Goal: Task Accomplishment & Management: Manage account settings

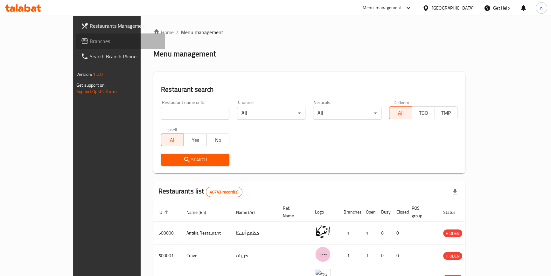
click at [90, 42] on span "Branches" at bounding box center [125, 41] width 70 height 8
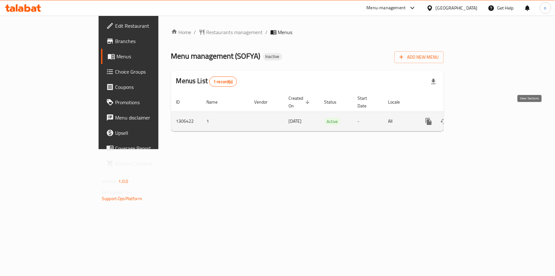
click at [483, 118] on link "enhanced table" at bounding box center [474, 121] width 15 height 15
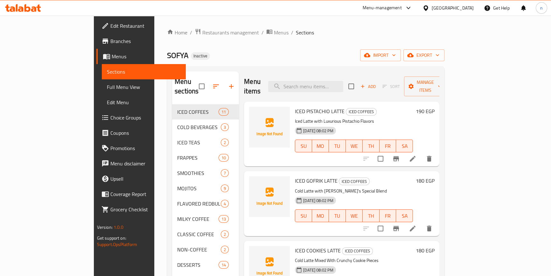
click at [154, 182] on div "Home / Restaurants management / Menus / Sections SOFYA Inactive import export M…" at bounding box center [305, 190] width 303 height 349
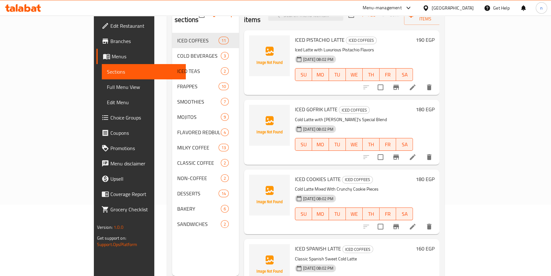
scroll to position [58, 0]
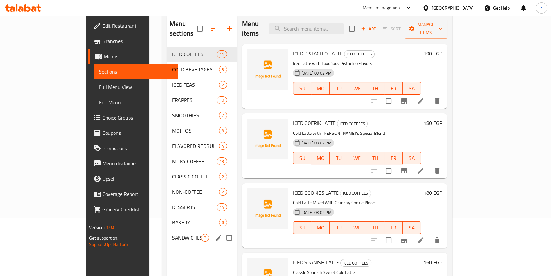
click at [172, 234] on span "SANDWICHES" at bounding box center [186, 238] width 29 height 8
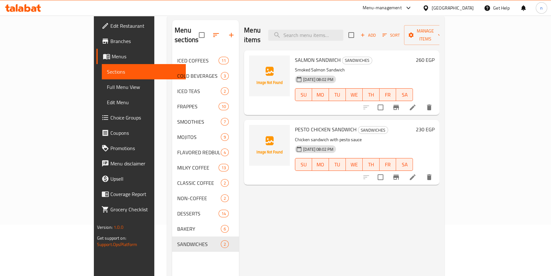
scroll to position [58, 0]
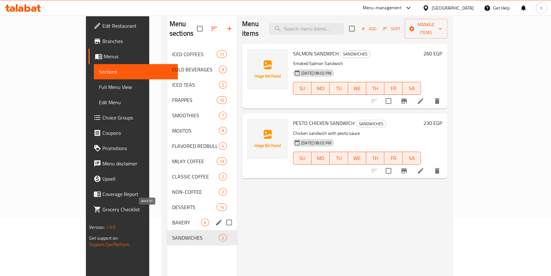
click at [172, 218] on span "BAKERY" at bounding box center [186, 222] width 29 height 8
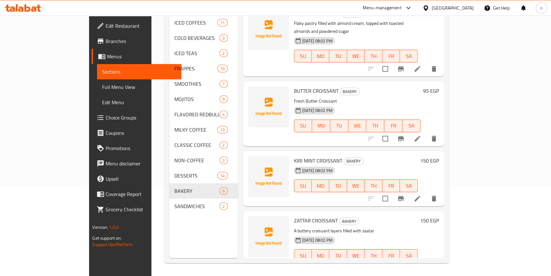
scroll to position [89, 0]
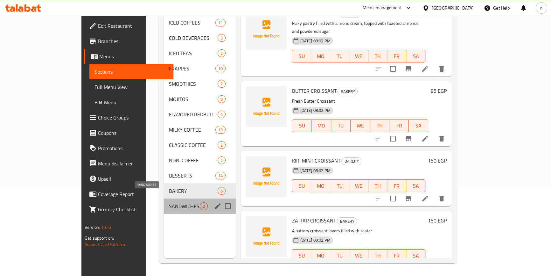
click at [169, 202] on span "SANDWICHES" at bounding box center [184, 206] width 31 height 8
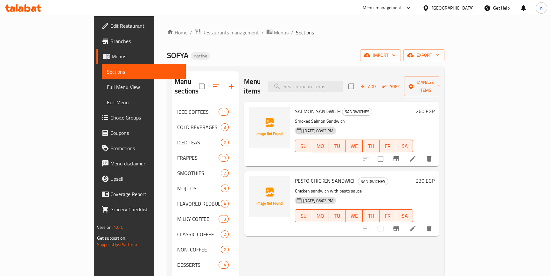
click at [302, 51] on div "SOFYA Inactive import export" at bounding box center [306, 55] width 278 height 12
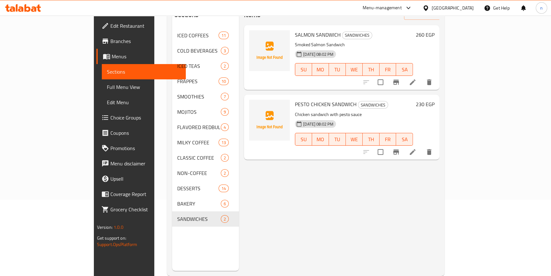
scroll to position [87, 0]
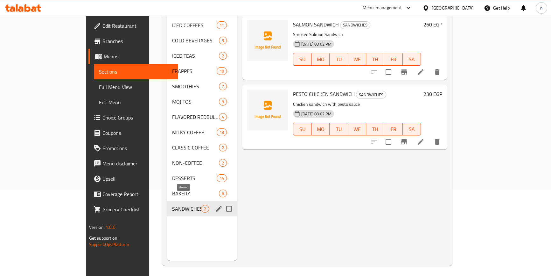
click at [201, 206] on span "2" at bounding box center [204, 209] width 7 height 6
click at [172, 205] on span "SANDWICHES" at bounding box center [186, 209] width 29 height 8
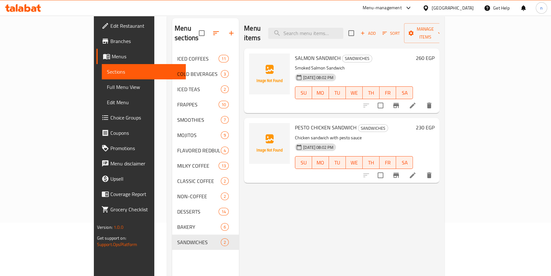
scroll to position [58, 0]
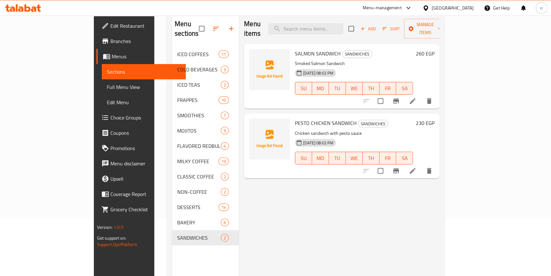
click at [310, 212] on div "Menu items Add Sort Manage items SALMON SANDWICH SANDWICHES Smoked Salmon Sandw…" at bounding box center [339, 152] width 201 height 276
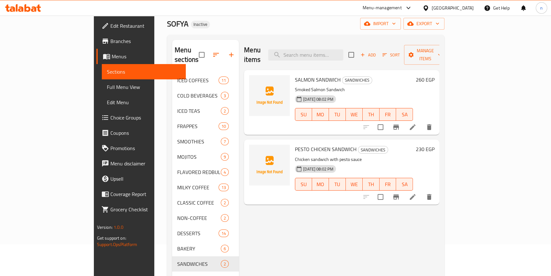
scroll to position [0, 0]
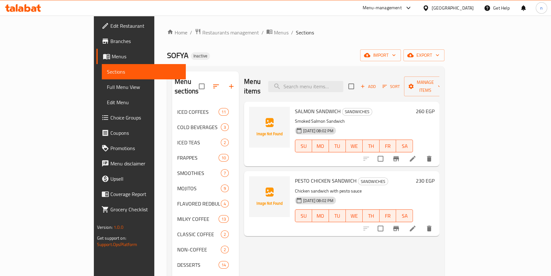
click at [304, 41] on div "Home / Restaurants management / Menus / Sections SOFYA Inactive import export M…" at bounding box center [306, 190] width 278 height 324
click at [299, 242] on div "Menu items Add Sort Manage items SALMON SANDWICH SANDWICHES Smoked Salmon Sandw…" at bounding box center [339, 209] width 201 height 276
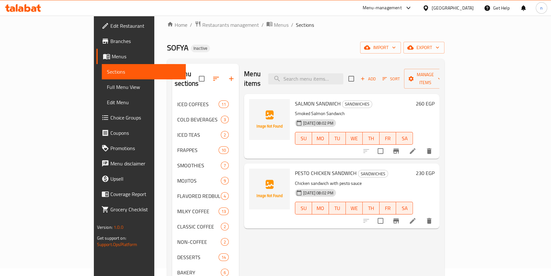
scroll to position [3, 0]
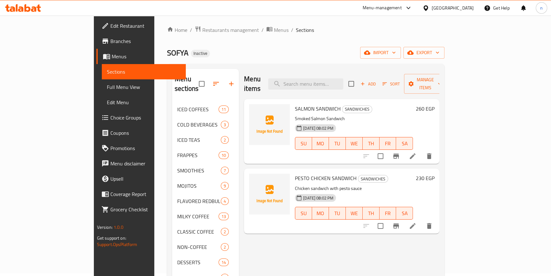
click at [339, 246] on div "Menu items Add Sort Manage items SALMON SANDWICH SANDWICHES Smoked Salmon Sandw…" at bounding box center [339, 207] width 201 height 276
click at [396, 54] on span "import" at bounding box center [380, 53] width 31 height 8
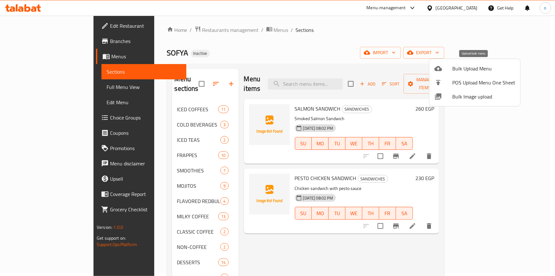
click at [459, 70] on span "Bulk Upload Menu" at bounding box center [484, 69] width 63 height 8
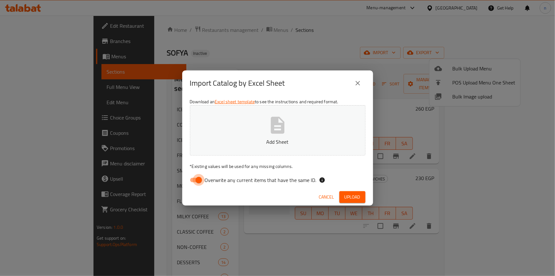
click at [191, 178] on input "Overwrite any current items that have the same ID." at bounding box center [199, 180] width 36 height 12
checkbox input "false"
click at [354, 193] on span "Upload" at bounding box center [353, 197] width 16 height 8
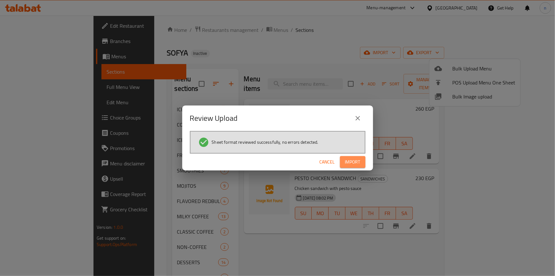
click at [350, 166] on button "Import" at bounding box center [352, 162] width 25 height 12
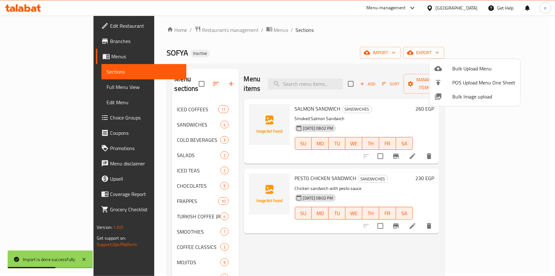
click at [297, 41] on div at bounding box center [277, 138] width 555 height 276
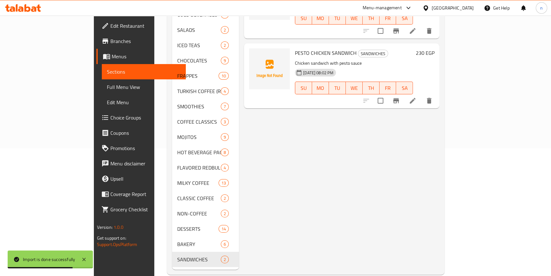
scroll to position [129, 0]
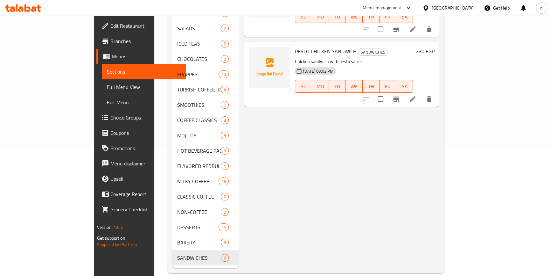
click at [247, 176] on div "Menu items Add Sort Manage items SALMON SANDWICH SANDWICHES Smoked Salmon Sandw…" at bounding box center [339, 105] width 201 height 326
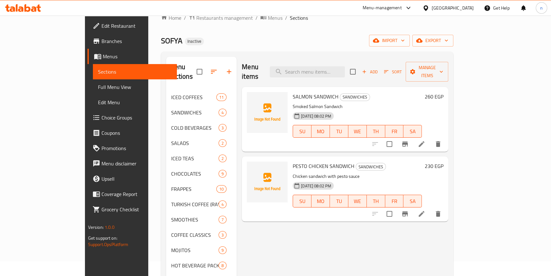
scroll to position [0, 0]
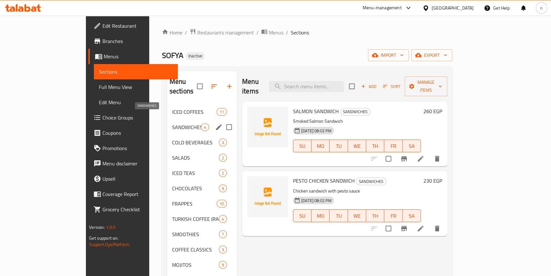
click at [172, 123] on span "SANDWICHES" at bounding box center [186, 127] width 29 height 8
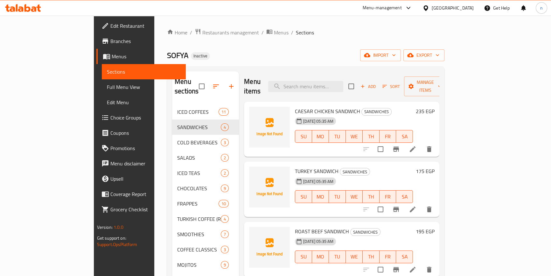
click at [324, 52] on div "SOFYA Inactive import export" at bounding box center [306, 55] width 278 height 12
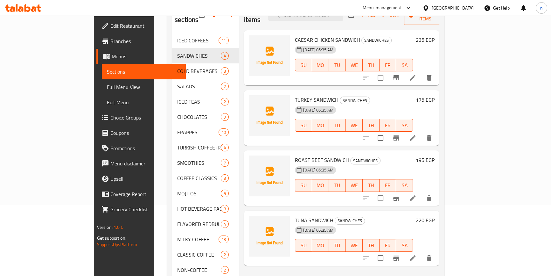
scroll to position [87, 0]
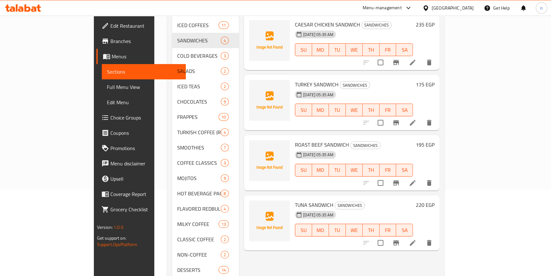
click at [242, 259] on div "Menu items Add Sort Manage items CAESAR CHICKEN SANDWICH SANDWICHES 19-08-2025 …" at bounding box center [339, 148] width 201 height 326
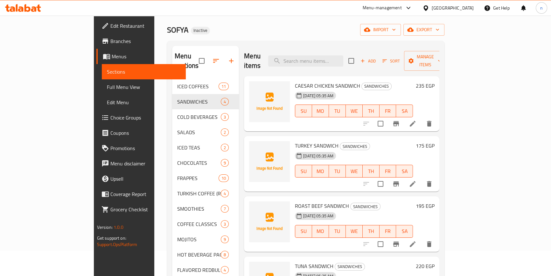
scroll to position [0, 0]
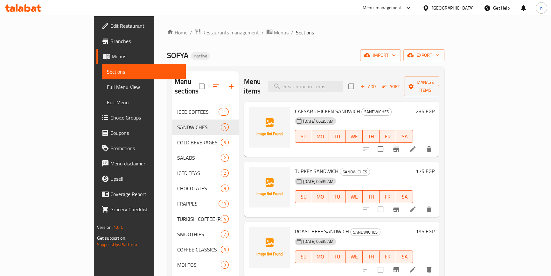
click at [154, 181] on div "Home / Restaurants management / Menus / Sections SOFYA Inactive import export M…" at bounding box center [305, 215] width 303 height 399
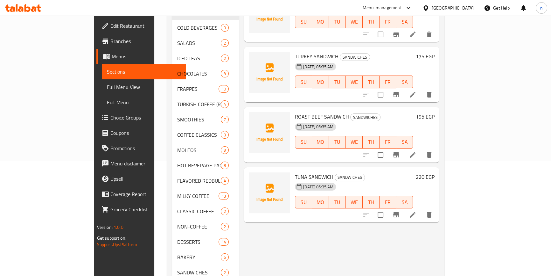
scroll to position [129, 0]
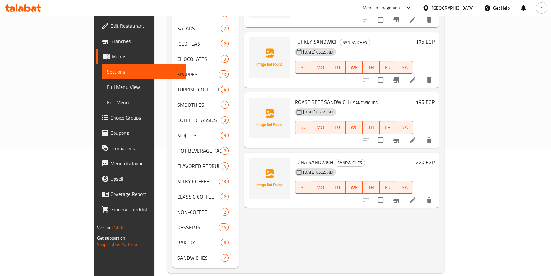
click at [254, 243] on div "Menu items Add Sort Manage items CAESAR CHICKEN SANDWICH SANDWICHES 19-08-2025 …" at bounding box center [339, 105] width 201 height 326
click at [298, 229] on div "Menu items Add Sort Manage items CAESAR CHICKEN SANDWICH SANDWICHES 19-08-2025 …" at bounding box center [339, 105] width 201 height 326
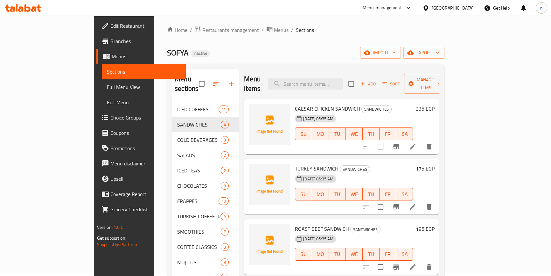
scroll to position [0, 0]
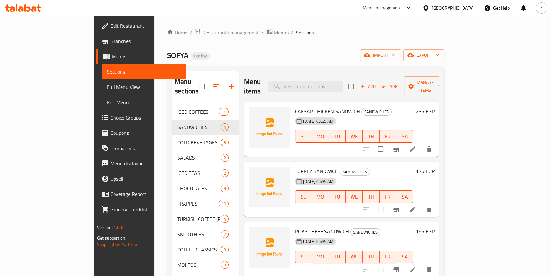
click at [318, 50] on div "SOFYA Inactive import export" at bounding box center [306, 55] width 278 height 12
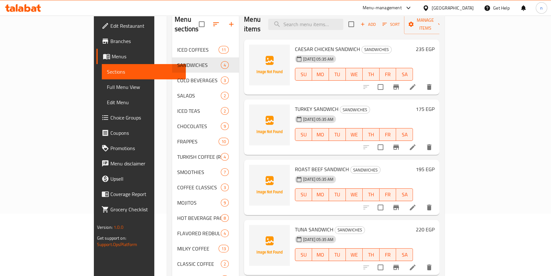
scroll to position [42, 0]
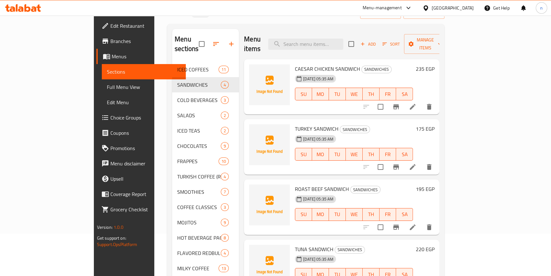
click at [154, 176] on div "Home / Restaurants management / Menus / Sections SOFYA Inactive import export M…" at bounding box center [305, 172] width 303 height 399
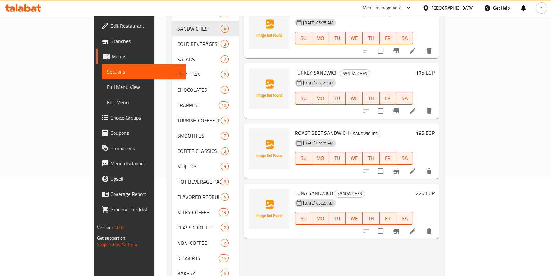
scroll to position [129, 0]
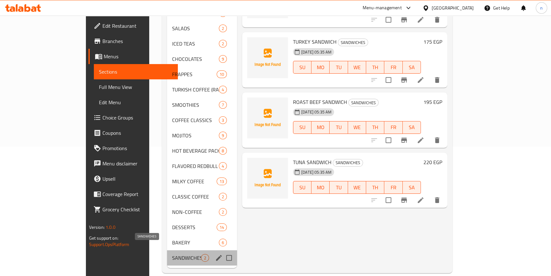
click at [172, 254] on span "SANDWICHES" at bounding box center [186, 258] width 29 height 8
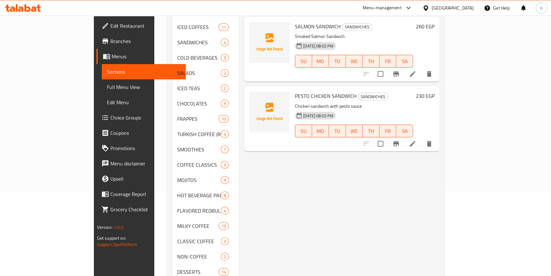
scroll to position [13, 0]
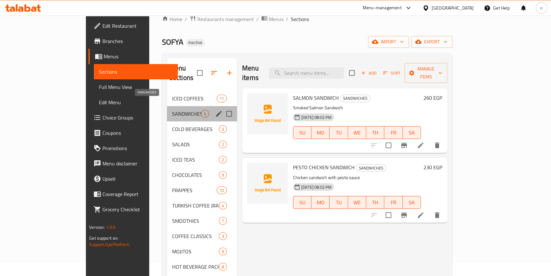
click at [172, 110] on span "SANDWICHES" at bounding box center [186, 114] width 29 height 8
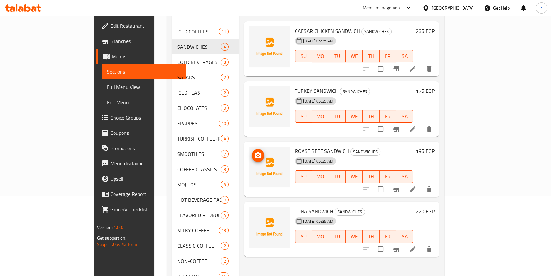
scroll to position [100, 0]
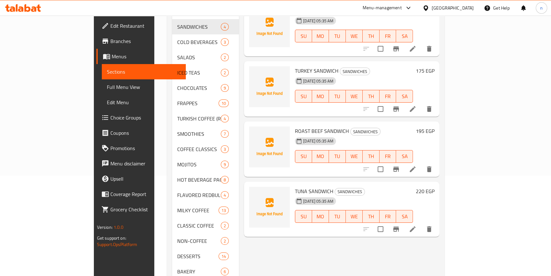
click at [290, 246] on div "Menu items Add Sort Manage items CAESAR CHICKEN SANDWICH SANDWICHES 19-08-2025 …" at bounding box center [339, 134] width 201 height 326
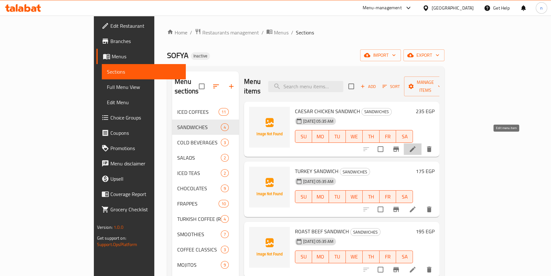
click at [417, 145] on icon at bounding box center [413, 149] width 8 height 8
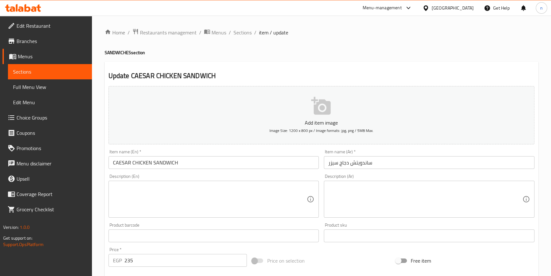
click at [400, 201] on textarea at bounding box center [425, 199] width 194 height 30
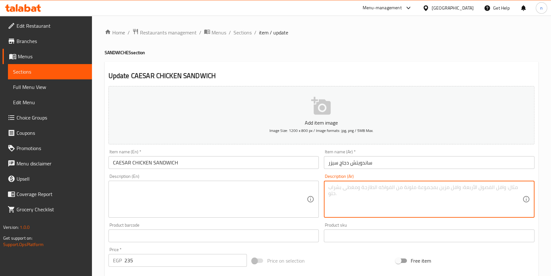
paste textarea "ساندوتش دجاج بصلصة البيستو."
type textarea "ساندوتش دجاج بصلصة البيستو."
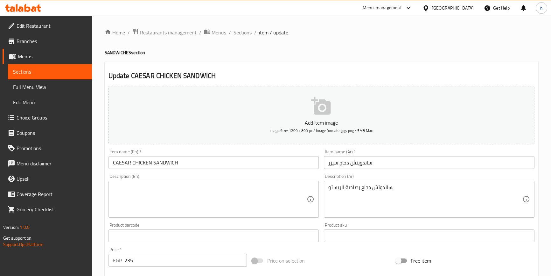
click at [181, 194] on textarea at bounding box center [210, 199] width 194 height 30
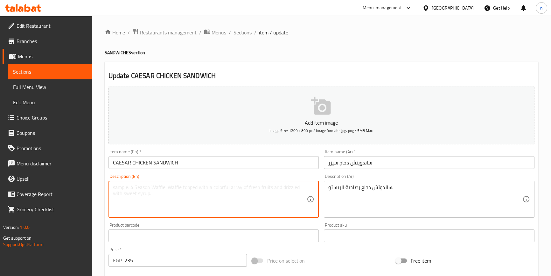
paste textarea "Chicken sandwich with pesto sauce."
type textarea "Chicken sandwich with pesto sauce."
click at [100, 206] on div "Home / Restaurants management / Menus / Sections / item / update SANDWICHES sec…" at bounding box center [321, 233] width 459 height 434
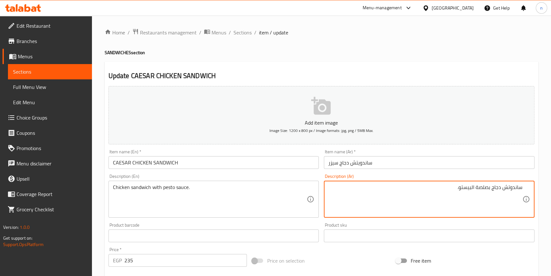
click at [360, 195] on textarea "ساندوتش دجاج بصلصة البيستو." at bounding box center [425, 199] width 194 height 30
click at [412, 183] on div "ساندوتش دجاج بصلصة البيستو. Description (Ar)" at bounding box center [429, 198] width 211 height 37
click at [458, 189] on textarea "ساندوتش دجاج بصلصة البيستو." at bounding box center [425, 199] width 194 height 30
click at [251, 233] on input "text" at bounding box center [214, 235] width 211 height 13
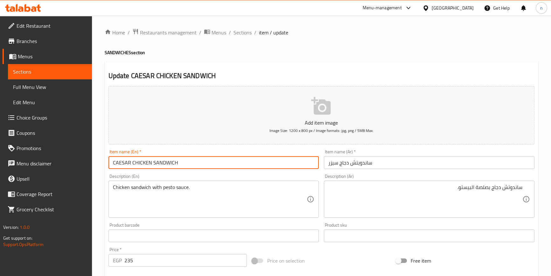
click at [124, 163] on input "CAESAR CHICKEN SANDWICH" at bounding box center [214, 162] width 211 height 13
paste input "hicken sandwich with pesto sauce."
type input "CAESAR CHICKEN SANDWICH"
click at [121, 159] on input "CAESAR CHICKEN SANDWICH" at bounding box center [214, 162] width 211 height 13
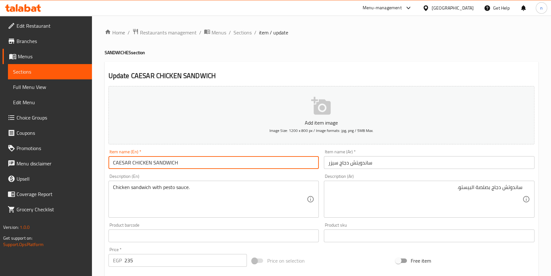
click at [121, 159] on input "CAESAR CHICKEN SANDWICH" at bounding box center [214, 162] width 211 height 13
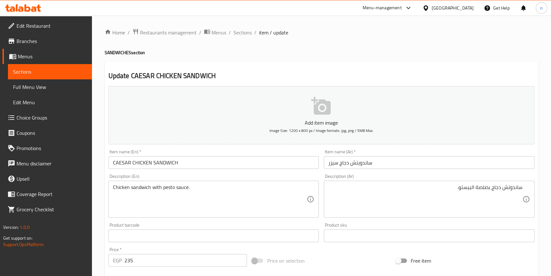
click at [99, 222] on div "Home / Restaurants management / Menus / Sections / item / update SANDWICHES sec…" at bounding box center [321, 233] width 459 height 434
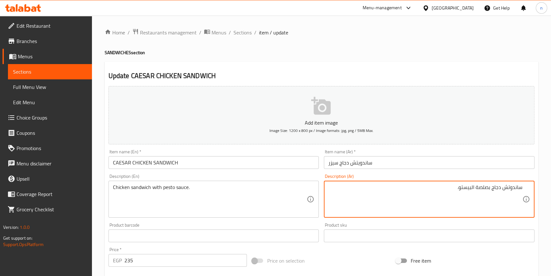
click at [482, 187] on textarea "ساندوتش دجاج بصلصة البيستو." at bounding box center [425, 199] width 194 height 30
type textarea "ساندوتش دجاج صوص البيستو."
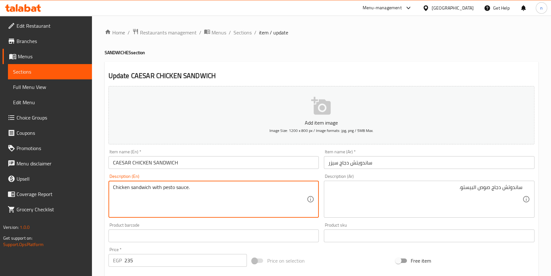
click at [205, 188] on textarea "Chicken sandwich with pesto sauce." at bounding box center [210, 199] width 194 height 30
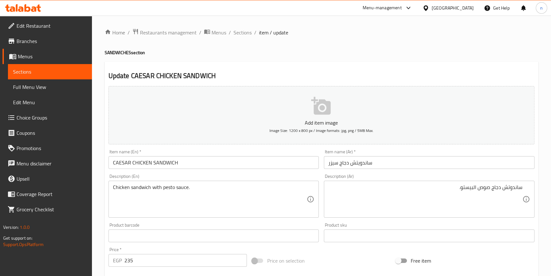
click at [103, 246] on div "Home / Restaurants management / Menus / Sections / item / update SANDWICHES sec…" at bounding box center [321, 233] width 459 height 434
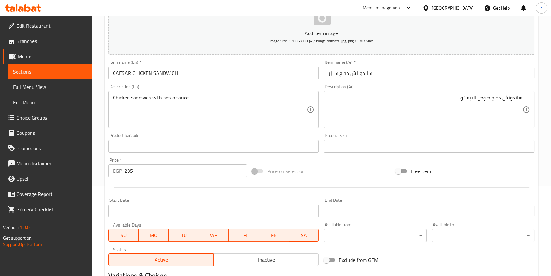
scroll to position [58, 0]
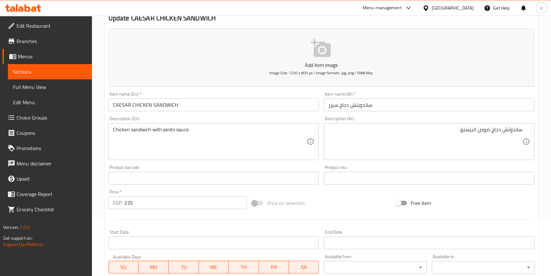
click at [102, 209] on div "Home / Restaurants management / Menus / Sections / item / update SANDWICHES sec…" at bounding box center [321, 175] width 459 height 434
click at [99, 181] on div "Home / Restaurants management / Menus / Sections / item / update SANDWICHES sec…" at bounding box center [321, 175] width 459 height 434
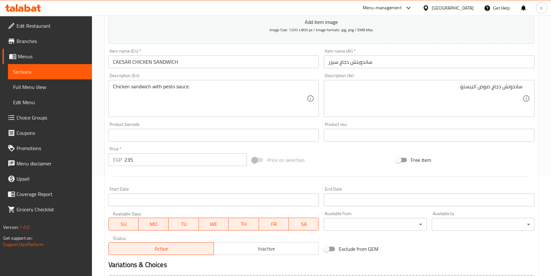
scroll to position [173, 0]
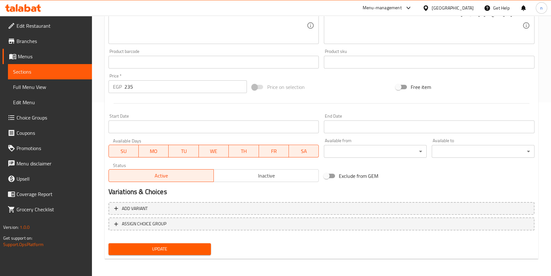
click at [157, 243] on button "Update" at bounding box center [160, 249] width 103 height 12
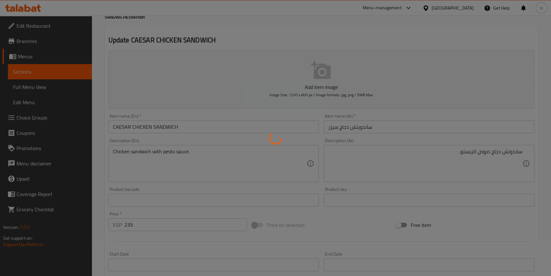
scroll to position [0, 0]
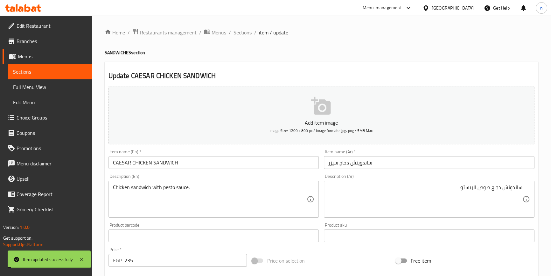
click at [248, 32] on span "Sections" at bounding box center [243, 33] width 18 height 8
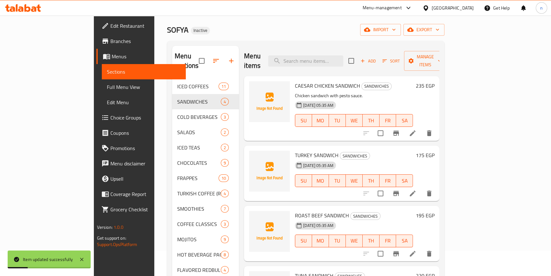
scroll to position [58, 0]
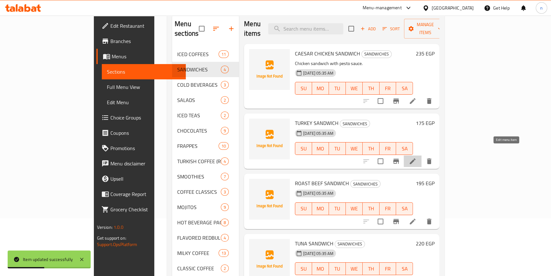
click at [417, 157] on icon at bounding box center [413, 161] width 8 height 8
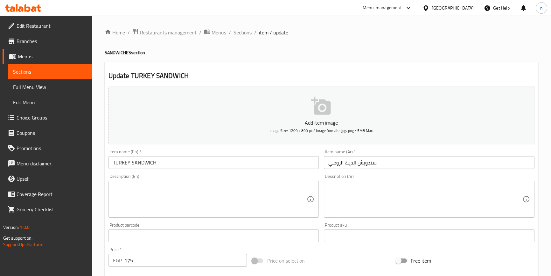
click at [371, 192] on textarea at bounding box center [425, 199] width 194 height 30
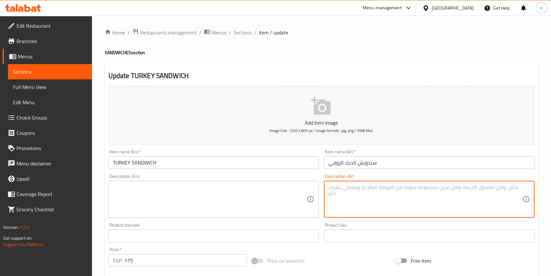
paste textarea "ساندوتش تركي وجبن"
type textarea "ساندوتش تركي وجبن"
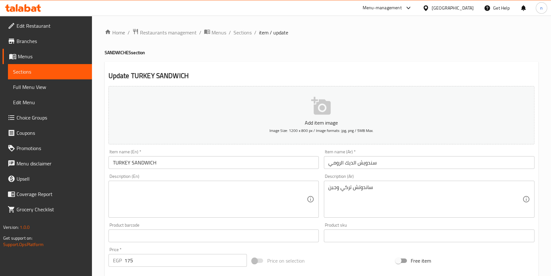
click at [170, 192] on textarea at bounding box center [210, 199] width 194 height 30
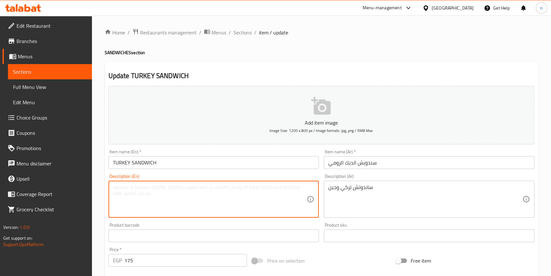
paste textarea "Turkish sandwich and cheese"
type textarea "Turkish sandwich and cheese"
click at [101, 203] on div "Home / Restaurants management / Menus / Sections / item / update SANDWICHES sec…" at bounding box center [321, 233] width 459 height 434
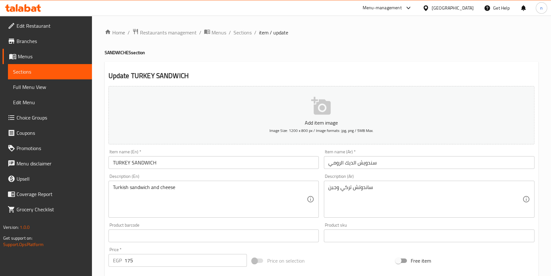
click at [128, 162] on input "TURKEY SANDWICH" at bounding box center [214, 162] width 211 height 13
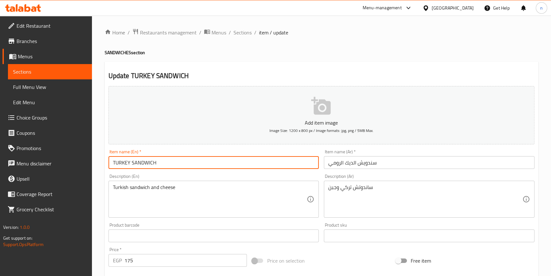
click at [128, 162] on input "TURKEY SANDWICH" at bounding box center [214, 162] width 211 height 13
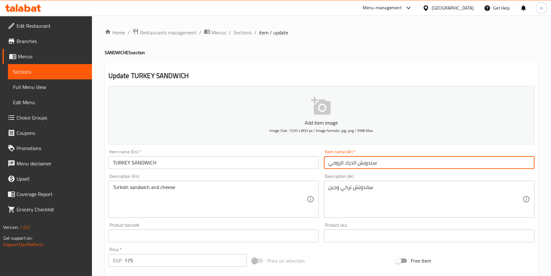
drag, startPoint x: 354, startPoint y: 163, endPoint x: 313, endPoint y: 169, distance: 40.6
click at [313, 169] on div "Add item image Image Size: 1200 x 800 px / Image formats: jpg, png / 5MB Max. I…" at bounding box center [321, 220] width 431 height 274
click at [102, 208] on div "Home / Restaurants management / Menus / Sections / item / update SANDWICHES sec…" at bounding box center [321, 233] width 459 height 434
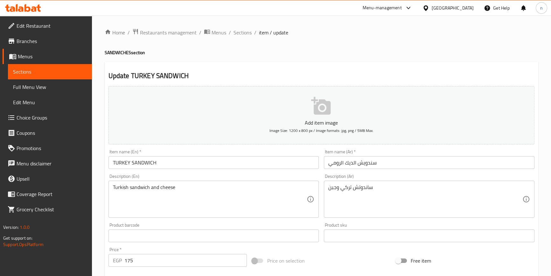
click at [100, 219] on div "Home / Restaurants management / Menus / Sections / item / update SANDWICHES sec…" at bounding box center [321, 233] width 459 height 434
click at [100, 245] on div "Home / Restaurants management / Menus / Sections / item / update SANDWICHES sec…" at bounding box center [321, 233] width 459 height 434
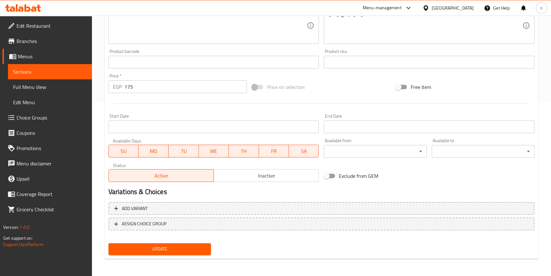
click at [160, 248] on span "Update" at bounding box center [160, 249] width 93 height 8
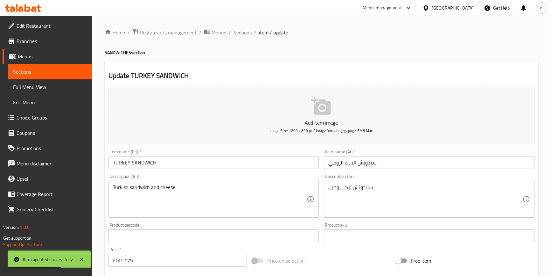
click at [244, 35] on span "Sections" at bounding box center [243, 33] width 18 height 8
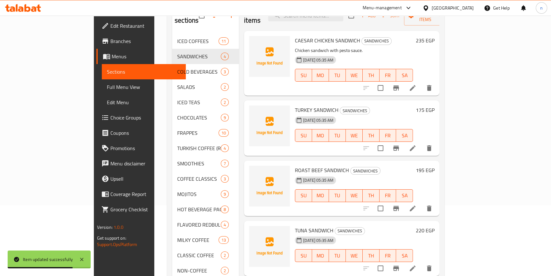
scroll to position [87, 0]
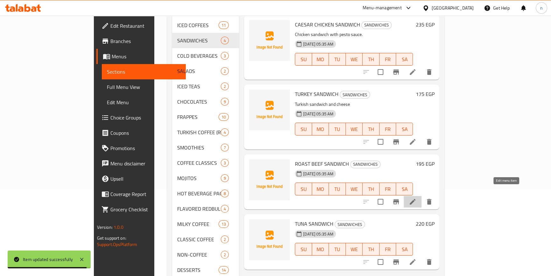
click at [417, 198] on icon at bounding box center [413, 202] width 8 height 8
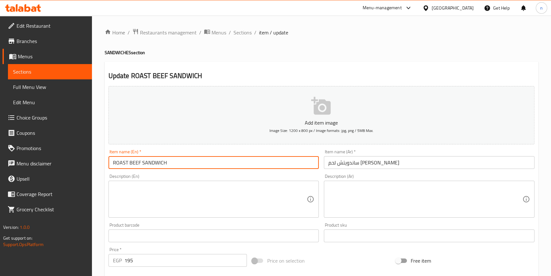
click at [122, 164] on input "ROAST BEEF SANDWICH" at bounding box center [214, 162] width 211 height 13
click at [124, 162] on input "ROAST BEEF SANDWICH" at bounding box center [214, 162] width 211 height 13
click at [140, 160] on input "ROAST BEEF SANDWICH" at bounding box center [214, 162] width 211 height 13
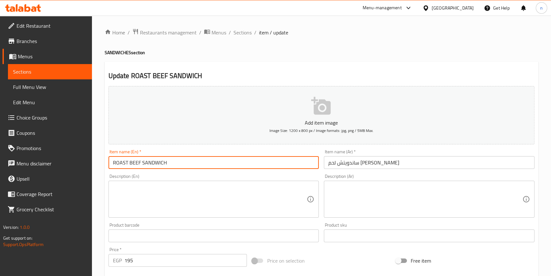
click at [140, 160] on input "ROAST BEEF SANDWICH" at bounding box center [214, 162] width 211 height 13
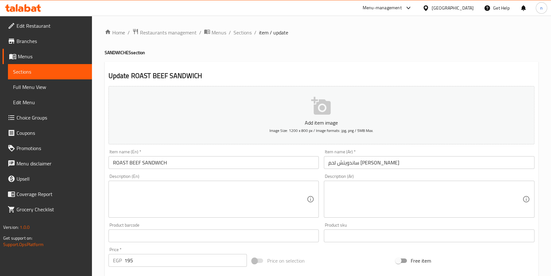
click at [122, 174] on div "Description (En) Description (En)" at bounding box center [214, 196] width 211 height 44
copy label "Description"
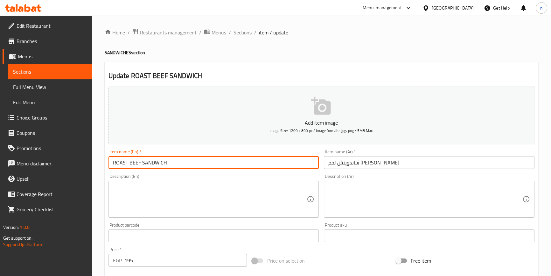
click at [134, 164] on input "ROAST BEEF SANDWICH" at bounding box center [214, 162] width 211 height 13
click at [134, 163] on input "ROAST BEEF SANDWICH" at bounding box center [214, 162] width 211 height 13
click at [134, 162] on input "ROAST BEEF SANDWICH" at bounding box center [214, 162] width 211 height 13
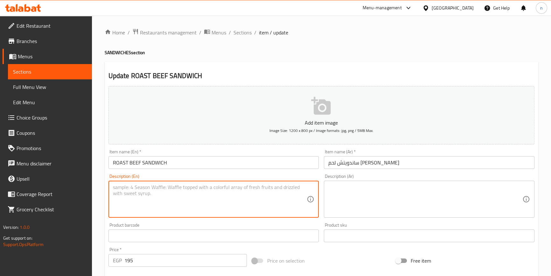
click at [237, 201] on textarea at bounding box center [210, 199] width 194 height 30
paste textarea "Sandwich filled with roast beef."
type textarea "Sandwich filled with roast beef."
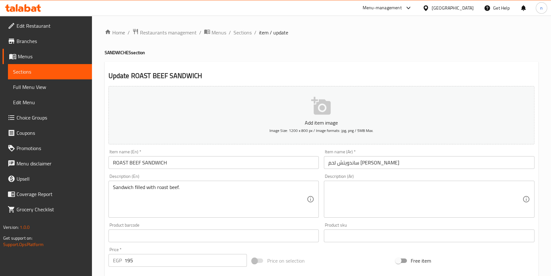
click at [388, 196] on textarea at bounding box center [425, 199] width 194 height 30
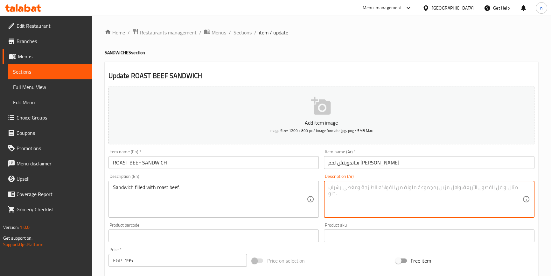
paste textarea "ساندويتش مليء بلحم البقر المشوي."
type textarea "ساندويتش مليء بلحم البقر المشوي."
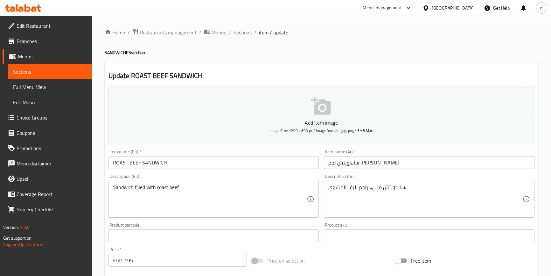
click at [98, 253] on div "Home / Restaurants management / Menus / Sections / item / update SANDWICHES sec…" at bounding box center [321, 233] width 459 height 434
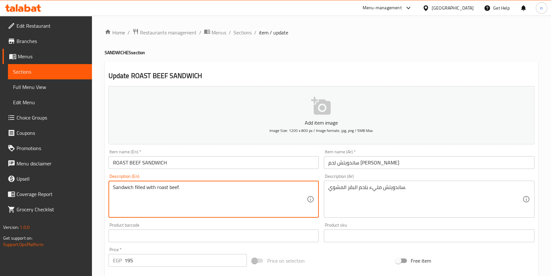
click at [97, 201] on div "Home / Restaurants management / Menus / Sections / item / update SANDWICHES sec…" at bounding box center [321, 233] width 459 height 434
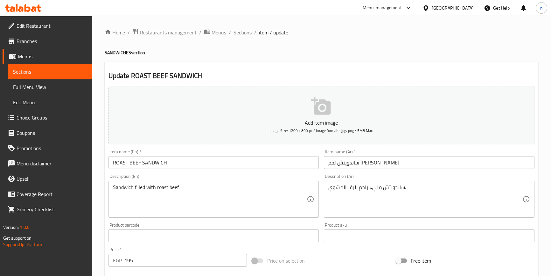
click at [107, 183] on div "Description (En) Sandwich filled with roast beef. Description (En)" at bounding box center [214, 195] width 216 height 49
click at [93, 219] on div "Home / Restaurants management / Menus / Sections / item / update SANDWICHES sec…" at bounding box center [321, 233] width 459 height 434
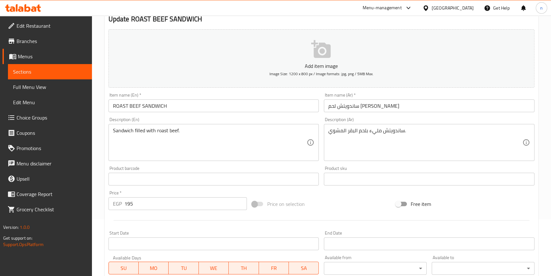
scroll to position [58, 0]
click at [99, 176] on div "Home / Restaurants management / Menus / Sections / item / update SANDWICHES sec…" at bounding box center [321, 175] width 459 height 434
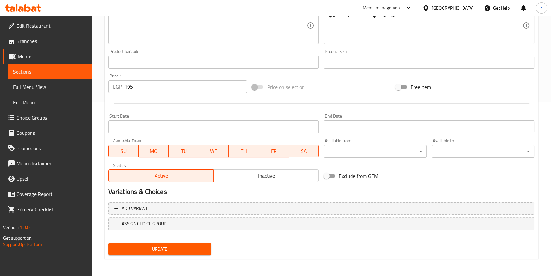
click at [152, 250] on span "Update" at bounding box center [160, 249] width 93 height 8
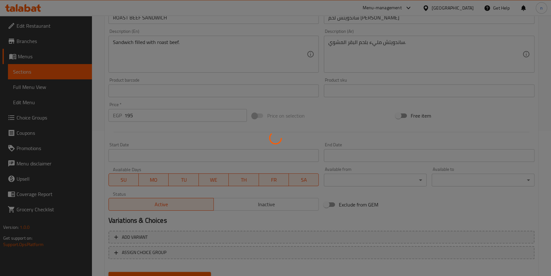
scroll to position [0, 0]
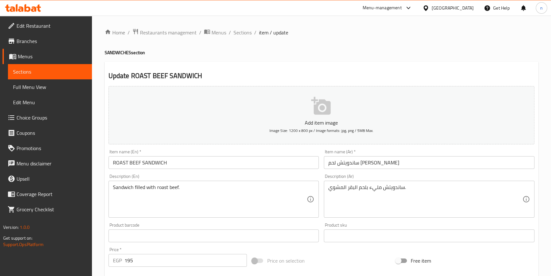
click at [104, 171] on div "Home / Restaurants management / Menus / Sections / item / update SANDWICHES sec…" at bounding box center [321, 233] width 459 height 434
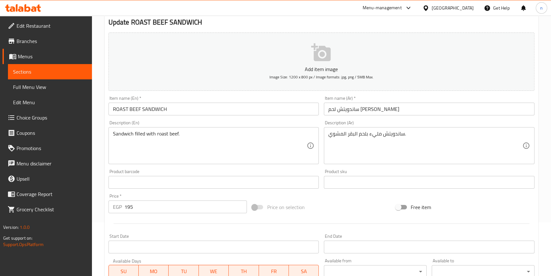
scroll to position [173, 0]
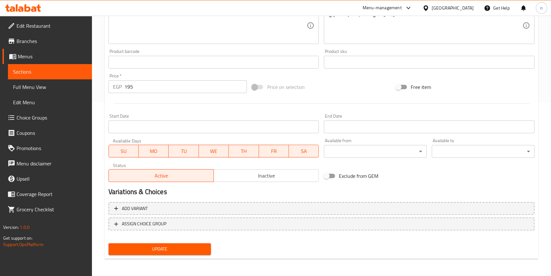
click at [161, 247] on span "Update" at bounding box center [160, 249] width 93 height 8
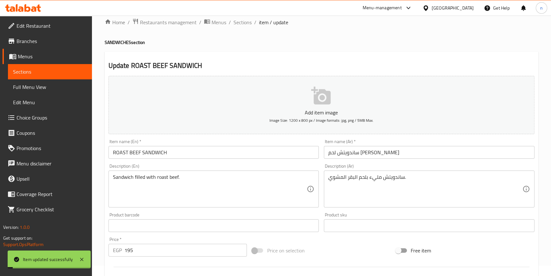
scroll to position [0, 0]
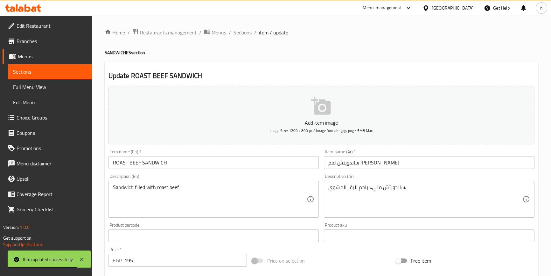
click at [101, 171] on div "Home / Restaurants management / Menus / Sections / item / update SANDWICHES sec…" at bounding box center [321, 233] width 459 height 434
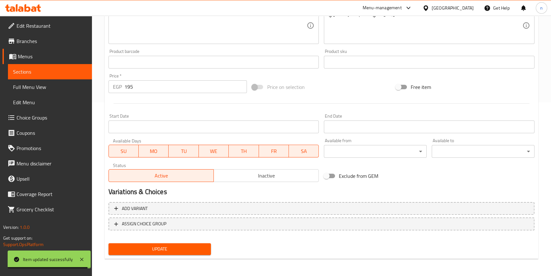
click at [149, 251] on span "Update" at bounding box center [160, 249] width 93 height 8
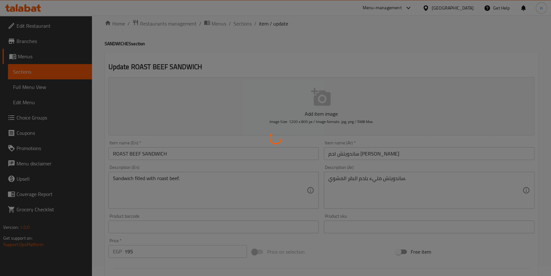
scroll to position [0, 0]
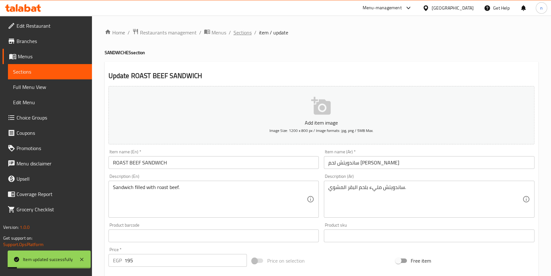
click at [244, 30] on span "Sections" at bounding box center [243, 33] width 18 height 8
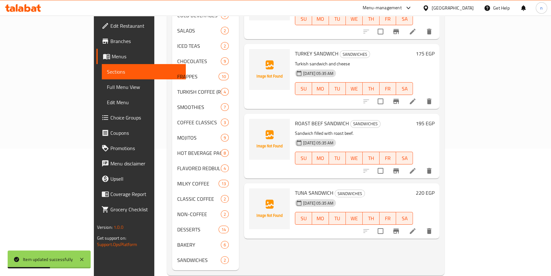
scroll to position [129, 0]
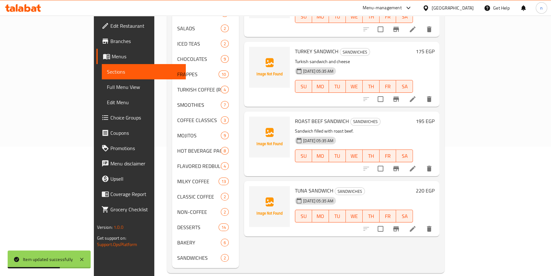
click at [422, 223] on li at bounding box center [413, 228] width 18 height 11
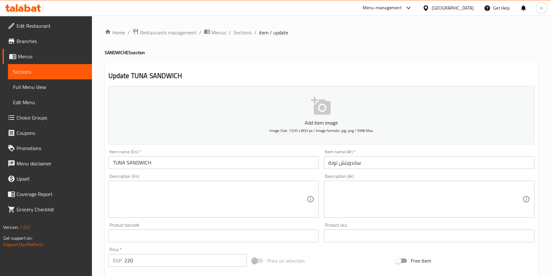
click at [130, 161] on input "TUNA SANDWICH" at bounding box center [214, 162] width 211 height 13
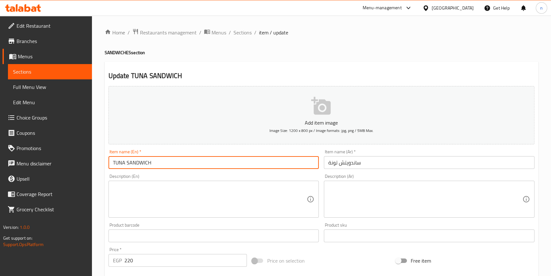
click at [130, 161] on input "TUNA SANDWICH" at bounding box center [214, 162] width 211 height 13
click at [188, 188] on textarea at bounding box center [210, 199] width 194 height 30
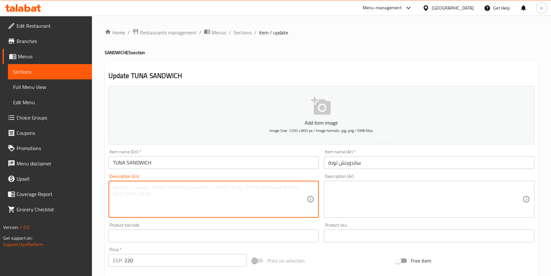
paste textarea "Filled with tuna and fresh, crunchy vegetables"
type textarea "Filled with tuna and fresh, crunchy vegetables"
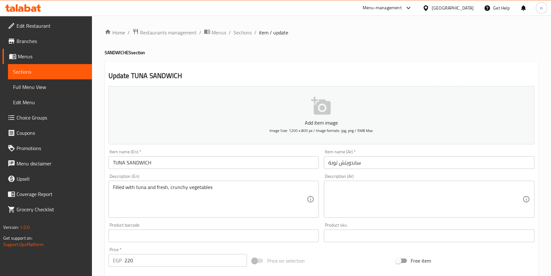
click at [391, 189] on textarea at bounding box center [425, 199] width 194 height 30
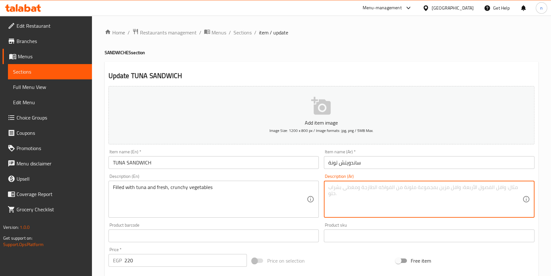
paste textarea "مليئة بالتونة والخضروات الطازجة المقرمشة"
type textarea "مليئة بالتونة والخضروات الطازجة المقرمشة"
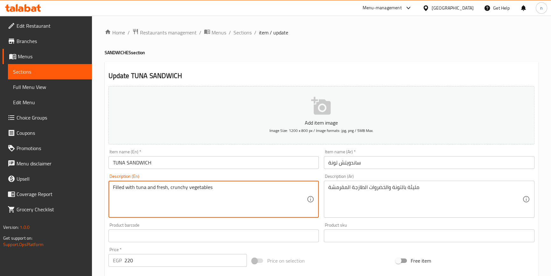
click at [105, 246] on div "Update TUNA SANDWICH Add item image Image Size: 1200 x 800 px / Image formats: …" at bounding box center [322, 247] width 434 height 370
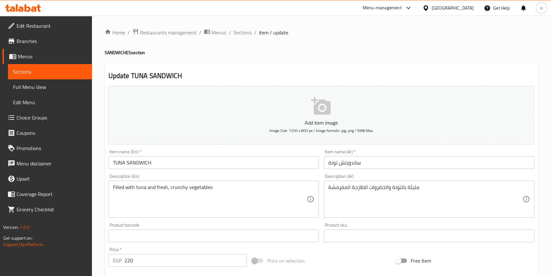
click at [96, 233] on div "Home / Restaurants management / Menus / Sections / item / update SANDWICHES sec…" at bounding box center [321, 233] width 459 height 434
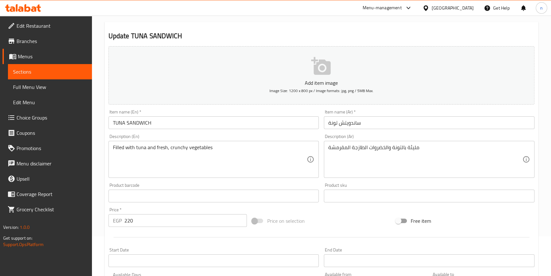
scroll to position [173, 0]
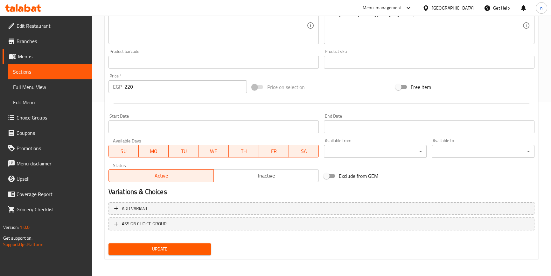
click at [161, 243] on button "Update" at bounding box center [160, 249] width 103 height 12
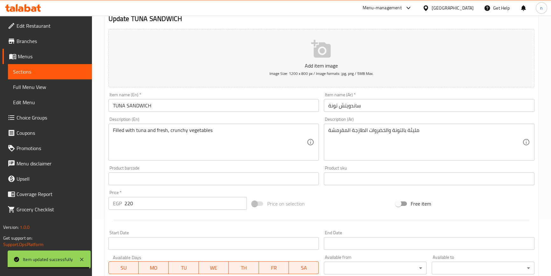
scroll to position [29, 0]
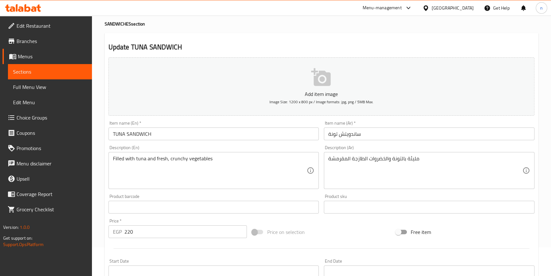
click at [129, 134] on input "TUNA SANDWICH" at bounding box center [214, 133] width 211 height 13
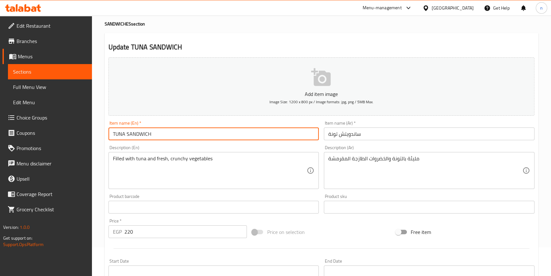
click at [129, 134] on input "TUNA SANDWICH" at bounding box center [214, 133] width 211 height 13
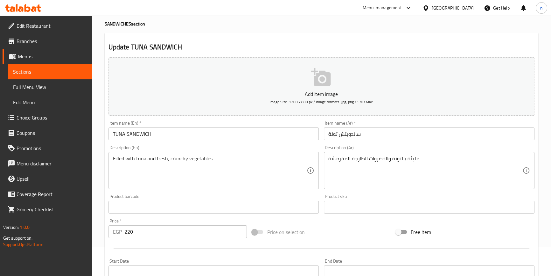
click at [123, 146] on div "Description (En) Filled with tuna and fresh, crunchy vegetables Description (En)" at bounding box center [214, 167] width 211 height 44
copy label "Description"
click at [104, 216] on div "Home / Restaurants management / Menus / Sections / item / update SANDWICHES sec…" at bounding box center [321, 204] width 459 height 434
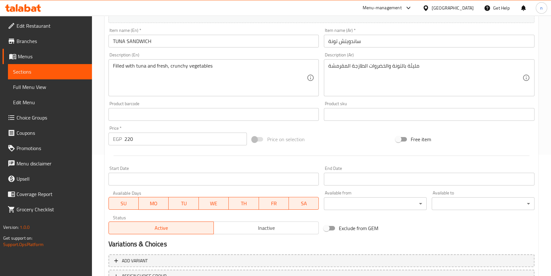
scroll to position [173, 0]
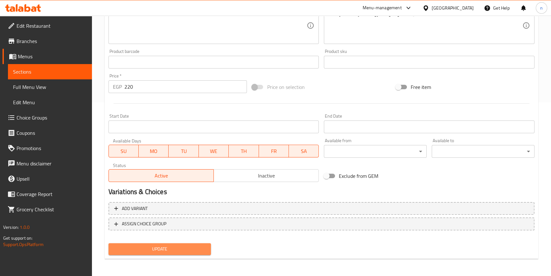
click at [138, 248] on span "Update" at bounding box center [160, 249] width 93 height 8
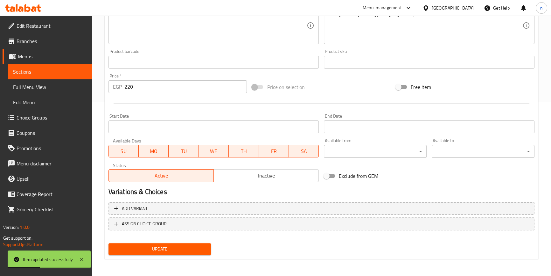
click at [98, 204] on div "Home / Restaurants management / Menus / Sections / item / update SANDWICHES sec…" at bounding box center [321, 59] width 459 height 434
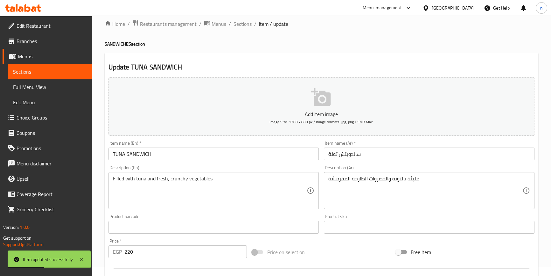
scroll to position [0, 0]
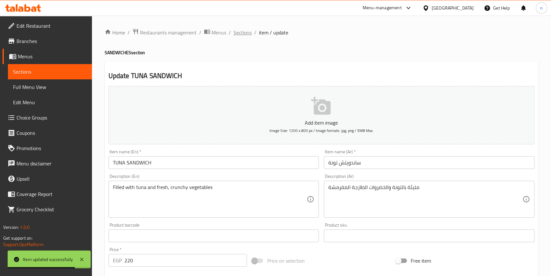
click at [240, 32] on span "Sections" at bounding box center [243, 33] width 18 height 8
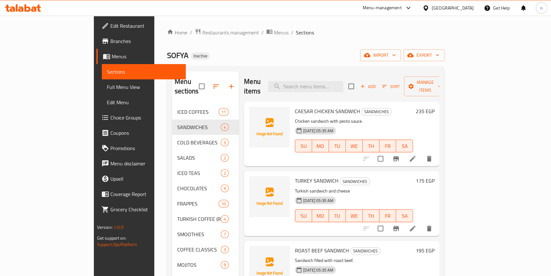
click at [371, 32] on ol "Home / Restaurants management / Menus / Sections" at bounding box center [306, 32] width 278 height 8
click at [303, 67] on div "Menu sections ICED COFFEES 11 SANDWICHES 4 COLD BEVERAGES 3 SALADS 2 ICED TEAS …" at bounding box center [306, 234] width 278 height 336
click at [353, 51] on div "SOFYA Inactive import export" at bounding box center [306, 55] width 278 height 12
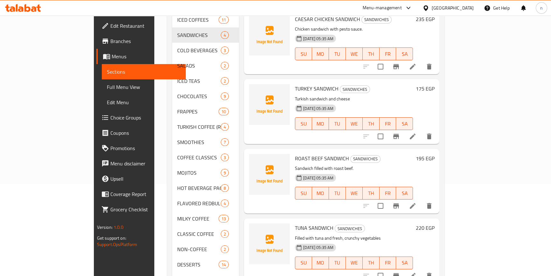
scroll to position [129, 0]
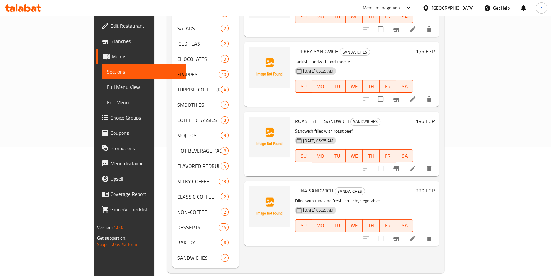
click at [267, 239] on div "Menu items Add Sort Manage items CAESAR CHICKEN SANDWICH SANDWICHES Chicken san…" at bounding box center [339, 105] width 201 height 326
click at [353, 255] on div "Menu items Add Sort Manage items CAESAR CHICKEN SANDWICH SANDWICHES Chicken san…" at bounding box center [339, 105] width 201 height 326
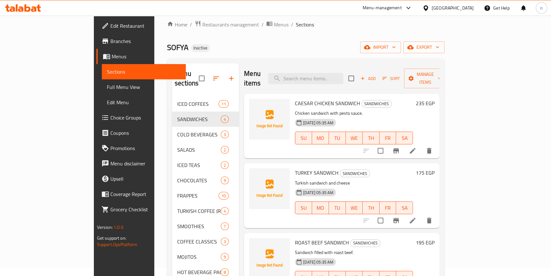
scroll to position [0, 0]
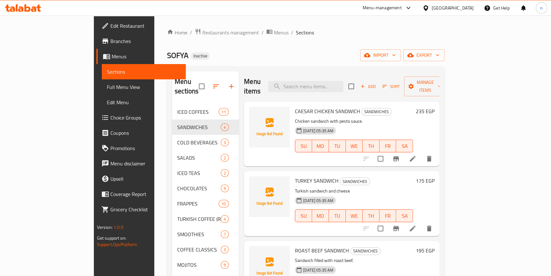
click at [283, 47] on div "Home / Restaurants management / Menus / Sections SOFYA Inactive import export M…" at bounding box center [306, 215] width 278 height 374
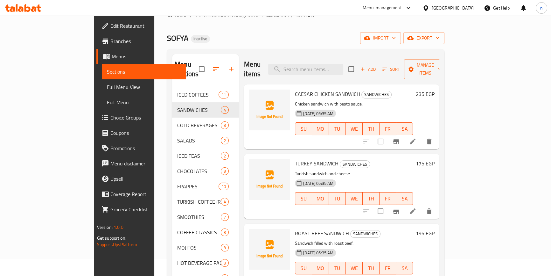
scroll to position [13, 0]
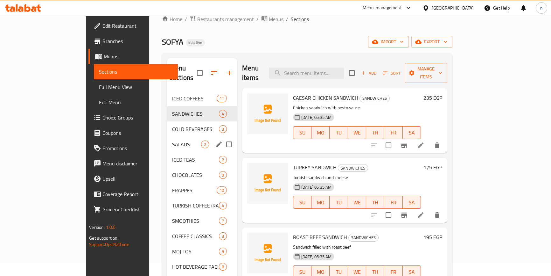
drag, startPoint x: 144, startPoint y: 138, endPoint x: 145, endPoint y: 144, distance: 5.8
click at [167, 138] on div "SALADS 2" at bounding box center [202, 144] width 70 height 15
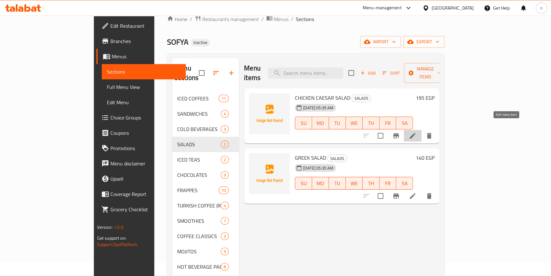
click at [417, 132] on icon at bounding box center [413, 136] width 8 height 8
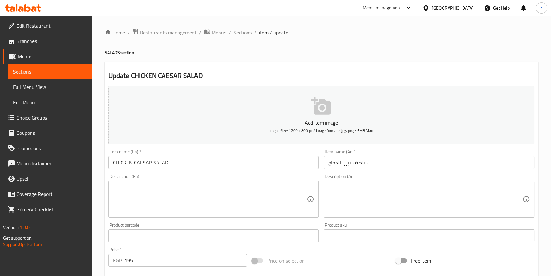
click at [360, 44] on div "Home / Restaurants management / Menus / Sections / item / update SALADS section…" at bounding box center [322, 232] width 434 height 409
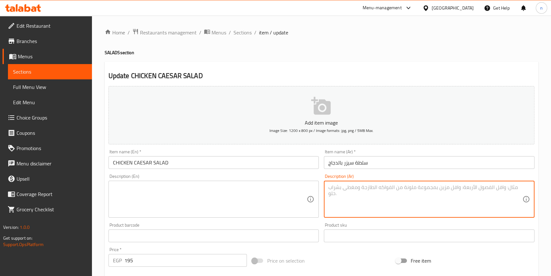
click at [386, 199] on textarea at bounding box center [425, 199] width 194 height 30
paste textarea "سلطة سيزر بالدجاج."
type textarea "سلطة سيزر بالدجاج."
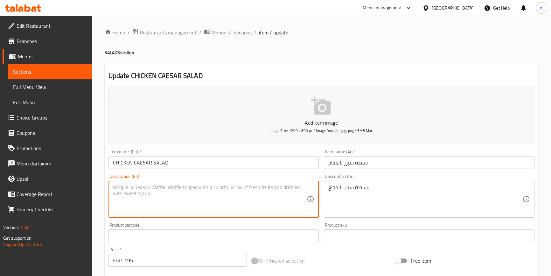
click at [163, 197] on textarea at bounding box center [210, 199] width 194 height 30
paste textarea "Caesar salad with chicken."
type textarea "Caesar salad with chicken."
click at [101, 205] on div "Home / Restaurants management / Menus / Sections / item / update SALADS section…" at bounding box center [321, 233] width 459 height 434
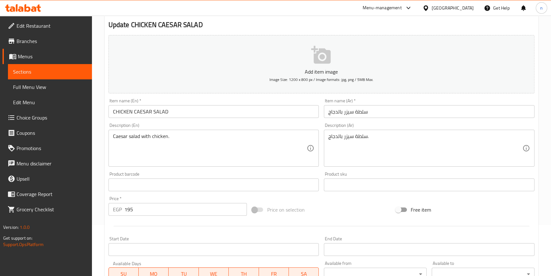
scroll to position [58, 0]
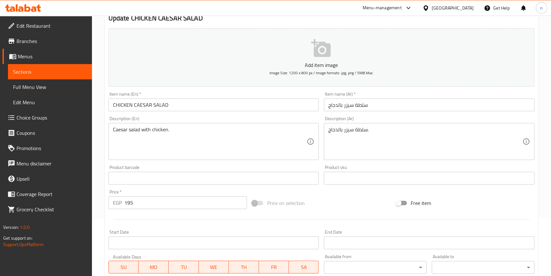
click at [103, 211] on div "Home / Restaurants management / Menus / Sections / item / update SALADS section…" at bounding box center [321, 175] width 459 height 434
click at [103, 174] on div "Home / Restaurants management / Menus / Sections / item / update SALADS section…" at bounding box center [321, 175] width 459 height 434
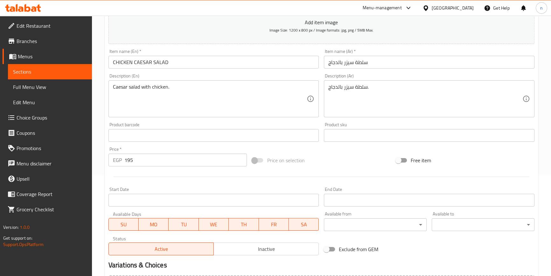
scroll to position [173, 0]
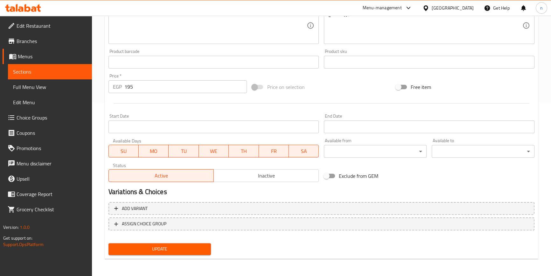
click at [157, 250] on span "Update" at bounding box center [160, 249] width 93 height 8
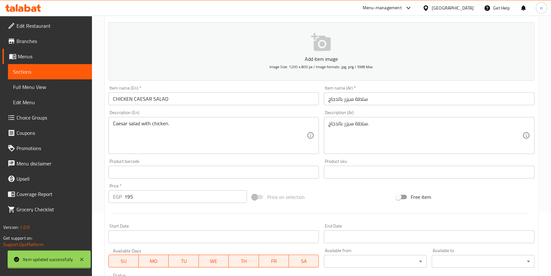
scroll to position [0, 0]
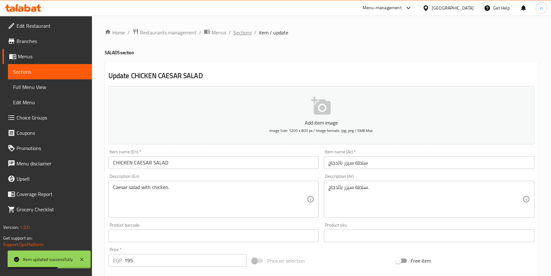
click at [242, 34] on span "Sections" at bounding box center [243, 33] width 18 height 8
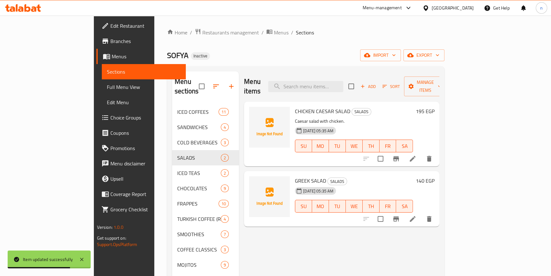
drag, startPoint x: 369, startPoint y: 226, endPoint x: 374, endPoint y: 223, distance: 6.0
click at [369, 226] on div "Menu items Add Sort Manage items CHICKEN CAESAR SALAD SALADS Caesar salad with …" at bounding box center [339, 234] width 201 height 326
click at [417, 215] on icon at bounding box center [413, 219] width 8 height 8
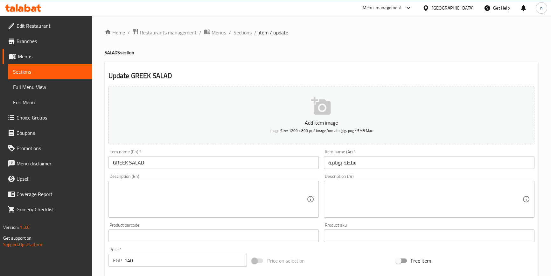
click at [386, 199] on textarea at bounding box center [425, 199] width 194 height 30
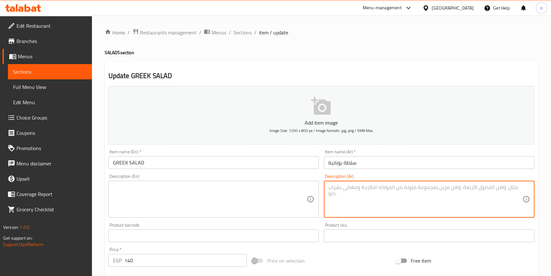
paste textarea "سلطة يونانية طازجة."
type textarea "سلطة يونانية طازجة."
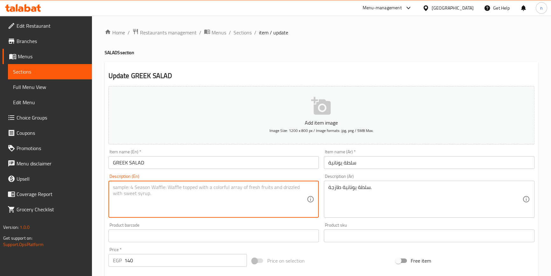
click at [187, 192] on textarea at bounding box center [210, 199] width 194 height 30
paste textarea "Fresh Greek salad."
type textarea "Fresh Greek salad."
click at [95, 211] on div "Home / Restaurants management / Menus / Sections / item / update SALADS section…" at bounding box center [321, 233] width 459 height 434
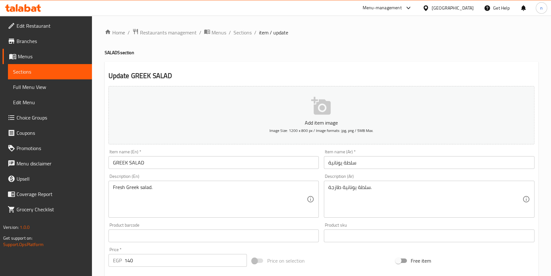
click at [101, 170] on div "Home / Restaurants management / Menus / Sections / item / update SALADS section…" at bounding box center [321, 233] width 459 height 434
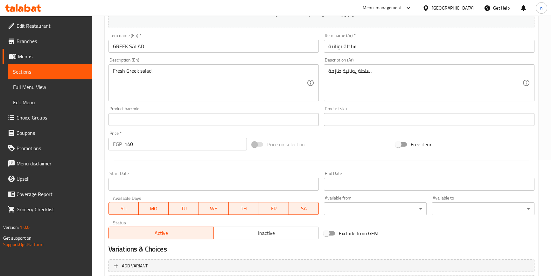
scroll to position [173, 0]
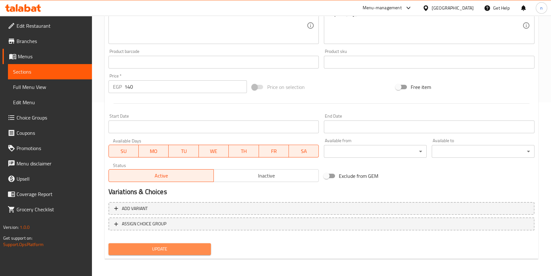
click at [152, 243] on button "Update" at bounding box center [160, 249] width 103 height 12
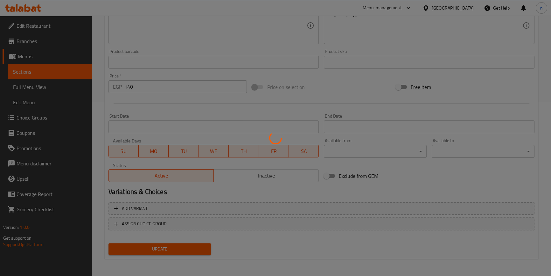
scroll to position [0, 0]
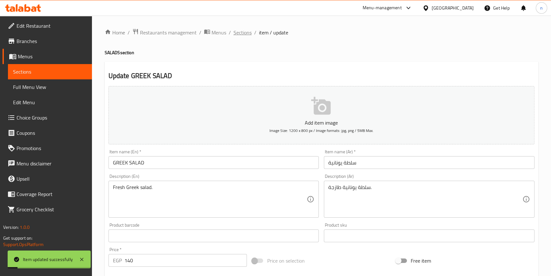
click at [244, 34] on span "Sections" at bounding box center [243, 33] width 18 height 8
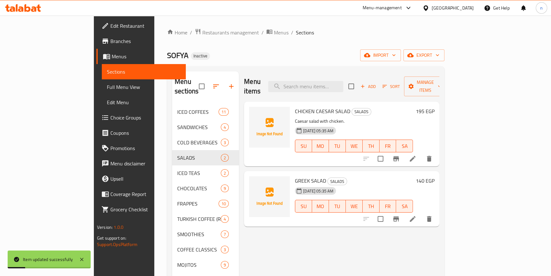
click at [301, 232] on div "Menu items Add Sort Manage items CHICKEN CAESAR SALAD SALADS Caesar salad with …" at bounding box center [339, 234] width 201 height 326
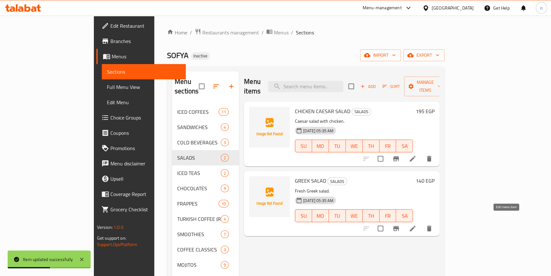
click at [417, 224] on icon at bounding box center [413, 228] width 8 height 8
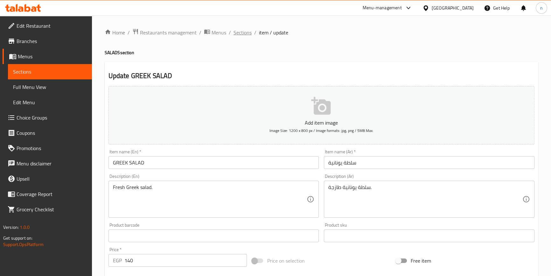
click at [246, 35] on span "Sections" at bounding box center [243, 33] width 18 height 8
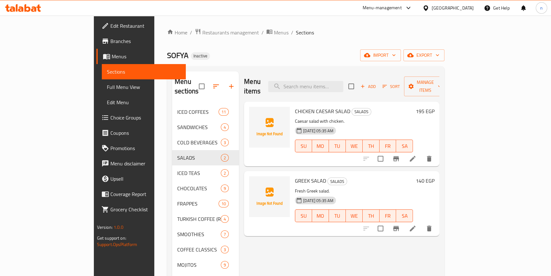
click at [256, 242] on div "Menu items Add Sort Manage items CHICKEN CAESAR SALAD SALADS Caesar salad with …" at bounding box center [339, 234] width 201 height 326
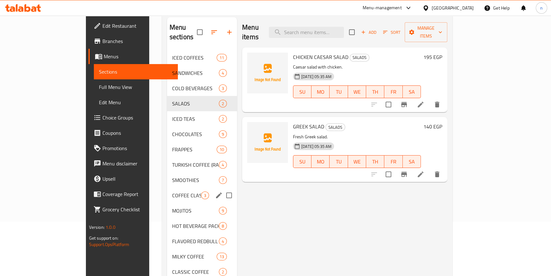
scroll to position [58, 0]
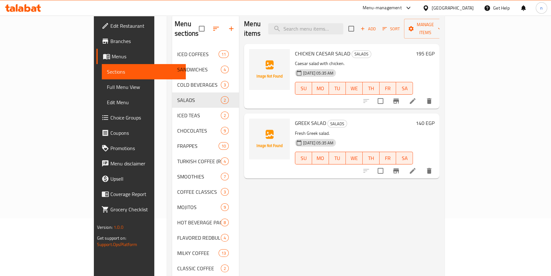
drag, startPoint x: 332, startPoint y: 179, endPoint x: 337, endPoint y: 182, distance: 6.0
click at [337, 182] on div "Menu items Add Sort Manage items CHICKEN CAESAR SALAD SALADS Caesar salad with …" at bounding box center [339, 177] width 201 height 326
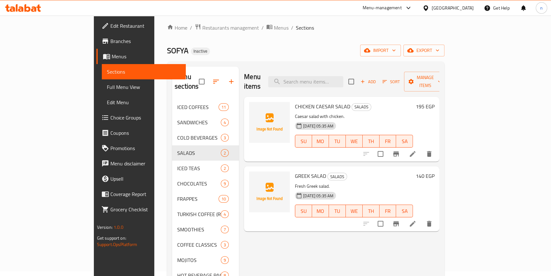
scroll to position [0, 0]
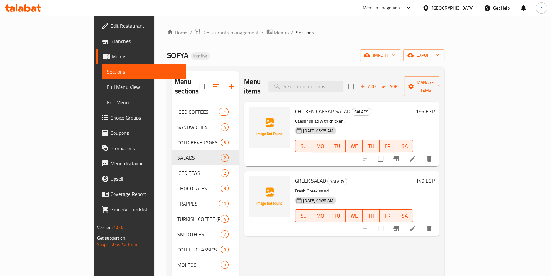
click at [278, 232] on div "Menu items Add Sort Manage items CHICKEN CAESAR SALAD SALADS Caesar salad with …" at bounding box center [339, 234] width 201 height 326
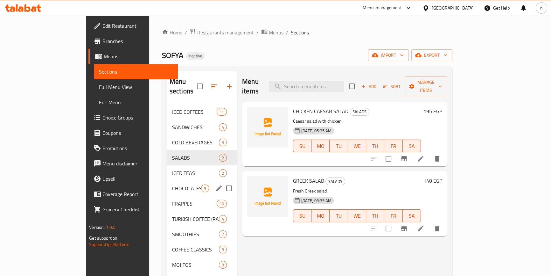
click at [167, 182] on div "CHOCOLATES 9" at bounding box center [202, 187] width 70 height 15
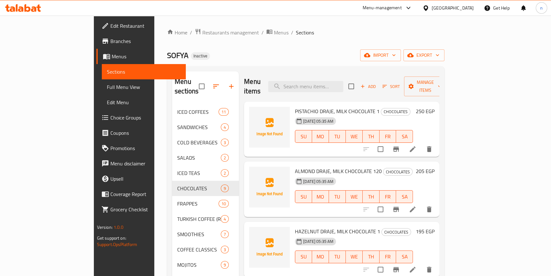
click at [422, 144] on li at bounding box center [413, 148] width 18 height 11
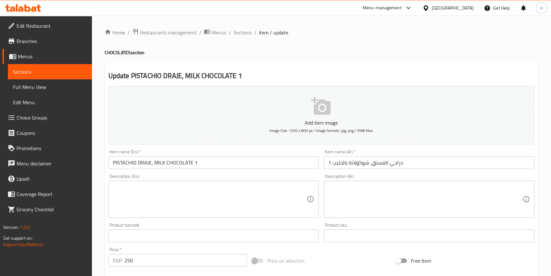
click at [97, 223] on div "Home / Restaurants management / Menus / Sections / item / update CHOCOLATES sec…" at bounding box center [321, 233] width 459 height 434
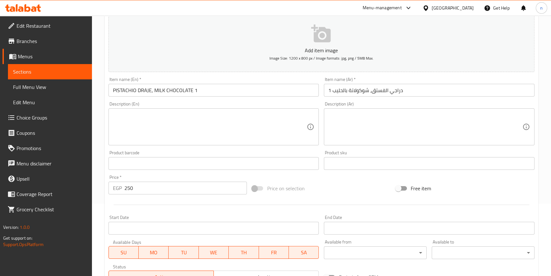
scroll to position [87, 0]
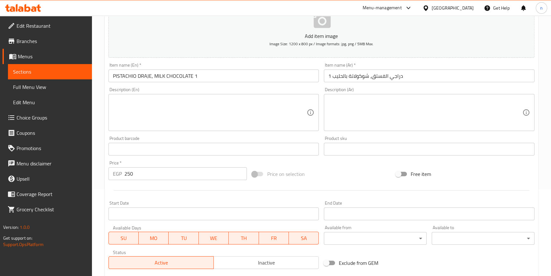
click at [101, 166] on div "Home / Restaurants management / Menus / Sections / item / update CHOCOLATES sec…" at bounding box center [321, 146] width 459 height 434
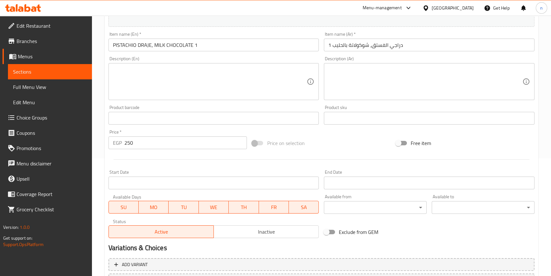
scroll to position [173, 0]
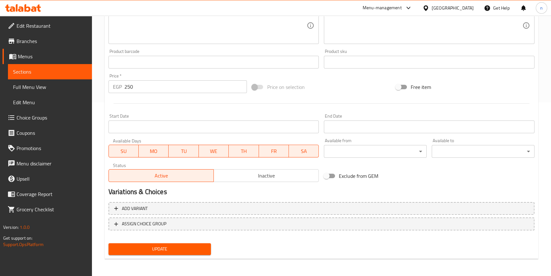
click at [174, 247] on span "Update" at bounding box center [160, 249] width 93 height 8
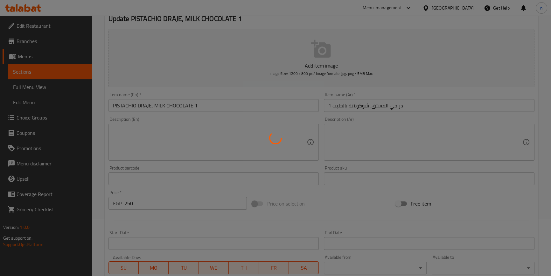
scroll to position [0, 0]
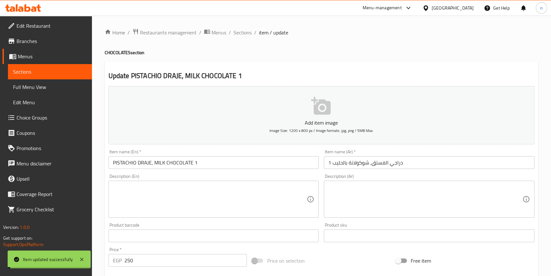
click at [245, 32] on span "Sections" at bounding box center [243, 33] width 18 height 8
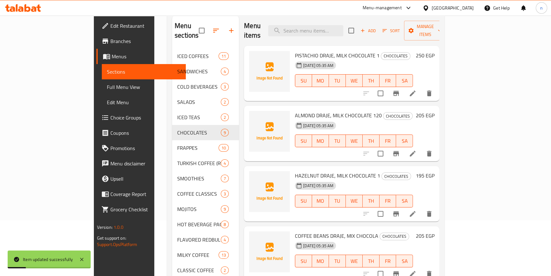
scroll to position [58, 0]
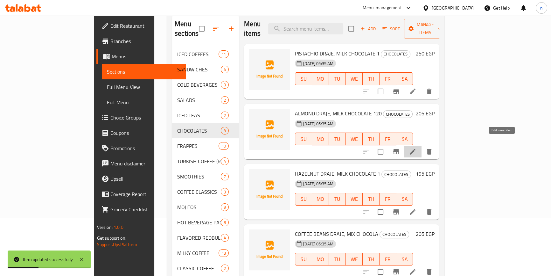
click at [417, 148] on icon at bounding box center [413, 152] width 8 height 8
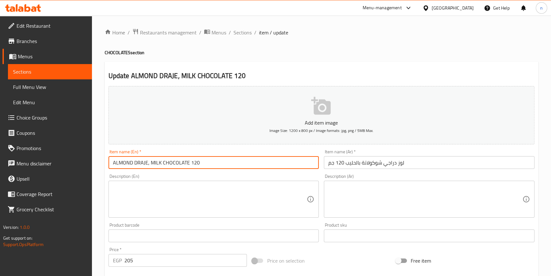
click at [125, 162] on input "ALMOND DRAJE, MILK CHOCOLATE 120" at bounding box center [214, 162] width 211 height 13
click at [138, 164] on input "ALMOND DRAJE, MILK CHOCOLATE 120" at bounding box center [214, 162] width 211 height 13
drag, startPoint x: 120, startPoint y: 161, endPoint x: 132, endPoint y: 163, distance: 12.9
click at [132, 163] on input "ALMOND DRAJE, MILK CHOCOLATE 120" at bounding box center [214, 162] width 211 height 13
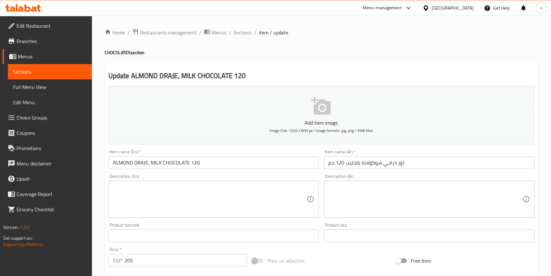
click at [101, 188] on div "Home / Restaurants management / Menus / Sections / item / update CHOCOLATES sec…" at bounding box center [321, 233] width 459 height 434
click at [209, 165] on input "ALMOND DRAJE, MILK CHOCOLATE 120" at bounding box center [214, 162] width 211 height 13
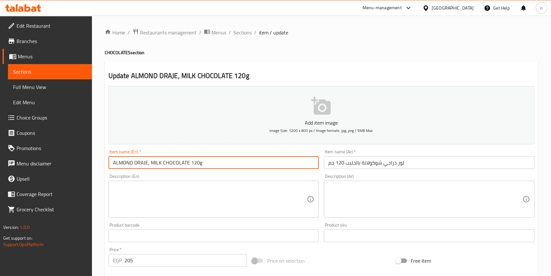
type input "ALMOND DRAJE, MILK CHOCOLATE 120g"
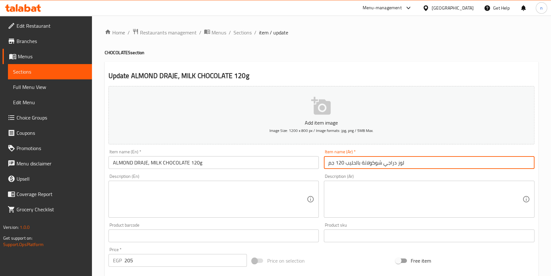
drag, startPoint x: 345, startPoint y: 162, endPoint x: 327, endPoint y: 162, distance: 18.5
click at [327, 162] on input "لوز دراجي شوكولاتة بالحليب 120 جم" at bounding box center [429, 162] width 211 height 13
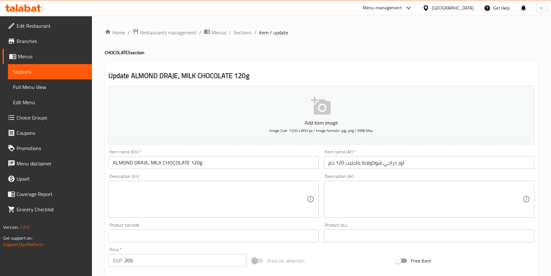
click at [344, 63] on div "Update ALMOND DRAJE, MILK CHOCOLATE 120g Add item image Image Size: 1200 x 800 …" at bounding box center [322, 247] width 434 height 370
click at [95, 198] on div "Home / Restaurants management / Menus / Sections / item / update CHOCOLATES sec…" at bounding box center [321, 233] width 459 height 434
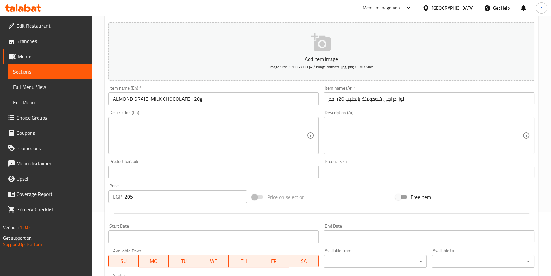
scroll to position [173, 0]
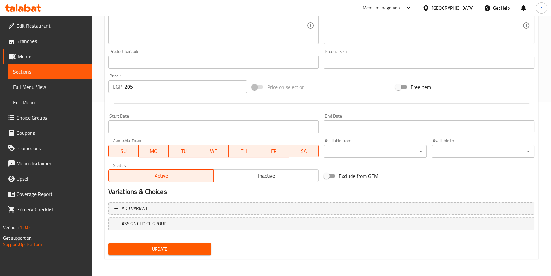
click at [144, 248] on span "Update" at bounding box center [160, 249] width 93 height 8
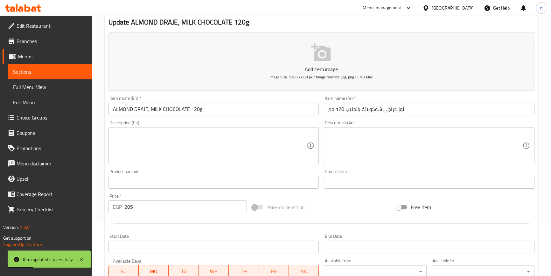
scroll to position [0, 0]
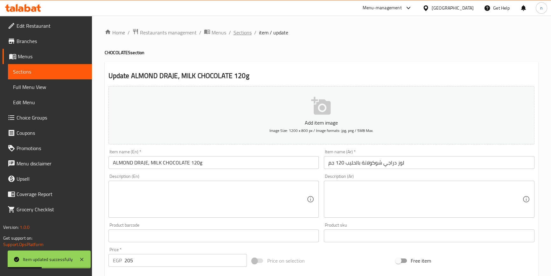
click at [245, 29] on span "Sections" at bounding box center [243, 33] width 18 height 8
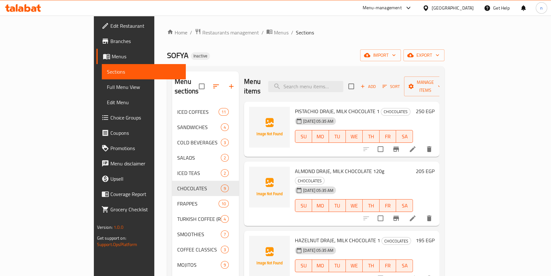
click at [154, 211] on div "Home / Restaurants management / Menus / Sections SOFYA Inactive import export M…" at bounding box center [305, 215] width 303 height 399
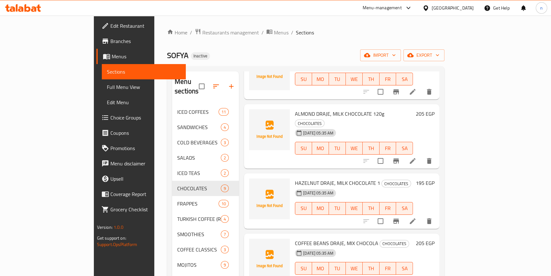
scroll to position [58, 0]
click at [422, 215] on li at bounding box center [413, 220] width 18 height 11
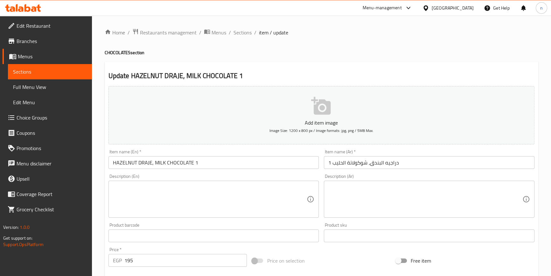
click at [121, 161] on input "HAZELNUT DRAJE, MILK CHOCOLATE 1" at bounding box center [214, 162] width 211 height 13
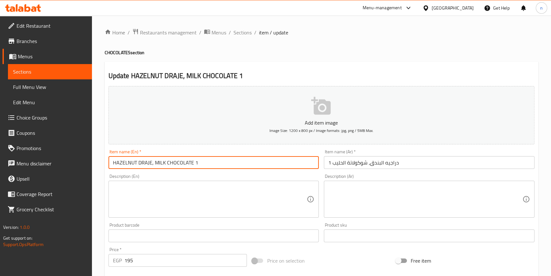
click at [121, 161] on input "HAZELNUT DRAJE, MILK CHOCOLATE 1" at bounding box center [214, 162] width 211 height 13
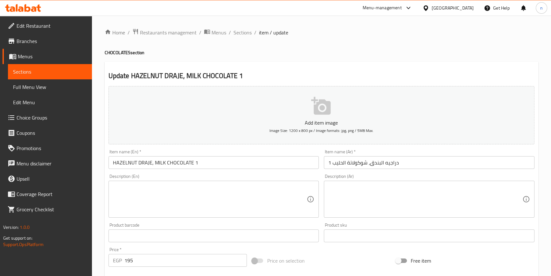
click at [242, 164] on input "HAZELNUT DRAJE, MILK CHOCOLATE 1" at bounding box center [214, 162] width 211 height 13
click at [103, 202] on div "Home / Restaurants management / Menus / Sections / item / update CHOCOLATES sec…" at bounding box center [321, 233] width 459 height 434
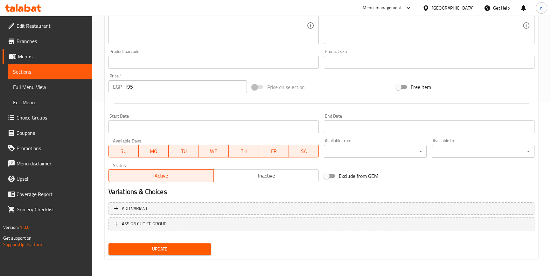
click at [149, 247] on span "Update" at bounding box center [160, 249] width 93 height 8
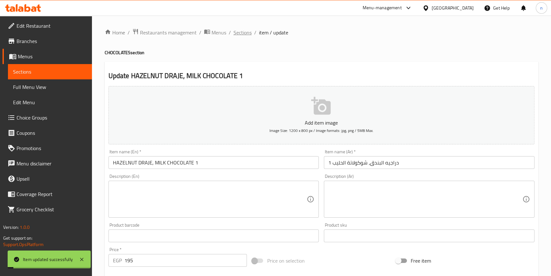
click at [243, 33] on span "Sections" at bounding box center [243, 33] width 18 height 8
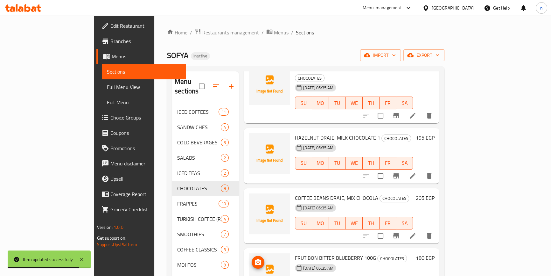
scroll to position [116, 0]
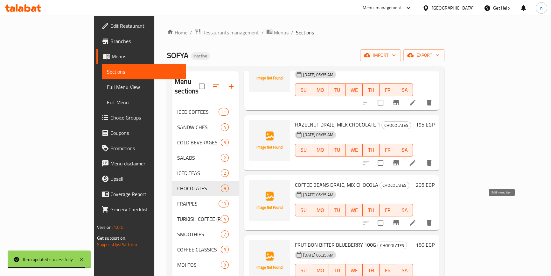
click at [417, 219] on icon at bounding box center [413, 223] width 8 height 8
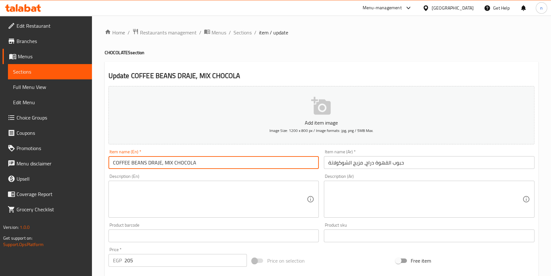
click at [182, 164] on input "COFFEE BEANS DRAJE, MIX CHOCOLA" at bounding box center [214, 162] width 211 height 13
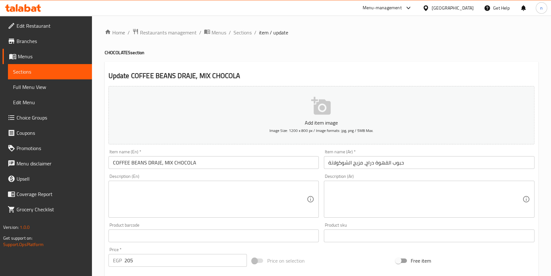
click at [98, 170] on div "Home / Restaurants management / Menus / Sections / item / update CHOCOLATES sec…" at bounding box center [321, 233] width 459 height 434
click at [102, 216] on div "Home / Restaurants management / Menus / Sections / item / update CHOCOLATES sec…" at bounding box center [321, 233] width 459 height 434
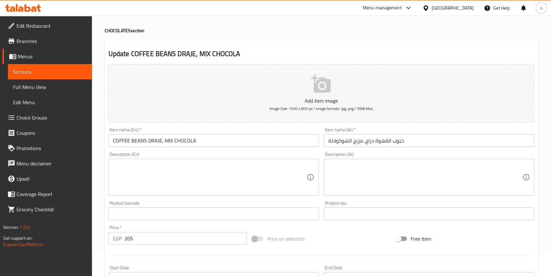
scroll to position [87, 0]
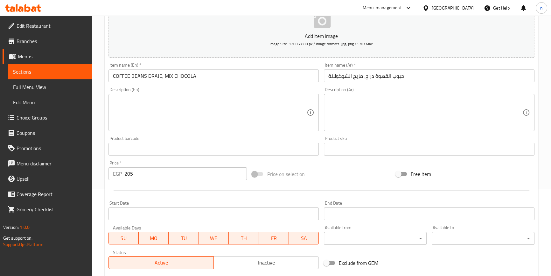
click at [97, 249] on div "Home / Restaurants management / Menus / Sections / item / update CHOCOLATES sec…" at bounding box center [321, 146] width 459 height 434
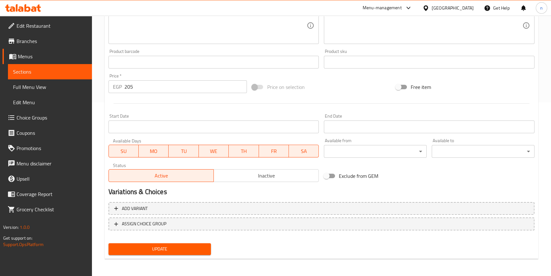
click at [139, 250] on span "Update" at bounding box center [160, 249] width 93 height 8
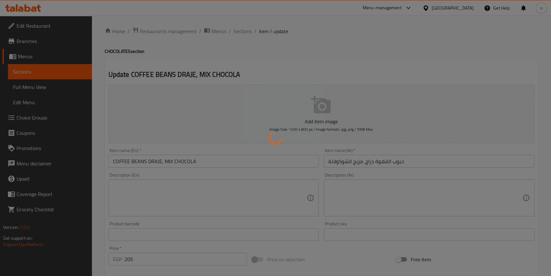
scroll to position [0, 0]
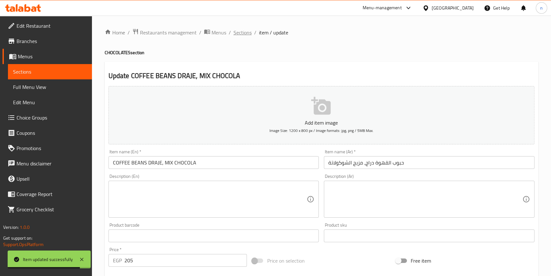
click at [242, 34] on span "Sections" at bounding box center [243, 33] width 18 height 8
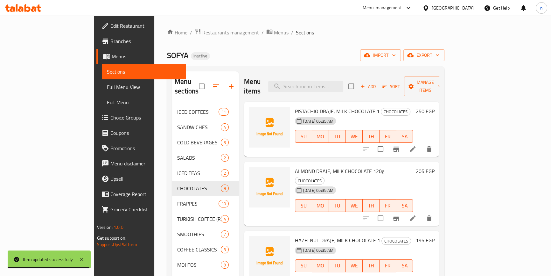
click at [287, 58] on div "SOFYA Inactive import export" at bounding box center [306, 55] width 278 height 12
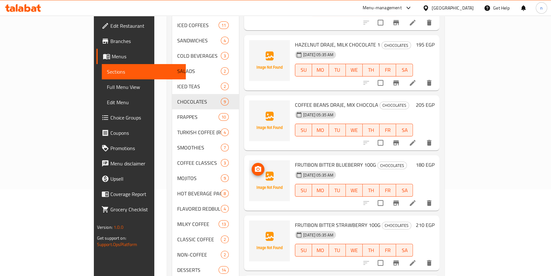
scroll to position [116, 0]
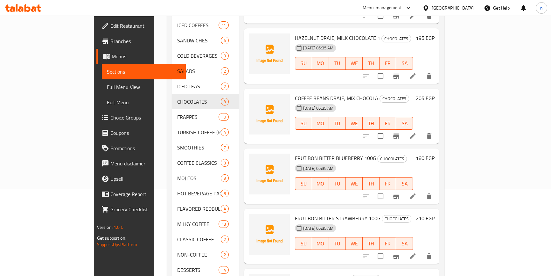
click at [422, 190] on li at bounding box center [413, 195] width 18 height 11
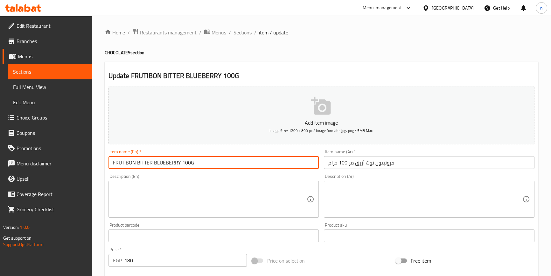
click at [149, 164] on input "FRUTIBON BITTER BLUEBERRY 100G" at bounding box center [214, 162] width 211 height 13
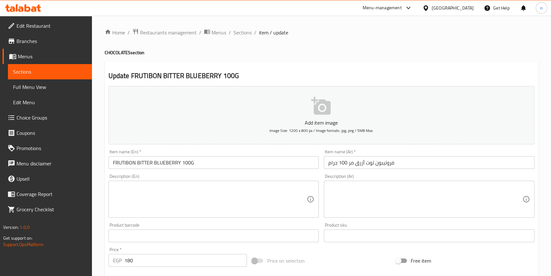
drag, startPoint x: 218, startPoint y: 161, endPoint x: 192, endPoint y: 161, distance: 25.5
click at [218, 161] on input "FRUTIBON BITTER BLUEBERRY 100G" at bounding box center [214, 162] width 211 height 13
click at [97, 252] on div "Home / Restaurants management / Menus / Sections / item / update CHOCOLATES sec…" at bounding box center [321, 233] width 459 height 434
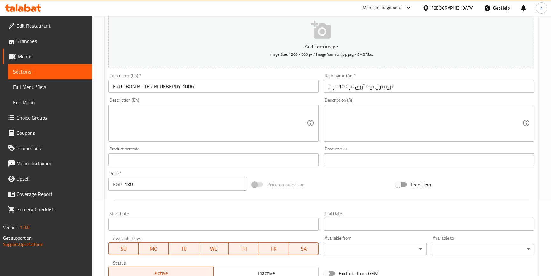
scroll to position [173, 0]
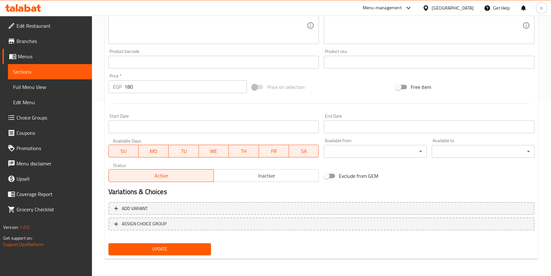
click at [174, 240] on div "Update" at bounding box center [160, 248] width 108 height 17
click at [172, 246] on span "Update" at bounding box center [160, 249] width 93 height 8
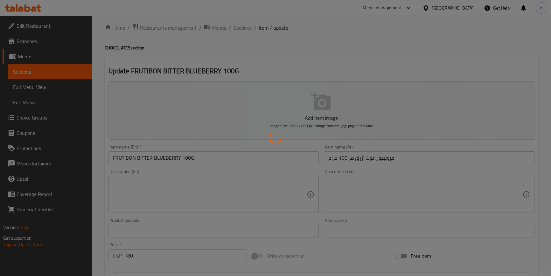
scroll to position [0, 0]
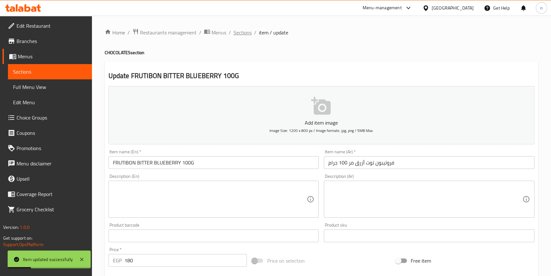
click at [240, 35] on span "Sections" at bounding box center [243, 33] width 18 height 8
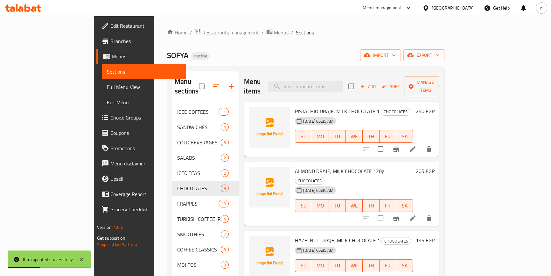
click at [317, 63] on div "Home / Restaurants management / Menus / Sections SOFYA Inactive import export M…" at bounding box center [306, 215] width 278 height 374
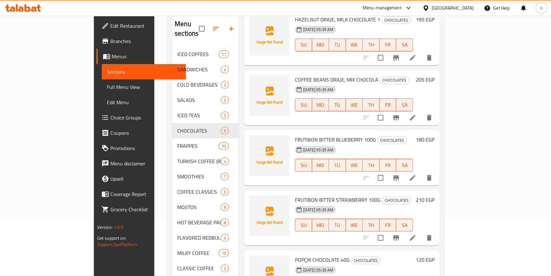
scroll to position [173, 0]
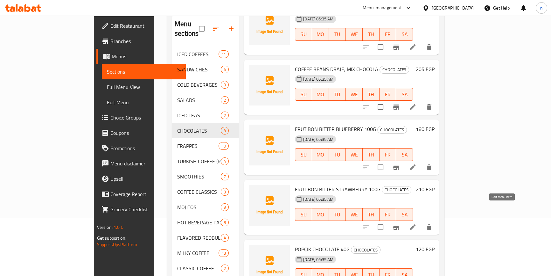
click at [417, 223] on icon at bounding box center [413, 227] width 8 height 8
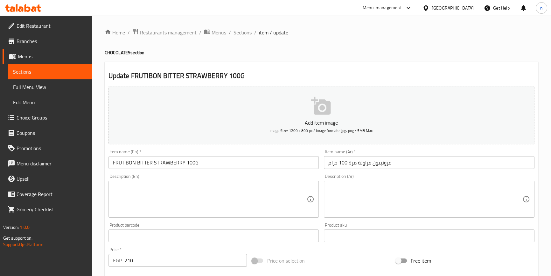
click at [100, 222] on div "Home / Restaurants management / Menus / Sections / item / update CHOCOLATES sec…" at bounding box center [321, 233] width 459 height 434
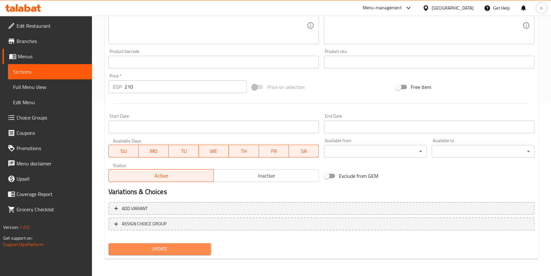
click at [149, 245] on span "Update" at bounding box center [160, 249] width 93 height 8
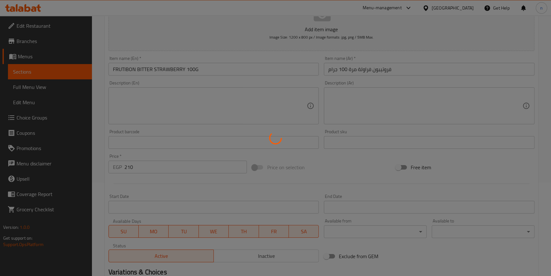
scroll to position [0, 0]
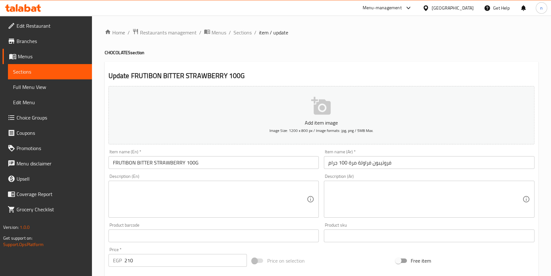
click at [95, 155] on div "Home / Restaurants management / Menus / Sections / item / update CHOCOLATES sec…" at bounding box center [321, 233] width 459 height 434
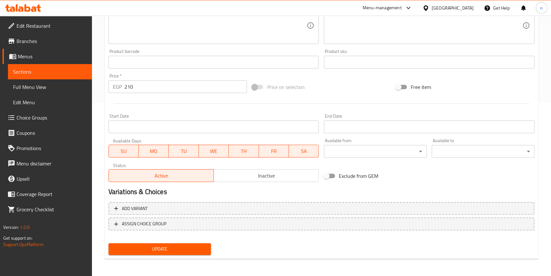
click at [172, 250] on span "Update" at bounding box center [160, 249] width 93 height 8
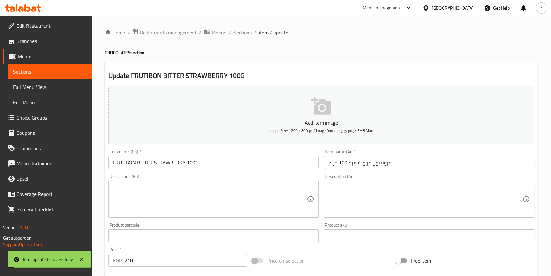
click at [238, 32] on span "Sections" at bounding box center [243, 33] width 18 height 8
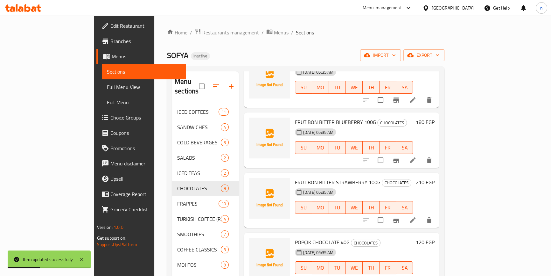
scroll to position [240, 0]
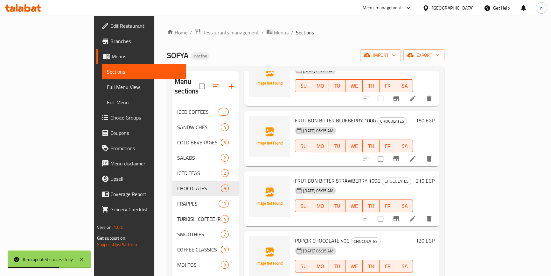
click at [239, 208] on div "Menu items Add Sort Manage items PISTACHIO DRAJE, MILK CHOCOLATE 1 CHOCOLATES 1…" at bounding box center [339, 234] width 201 height 326
click at [239, 209] on div "Menu items Add Sort Manage items PISTACHIO DRAJE, MILK CHOCOLATE 1 CHOCOLATES 1…" at bounding box center [339, 234] width 201 height 326
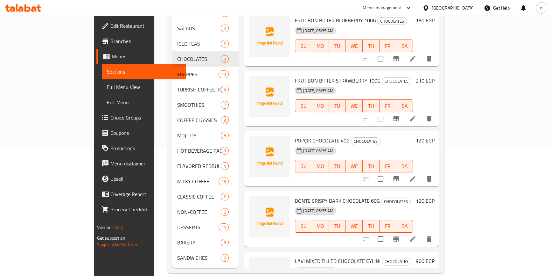
scroll to position [182, 0]
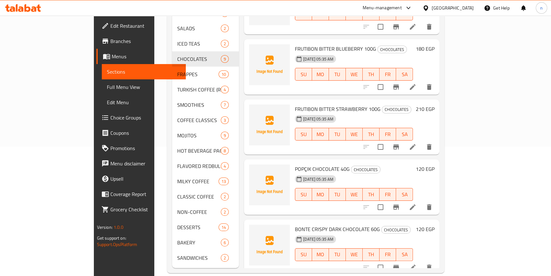
click at [422, 201] on li at bounding box center [413, 206] width 18 height 11
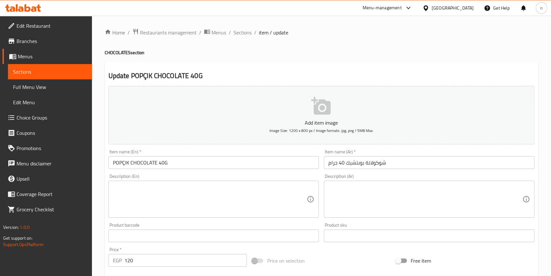
click at [124, 166] on input "POPÇIK CHOCOLATE 40G" at bounding box center [214, 162] width 211 height 13
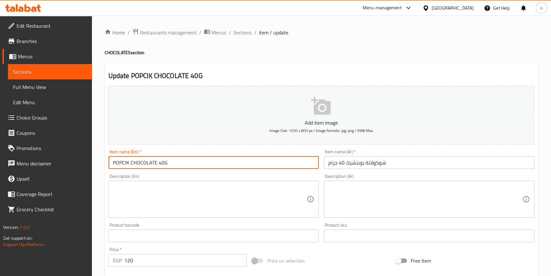
click at [119, 164] on input "POPCIK CHOCOLATE 40G" at bounding box center [214, 162] width 211 height 13
type input "POPCIK CHOCOLATE 40G"
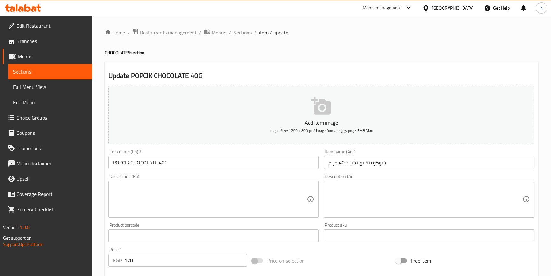
click at [352, 164] on input "شوكولاتة بوبتشيك 40 جرام" at bounding box center [429, 162] width 211 height 13
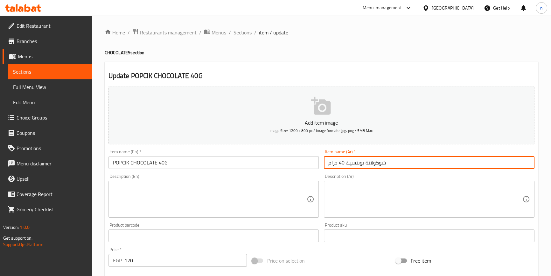
click at [231, 201] on textarea at bounding box center [210, 199] width 194 height 30
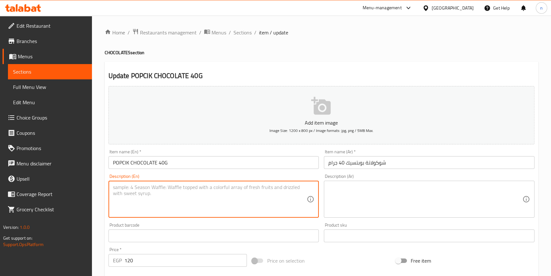
click at [357, 163] on input "شوكولاتة بوبتسيك 40 جرام" at bounding box center [429, 162] width 211 height 13
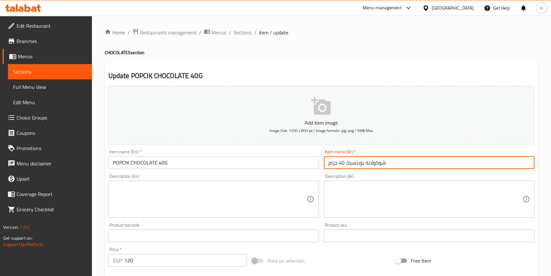
click at [355, 163] on input "شوكولاتة بوبتسيك 40 جرام" at bounding box center [429, 162] width 211 height 13
type input "شوكولاتة بوبسيك 40 جرام"
click at [99, 200] on div "Home / Restaurants management / Menus / Sections / item / update CHOCOLATES sec…" at bounding box center [321, 233] width 459 height 434
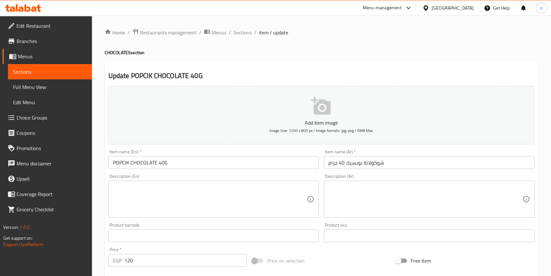
click at [100, 250] on div "Home / Restaurants management / Menus / Sections / item / update CHOCOLATES sec…" at bounding box center [321, 233] width 459 height 434
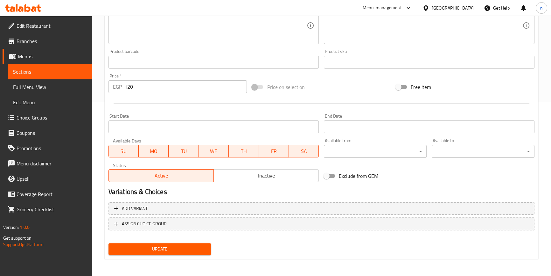
click at [189, 243] on button "Update" at bounding box center [160, 249] width 103 height 12
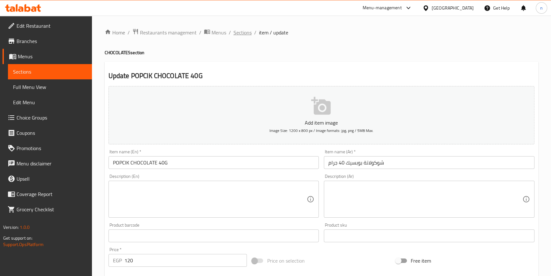
click at [239, 34] on span "Sections" at bounding box center [243, 33] width 18 height 8
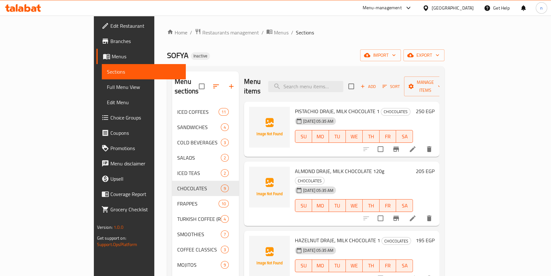
click at [280, 57] on div "SOFYA Inactive import export" at bounding box center [306, 55] width 278 height 12
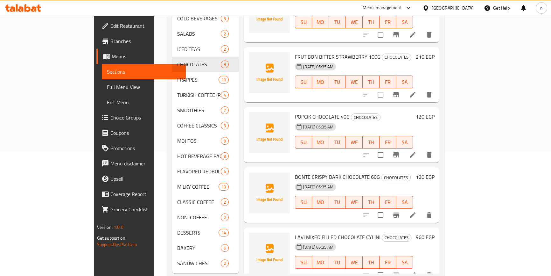
scroll to position [129, 0]
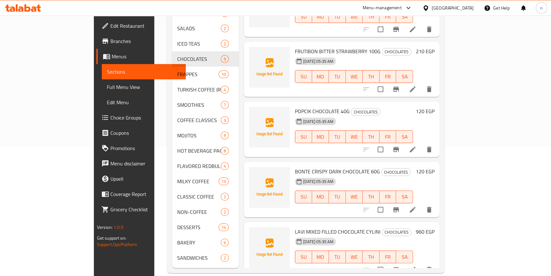
click at [422, 204] on li at bounding box center [413, 209] width 18 height 11
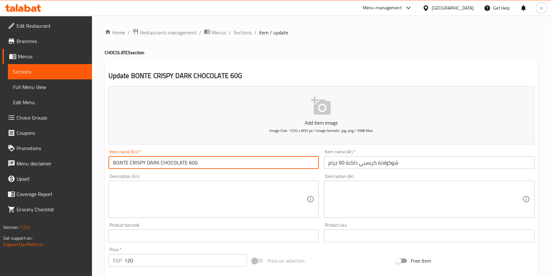
click at [120, 161] on input "BONTE CRISPY DARK CHOCOLATE 60G" at bounding box center [214, 162] width 211 height 13
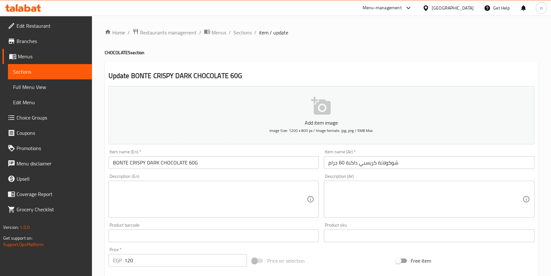
click at [118, 155] on div "Item name (En)   * BONTE CRISPY DARK CHOCOLATE 60G Item name (En) *" at bounding box center [214, 158] width 211 height 19
click at [118, 156] on div "Item name (En)   * BONTE CRISPY DARK CHOCOLATE 60G Item name (En) *" at bounding box center [214, 158] width 211 height 19
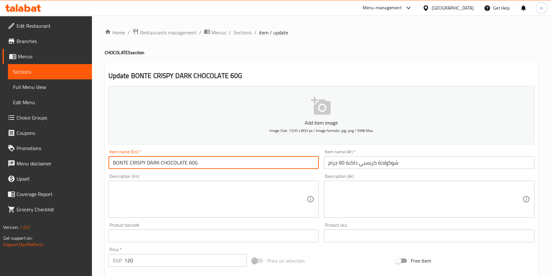
click at [120, 160] on input "BONTE CRISPY DARK CHOCOLATE 60G" at bounding box center [214, 162] width 211 height 13
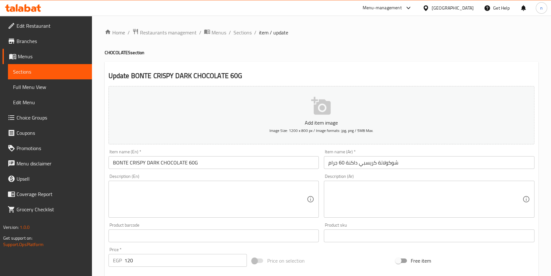
click at [327, 162] on input "شوكولاتة كريسبي داكنة 60 جرام" at bounding box center [429, 162] width 211 height 13
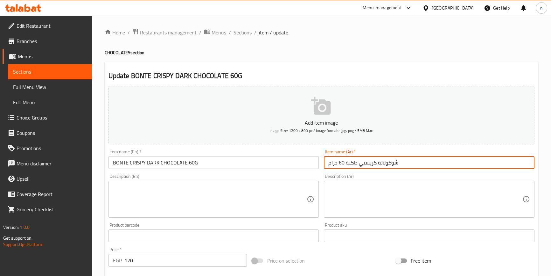
paste input "بونتي"
type input "بونتي شوكولاتة كريسبي داكنة 60 جرام"
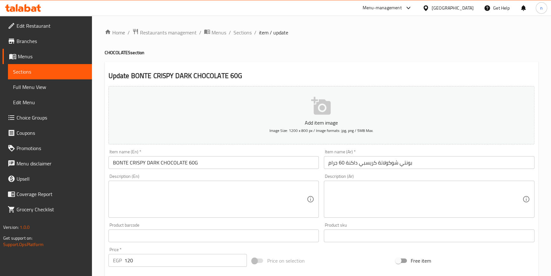
click at [102, 222] on div "Home / Restaurants management / Menus / Sections / item / update CHOCOLATES sec…" at bounding box center [321, 233] width 459 height 434
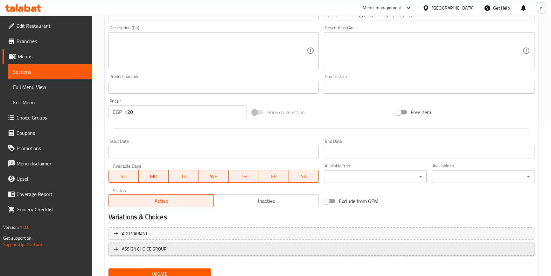
scroll to position [173, 0]
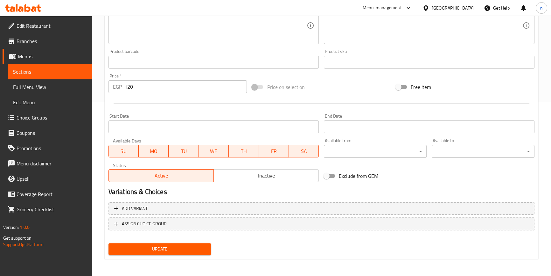
click at [177, 245] on span "Update" at bounding box center [160, 249] width 93 height 8
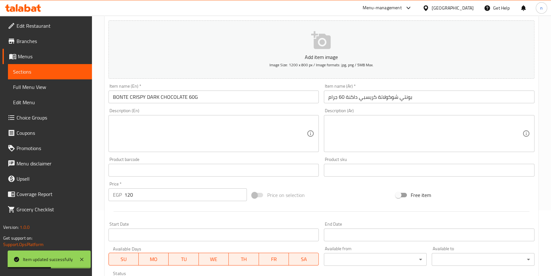
scroll to position [0, 0]
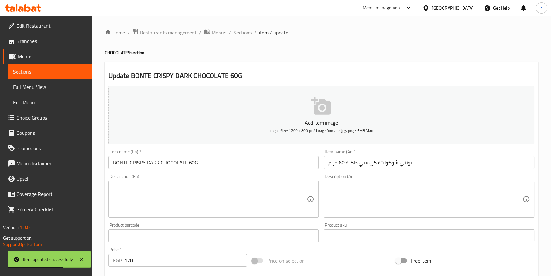
click at [243, 31] on span "Sections" at bounding box center [243, 33] width 18 height 8
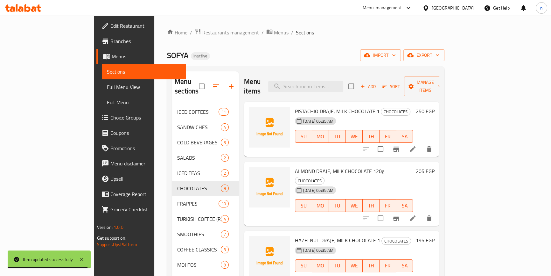
click at [313, 35] on ol "Home / Restaurants management / Menus / Sections" at bounding box center [306, 32] width 278 height 8
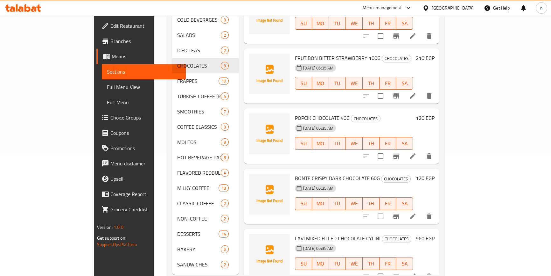
scroll to position [129, 0]
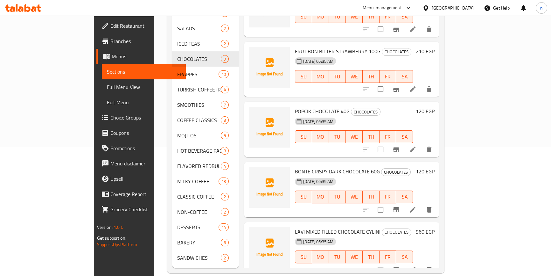
click at [417, 265] on icon at bounding box center [413, 269] width 8 height 8
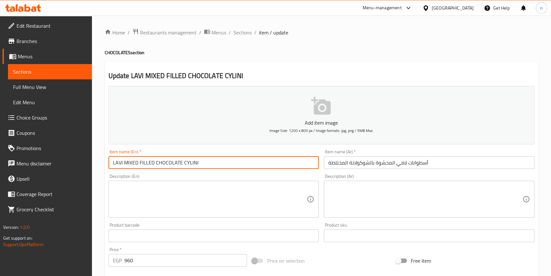
drag, startPoint x: 124, startPoint y: 162, endPoint x: 152, endPoint y: 166, distance: 28.9
click at [152, 166] on input "LAVI MIXED FILLED CHOCOLATE CYLINI" at bounding box center [214, 162] width 211 height 13
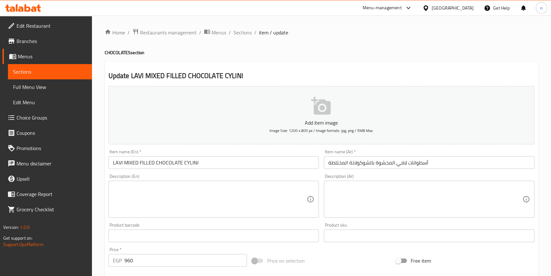
click at [117, 161] on input "LAVI MIXED FILLED CHOCOLATE CYLINI" at bounding box center [214, 162] width 211 height 13
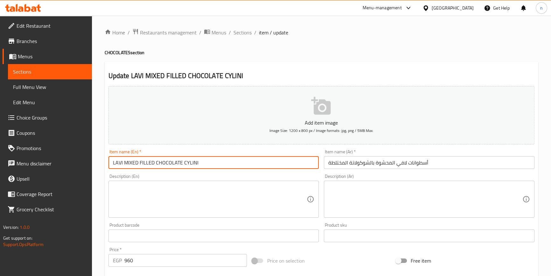
drag, startPoint x: 111, startPoint y: 159, endPoint x: 222, endPoint y: 172, distance: 111.5
click at [222, 172] on div "Add item image Image Size: 1200 x 800 px / Image formats: jpg, png / 5MB Max. I…" at bounding box center [321, 220] width 431 height 274
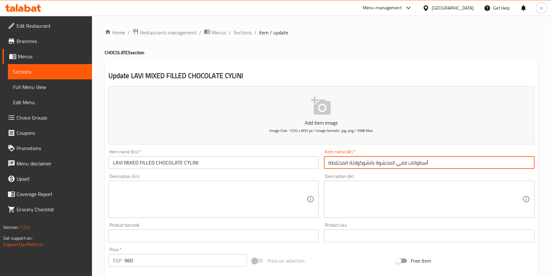
drag, startPoint x: 434, startPoint y: 159, endPoint x: 312, endPoint y: 165, distance: 123.0
click at [312, 165] on div "Add item image Image Size: 1200 x 800 px / Image formats: jpg, png / 5MB Max. I…" at bounding box center [321, 220] width 431 height 274
paste input "لافي شوكولاتة محشوة مختلطة سيليني"
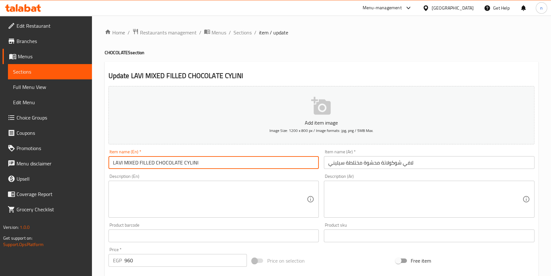
click at [127, 160] on input "LAVI MIXED FILLED CHOCOLATE CYLINI" at bounding box center [214, 162] width 211 height 13
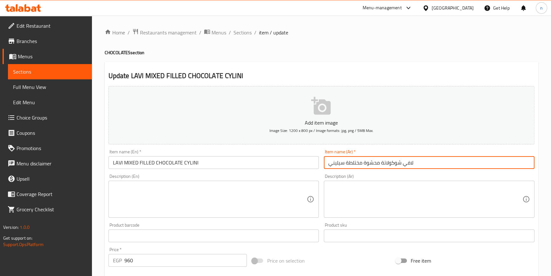
click at [354, 162] on input "لافي شوكولاتة محشوة مختلطة سيليني" at bounding box center [429, 162] width 211 height 13
click at [348, 160] on input "لافي شوكولاتة محشوة مكسيد سيليني" at bounding box center [429, 162] width 211 height 13
click at [347, 164] on input "لافي شوكولاتة محشوة مكسيد سيليني" at bounding box center [429, 162] width 211 height 13
click at [347, 162] on input "لافي شوكولاتة محشوة سيليني" at bounding box center [429, 162] width 211 height 13
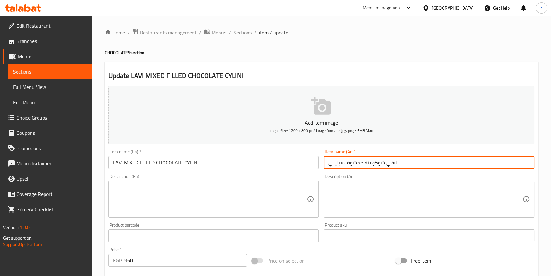
paste input "مختلطة"
click at [363, 162] on input "لافي شوكولاتة محشوةمختلطة سيليني" at bounding box center [429, 162] width 211 height 13
click at [346, 162] on input "لافي شوكولاتة محشوة مختلطة سيليني" at bounding box center [429, 162] width 211 height 13
type input "لافي شوكولاتة محشوة مختلطة سيليني"
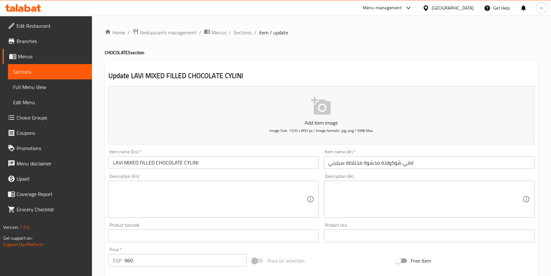
click at [159, 159] on input "LAVI MIXED FILLED CHOCOLATE CYLINI" at bounding box center [214, 162] width 211 height 13
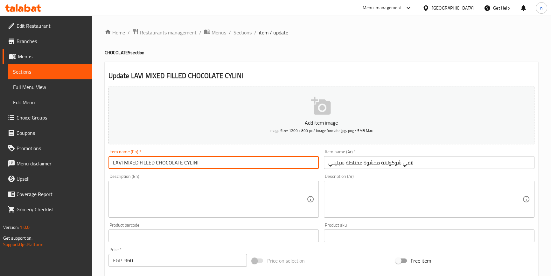
click at [159, 159] on input "LAVI MIXED FILLED CHOCOLATE CYLINI" at bounding box center [214, 162] width 211 height 13
click at [238, 159] on input "LAVI MIXED FILLED CHOCOLATE CYLINI" at bounding box center [214, 162] width 211 height 13
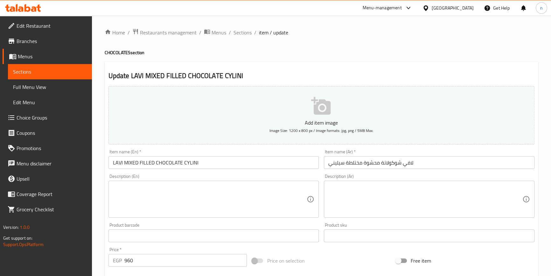
click at [97, 198] on div "Home / Restaurants management / Menus / Sections / item / update CHOCOLATES sec…" at bounding box center [321, 233] width 459 height 434
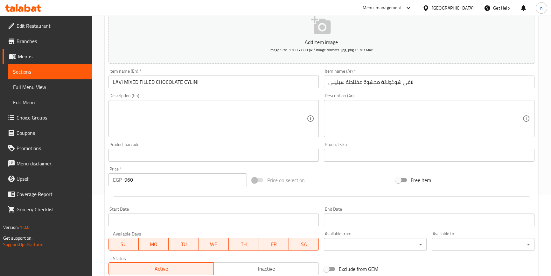
scroll to position [173, 0]
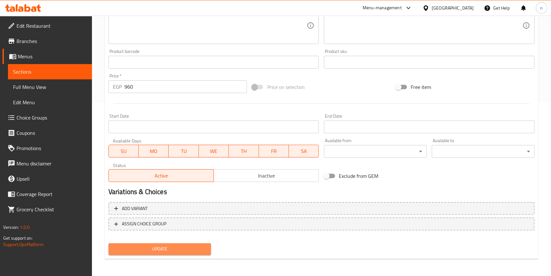
click at [162, 247] on span "Update" at bounding box center [160, 249] width 93 height 8
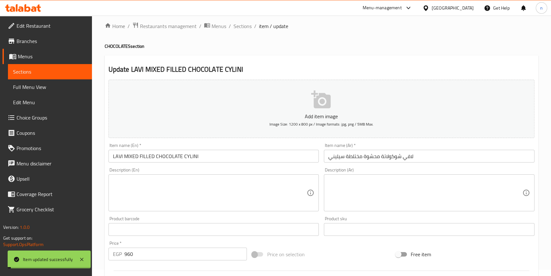
scroll to position [0, 0]
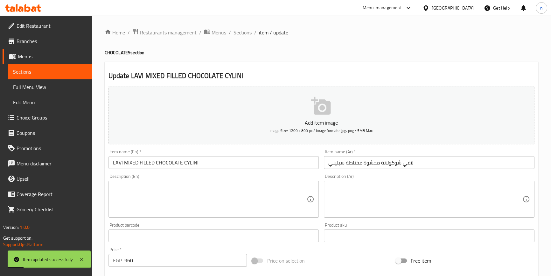
click at [238, 34] on span "Sections" at bounding box center [243, 33] width 18 height 8
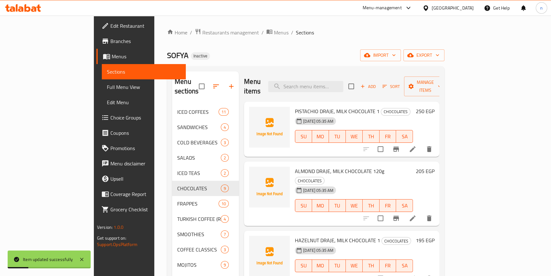
click at [317, 60] on div "SOFYA Inactive import export" at bounding box center [306, 55] width 278 height 12
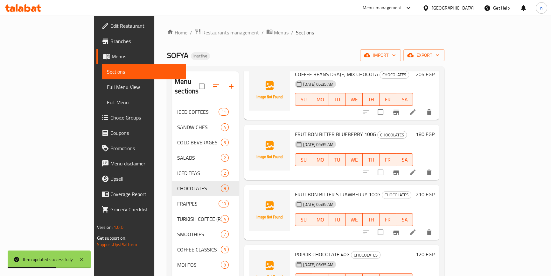
scroll to position [240, 0]
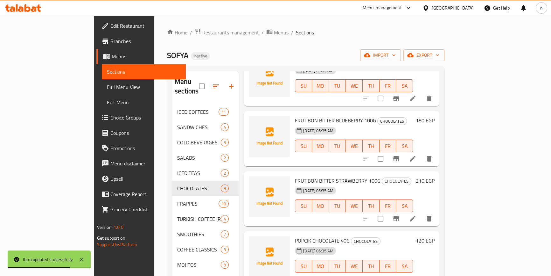
click at [239, 208] on div "Menu items Add Sort Manage items PISTACHIO DRAJE, MILK CHOCOLATE 1 CHOCOLATES 1…" at bounding box center [339, 234] width 201 height 326
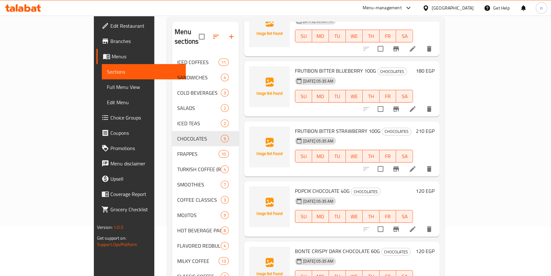
scroll to position [129, 0]
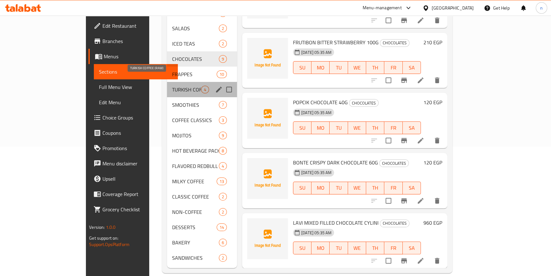
click at [172, 86] on span "TURKISH COFFEE (RAW)" at bounding box center [186, 90] width 29 height 8
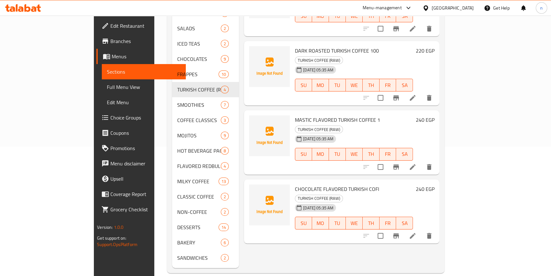
click at [293, 236] on div "Menu items Add Sort Manage items MEDIUM ROAST TURKISH COFFEE 1000 TURKISH COFFE…" at bounding box center [339, 105] width 201 height 326
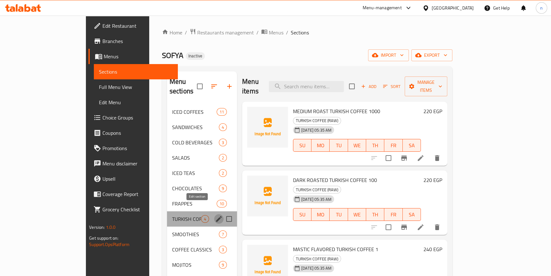
click at [215, 215] on icon "edit" at bounding box center [219, 219] width 8 height 8
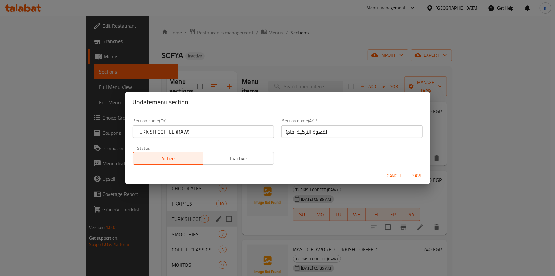
click at [180, 129] on input "TURKISH COFFEE (RAW)" at bounding box center [203, 131] width 141 height 13
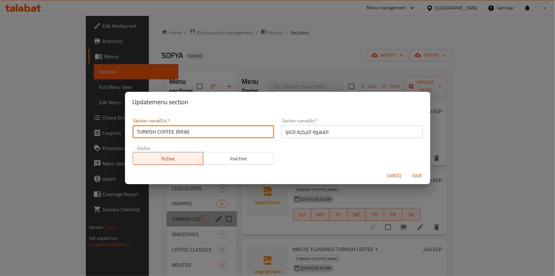
click at [180, 129] on input "TURKISH COFFEE (RAW)" at bounding box center [203, 131] width 141 height 13
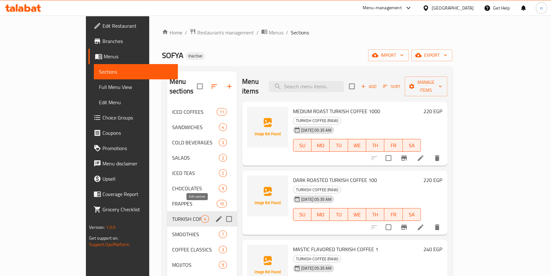
click at [215, 215] on icon "edit" at bounding box center [219, 219] width 8 height 8
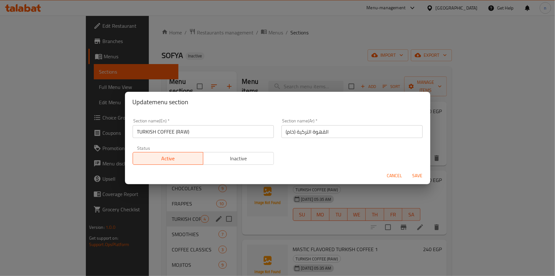
click at [390, 171] on button "Cancel" at bounding box center [395, 176] width 20 height 12
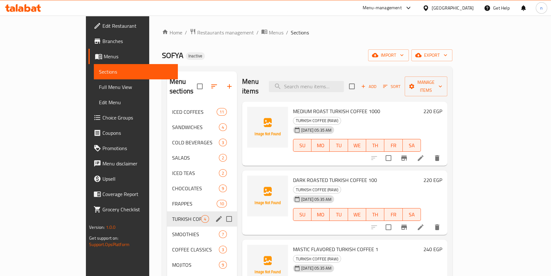
click at [294, 55] on div "SOFYA Inactive import export" at bounding box center [307, 55] width 291 height 12
click at [425, 154] on icon at bounding box center [421, 158] width 8 height 8
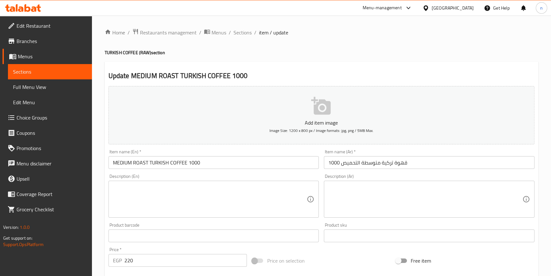
click at [146, 162] on input "MEDIUM ROAST TURKISH COFFEE 1000" at bounding box center [214, 162] width 211 height 13
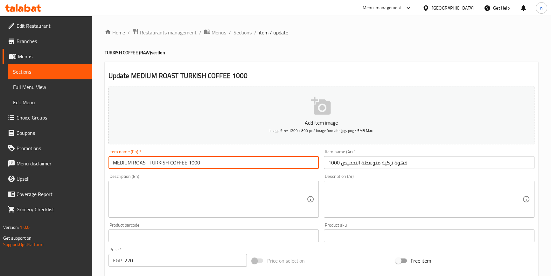
click at [146, 162] on input "MEDIUM ROAST TURKISH COFFEE 1000" at bounding box center [214, 162] width 211 height 13
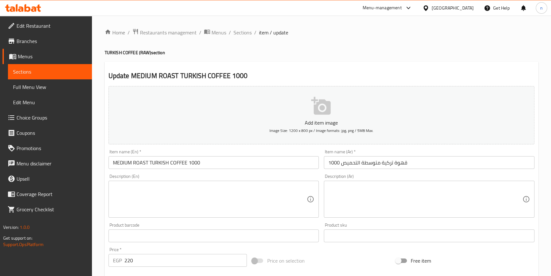
click at [95, 121] on div "Home / Restaurants management / Menus / Sections / item / update TURKISH COFFEE…" at bounding box center [321, 233] width 459 height 434
click at [100, 170] on div "Home / Restaurants management / Menus / Sections / item / update TURKISH COFFEE…" at bounding box center [321, 233] width 459 height 434
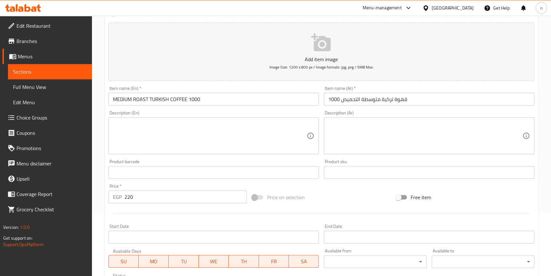
scroll to position [173, 0]
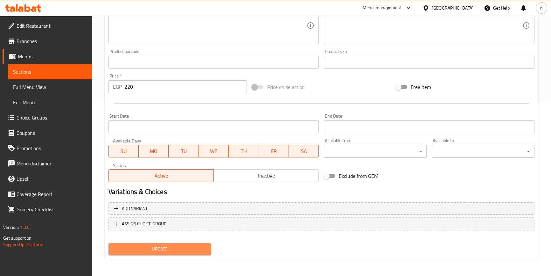
click at [196, 246] on span "Update" at bounding box center [160, 249] width 93 height 8
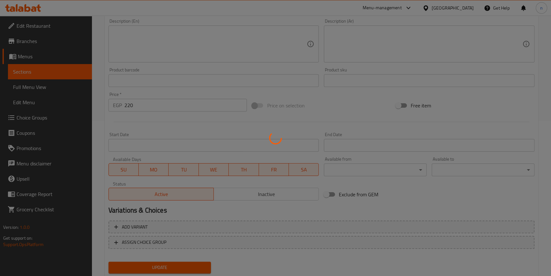
scroll to position [144, 0]
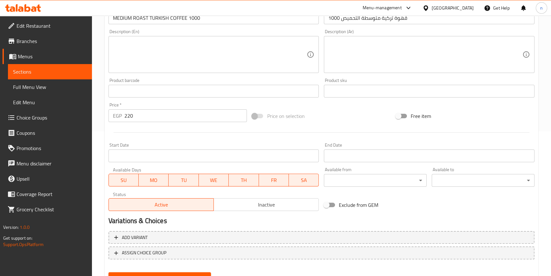
click at [100, 144] on div "Home / Restaurants management / Menus / Sections / item / update TURKISH COFFEE…" at bounding box center [321, 88] width 459 height 434
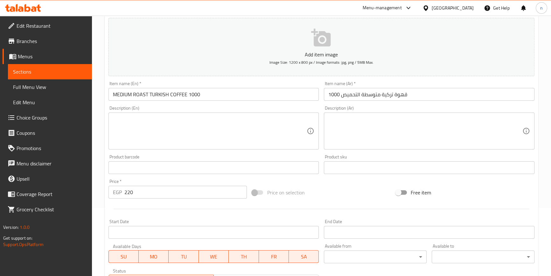
scroll to position [58, 0]
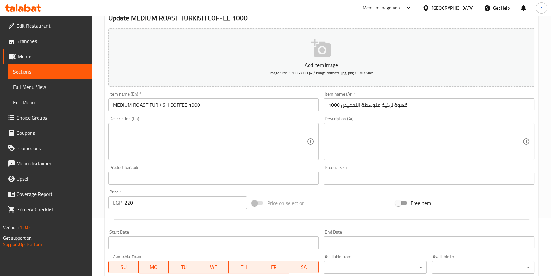
click at [95, 180] on div "Home / Restaurants management / Menus / Sections / item / update TURKISH COFFEE…" at bounding box center [321, 175] width 459 height 434
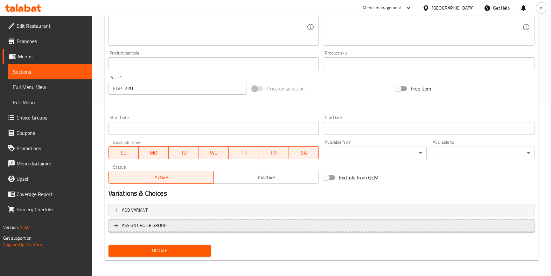
scroll to position [173, 0]
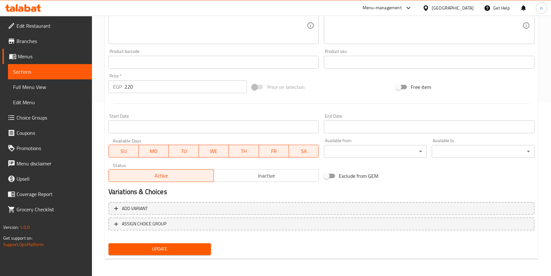
click at [164, 245] on span "Update" at bounding box center [160, 249] width 93 height 8
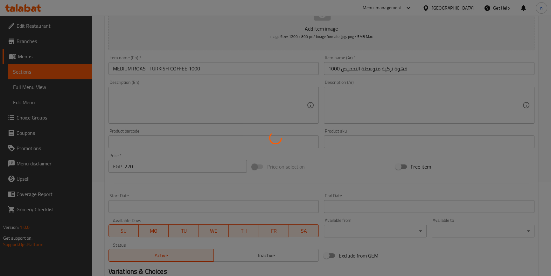
scroll to position [0, 0]
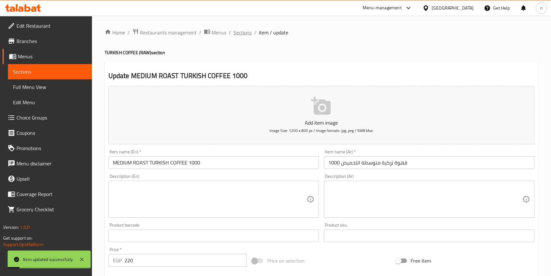
click at [234, 32] on span "Sections" at bounding box center [243, 33] width 18 height 8
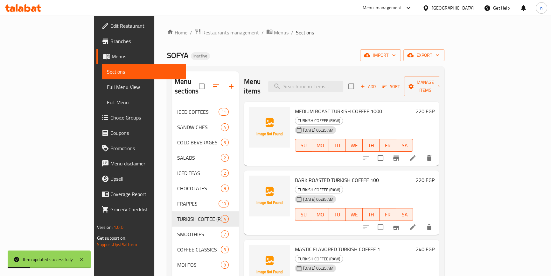
click at [305, 48] on div "Home / Restaurants management / Menus / Sections SOFYA Inactive import export M…" at bounding box center [306, 215] width 278 height 374
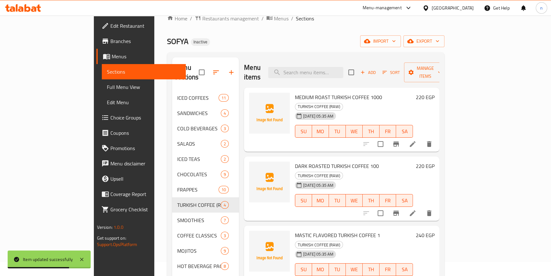
scroll to position [13, 0]
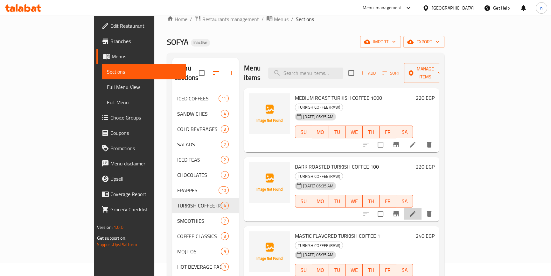
click at [417, 210] on icon at bounding box center [413, 214] width 8 height 8
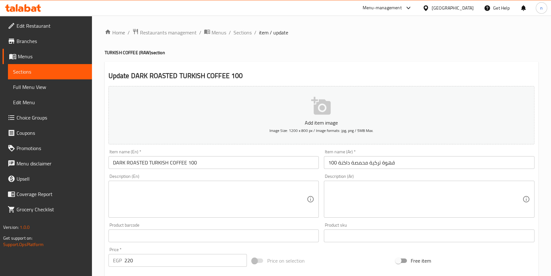
click at [101, 205] on div "Home / Restaurants management / Menus / Sections / item / update TURKISH COFFEE…" at bounding box center [321, 233] width 459 height 434
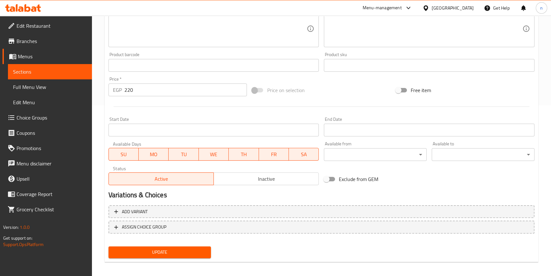
scroll to position [173, 0]
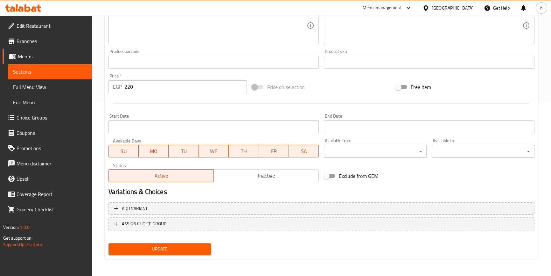
click at [138, 243] on button "Update" at bounding box center [160, 249] width 103 height 12
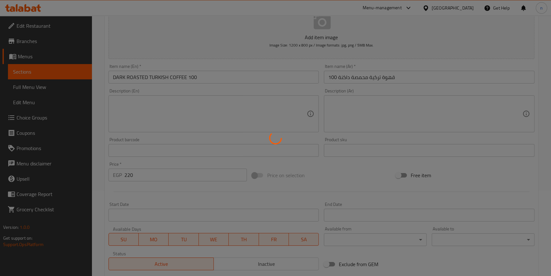
scroll to position [0, 0]
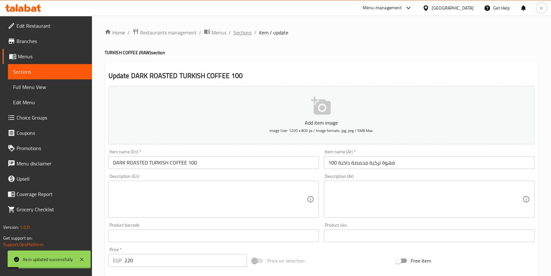
click at [240, 32] on span "Sections" at bounding box center [243, 33] width 18 height 8
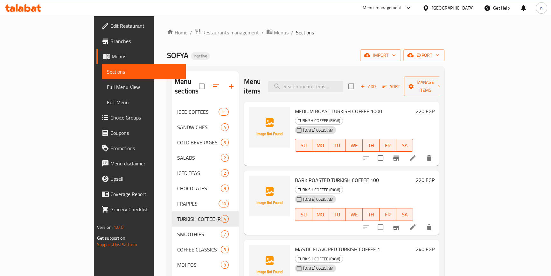
click at [329, 44] on div "Home / Restaurants management / Menus / Sections SOFYA Inactive import export M…" at bounding box center [306, 215] width 278 height 374
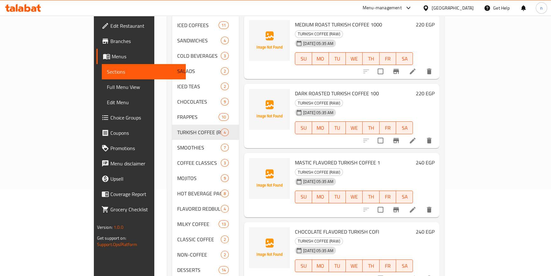
scroll to position [58, 0]
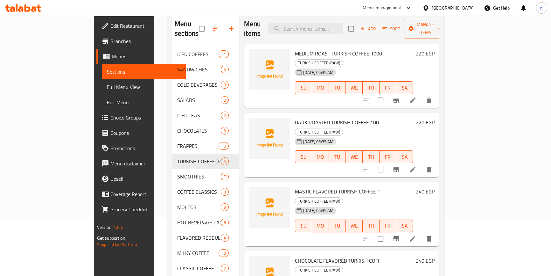
click at [417, 235] on icon at bounding box center [413, 239] width 8 height 8
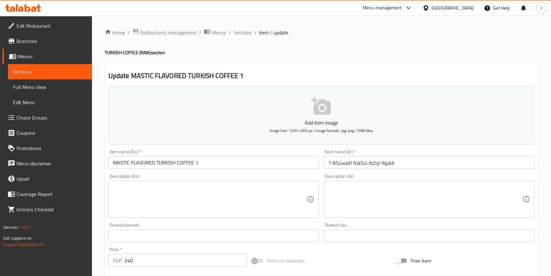
click at [102, 179] on div "Home / Restaurants management / Menus / Sections / item / update TURKISH COFFEE…" at bounding box center [321, 233] width 459 height 434
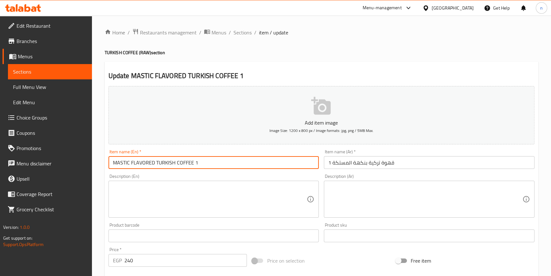
drag, startPoint x: 111, startPoint y: 162, endPoint x: 338, endPoint y: 138, distance: 228.1
click at [330, 140] on div "Add item image Image Size: 1200 x 800 px / Image formats: jpg, png / 5MB Max. I…" at bounding box center [321, 220] width 431 height 274
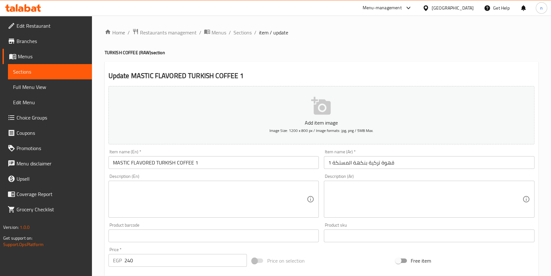
drag, startPoint x: 155, startPoint y: 164, endPoint x: 147, endPoint y: 164, distance: 8.6
click at [155, 164] on input "MASTIC FLAVORED TURKISH COFFEE 1" at bounding box center [214, 162] width 211 height 13
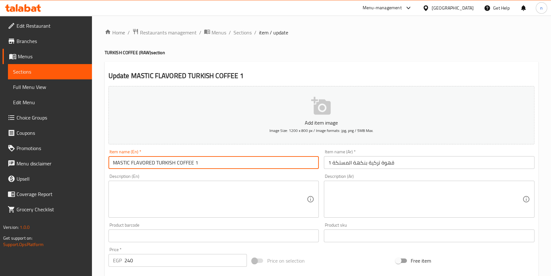
click at [112, 162] on input "MASTIC FLAVORED TURKISH COFFEE 1" at bounding box center [214, 162] width 211 height 13
click at [122, 161] on input "MASTIC FLAVORED TURKISH COFFEE 1" at bounding box center [214, 162] width 211 height 13
click at [227, 165] on input "MASTIC FLAVORED TURKISH COFFEE 1" at bounding box center [214, 162] width 211 height 13
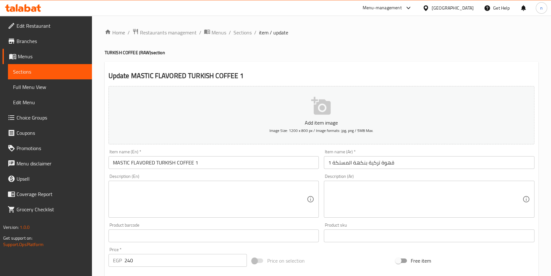
click at [99, 166] on div "Home / Restaurants management / Menus / Sections / item / update TURKISH COFFEE…" at bounding box center [321, 233] width 459 height 434
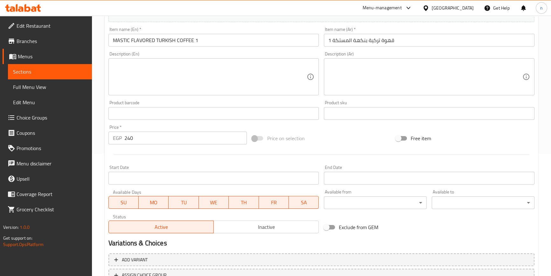
scroll to position [173, 0]
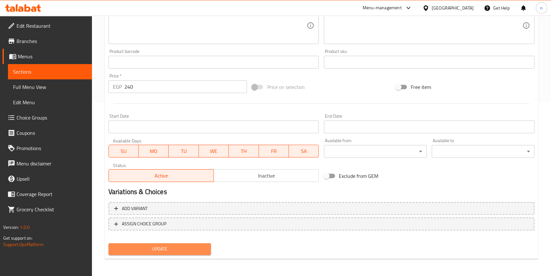
click at [167, 246] on span "Update" at bounding box center [160, 249] width 93 height 8
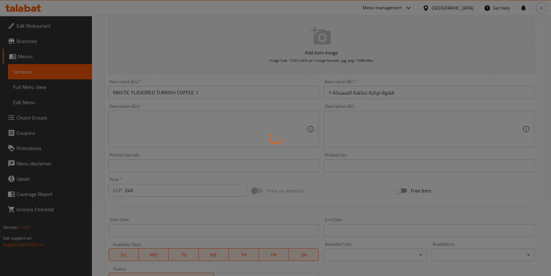
scroll to position [0, 0]
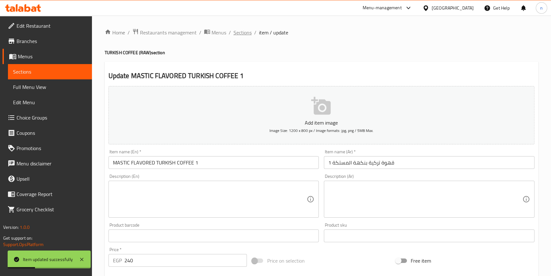
click at [241, 34] on span "Sections" at bounding box center [243, 33] width 18 height 8
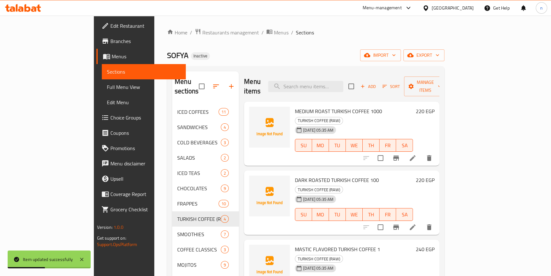
click at [393, 65] on div "Home / Restaurants management / Menus / Sections SOFYA Inactive import export M…" at bounding box center [306, 215] width 278 height 374
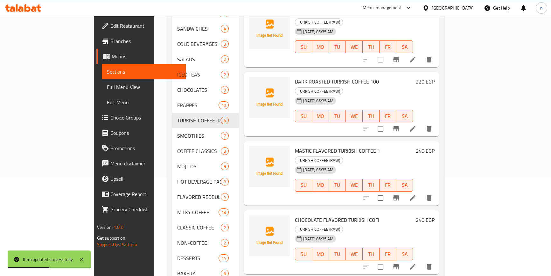
scroll to position [116, 0]
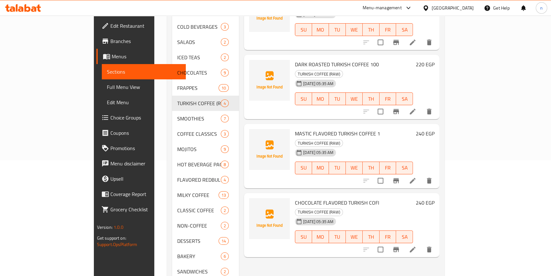
click at [422, 243] on li at bounding box center [413, 248] width 18 height 11
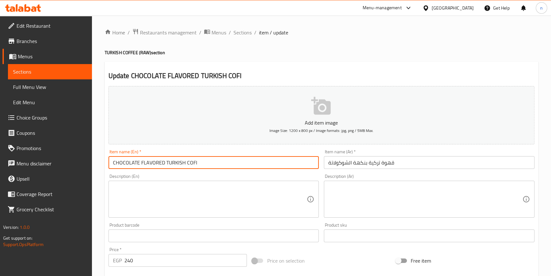
click at [195, 162] on input "CHOCOLATE FLAVORED TURKISH COFI" at bounding box center [214, 162] width 211 height 13
type input "CHOCOLATE FLAVORED TURKISH COFFEE"
drag, startPoint x: 106, startPoint y: 201, endPoint x: 104, endPoint y: 196, distance: 5.7
click at [106, 199] on div "Description (En) Description (En)" at bounding box center [214, 195] width 216 height 49
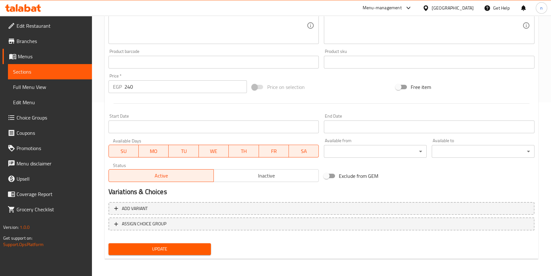
click at [185, 246] on span "Update" at bounding box center [160, 249] width 93 height 8
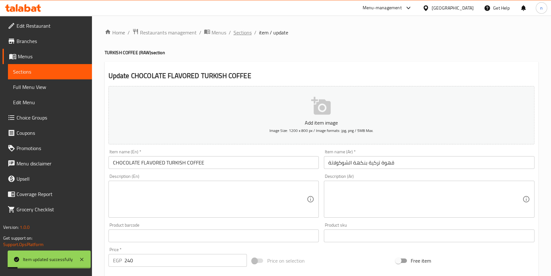
click at [237, 31] on span "Sections" at bounding box center [243, 33] width 18 height 8
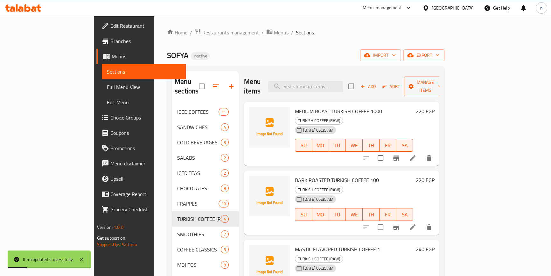
click at [422, 29] on ol "Home / Restaurants management / Menus / Sections" at bounding box center [306, 32] width 278 height 8
drag, startPoint x: 304, startPoint y: 41, endPoint x: 304, endPoint y: 45, distance: 3.8
click at [304, 41] on div "Home / Restaurants management / Menus / Sections SOFYA Inactive import export M…" at bounding box center [306, 215] width 278 height 374
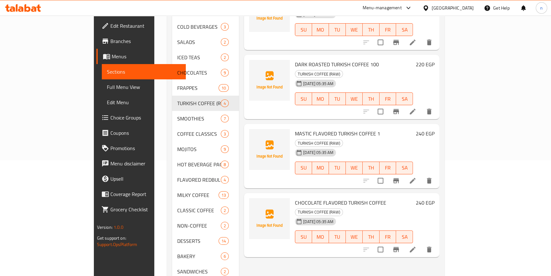
scroll to position [129, 0]
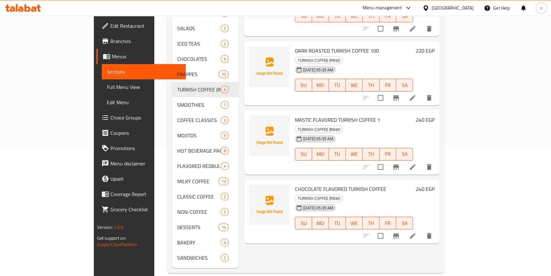
click at [296, 256] on div "Menu items Add Sort Manage items MEDIUM ROAST TURKISH COFFEE 1000 TURKISH COFFE…" at bounding box center [339, 105] width 201 height 326
click at [284, 217] on div "Menu items Add Sort Manage items MEDIUM ROAST TURKISH COFFEE 1000 TURKISH COFFE…" at bounding box center [339, 105] width 201 height 326
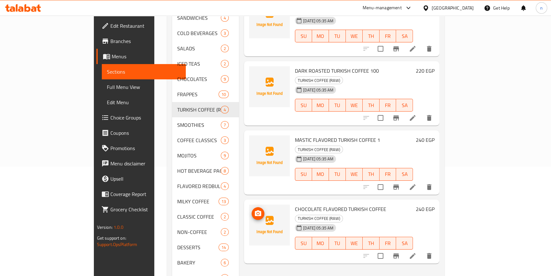
scroll to position [100, 0]
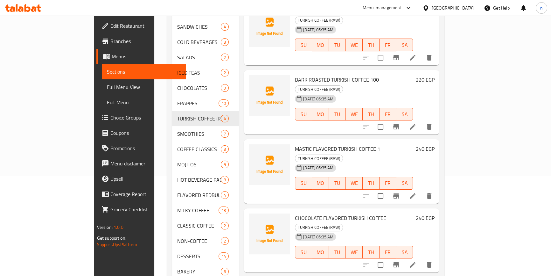
click at [286, 255] on div "Menu items Add Sort Manage items MEDIUM ROAST TURKISH COFFEE 1000 TURKISH COFFE…" at bounding box center [339, 134] width 201 height 326
click at [320, 229] on div "Menu items Add Sort Manage items MEDIUM ROAST TURKISH COFFEE 1000 TURKISH COFFE…" at bounding box center [339, 134] width 201 height 326
click at [277, 248] on div "Menu items Add Sort Manage items MEDIUM ROAST TURKISH COFFEE 1000 TURKISH COFFE…" at bounding box center [339, 134] width 201 height 326
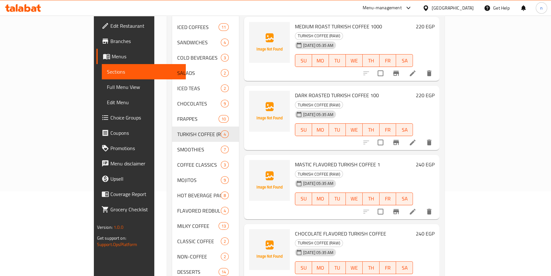
scroll to position [129, 0]
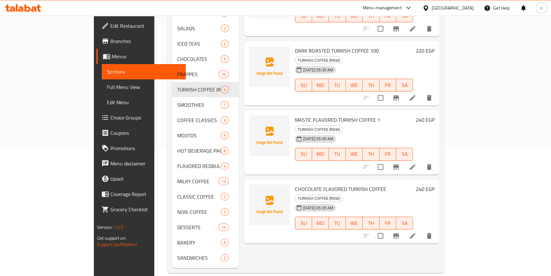
click at [247, 224] on div "Menu items Add Sort Manage items MEDIUM ROAST TURKISH COFFEE 1000 TURKISH COFFE…" at bounding box center [339, 105] width 201 height 326
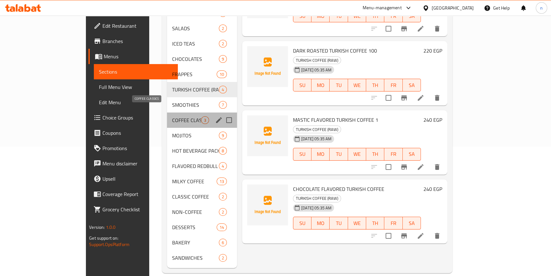
click at [172, 116] on span "COFFEE CLASSICS" at bounding box center [186, 120] width 29 height 8
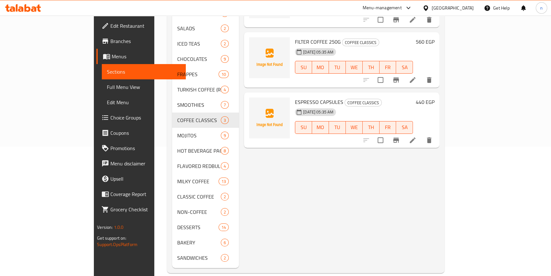
click at [357, 162] on div "Menu items Add Sort Manage items GOLD COFFEE 180G COFFEE CLASSICS 19-08-2025 05…" at bounding box center [339, 105] width 201 height 326
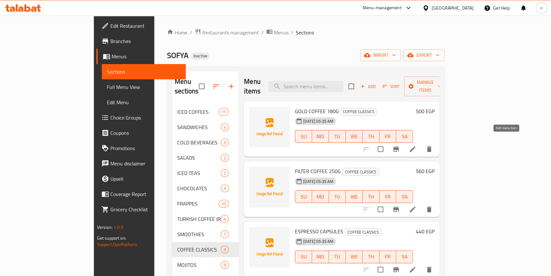
click at [417, 145] on icon at bounding box center [413, 149] width 8 height 8
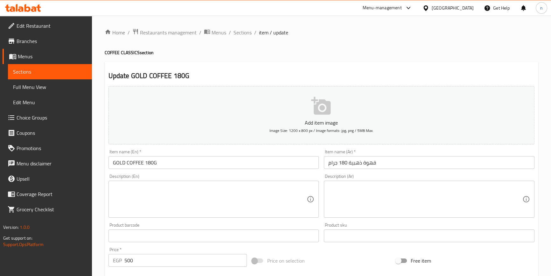
click at [106, 215] on div "Description (En) Description (En)" at bounding box center [214, 195] width 216 height 49
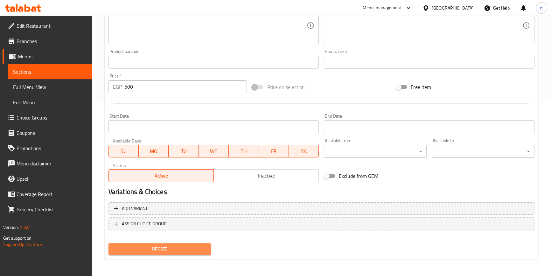
drag, startPoint x: 165, startPoint y: 249, endPoint x: 166, endPoint y: 241, distance: 8.0
click at [165, 249] on span "Update" at bounding box center [160, 249] width 93 height 8
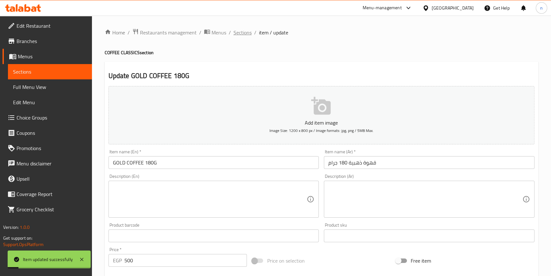
click at [237, 32] on span "Sections" at bounding box center [243, 33] width 18 height 8
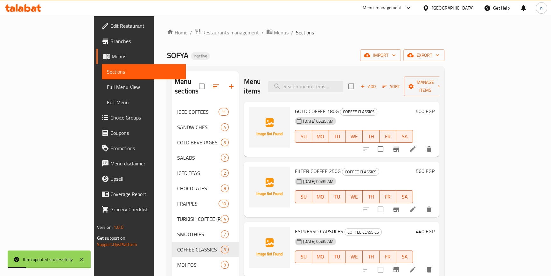
click at [297, 59] on div "SOFYA Inactive import export" at bounding box center [306, 55] width 278 height 12
click at [342, 51] on div "SOFYA Inactive import export" at bounding box center [306, 55] width 278 height 12
click at [341, 64] on div "Home / Restaurants management / Menus / Sections SOFYA Inactive import export M…" at bounding box center [306, 215] width 278 height 374
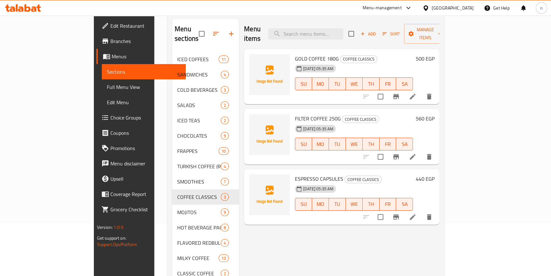
scroll to position [58, 0]
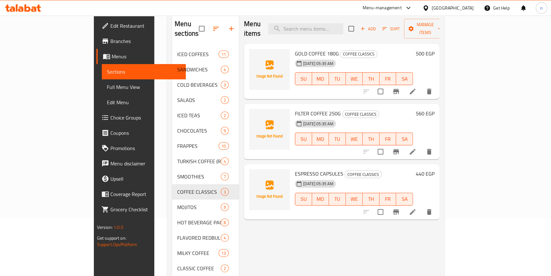
click at [309, 226] on div "Menu items Add Sort Manage items GOLD COFFEE 180G COFFEE CLASSICS 19-08-2025 05…" at bounding box center [339, 177] width 201 height 326
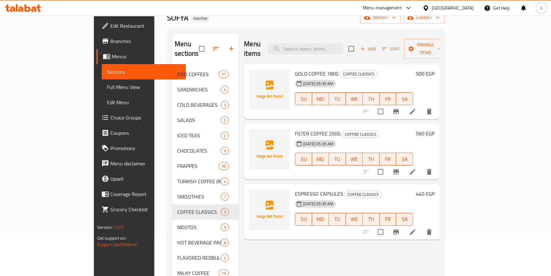
scroll to position [0, 0]
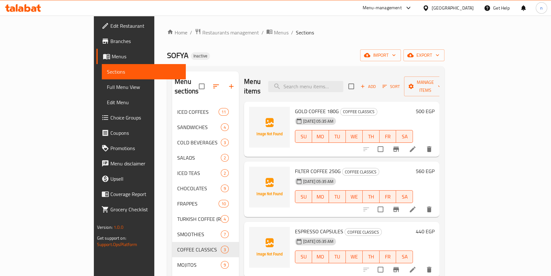
click at [417, 145] on icon at bounding box center [413, 149] width 8 height 8
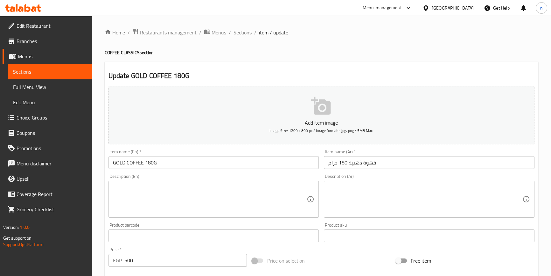
click at [226, 54] on h4 "COFFEE CLASSICS section" at bounding box center [322, 52] width 434 height 6
click at [226, 57] on div "Home / Restaurants management / Menus / Sections / item / update COFFEE CLASSIC…" at bounding box center [322, 232] width 434 height 409
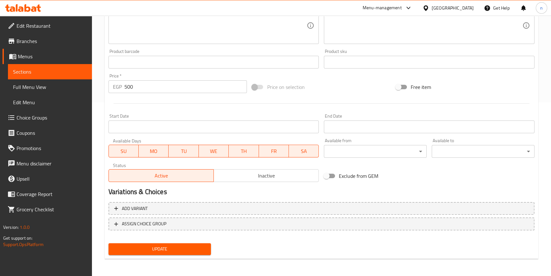
click at [191, 242] on div "Update" at bounding box center [160, 248] width 108 height 17
click at [192, 248] on span "Update" at bounding box center [160, 249] width 93 height 8
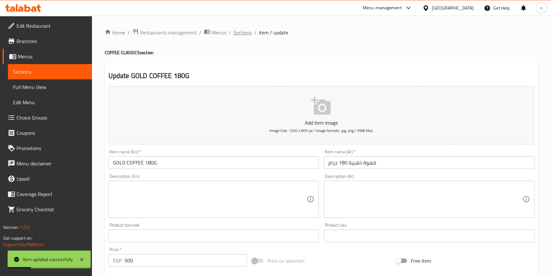
click at [248, 32] on span "Sections" at bounding box center [243, 33] width 18 height 8
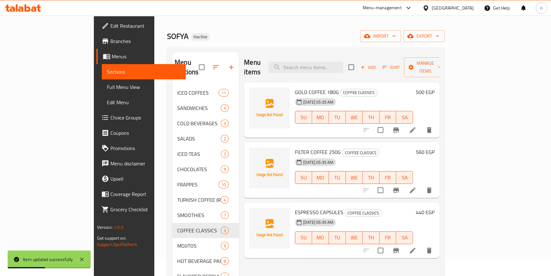
scroll to position [58, 0]
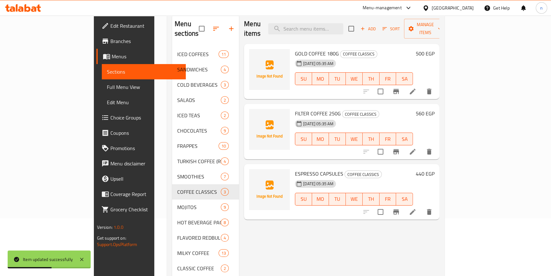
click at [416, 149] on icon at bounding box center [413, 152] width 6 height 6
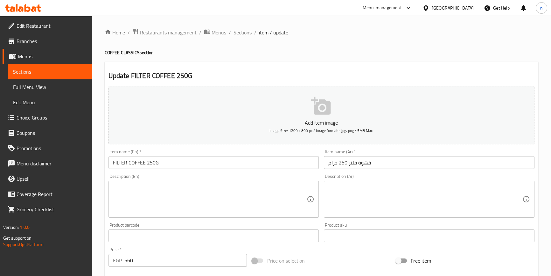
click at [100, 216] on div "Home / Restaurants management / Menus / Sections / item / update COFFEE CLASSIC…" at bounding box center [321, 233] width 459 height 434
click at [121, 162] on input "FILTER COFFEE 250G" at bounding box center [214, 162] width 211 height 13
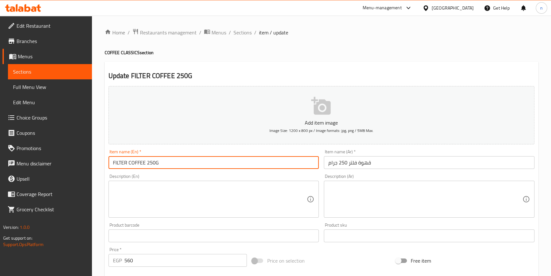
click at [121, 162] on input "FILTER COFFEE 250G" at bounding box center [214, 162] width 211 height 13
click at [175, 168] on input "FILTER COFFEE 250G" at bounding box center [214, 162] width 211 height 13
click at [105, 234] on div "Update FILTER COFFEE 250G Add item image Image Size: 1200 x 800 px / Image form…" at bounding box center [322, 247] width 434 height 370
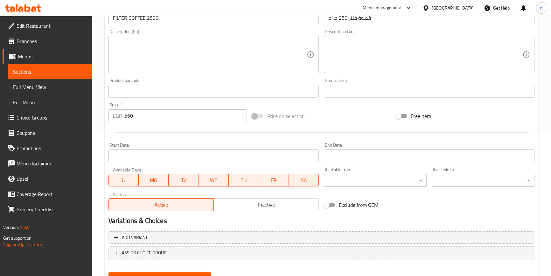
scroll to position [173, 0]
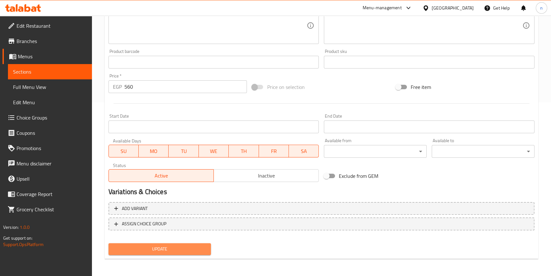
click at [179, 248] on span "Update" at bounding box center [160, 249] width 93 height 8
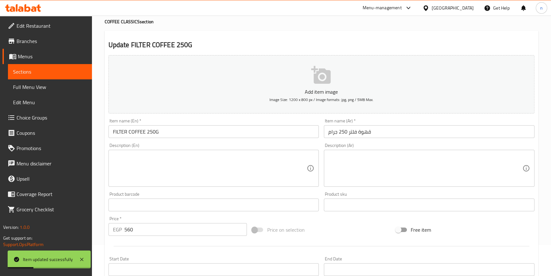
scroll to position [0, 0]
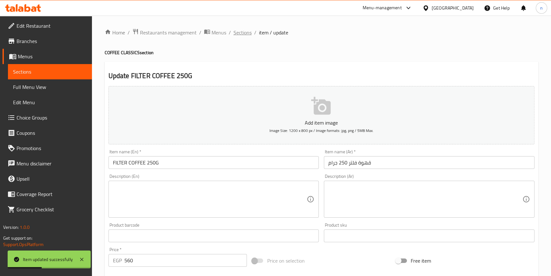
click at [240, 33] on span "Sections" at bounding box center [243, 33] width 18 height 8
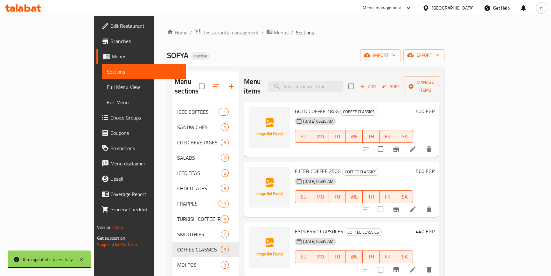
click at [324, 63] on div "Home / Restaurants management / Menus / Sections SOFYA Inactive import export M…" at bounding box center [306, 215] width 278 height 374
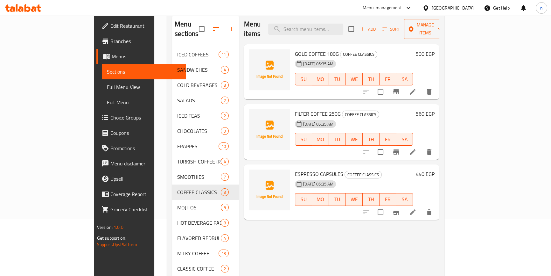
scroll to position [58, 0]
click at [417, 208] on icon at bounding box center [413, 212] width 8 height 8
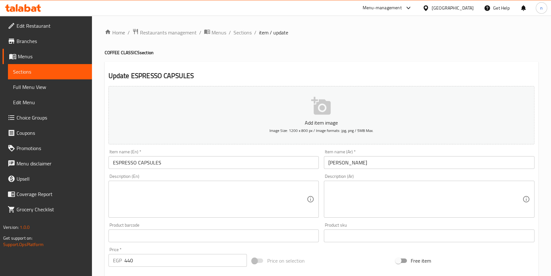
click at [152, 163] on input "ESPRESSO CAPSULES" at bounding box center [214, 162] width 211 height 13
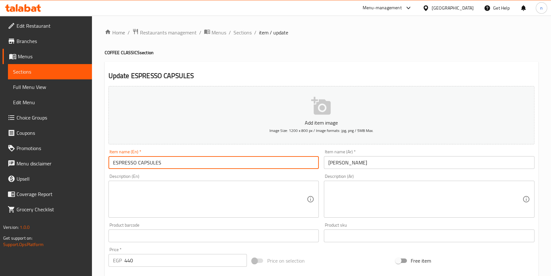
click at [152, 163] on input "ESPRESSO CAPSULES" at bounding box center [214, 162] width 211 height 13
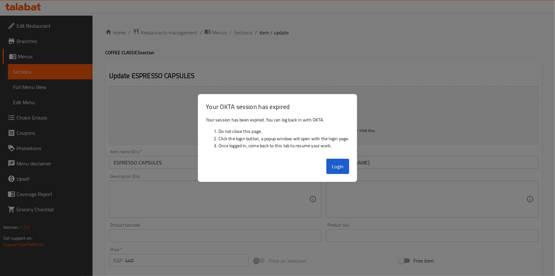
click at [271, 196] on div at bounding box center [277, 138] width 555 height 276
click at [341, 162] on button "Login" at bounding box center [338, 165] width 23 height 15
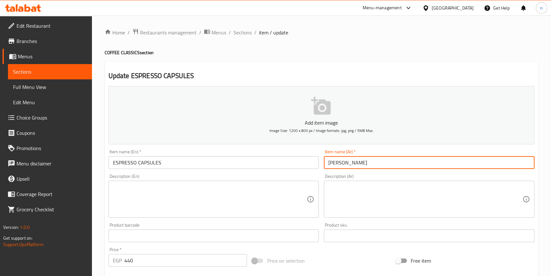
click at [334, 167] on input "كبسولات اسبريسو" at bounding box center [429, 162] width 211 height 13
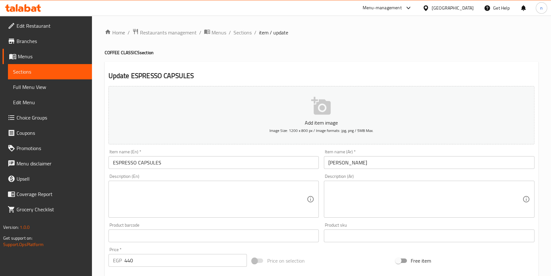
click at [408, 68] on div "Update ESPRESSO CAPSULES Add item image Image Size: 1200 x 800 px / Image forma…" at bounding box center [322, 247] width 434 height 370
click at [99, 232] on div "Home / Restaurants management / Menus / Sections / item / update COFFEE CLASSIC…" at bounding box center [321, 233] width 459 height 434
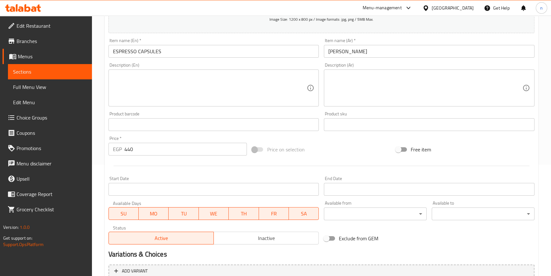
scroll to position [173, 0]
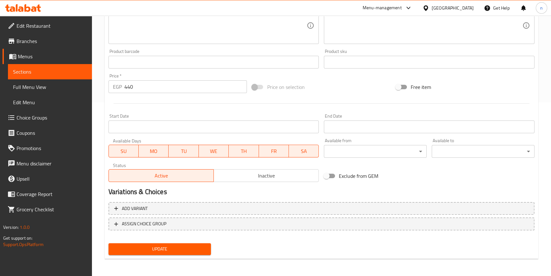
click at [135, 245] on span "Update" at bounding box center [160, 249] width 93 height 8
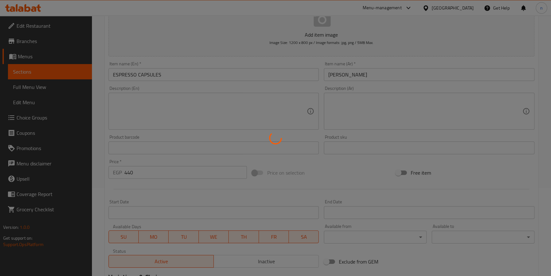
scroll to position [0, 0]
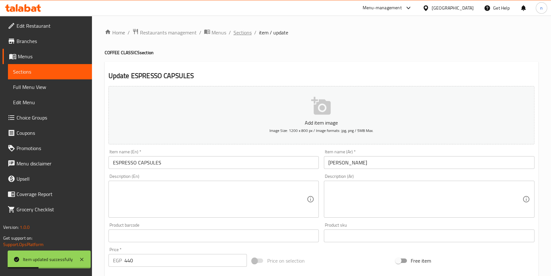
click at [246, 34] on span "Sections" at bounding box center [243, 33] width 18 height 8
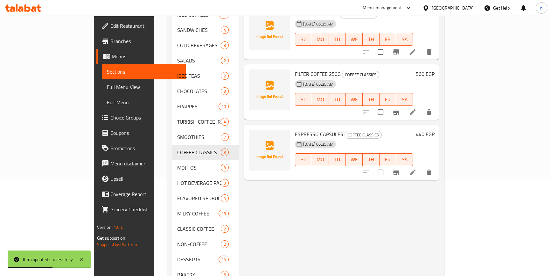
scroll to position [87, 0]
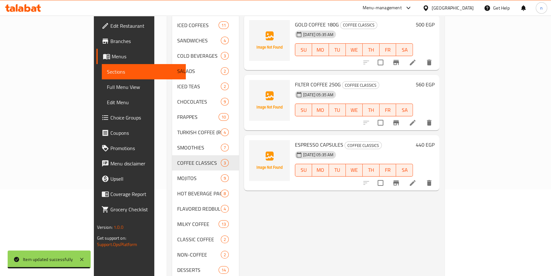
click at [281, 216] on div "Menu items Add Sort Manage items GOLD COFFEE 180G COFFEE CLASSICS 19-08-2025 05…" at bounding box center [339, 148] width 201 height 326
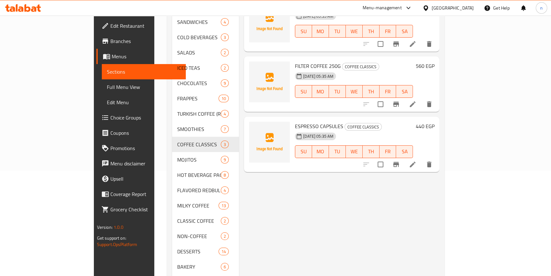
scroll to position [116, 0]
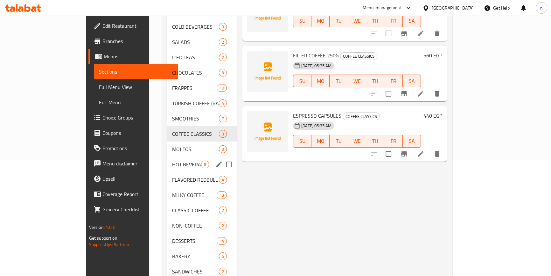
click at [172, 160] on span "HOT BEVERAGE PACKETS" at bounding box center [186, 164] width 29 height 8
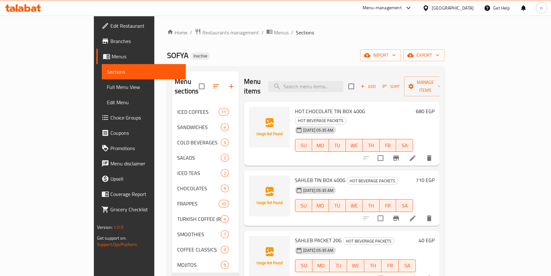
click at [277, 42] on div "Home / Restaurants management / Menus / Sections SOFYA Inactive import export M…" at bounding box center [306, 215] width 278 height 374
click at [271, 49] on div "Home / Restaurants management / Menus / Sections SOFYA Inactive import export M…" at bounding box center [306, 215] width 278 height 374
click at [308, 34] on ol "Home / Restaurants management / Menus / Sections" at bounding box center [306, 32] width 278 height 8
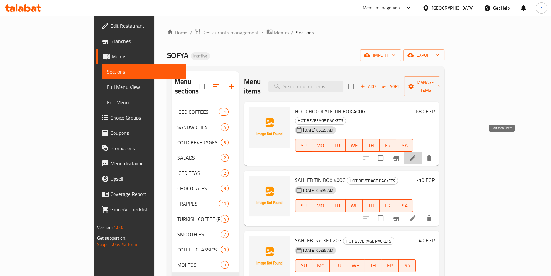
click at [417, 154] on icon at bounding box center [413, 158] width 8 height 8
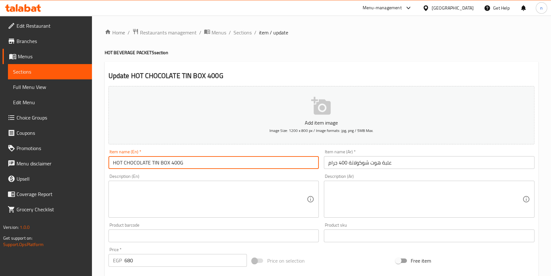
drag, startPoint x: 158, startPoint y: 164, endPoint x: 167, endPoint y: 164, distance: 8.3
click at [167, 164] on input "HOT CHOCOLATE TIN BOX 400G" at bounding box center [214, 162] width 211 height 13
click at [159, 163] on input "HOT CHOCOLATE TIN BOX 400G" at bounding box center [214, 162] width 211 height 13
drag, startPoint x: 151, startPoint y: 160, endPoint x: 168, endPoint y: 164, distance: 17.9
click at [168, 164] on input "HOT CHOCOLATE TIN BOX 400G" at bounding box center [214, 162] width 211 height 13
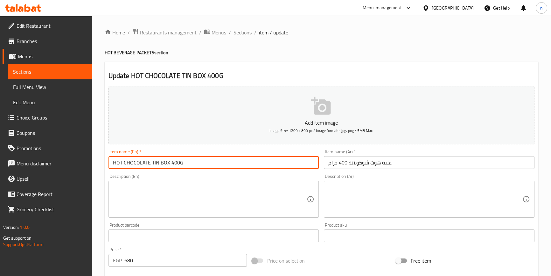
drag, startPoint x: 113, startPoint y: 163, endPoint x: 257, endPoint y: 175, distance: 144.4
click at [257, 175] on div "Add item image Image Size: 1200 x 800 px / Image formats: jpg, png / 5MB Max. I…" at bounding box center [321, 220] width 431 height 274
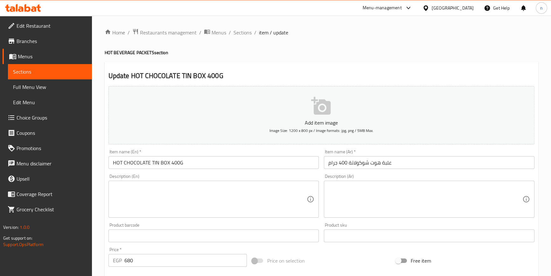
click at [276, 162] on input "HOT CHOCOLATE TIN BOX 400G" at bounding box center [214, 162] width 211 height 13
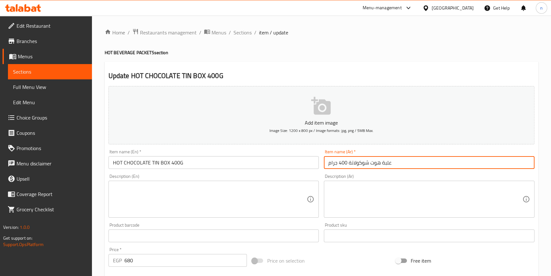
click at [382, 162] on input "علبة هوت شوكولاتة 400 جرام" at bounding box center [429, 162] width 211 height 13
drag, startPoint x: 381, startPoint y: 162, endPoint x: 384, endPoint y: 165, distance: 4.3
click at [382, 162] on input "علبة هوت شوكولاتة 400 جرام" at bounding box center [429, 162] width 211 height 13
click at [380, 165] on input "علبة هوت شوكولاتة 400 جرام" at bounding box center [429, 162] width 211 height 13
click at [382, 162] on input "علبة هوت شوكولاتة 400 جرام" at bounding box center [429, 162] width 211 height 13
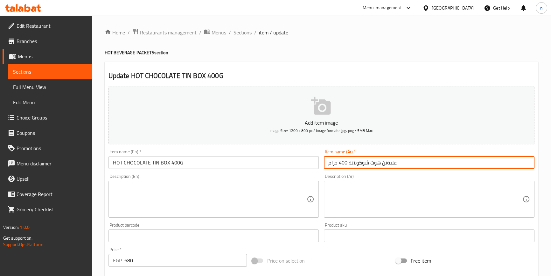
click at [388, 164] on input "علبةتن هوت شوكولاتة 400 جرام" at bounding box center [429, 162] width 211 height 13
click at [386, 163] on input "علبةتن هوت شوكولاتة 400 جرام" at bounding box center [429, 162] width 211 height 13
type input "علبة تن هوت شوكولاتة 400 جرام"
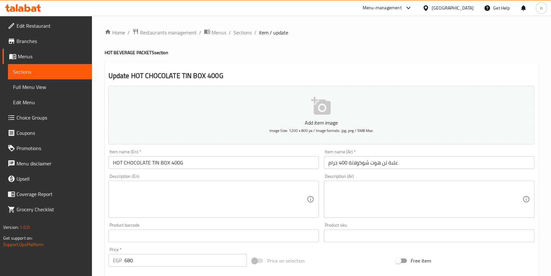
click at [99, 239] on div "Home / Restaurants management / Menus / Sections / item / update HOT BEVERAGE P…" at bounding box center [321, 233] width 459 height 434
click at [104, 247] on div "Home / Restaurants management / Menus / Sections / item / update HOT BEVERAGE P…" at bounding box center [321, 233] width 459 height 434
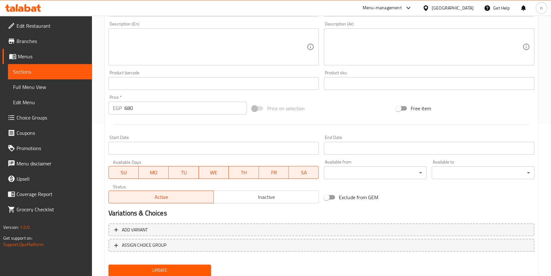
scroll to position [173, 0]
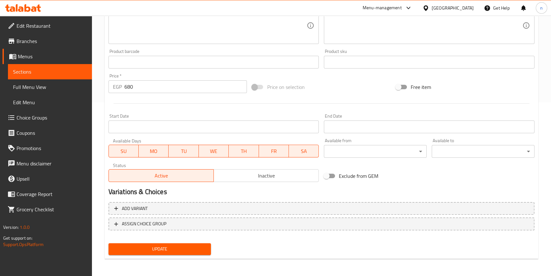
click at [143, 246] on span "Update" at bounding box center [160, 249] width 93 height 8
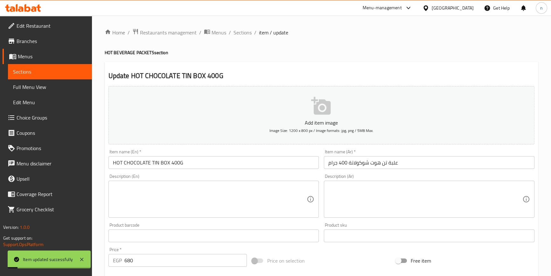
scroll to position [0, 0]
click at [308, 64] on div "Update HOT CHOCOLATE TIN BOX 400G Add item image Image Size: 1200 x 800 px / Im…" at bounding box center [322, 247] width 434 height 370
click at [245, 32] on span "Sections" at bounding box center [243, 33] width 18 height 8
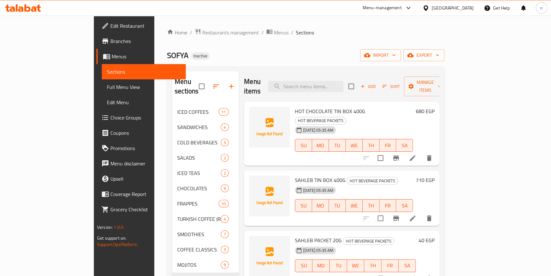
click at [315, 45] on div "Home / Restaurants management / Menus / Sections SOFYA Inactive import export M…" at bounding box center [306, 215] width 278 height 374
click at [422, 212] on li at bounding box center [413, 217] width 18 height 11
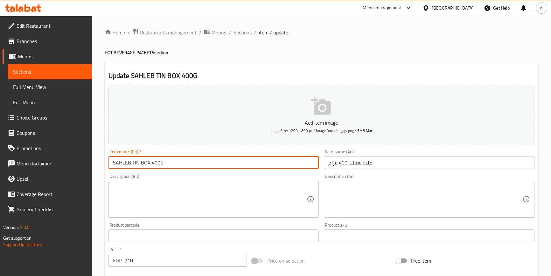
drag, startPoint x: 132, startPoint y: 162, endPoint x: 152, endPoint y: 162, distance: 20.4
click at [152, 162] on input "SAHLEB TIN BOX 400G" at bounding box center [214, 162] width 211 height 13
click at [135, 162] on input "SAHLEB TIN BOX 400G" at bounding box center [214, 162] width 211 height 13
drag, startPoint x: 130, startPoint y: 161, endPoint x: 150, endPoint y: 166, distance: 20.2
click at [150, 166] on input "SAHLEB TIN BOX 400G" at bounding box center [214, 162] width 211 height 13
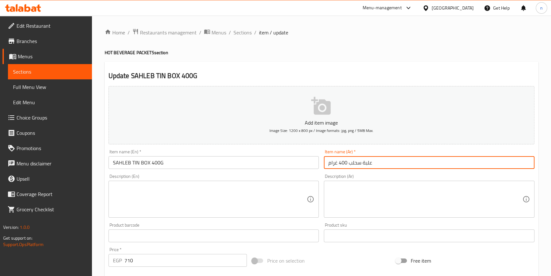
click at [363, 163] on input "علبة سحلب 400 غرام" at bounding box center [429, 162] width 211 height 13
click at [369, 163] on input "علبةتن سحلب 400 غرام" at bounding box center [429, 162] width 211 height 13
type input "علبة تن سحلب 400 غرام"
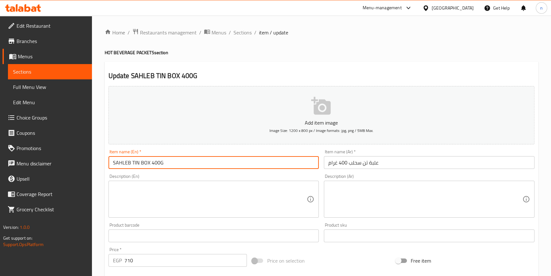
click at [139, 162] on input "SAHLEB TIN BOX 400G" at bounding box center [214, 162] width 211 height 13
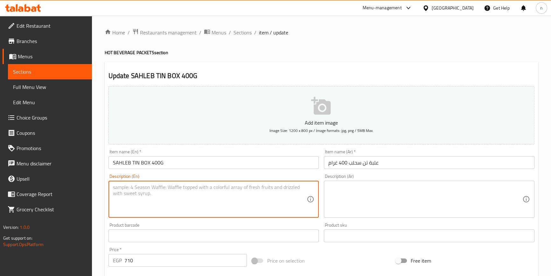
click at [191, 188] on textarea at bounding box center [210, 199] width 194 height 30
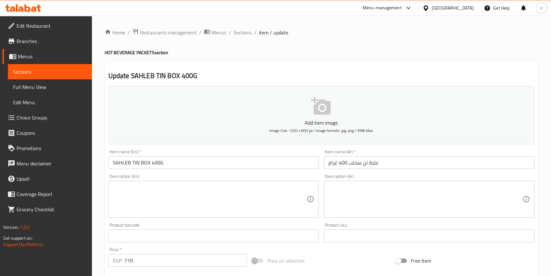
click at [103, 220] on div "Home / Restaurants management / Menus / Sections / item / update HOT BEVERAGE P…" at bounding box center [321, 233] width 459 height 434
click at [112, 218] on div "Description (En) Description (En)" at bounding box center [214, 195] width 216 height 49
click at [102, 222] on div "Home / Restaurants management / Menus / Sections / item / update HOT BEVERAGE P…" at bounding box center [321, 233] width 459 height 434
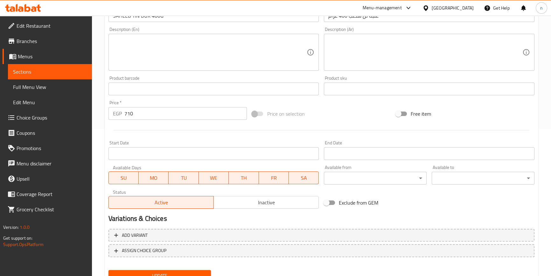
scroll to position [173, 0]
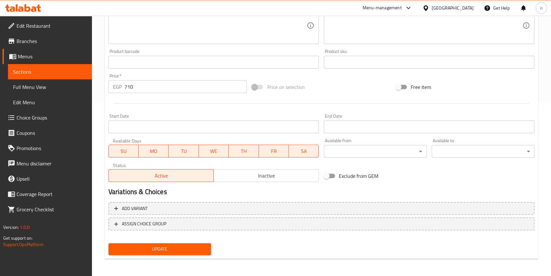
click at [183, 250] on span "Update" at bounding box center [160, 249] width 93 height 8
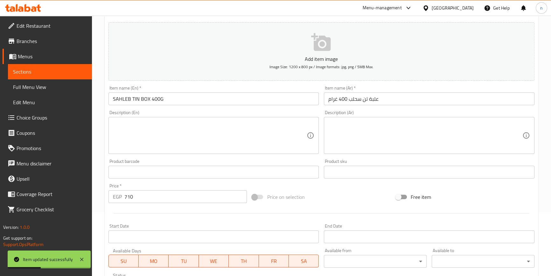
scroll to position [0, 0]
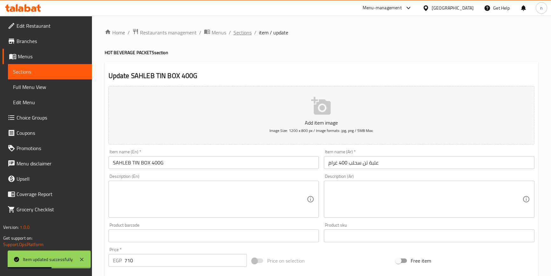
click at [238, 35] on span "Sections" at bounding box center [243, 33] width 18 height 8
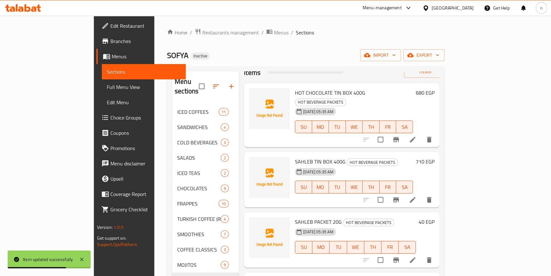
scroll to position [29, 0]
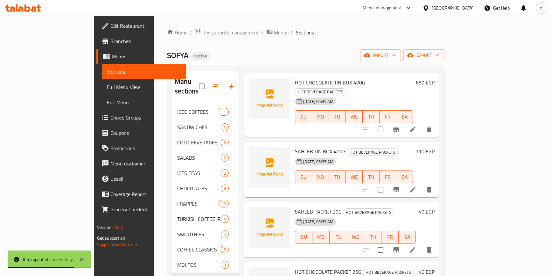
click at [417, 246] on icon at bounding box center [413, 250] width 8 height 8
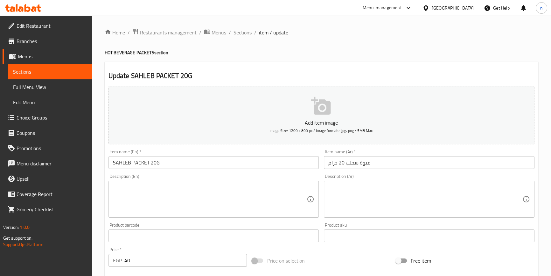
click at [146, 163] on input "SAHLEB PACKET 20G" at bounding box center [214, 162] width 211 height 13
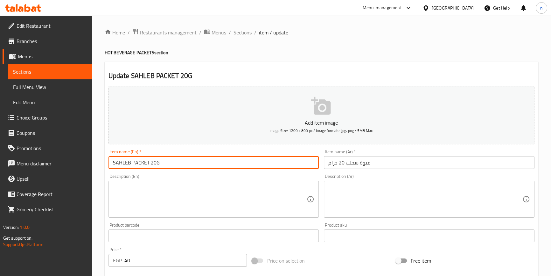
click at [146, 163] on input "SAHLEB PACKET 20G" at bounding box center [214, 162] width 211 height 13
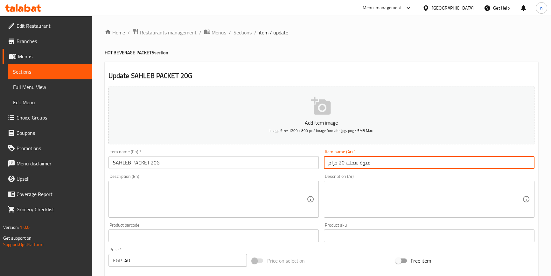
click at [370, 163] on input "عبوة سحلب 20 جرام" at bounding box center [429, 162] width 211 height 13
click at [366, 159] on input "عبوة سحلب 20 جرام" at bounding box center [429, 162] width 211 height 13
type input "باكت سحلب 20 جرام"
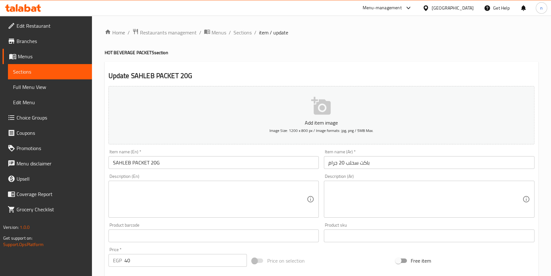
click at [104, 200] on div "Home / Restaurants management / Menus / Sections / item / update HOT BEVERAGE P…" at bounding box center [321, 233] width 459 height 434
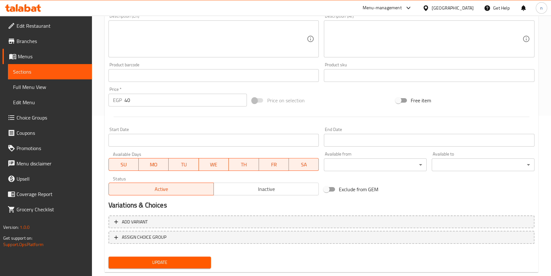
scroll to position [173, 0]
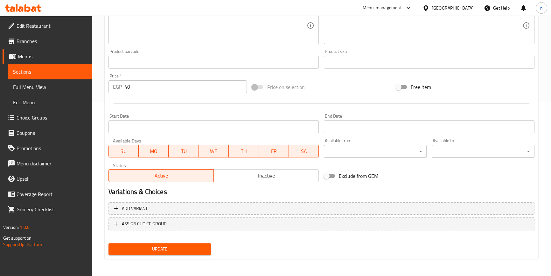
click at [158, 248] on span "Update" at bounding box center [160, 249] width 93 height 8
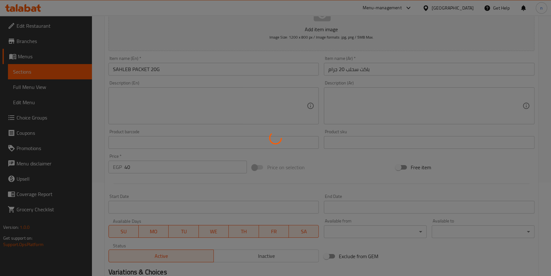
scroll to position [0, 0]
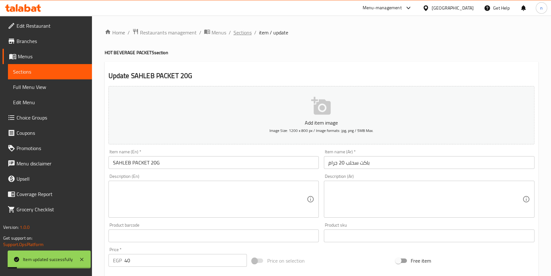
click at [245, 32] on span "Sections" at bounding box center [243, 33] width 18 height 8
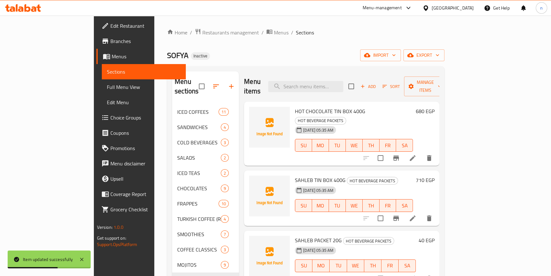
click at [297, 29] on ol "Home / Restaurants management / Menus / Sections" at bounding box center [306, 32] width 278 height 8
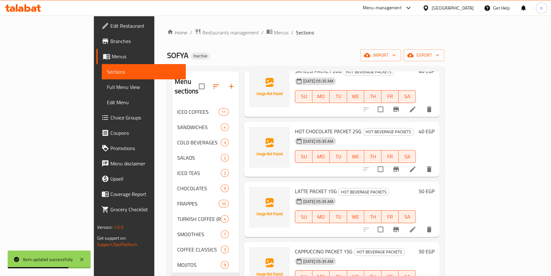
scroll to position [173, 0]
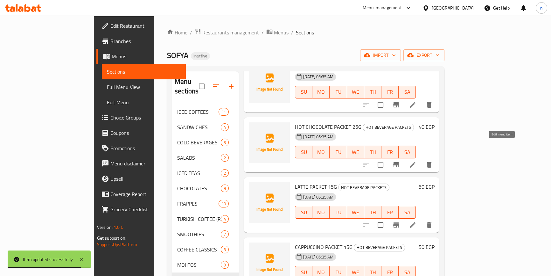
click at [416, 162] on icon at bounding box center [413, 165] width 6 height 6
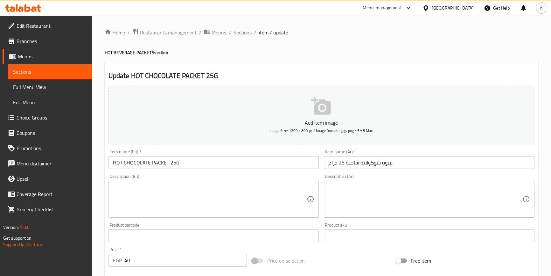
click at [389, 163] on input "عبوة شوكولاتة ساخنة 25 جرام" at bounding box center [429, 162] width 211 height 13
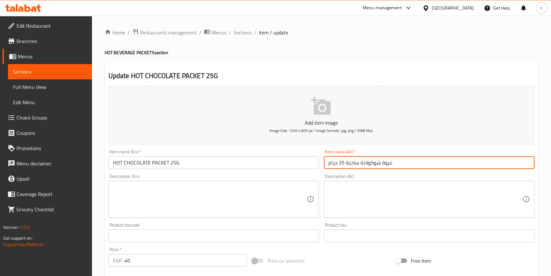
click at [389, 163] on input "عبوة شوكولاتة ساخنة 25 جرام" at bounding box center [429, 162] width 211 height 13
type input "باكت شوكولاتة ساخنة 25 جرام"
click at [102, 209] on div "Home / Restaurants management / Menus / Sections / item / update HOT BEVERAGE P…" at bounding box center [321, 233] width 459 height 434
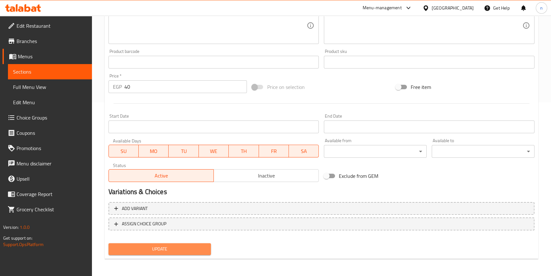
click at [150, 245] on span "Update" at bounding box center [160, 249] width 93 height 8
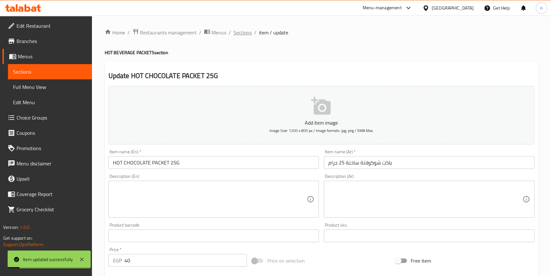
click at [246, 31] on span "Sections" at bounding box center [243, 33] width 18 height 8
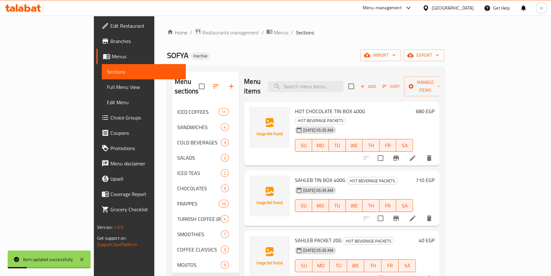
click at [345, 59] on div "SOFYA Inactive import export" at bounding box center [306, 55] width 278 height 12
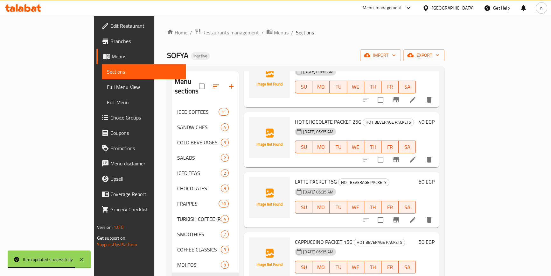
scroll to position [180, 0]
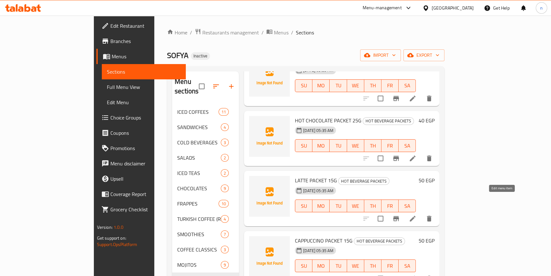
click at [417, 215] on icon at bounding box center [413, 219] width 8 height 8
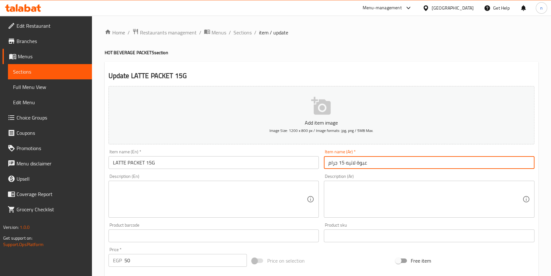
click at [362, 163] on input "عبوة لاتيه 15 جرام" at bounding box center [429, 162] width 211 height 13
type input "باكت لاتيه 15 جرام"
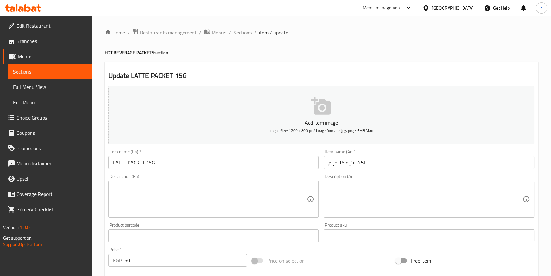
click at [102, 244] on div "Home / Restaurants management / Menus / Sections / item / update HOT BEVERAGE P…" at bounding box center [321, 233] width 459 height 434
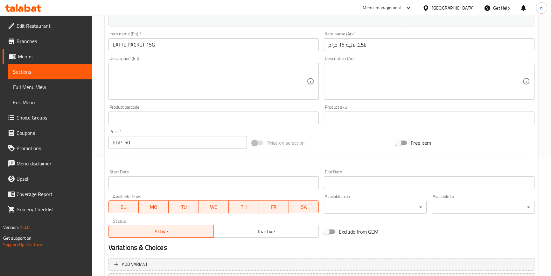
scroll to position [173, 0]
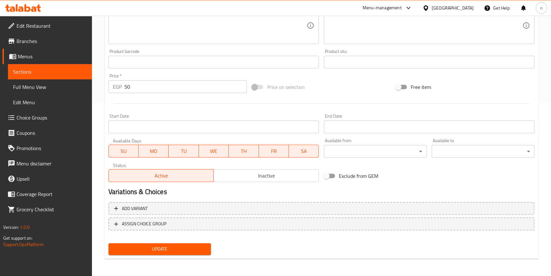
click at [177, 249] on span "Update" at bounding box center [160, 249] width 93 height 8
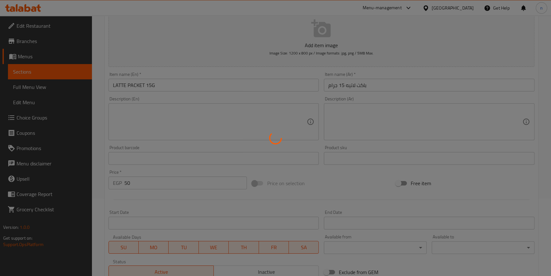
scroll to position [0, 0]
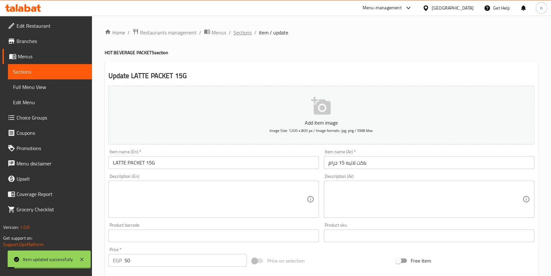
click at [245, 35] on span "Sections" at bounding box center [243, 33] width 18 height 8
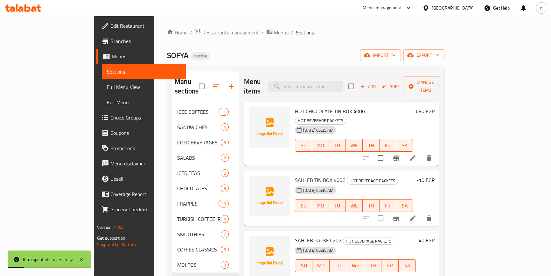
click at [335, 64] on div "Home / Restaurants management / Menus / Sections SOFYA Inactive import export M…" at bounding box center [306, 215] width 278 height 374
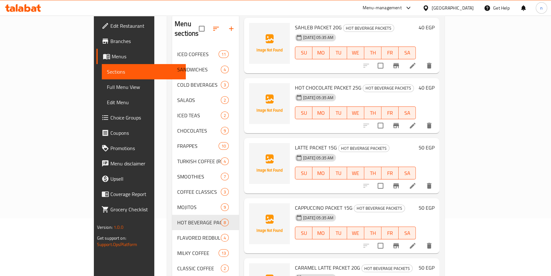
scroll to position [173, 0]
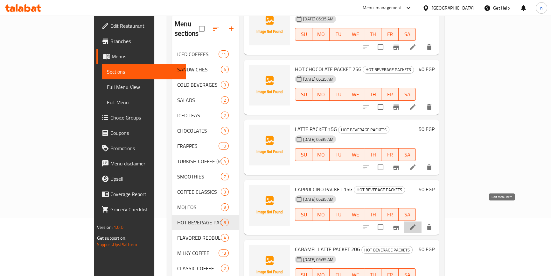
click at [417, 223] on icon at bounding box center [413, 227] width 8 height 8
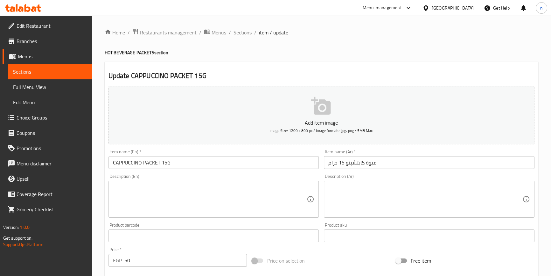
click at [372, 165] on input "عبوة كابتشينو 15 جرام" at bounding box center [429, 162] width 211 height 13
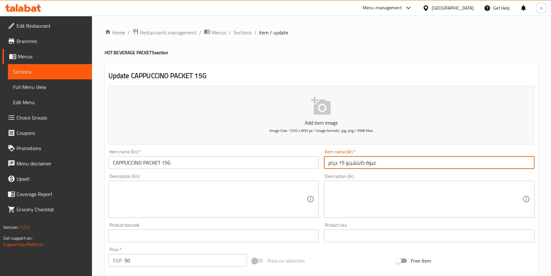
click at [372, 165] on input "عبوة كابتشينو 15 جرام" at bounding box center [429, 162] width 211 height 13
type input "باكت كابتشينو 15 جرام"
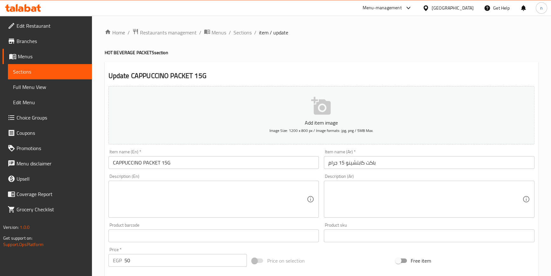
click at [98, 229] on div "Home / Restaurants management / Menus / Sections / item / update HOT BEVERAGE P…" at bounding box center [321, 233] width 459 height 434
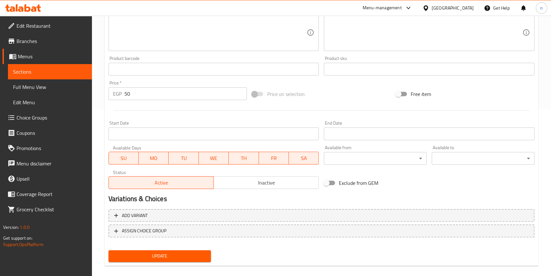
scroll to position [173, 0]
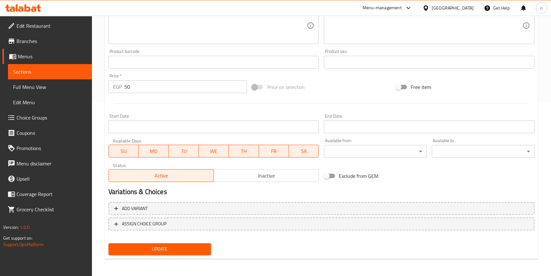
click at [185, 249] on span "Update" at bounding box center [160, 249] width 93 height 8
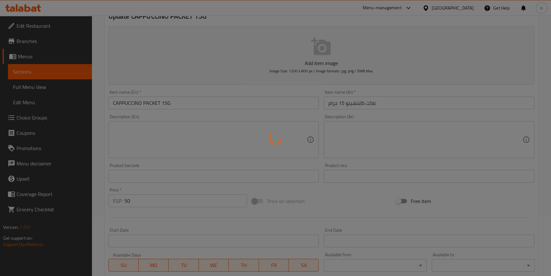
scroll to position [0, 0]
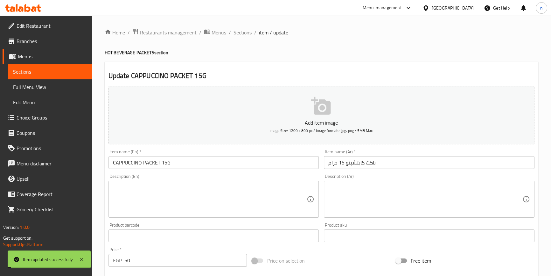
click at [240, 34] on span "Sections" at bounding box center [243, 33] width 18 height 8
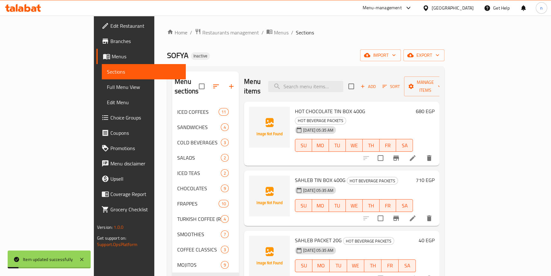
click at [380, 60] on div "SOFYA Inactive import export" at bounding box center [306, 55] width 278 height 12
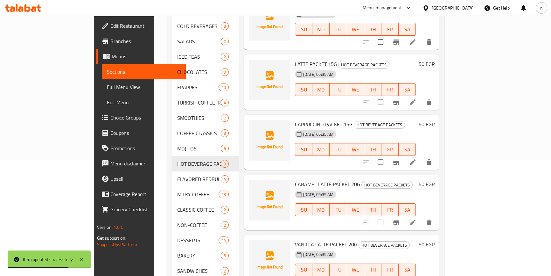
scroll to position [129, 0]
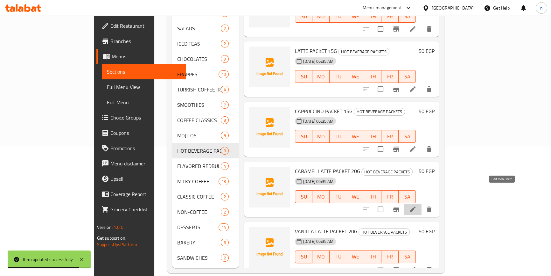
click at [416, 206] on icon at bounding box center [413, 209] width 6 height 6
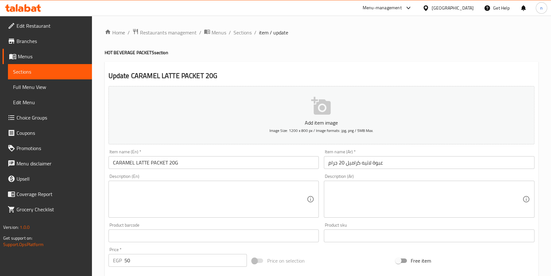
click at [385, 162] on input "عبوة لاتيه كراميل 20 جرام" at bounding box center [429, 162] width 211 height 13
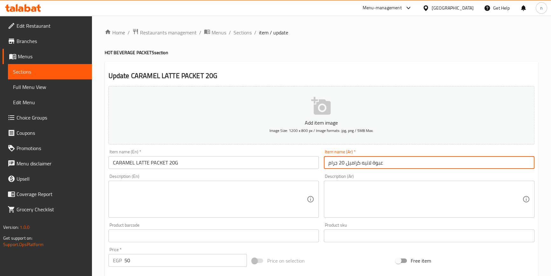
click at [377, 164] on input "عبوة لاتيه كراميل 20 جرام" at bounding box center [429, 162] width 211 height 13
type input "باكت لاتيه كراميل 20 جرام"
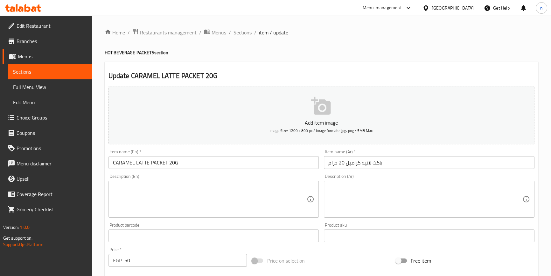
click at [98, 249] on div "Home / Restaurants management / Menus / Sections / item / update HOT BEVERAGE P…" at bounding box center [321, 233] width 459 height 434
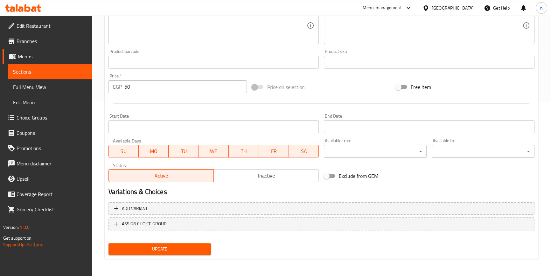
click at [170, 247] on span "Update" at bounding box center [160, 249] width 93 height 8
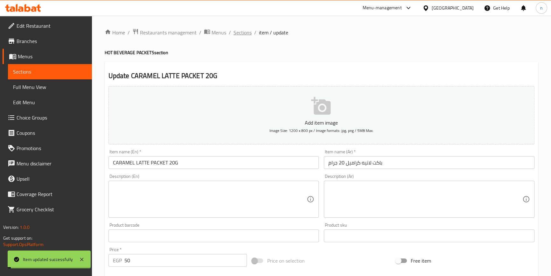
click at [239, 29] on span "Sections" at bounding box center [243, 33] width 18 height 8
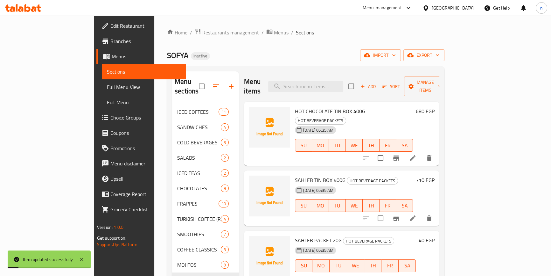
drag, startPoint x: 362, startPoint y: 61, endPoint x: 330, endPoint y: 244, distance: 185.6
click at [363, 66] on div "Home / Restaurants management / Menus / Sections SOFYA Inactive import export M…" at bounding box center [306, 215] width 278 height 374
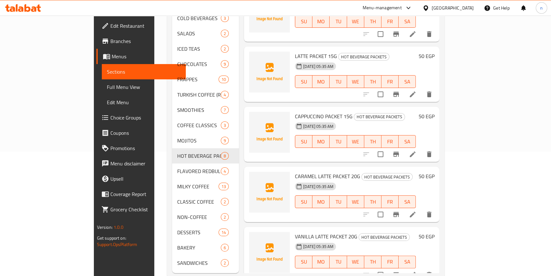
scroll to position [129, 0]
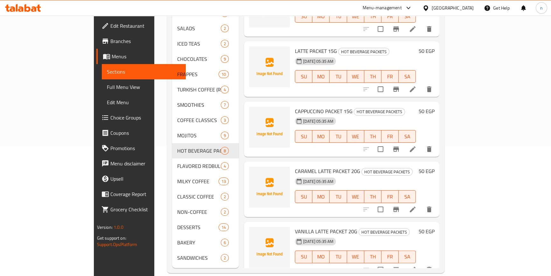
click at [422, 264] on li at bounding box center [413, 269] width 18 height 11
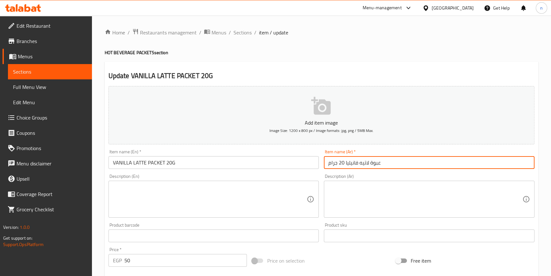
click at [377, 165] on input "عبوة لاتيه فانيليا 20 جرام" at bounding box center [429, 162] width 211 height 13
type input "باكت لاتيه فانيليا 20 جرام"
click at [98, 236] on div "Home / Restaurants management / Menus / Sections / item / update HOT BEVERAGE P…" at bounding box center [321, 233] width 459 height 434
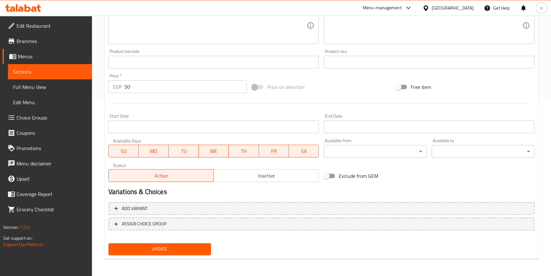
click at [142, 243] on button "Update" at bounding box center [160, 249] width 103 height 12
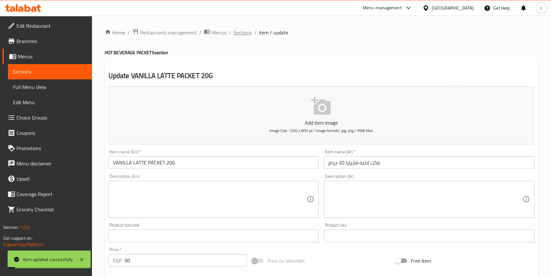
click at [245, 34] on span "Sections" at bounding box center [243, 33] width 18 height 8
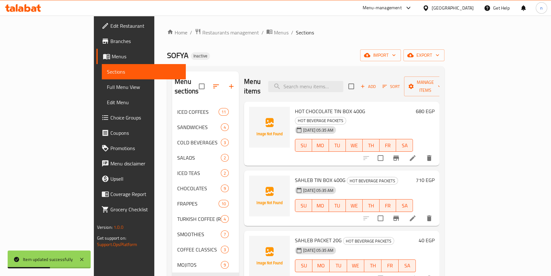
click at [342, 48] on div "Home / Restaurants management / Menus / Sections SOFYA Inactive import export M…" at bounding box center [306, 215] width 278 height 374
click at [107, 86] on span "Full Menu View" at bounding box center [144, 87] width 74 height 8
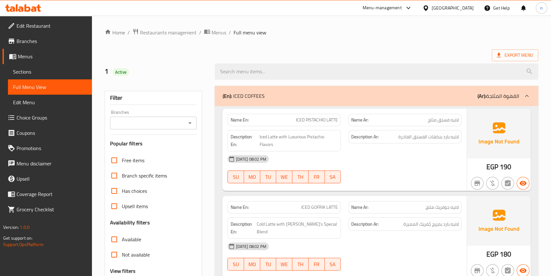
click at [401, 93] on div "(En): ICED COFFEES (Ar): القهوة المثلجة" at bounding box center [370, 96] width 297 height 8
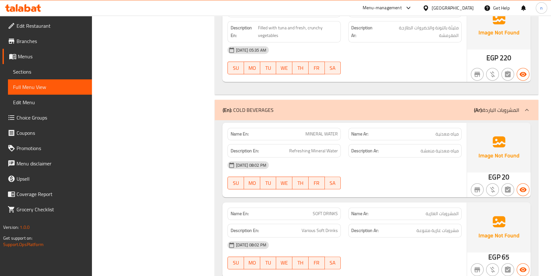
scroll to position [376, 0]
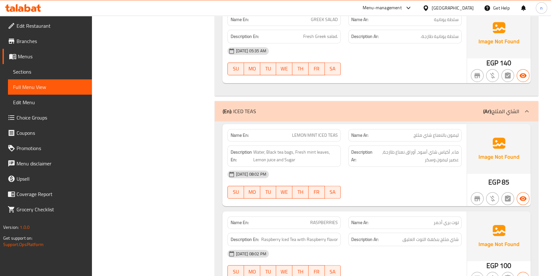
scroll to position [608, 0]
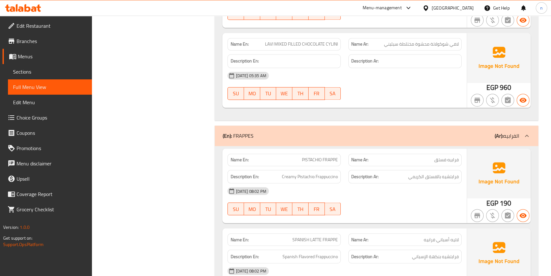
scroll to position [1331, 0]
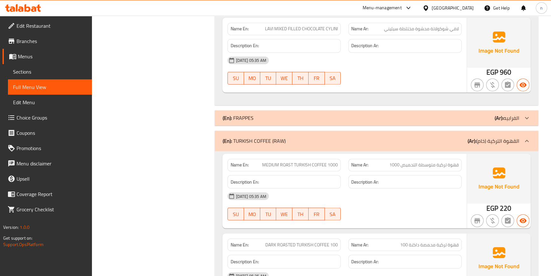
scroll to position [1476, 0]
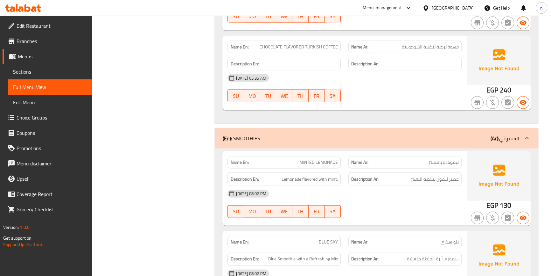
scroll to position [1707, 0]
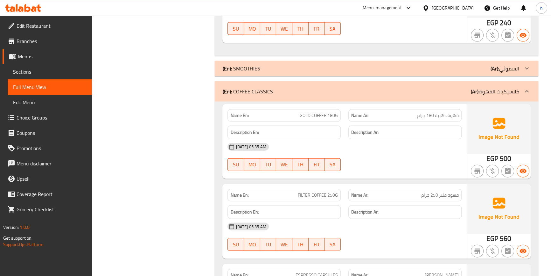
scroll to position [1794, 0]
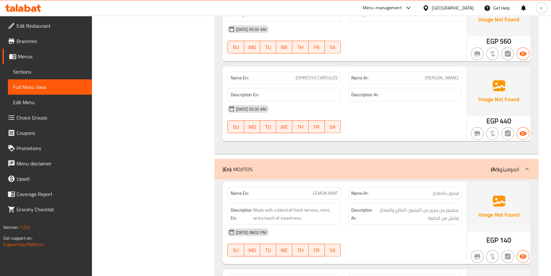
scroll to position [2025, 0]
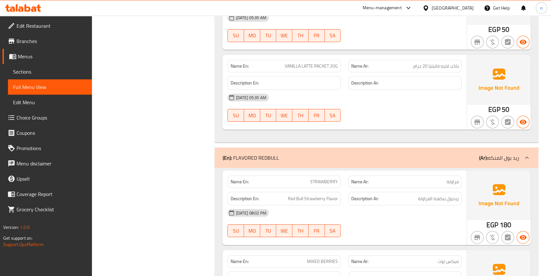
scroll to position [2662, 0]
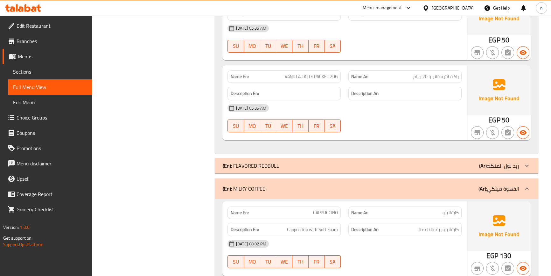
scroll to position [2720, 0]
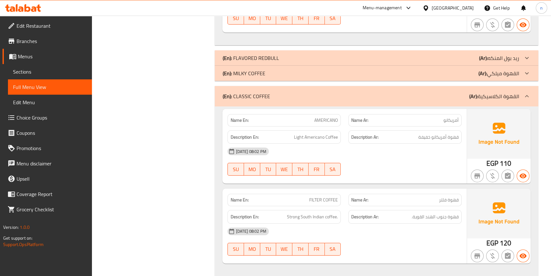
scroll to position [2778, 0]
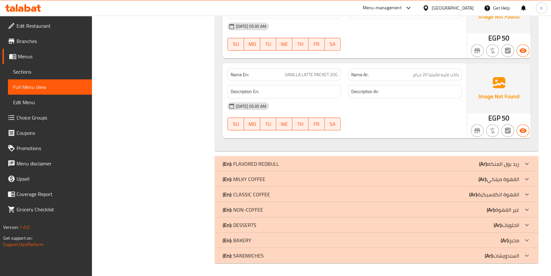
scroll to position [2663, 0]
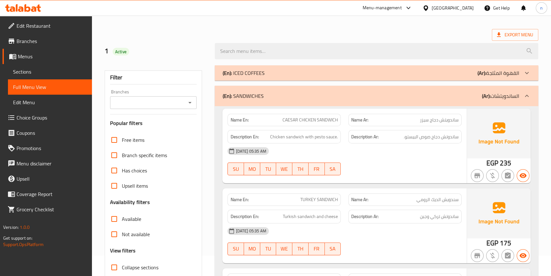
scroll to position [0, 0]
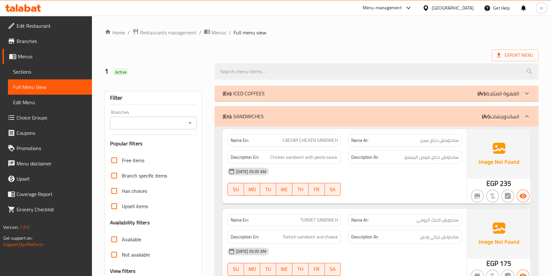
click at [315, 142] on span "CAESAR CHICKEN SANDWICH" at bounding box center [310, 140] width 55 height 7
copy span "CAESAR CHICKEN SANDWICH"
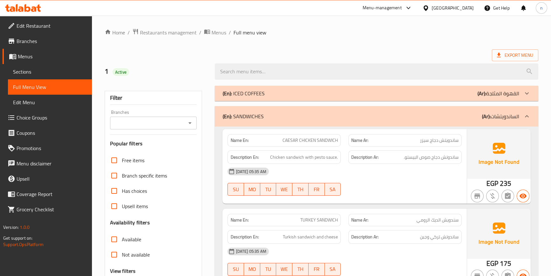
click at [391, 51] on div "Export Menu" at bounding box center [322, 55] width 434 height 12
drag, startPoint x: 234, startPoint y: 116, endPoint x: 272, endPoint y: 116, distance: 38.5
click at [272, 116] on div "(En): SANDWICHES (Ar): الساندويتشات" at bounding box center [370, 116] width 297 height 8
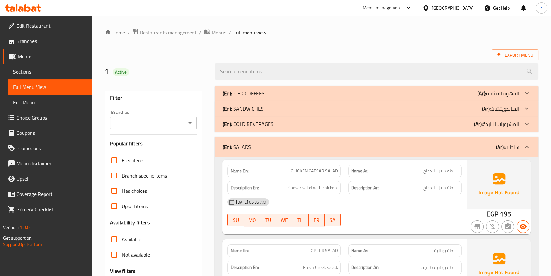
click at [228, 97] on div "(En): SANDWICHES (Ar): الساندويتشات" at bounding box center [370, 93] width 297 height 8
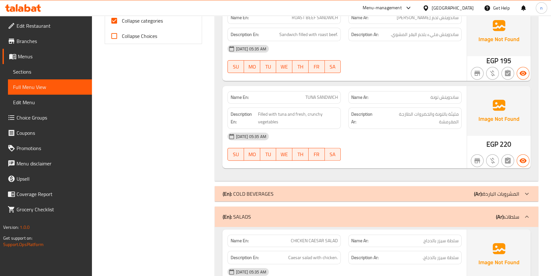
scroll to position [260, 0]
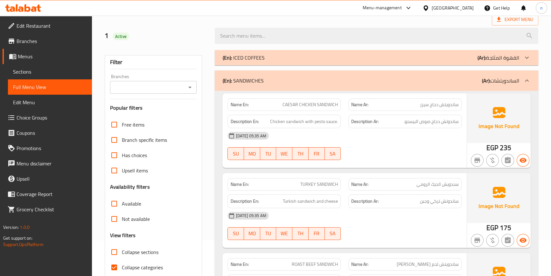
scroll to position [29, 0]
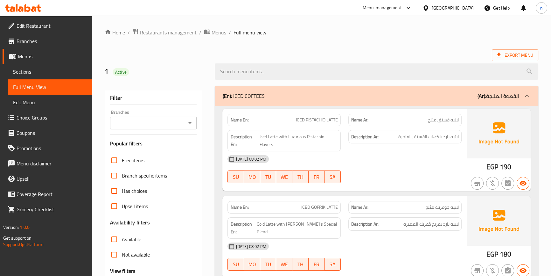
click at [30, 70] on span "Sections" at bounding box center [50, 72] width 74 height 8
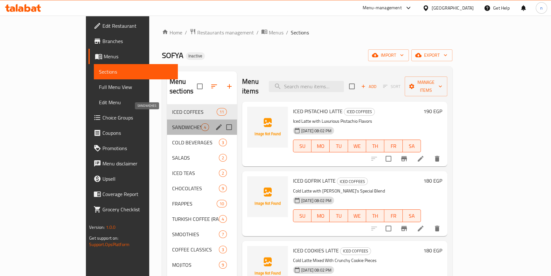
click at [172, 123] on span "SANDWICHES" at bounding box center [186, 127] width 29 height 8
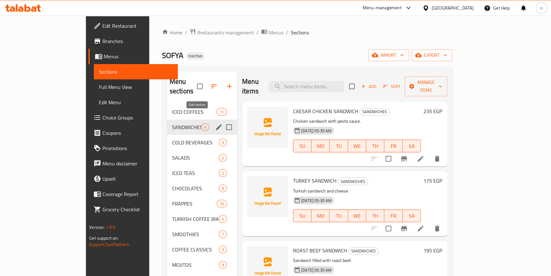
click at [216, 124] on icon "edit" at bounding box center [219, 127] width 6 height 6
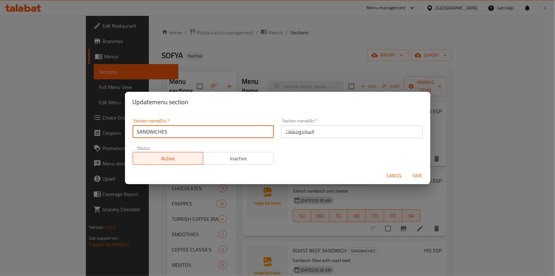
click at [152, 132] on input "SANDWICHES" at bounding box center [203, 131] width 141 height 13
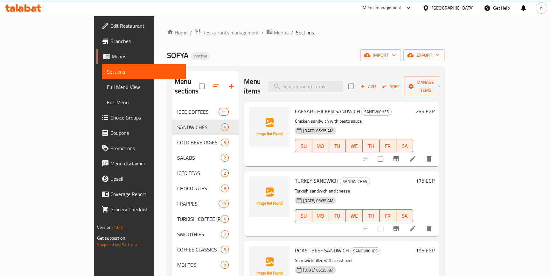
click at [250, 51] on div "SOFYA Inactive import export" at bounding box center [306, 55] width 278 height 12
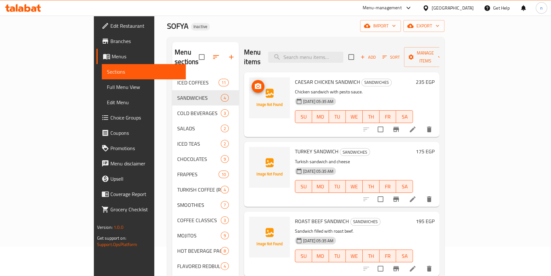
scroll to position [29, 0]
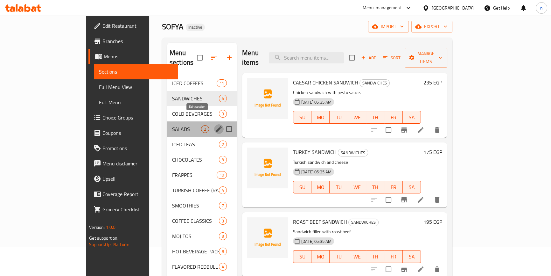
click at [215, 125] on icon "edit" at bounding box center [219, 129] width 8 height 8
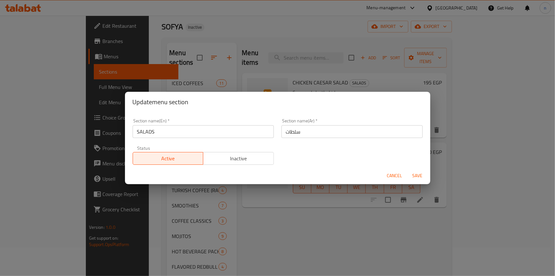
click at [146, 131] on input "SALADS" at bounding box center [203, 131] width 141 height 13
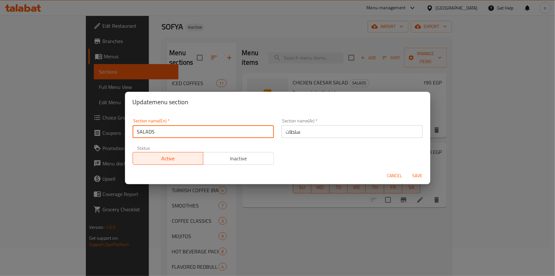
click at [146, 131] on input "SALADS" at bounding box center [203, 131] width 141 height 13
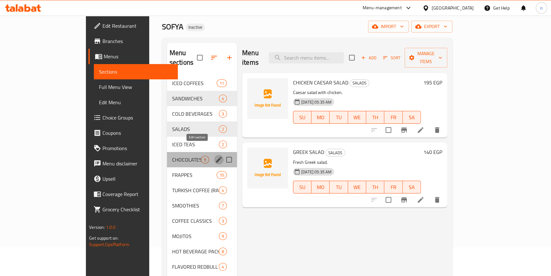
click at [215, 156] on icon "edit" at bounding box center [219, 160] width 8 height 8
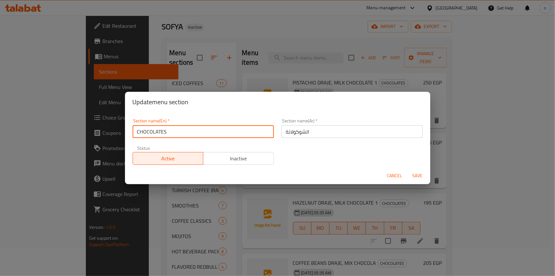
click at [147, 132] on input "CHOCOLATES" at bounding box center [203, 131] width 141 height 13
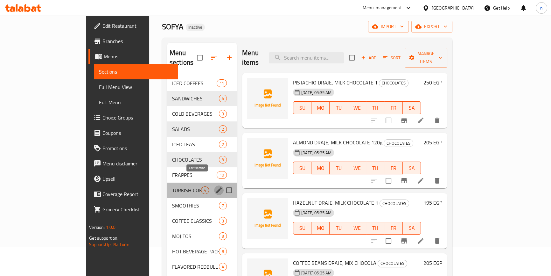
click at [215, 186] on icon "edit" at bounding box center [219, 190] width 8 height 8
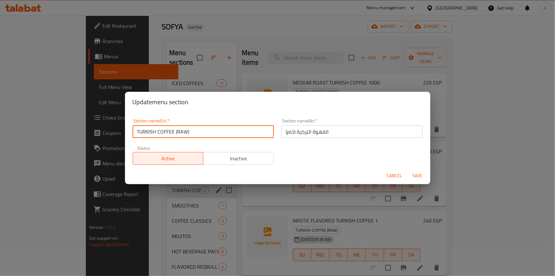
click at [162, 133] on input "TURKISH COFFEE (RAW)" at bounding box center [203, 131] width 141 height 13
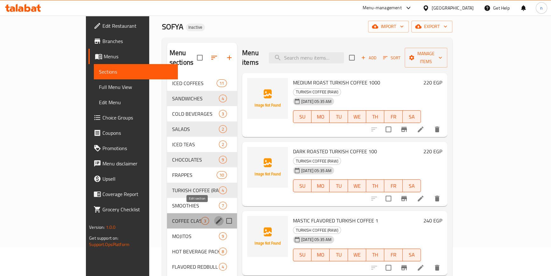
click at [215, 217] on icon "edit" at bounding box center [219, 221] width 8 height 8
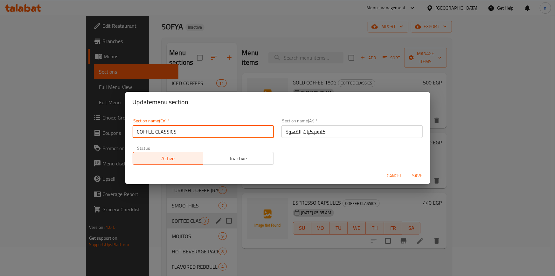
click at [158, 135] on input "COFFEE CLASSICS" at bounding box center [203, 131] width 141 height 13
click at [149, 134] on input "COFFEE CLASSICS" at bounding box center [203, 131] width 141 height 13
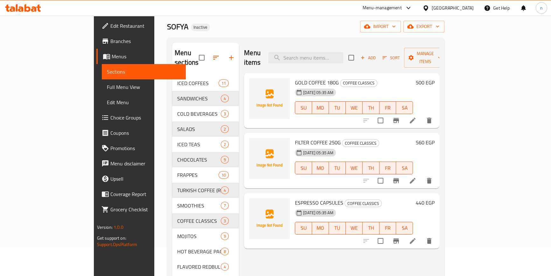
click at [154, 194] on div "Home / Restaurants management / Menus / Sections SOFYA Inactive import export M…" at bounding box center [305, 186] width 303 height 399
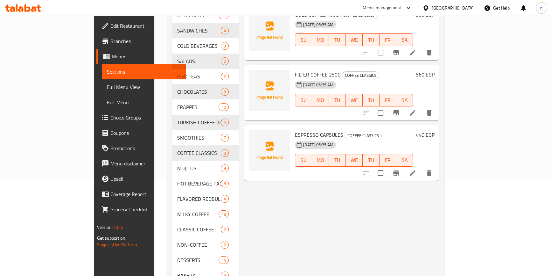
scroll to position [116, 0]
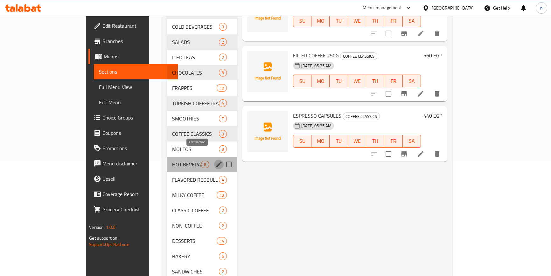
click at [215, 160] on icon "edit" at bounding box center [219, 164] width 8 height 8
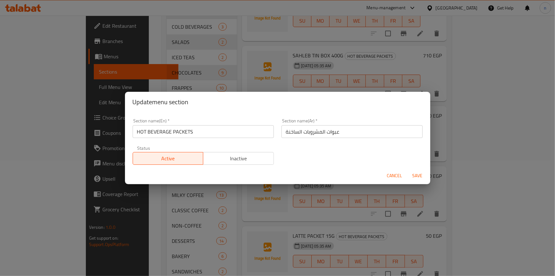
click at [153, 131] on input "HOT BEVERAGE PACKETS" at bounding box center [203, 131] width 141 height 13
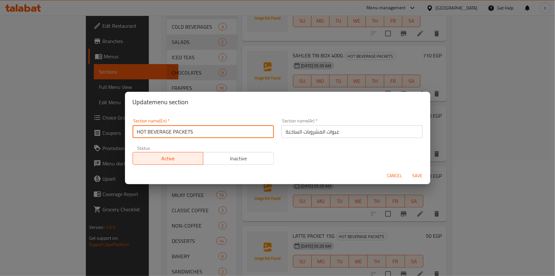
click at [153, 131] on input "HOT BEVERAGE PACKETS" at bounding box center [203, 131] width 141 height 13
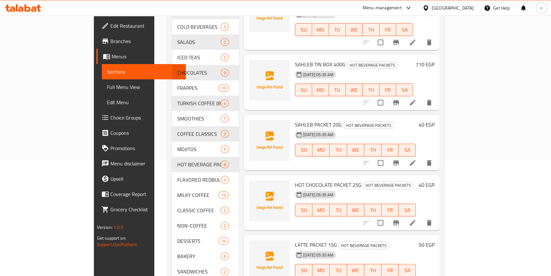
click at [154, 154] on div "Home / Restaurants management / Menus / Sections SOFYA Inactive import export M…" at bounding box center [305, 99] width 303 height 399
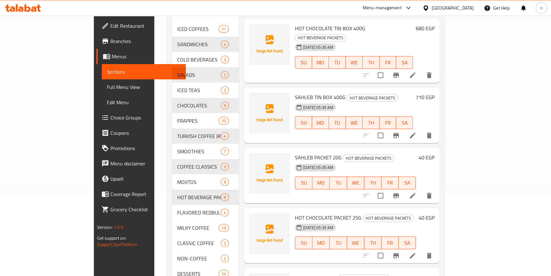
scroll to position [29, 0]
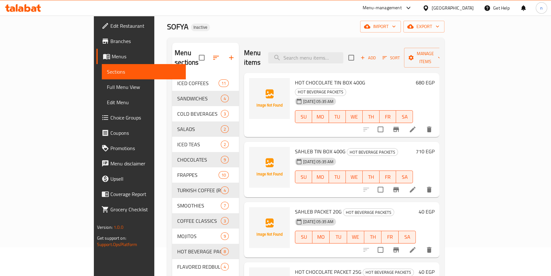
click at [251, 33] on div "Home / Restaurants management / Menus / Sections SOFYA Inactive import export M…" at bounding box center [306, 187] width 278 height 374
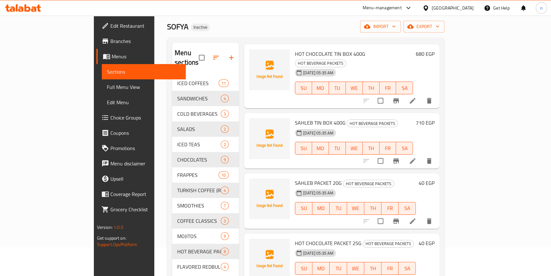
click at [154, 150] on div "Home / Restaurants management / Menus / Sections SOFYA Inactive import export M…" at bounding box center [305, 186] width 303 height 399
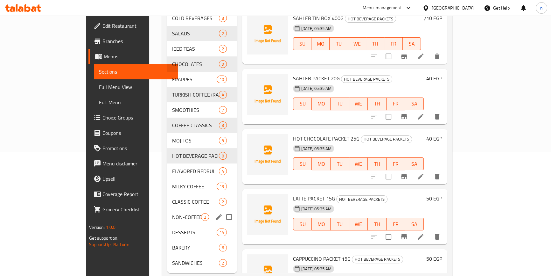
scroll to position [129, 0]
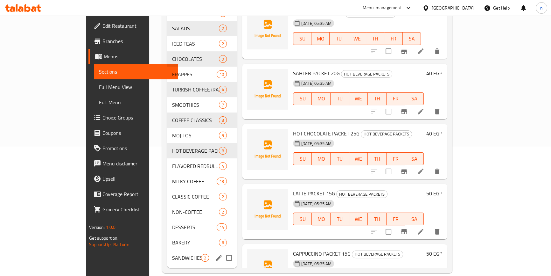
click at [167, 252] on div "SANDWICHES 2" at bounding box center [202, 257] width 70 height 15
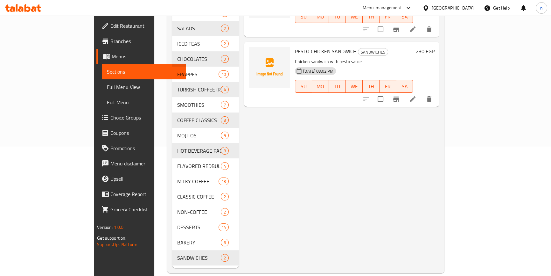
click at [334, 207] on div "Menu items Add Sort Manage items SALMON SANDWICH SANDWICHES Smoked Salmon Sandw…" at bounding box center [339, 105] width 201 height 326
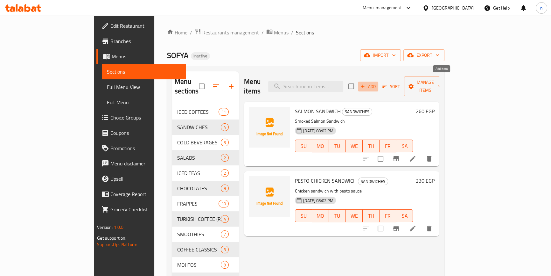
click at [377, 83] on span "Add" at bounding box center [368, 86] width 17 height 7
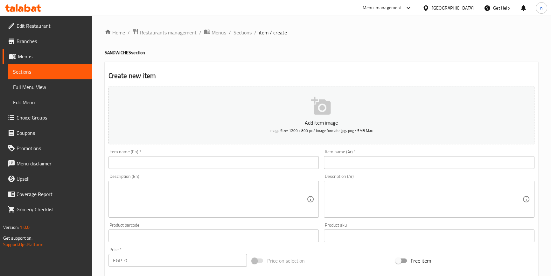
drag, startPoint x: 216, startPoint y: 169, endPoint x: 216, endPoint y: 166, distance: 3.5
click at [216, 166] on div "Item name (En)   * Item name (En) *" at bounding box center [214, 159] width 216 height 25
click at [162, 162] on input "text" at bounding box center [214, 162] width 211 height 13
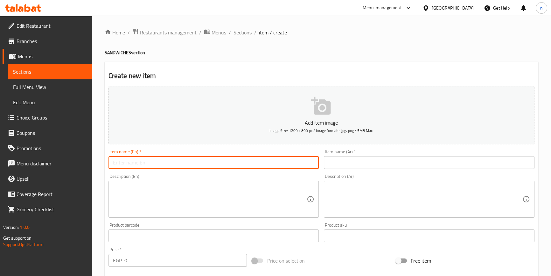
paste input "CAESAR CHICKEN SANDWICH"
type input "CAESAR CHICKEN SANDWICH"
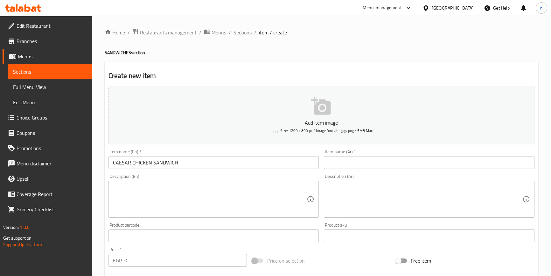
click at [347, 160] on input "text" at bounding box center [429, 162] width 211 height 13
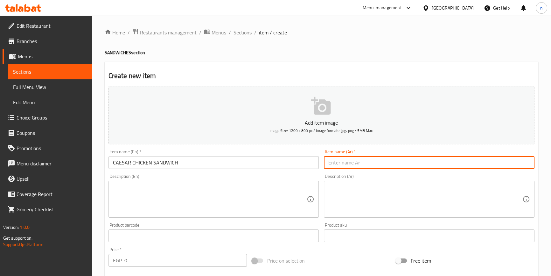
paste input "ساندويتش دجاج سيزر"
type input "ساندويتش دجاج سيزر"
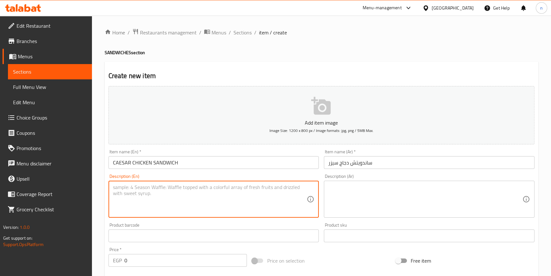
click at [176, 195] on textarea at bounding box center [210, 199] width 194 height 30
paste textarea "Chicken sandwich with pesto sauce."
type textarea "Chicken sandwich with pesto sauce."
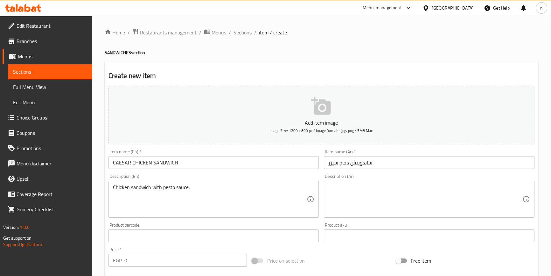
click at [363, 194] on textarea at bounding box center [425, 199] width 194 height 30
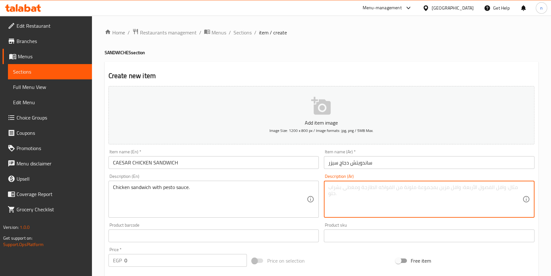
paste textarea "ساندوتش دجاج صوص البيستو."
type textarea "ساندوتش دجاج صوص البيستو."
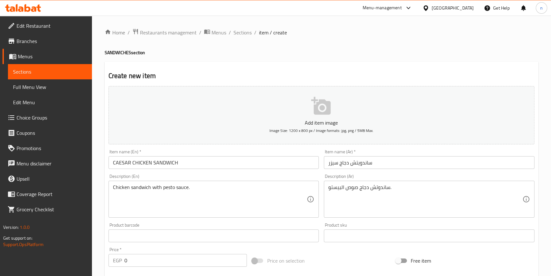
click at [99, 226] on div "Home / Restaurants management / Menus / Sections / item / create SANDWICHES sec…" at bounding box center [321, 233] width 459 height 434
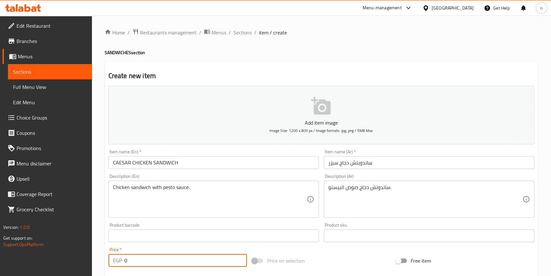
click at [182, 264] on input "0" at bounding box center [185, 260] width 123 height 13
click at [158, 261] on input "0" at bounding box center [185, 260] width 123 height 13
click at [157, 262] on input "0" at bounding box center [185, 260] width 123 height 13
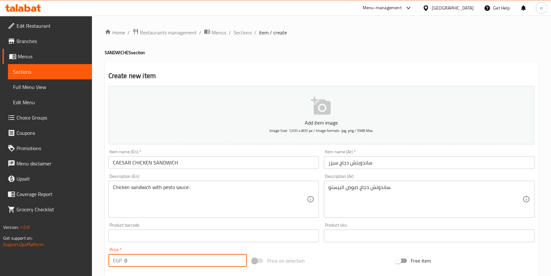
click at [157, 262] on input "0" at bounding box center [185, 260] width 123 height 13
paste input "235"
type input "235"
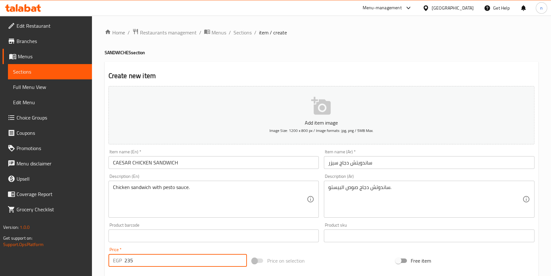
click at [100, 250] on div "Home / Restaurants management / Menus / Sections / item / create SANDWICHES sec…" at bounding box center [321, 233] width 459 height 434
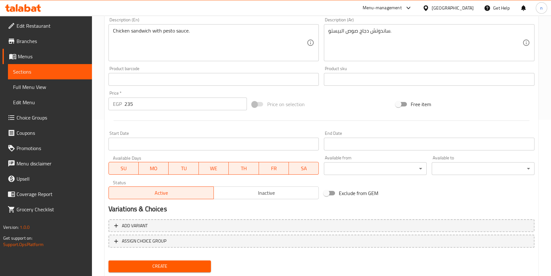
scroll to position [173, 0]
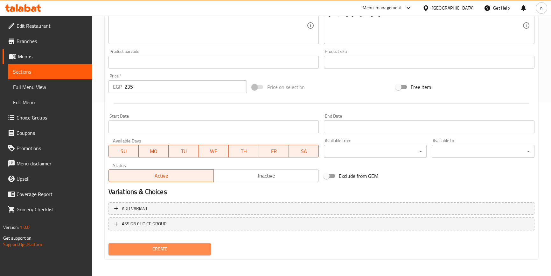
click at [174, 250] on span "Create" at bounding box center [160, 249] width 93 height 8
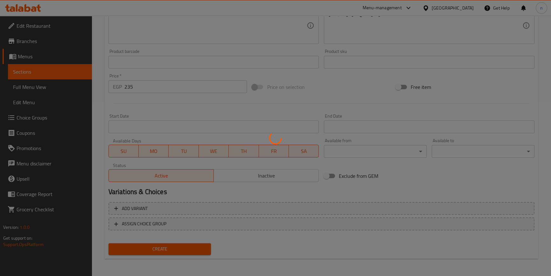
type input "0"
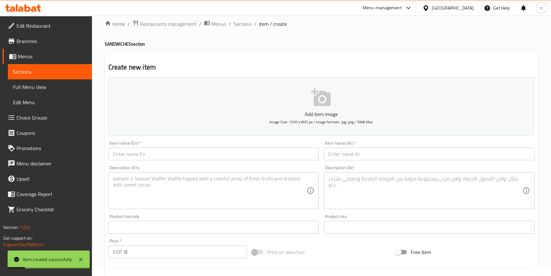
scroll to position [0, 0]
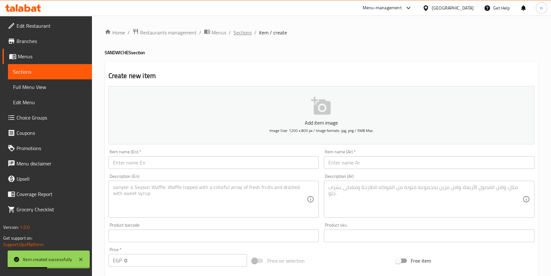
click at [240, 34] on span "Sections" at bounding box center [243, 33] width 18 height 8
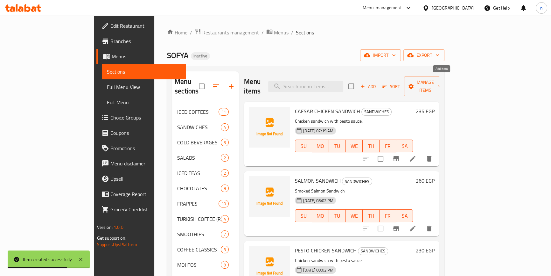
click at [377, 83] on span "Add" at bounding box center [368, 86] width 17 height 7
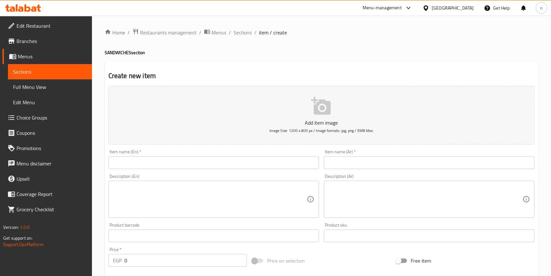
click at [158, 163] on input "text" at bounding box center [214, 162] width 211 height 13
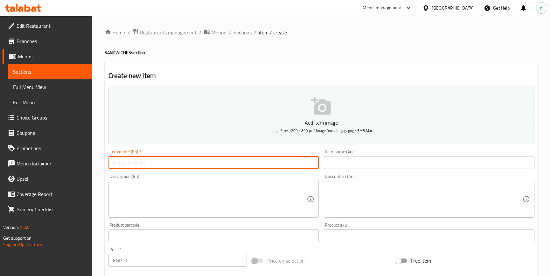
paste input "TURKEY SANDWICH"
type input "TURKEY SANDWICH"
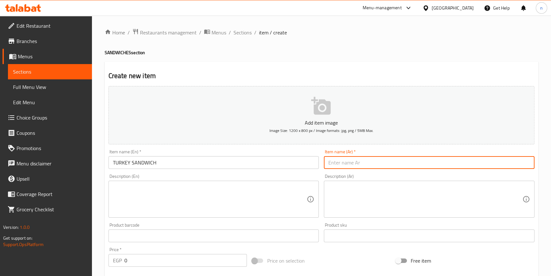
click at [372, 162] on input "text" at bounding box center [429, 162] width 211 height 13
paste input "سندويش الديك الرومي"
type input "سندويش الديك الرومي"
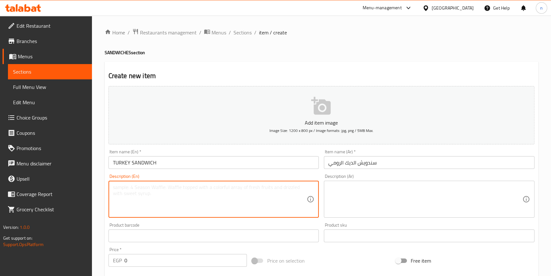
click at [223, 203] on textarea at bounding box center [210, 199] width 194 height 30
paste textarea "Turkish sandwich and cheese"
type textarea "Turkish sandwich and cheese"
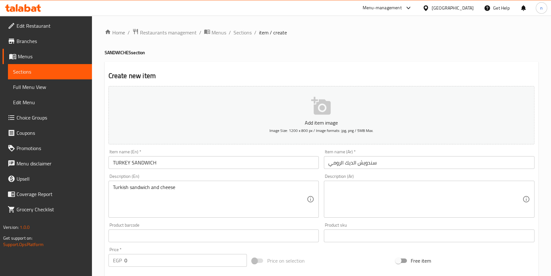
click at [369, 204] on textarea at bounding box center [425, 199] width 194 height 30
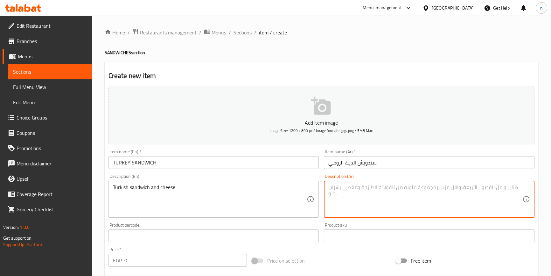
paste textarea "ساندوتش تركي وجبن"
type textarea "ساندوتش تركي وجبن"
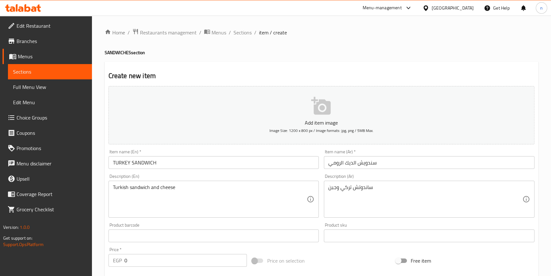
click at [144, 259] on input "0" at bounding box center [185, 260] width 123 height 13
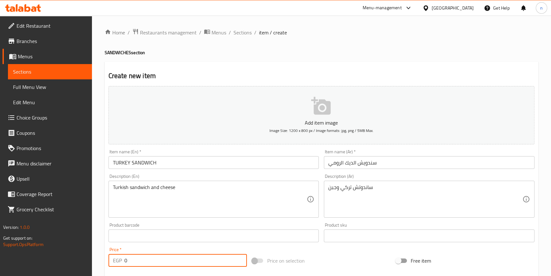
click at [144, 259] on input "0" at bounding box center [185, 260] width 123 height 13
click at [143, 259] on input "0" at bounding box center [185, 260] width 123 height 13
paste input "175"
type input "175"
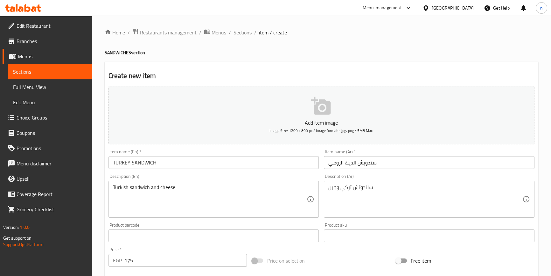
click at [101, 242] on div "Home / Restaurants management / Menus / Sections / item / create SANDWICHES sec…" at bounding box center [321, 233] width 459 height 434
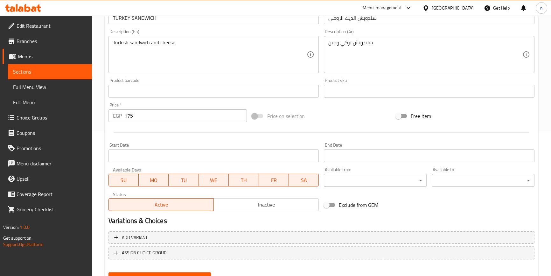
scroll to position [173, 0]
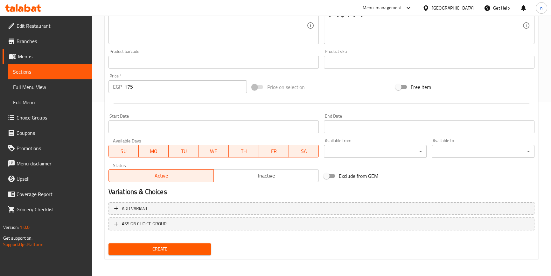
click at [166, 254] on div "Create" at bounding box center [160, 248] width 108 height 17
click at [166, 253] on button "Create" at bounding box center [160, 249] width 103 height 12
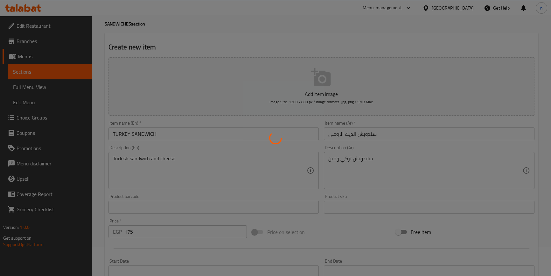
scroll to position [10, 0]
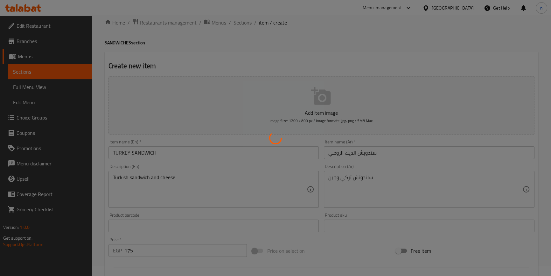
type input "0"
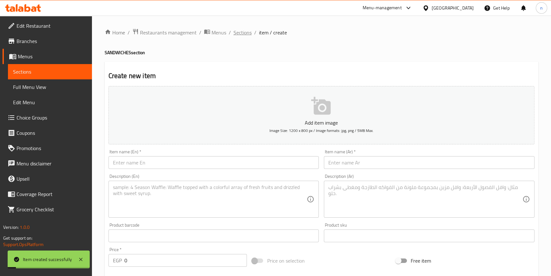
click at [242, 32] on span "Sections" at bounding box center [243, 33] width 18 height 8
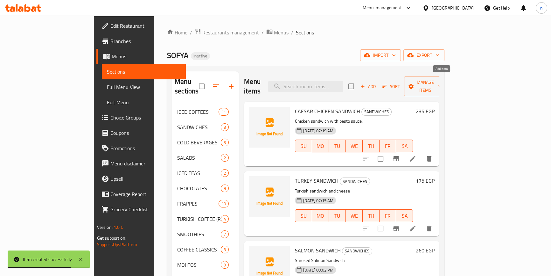
click at [377, 83] on span "Add" at bounding box center [368, 86] width 17 height 7
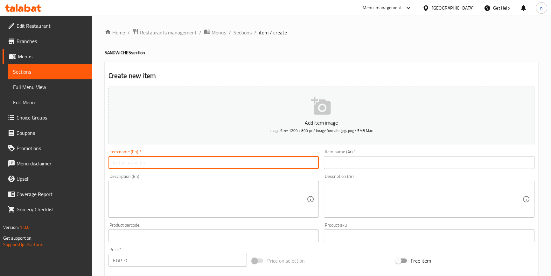
click at [137, 162] on input "text" at bounding box center [214, 162] width 211 height 13
paste input "ROAST BEEF SANDWICH"
type input "ROAST BEEF SANDWICH"
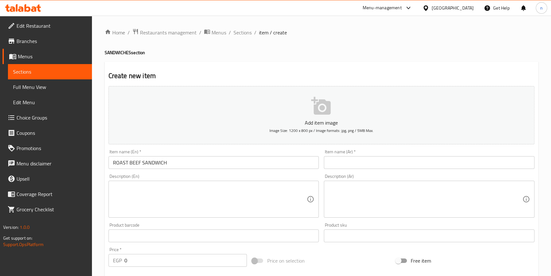
click at [337, 161] on input "text" at bounding box center [429, 162] width 211 height 13
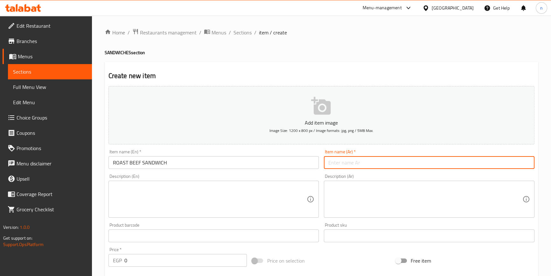
paste input "ساندويتش لحم ب[PERSON_NAME]"
type input "ساندويتش لحم ب[PERSON_NAME]"
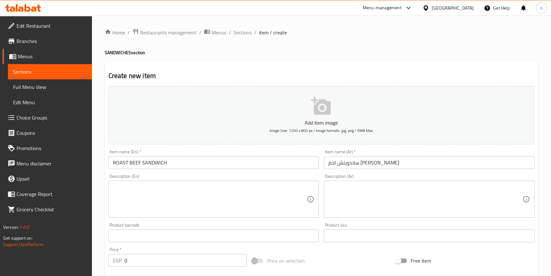
click at [249, 208] on textarea at bounding box center [210, 199] width 194 height 30
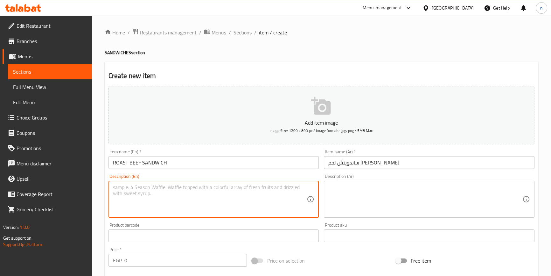
paste textarea "Sandwich filled with roast beef."
type textarea "Sandwich filled with roast beef."
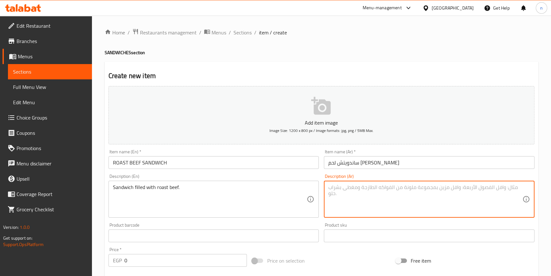
click at [381, 209] on textarea at bounding box center [425, 199] width 194 height 30
paste textarea "ساندويتش مليء بلحم البقر المشوي."
type textarea "ساندويتش مليء بلحم البقر المشوي."
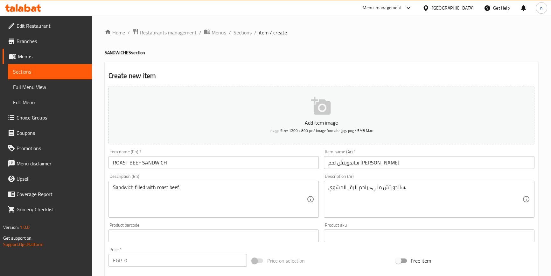
click at [152, 262] on input "0" at bounding box center [185, 260] width 123 height 13
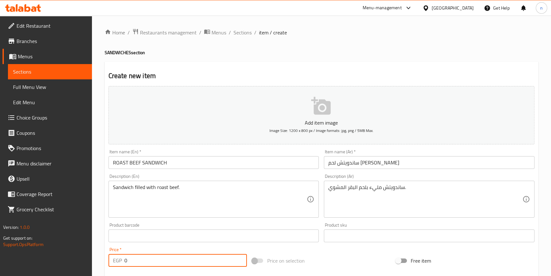
click at [152, 262] on input "0" at bounding box center [185, 260] width 123 height 13
paste input "195"
type input "195"
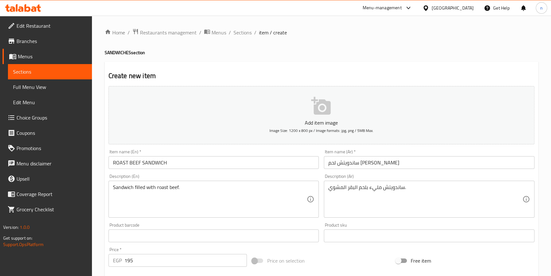
click at [99, 253] on div "Home / Restaurants management / Menus / Sections / item / create SANDWICHES sec…" at bounding box center [321, 233] width 459 height 434
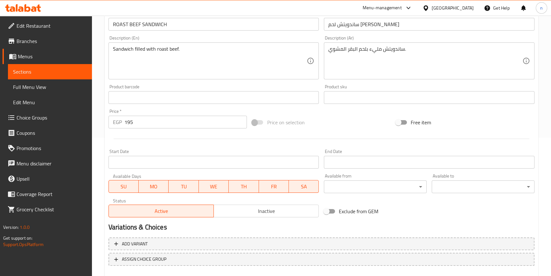
scroll to position [173, 0]
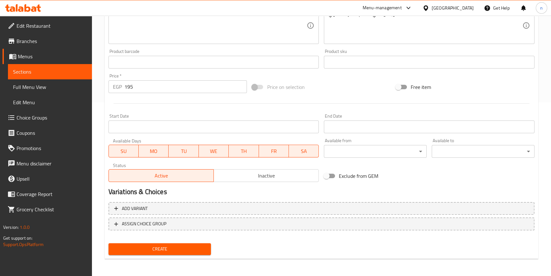
click at [150, 245] on span "Create" at bounding box center [160, 249] width 93 height 8
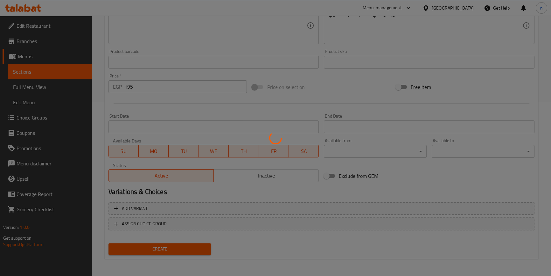
type input "0"
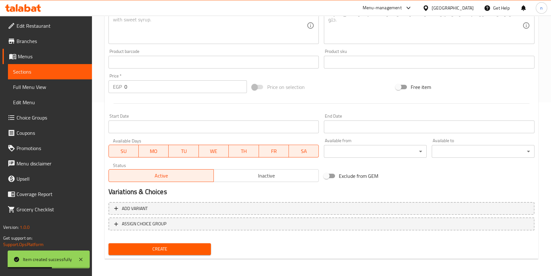
scroll to position [0, 0]
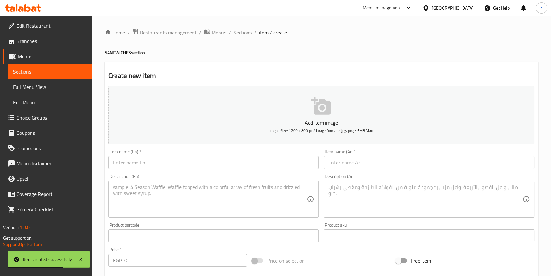
click at [238, 32] on span "Sections" at bounding box center [243, 33] width 18 height 8
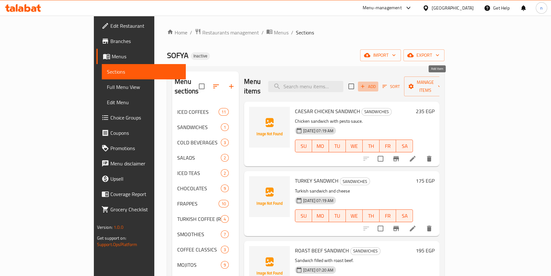
click at [377, 83] on span "Add" at bounding box center [368, 86] width 17 height 7
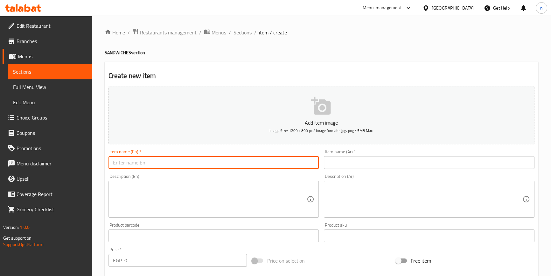
click at [132, 164] on input "text" at bounding box center [214, 162] width 211 height 13
paste input "TUNA SANDWICH"
type input "TUNA SANDWICH"
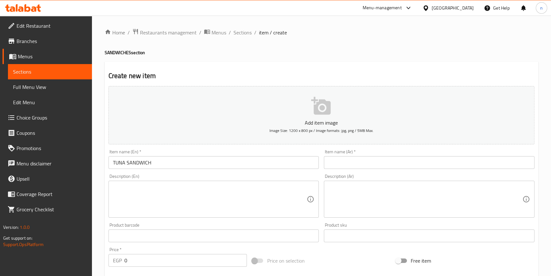
click at [362, 160] on input "text" at bounding box center [429, 162] width 211 height 13
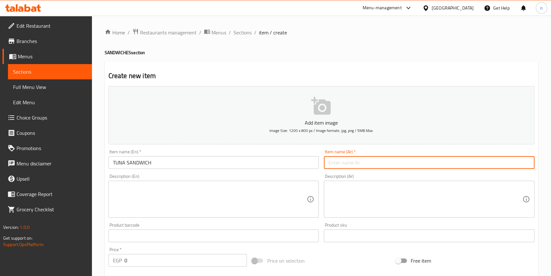
paste input "ساندويتش تونة"
type input "ساندويتش تونة"
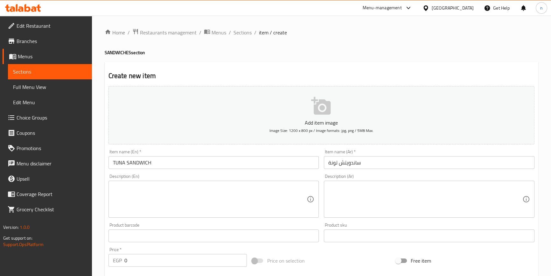
click at [135, 203] on textarea at bounding box center [210, 199] width 194 height 30
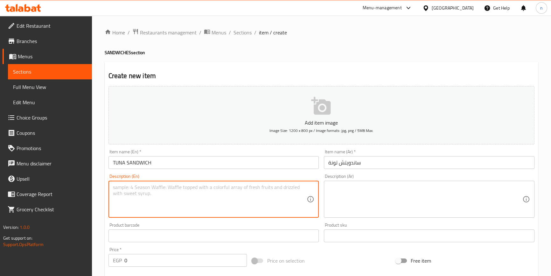
paste textarea "Filled with tuna and fresh, crunchy vegetables"
type textarea "Filled with tuna and fresh, crunchy vegetables"
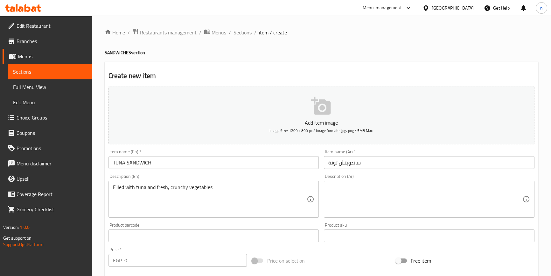
click at [338, 205] on textarea at bounding box center [425, 199] width 194 height 30
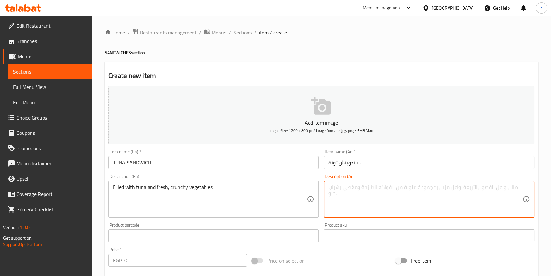
paste textarea "مليئة بالتونة والخضروات الطازجة المقرمشة"
type textarea "مليئة بالتونة والخضروات الطازجة المقرمشة"
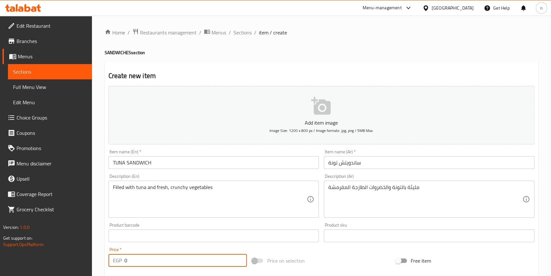
click at [179, 255] on input "0" at bounding box center [185, 260] width 123 height 13
paste input "22"
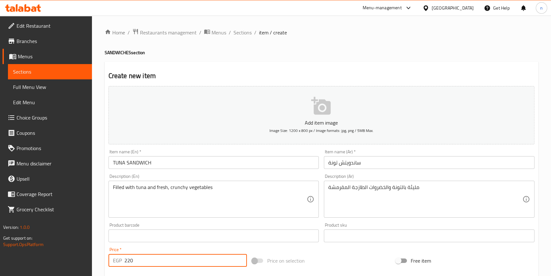
type input "220"
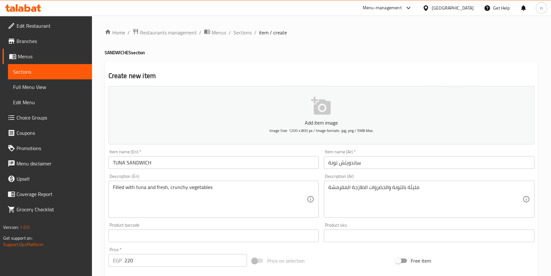
click at [103, 245] on div "Home / Restaurants management / Menus / Sections / item / create SANDWICHES sec…" at bounding box center [321, 233] width 459 height 434
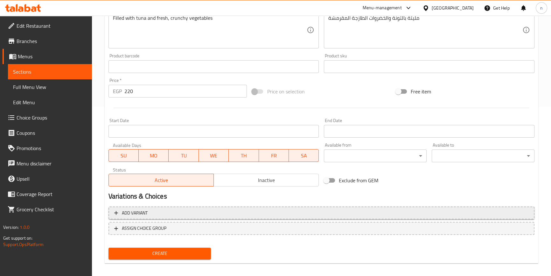
scroll to position [173, 0]
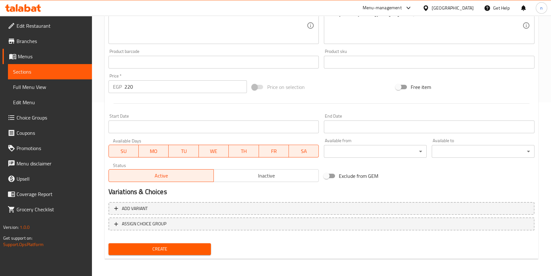
click at [177, 247] on span "Create" at bounding box center [160, 249] width 93 height 8
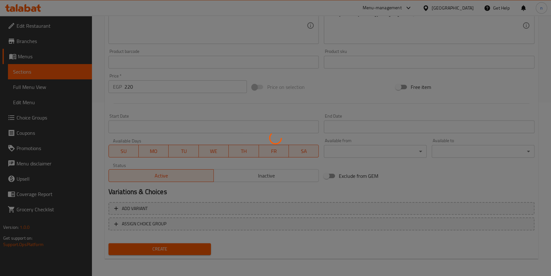
type input "0"
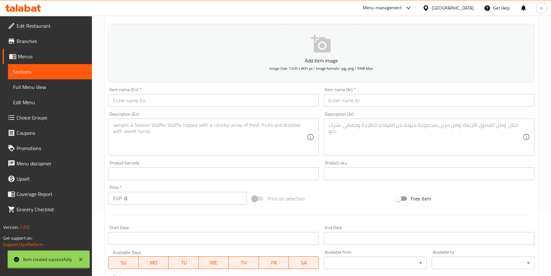
scroll to position [0, 0]
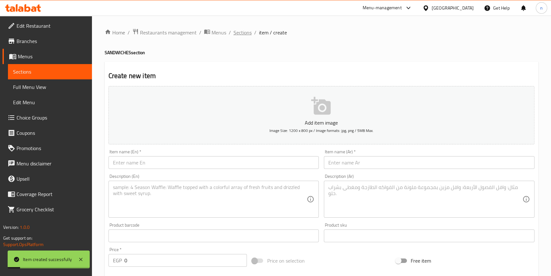
click at [246, 33] on span "Sections" at bounding box center [243, 33] width 18 height 8
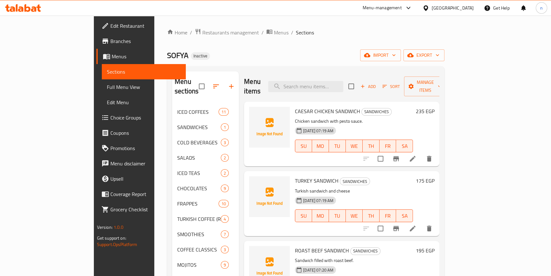
click at [286, 33] on ol "Home / Restaurants management / Menus / Sections" at bounding box center [306, 32] width 278 height 8
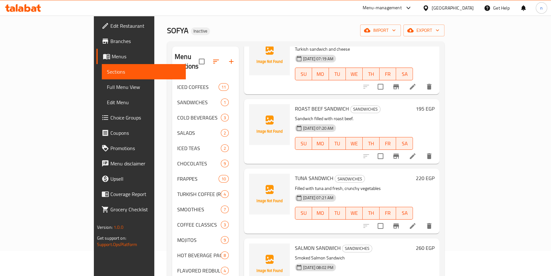
scroll to position [58, 0]
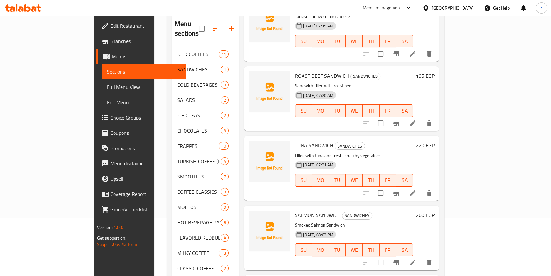
click at [377, 205] on div "SALMON SANDWICH SANDWICHES Smoked Salmon Sandwich 18-08-2025 08:02 PM SU MO TU …" at bounding box center [341, 237] width 195 height 65
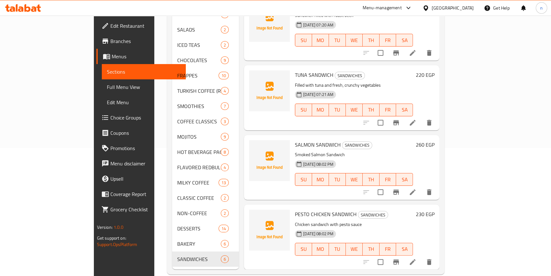
scroll to position [129, 0]
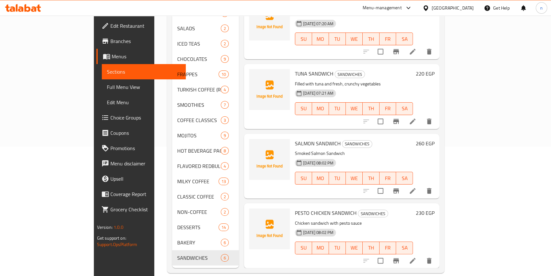
click at [154, 211] on div "Home / Restaurants management / Menus / Sections SOFYA Inactive import export M…" at bounding box center [305, 85] width 303 height 399
click at [154, 95] on div "Home / Restaurants management / Menus / Sections SOFYA Inactive import export M…" at bounding box center [305, 85] width 303 height 399
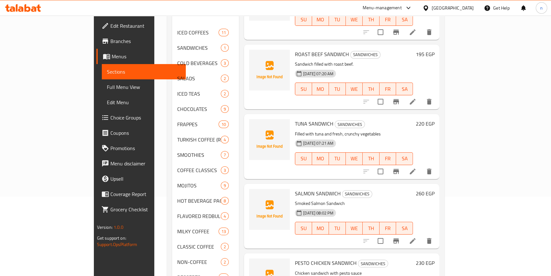
scroll to position [0, 0]
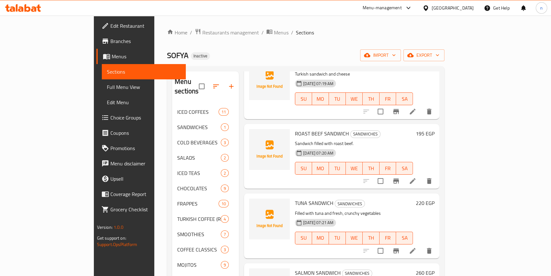
click at [244, 193] on div "TUNA SANDWICH SANDWICHES Filled with tuna and fresh, crunchy vegetables 19-08-2…" at bounding box center [341, 225] width 195 height 65
click at [239, 182] on div "Menu items Add Sort Manage items CAESAR CHICKEN SANDWICH SANDWICHES Chicken san…" at bounding box center [339, 234] width 201 height 326
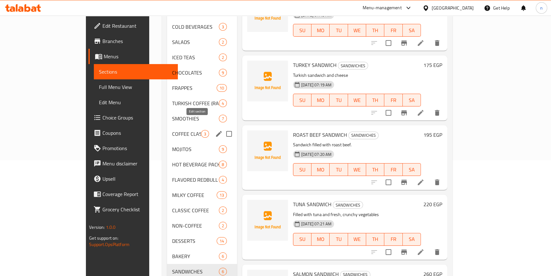
click at [215, 130] on icon "edit" at bounding box center [219, 134] width 8 height 8
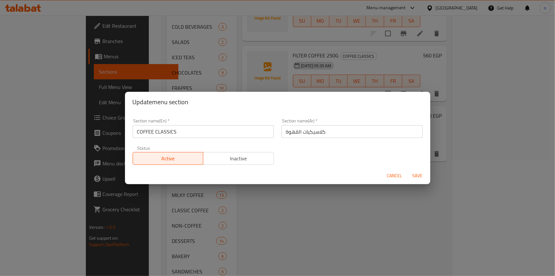
click at [151, 133] on input "COFFEE CLASSICS" at bounding box center [203, 131] width 141 height 13
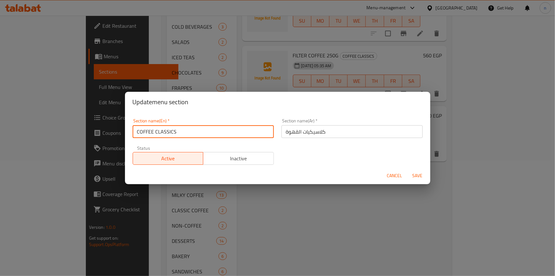
click at [151, 134] on input "COFFEE CLASSICS" at bounding box center [203, 131] width 141 height 13
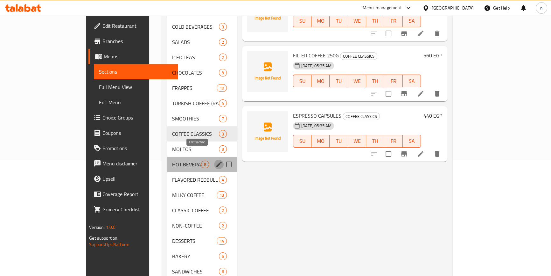
click at [215, 160] on icon "edit" at bounding box center [219, 164] width 8 height 8
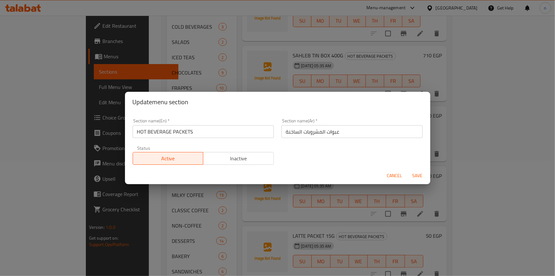
click at [158, 135] on input "HOT BEVERAGE PACKETS" at bounding box center [203, 131] width 141 height 13
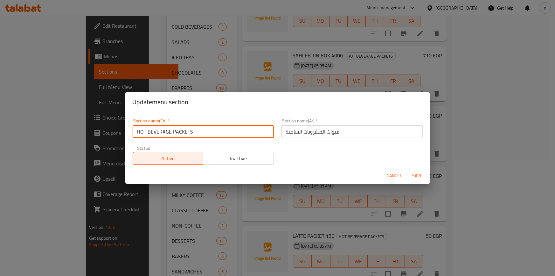
click at [158, 135] on input "HOT BEVERAGE PACKETS" at bounding box center [203, 131] width 141 height 13
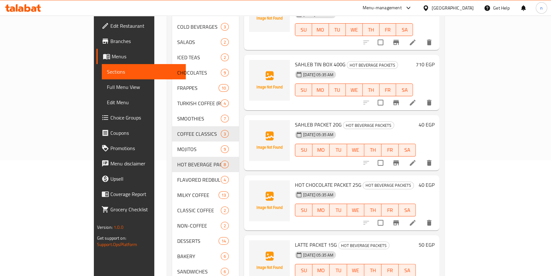
click at [154, 88] on div "Home / Restaurants management / Menus / Sections SOFYA Inactive import export M…" at bounding box center [305, 99] width 303 height 399
click at [154, 137] on div "Home / Restaurants management / Menus / Sections SOFYA Inactive import export M…" at bounding box center [305, 99] width 303 height 399
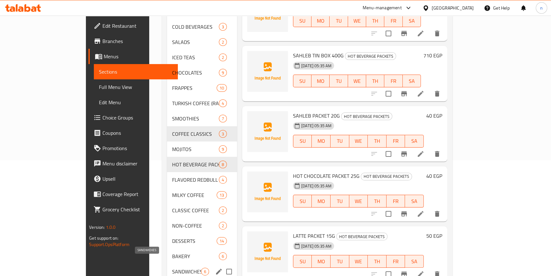
click at [172, 267] on span "SANDWICHES" at bounding box center [186, 271] width 29 height 8
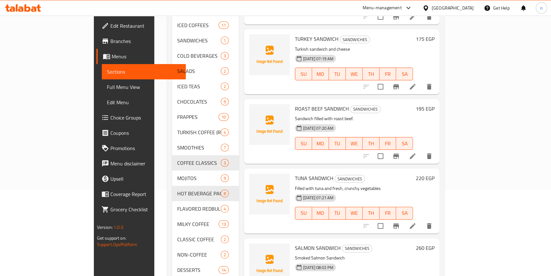
scroll to position [58, 0]
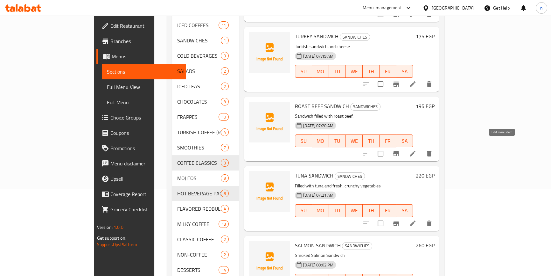
click at [417, 150] on icon at bounding box center [413, 154] width 8 height 8
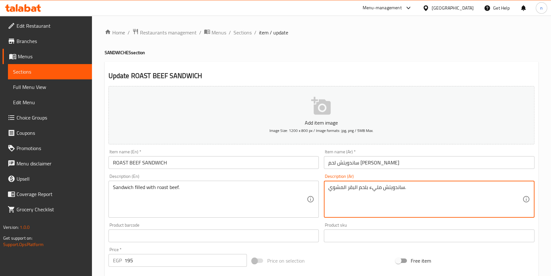
click at [376, 187] on textarea "ساندويتش مليء بلحم البقر المشوي." at bounding box center [425, 199] width 194 height 30
type textarea "ساندويتش محشو بلحم البقر المشوي."
click at [102, 203] on div "Home / Restaurants management / Menus / Sections / item / update SANDWICHES sec…" at bounding box center [321, 233] width 459 height 434
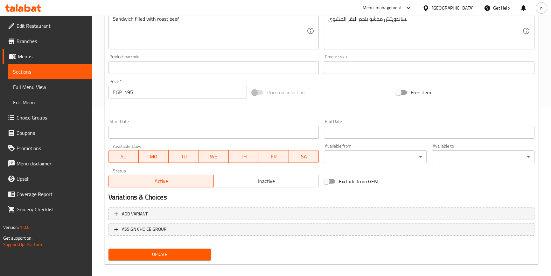
scroll to position [173, 0]
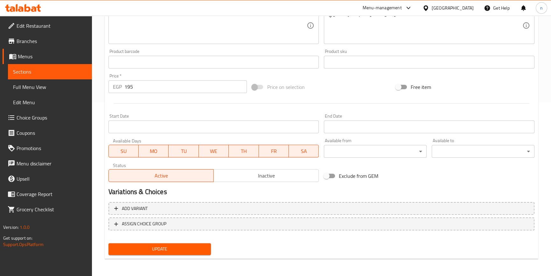
click at [181, 247] on span "Update" at bounding box center [160, 249] width 93 height 8
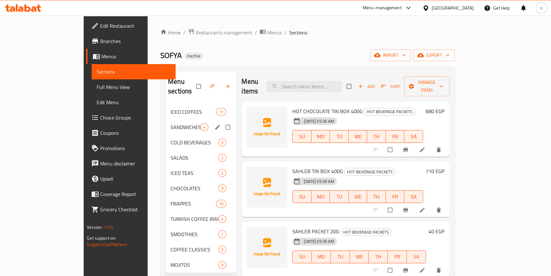
click at [166, 119] on div "SANDWICHES 4" at bounding box center [201, 126] width 71 height 15
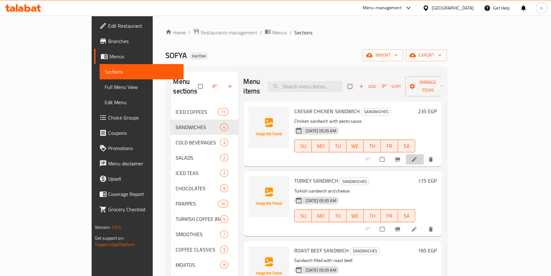
click at [424, 154] on li at bounding box center [415, 159] width 18 height 10
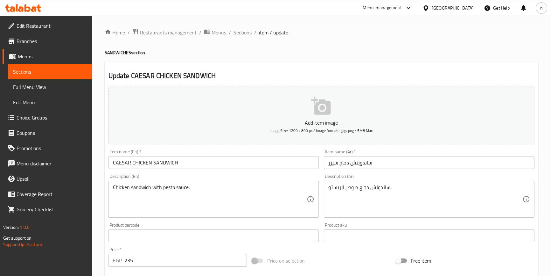
click at [208, 163] on input "CAESAR CHICKEN SANDWICH" at bounding box center [214, 162] width 211 height 13
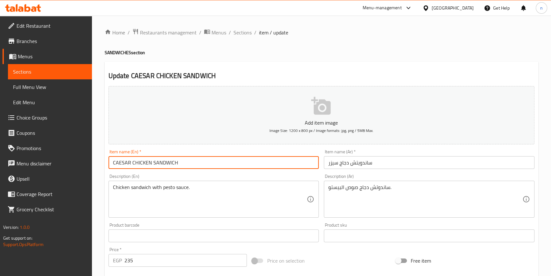
click at [208, 163] on input "CAESAR CHICKEN SANDWICH" at bounding box center [214, 162] width 211 height 13
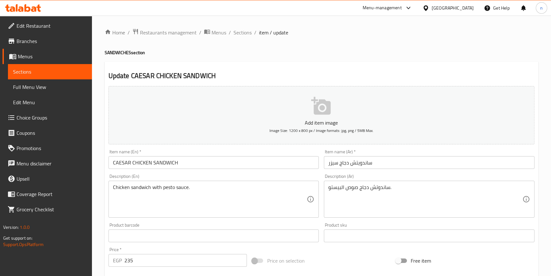
click at [359, 160] on input "ساندويتش دجاج سيزر" at bounding box center [429, 162] width 211 height 13
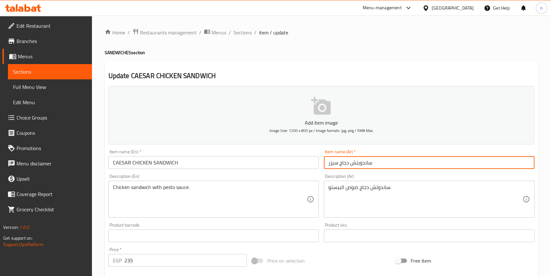
click at [359, 160] on input "ساندويتش دجاج سيزر" at bounding box center [429, 162] width 211 height 13
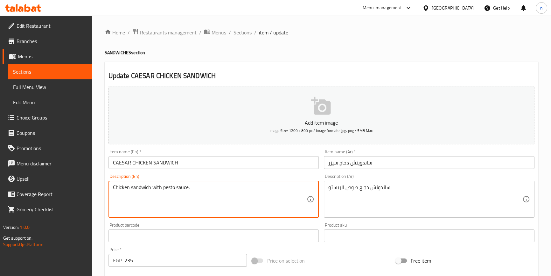
click at [149, 184] on textarea "Chicken sandwich with pesto sauce." at bounding box center [210, 199] width 194 height 30
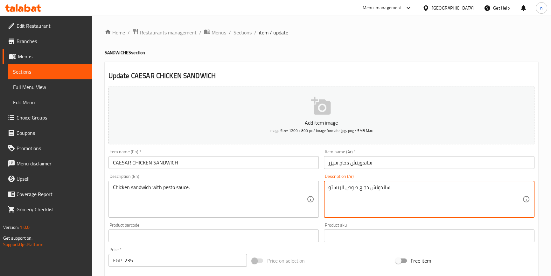
click at [345, 185] on textarea "ساندوتش دجاج صوص البيستو." at bounding box center [425, 199] width 194 height 30
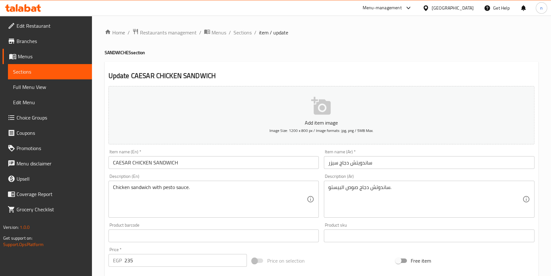
click at [342, 250] on div "Add item image Image Size: 1200 x 800 px / Image formats: jpg, png / 5MB Max. I…" at bounding box center [321, 220] width 431 height 274
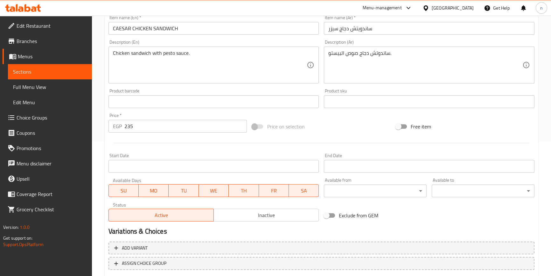
scroll to position [144, 0]
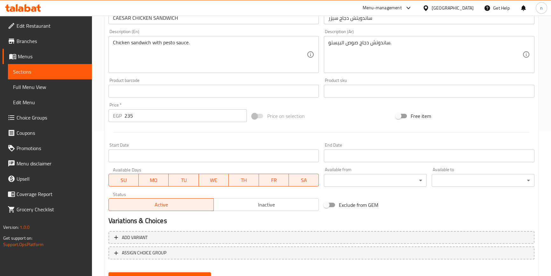
click at [128, 117] on input "235" at bounding box center [185, 115] width 123 height 13
click at [370, 123] on div "Price on selection" at bounding box center [322, 115] width 144 height 17
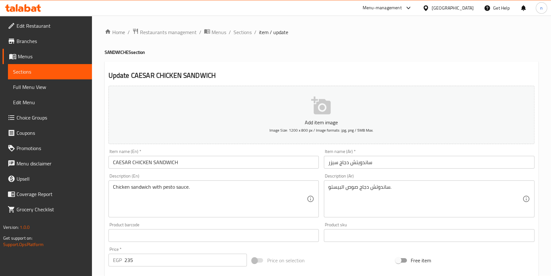
scroll to position [0, 0]
click at [246, 31] on span "Sections" at bounding box center [243, 33] width 18 height 8
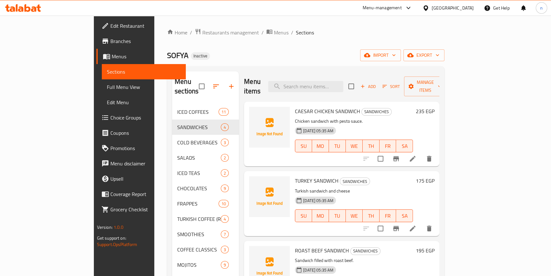
click at [432, 156] on icon "delete" at bounding box center [429, 159] width 4 height 6
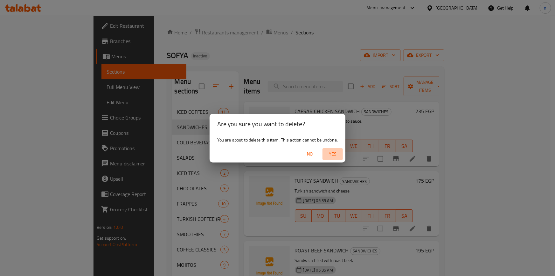
click at [331, 153] on span "Yes" at bounding box center [332, 154] width 15 height 8
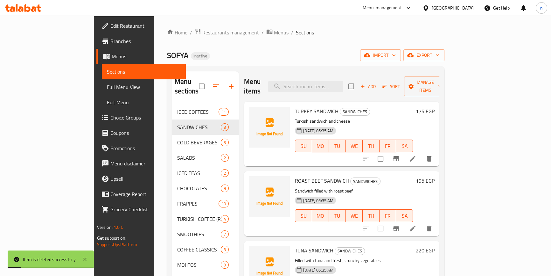
click at [417, 155] on icon at bounding box center [413, 159] width 8 height 8
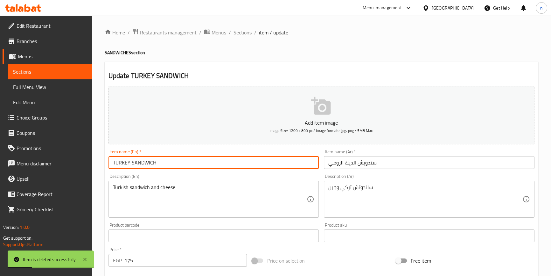
click at [145, 162] on input "TURKEY SANDWICH" at bounding box center [214, 162] width 211 height 13
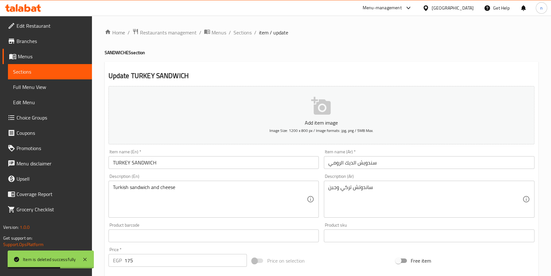
click at [358, 154] on div "Item name (Ar)   * سندويش الديك الرومي Item name (Ar) *" at bounding box center [429, 158] width 211 height 19
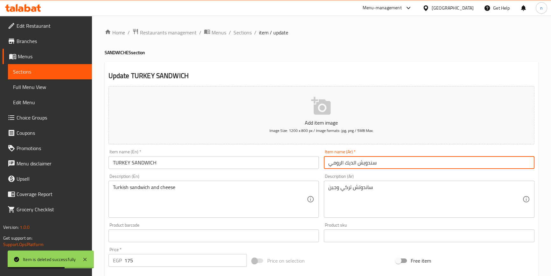
click at [355, 165] on input "سندويش الديك الرومي" at bounding box center [429, 162] width 211 height 13
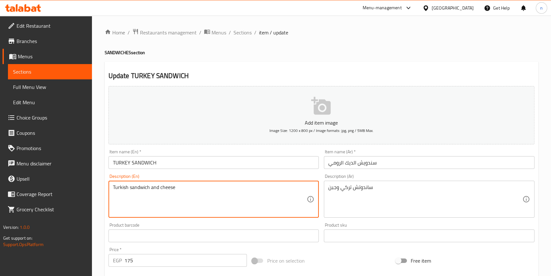
click at [143, 184] on textarea "Turkish sandwich and cheese" at bounding box center [210, 199] width 194 height 30
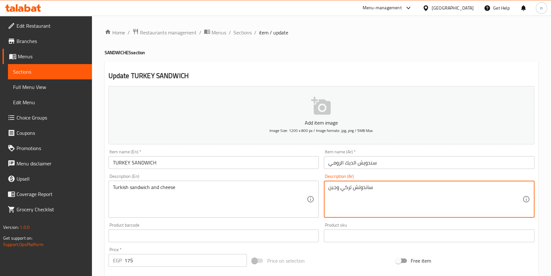
click at [353, 191] on textarea "ساندوتش تركي وجبن" at bounding box center [425, 199] width 194 height 30
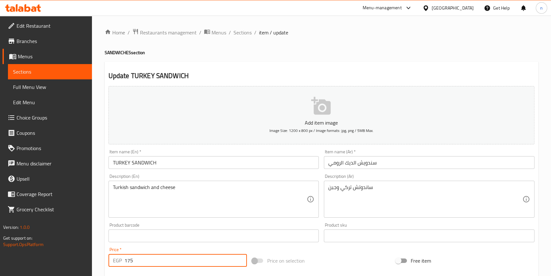
click at [128, 257] on input "175" at bounding box center [185, 260] width 123 height 13
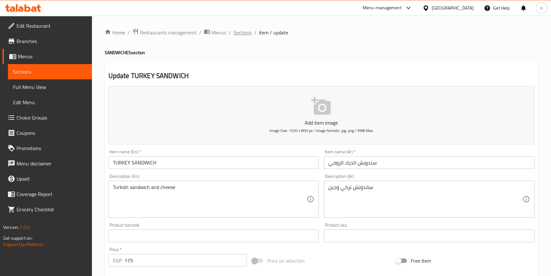
click at [238, 34] on ol "Home / Restaurants management / Menus / Sections / item / update" at bounding box center [322, 32] width 434 height 8
click at [246, 33] on span "Sections" at bounding box center [243, 33] width 18 height 8
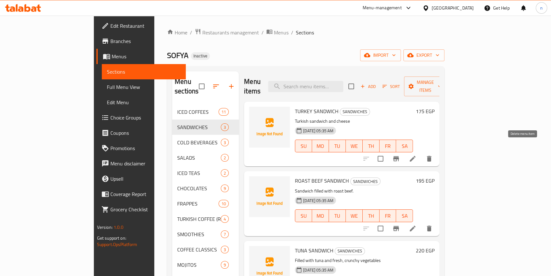
click at [437, 153] on button "delete" at bounding box center [429, 158] width 15 height 15
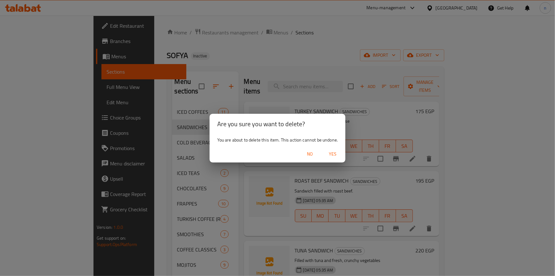
click at [340, 157] on span "Yes" at bounding box center [332, 154] width 15 height 8
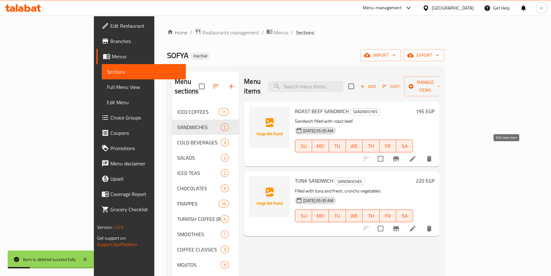
click at [417, 155] on icon at bounding box center [413, 159] width 8 height 8
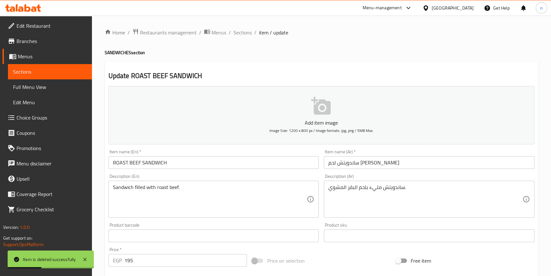
click at [144, 159] on input "ROAST BEEF SANDWICH" at bounding box center [214, 162] width 211 height 13
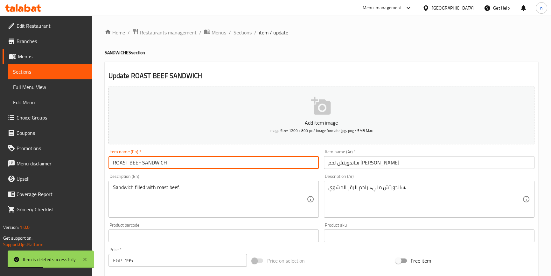
click at [144, 159] on input "ROAST BEEF SANDWICH" at bounding box center [214, 162] width 211 height 13
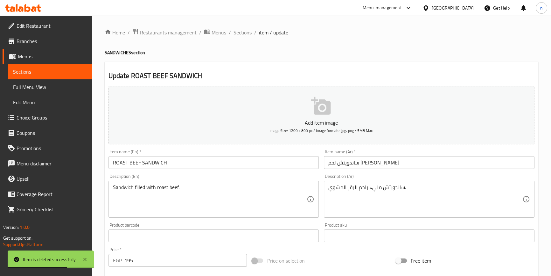
click at [376, 163] on input "ساندويتش لحم ب[PERSON_NAME]" at bounding box center [429, 162] width 211 height 13
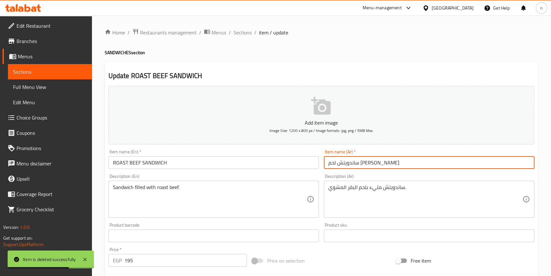
click at [376, 163] on input "ساندويتش لحم ب[PERSON_NAME]" at bounding box center [429, 162] width 211 height 13
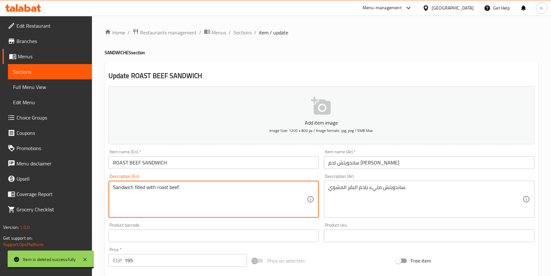
click at [154, 185] on textarea "Sandwich filled with roast beef." at bounding box center [210, 199] width 194 height 30
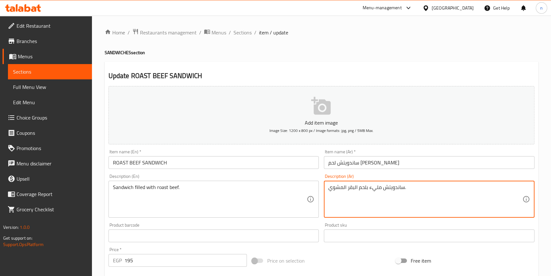
click at [378, 191] on textarea "ساندويتش مليء بلحم البقر المشوي." at bounding box center [425, 199] width 194 height 30
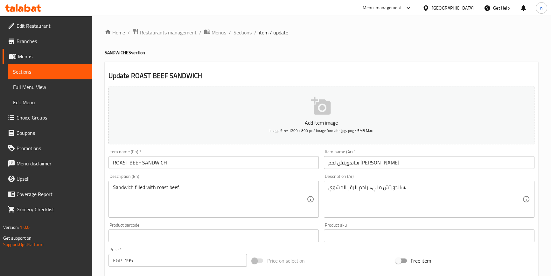
click at [134, 257] on input "195" at bounding box center [185, 260] width 123 height 13
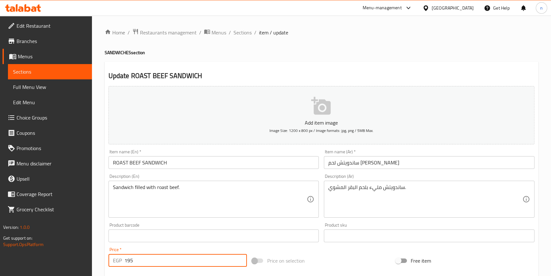
click at [134, 257] on input "195" at bounding box center [185, 260] width 123 height 13
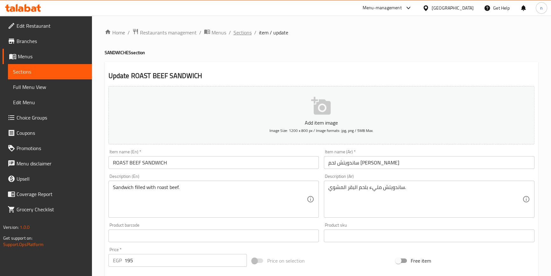
click at [244, 29] on span "Sections" at bounding box center [243, 33] width 18 height 8
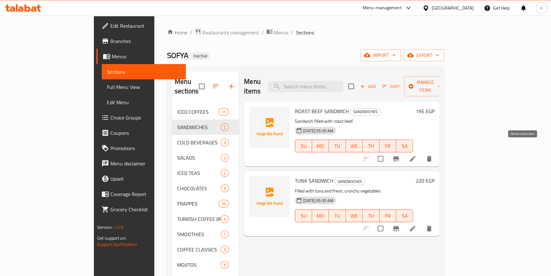
click at [432, 156] on icon "delete" at bounding box center [429, 159] width 4 height 6
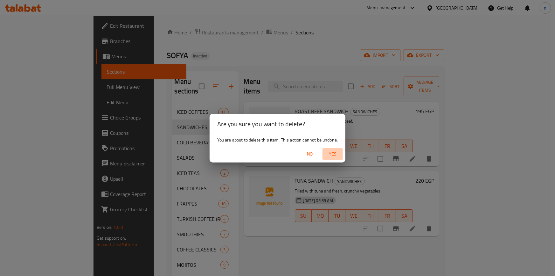
click at [340, 153] on span "Yes" at bounding box center [332, 154] width 15 height 8
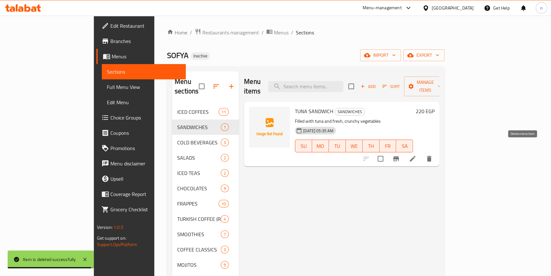
click at [433, 155] on icon "delete" at bounding box center [430, 159] width 8 height 8
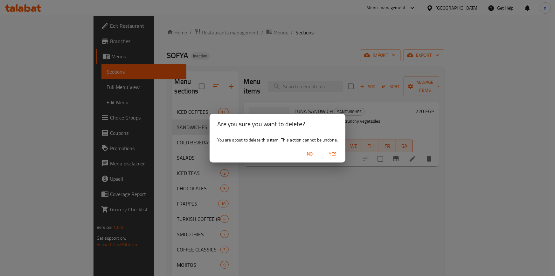
drag, startPoint x: 358, startPoint y: 185, endPoint x: 429, endPoint y: 159, distance: 75.8
click at [363, 184] on div "Are you sure you want to delete? You are about to delete this item. This action…" at bounding box center [277, 138] width 555 height 276
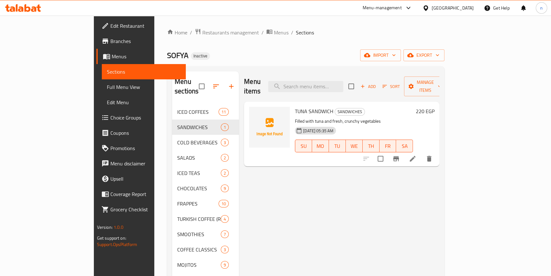
click at [390, 117] on p "Filled with tuna and fresh, crunchy vegetables" at bounding box center [354, 121] width 118 height 8
click at [417, 155] on icon at bounding box center [413, 159] width 8 height 8
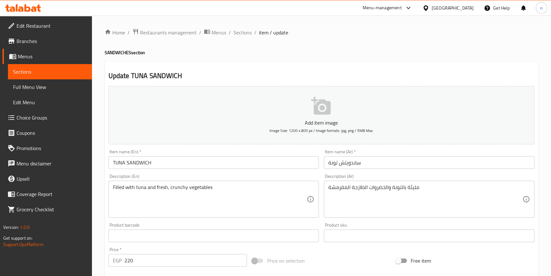
click at [145, 161] on input "TUNA SANDWICH" at bounding box center [214, 162] width 211 height 13
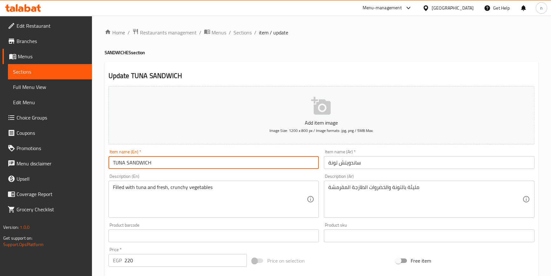
click at [145, 161] on input "TUNA SANDWICH" at bounding box center [214, 162] width 211 height 13
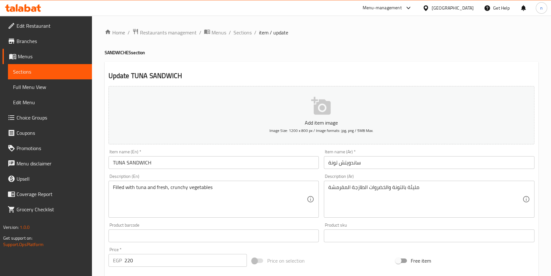
click at [343, 166] on input "ساندويتش تونة" at bounding box center [429, 162] width 211 height 13
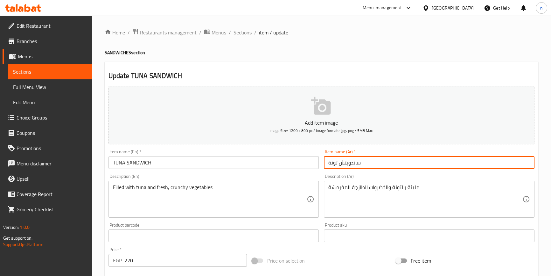
click at [343, 166] on input "ساندويتش تونة" at bounding box center [429, 162] width 211 height 13
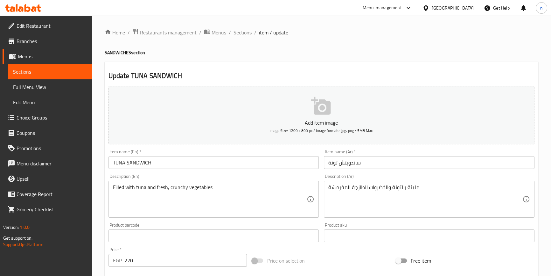
click at [152, 183] on div "Filled with tuna and fresh, crunchy vegetables Description (En)" at bounding box center [214, 198] width 211 height 37
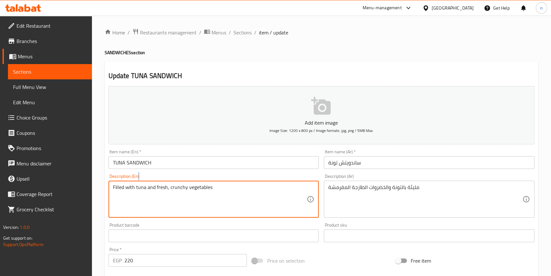
click at [152, 183] on div "Filled with tuna and fresh, crunchy vegetables Description (En)" at bounding box center [214, 198] width 211 height 37
click at [160, 184] on textarea "Filled with tuna and fresh, crunchy vegetables" at bounding box center [210, 199] width 194 height 30
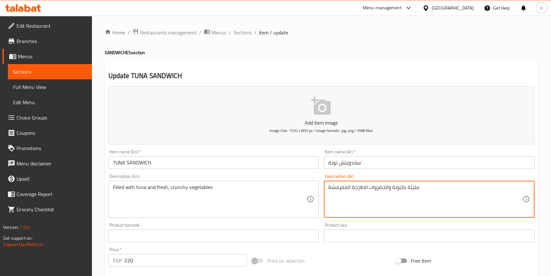
click at [384, 186] on textarea "مليئة بالتونة والخضروات الطازجة المقرمشة" at bounding box center [425, 199] width 194 height 30
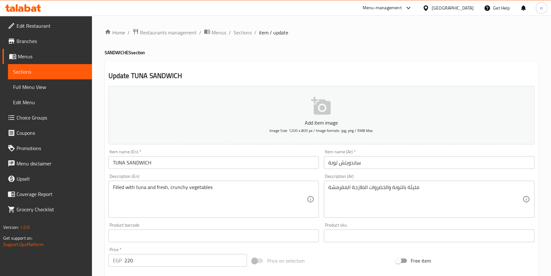
click at [154, 252] on div "Price   * EGP 220 Price *" at bounding box center [178, 256] width 139 height 19
click at [135, 261] on input "220" at bounding box center [185, 260] width 123 height 13
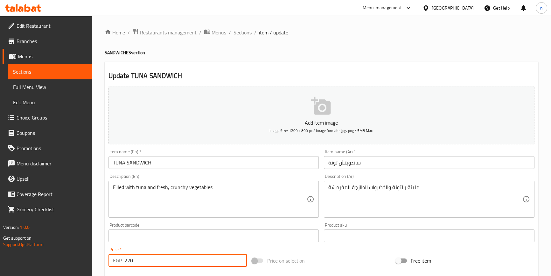
click at [135, 261] on input "220" at bounding box center [185, 260] width 123 height 13
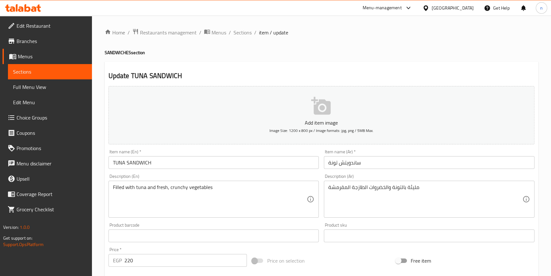
click at [245, 33] on span "Sections" at bounding box center [243, 33] width 18 height 8
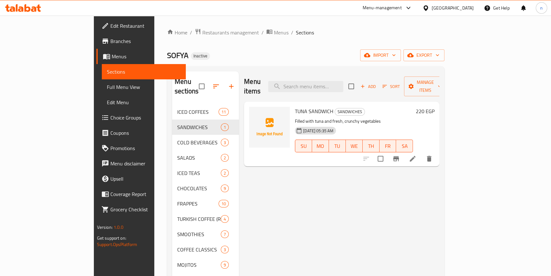
click at [440, 204] on div "Menu items Add Sort Manage items TUNA SANDWICH SANDWICHES Filled with tuna and …" at bounding box center [339, 234] width 201 height 326
click at [433, 155] on icon "delete" at bounding box center [430, 159] width 8 height 8
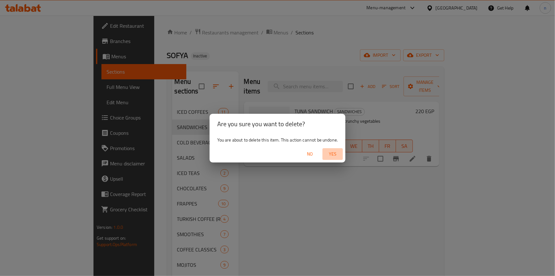
click at [332, 153] on span "Yes" at bounding box center [332, 154] width 15 height 8
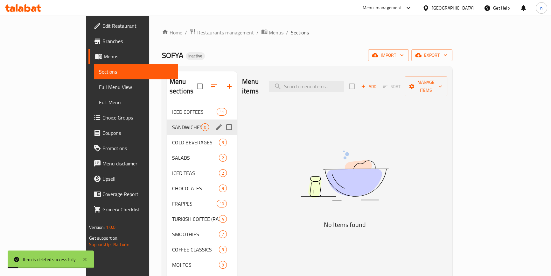
click at [222, 120] on input "Menu sections" at bounding box center [228, 126] width 13 height 13
checkbox input "true"
click at [207, 82] on icon "button" at bounding box center [211, 86] width 8 height 8
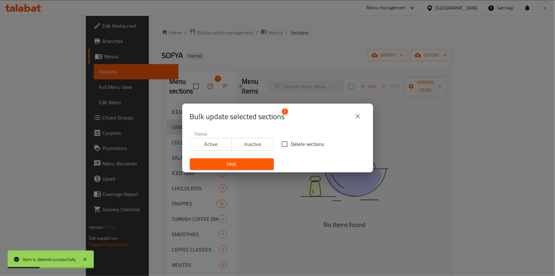
drag, startPoint x: 288, startPoint y: 139, endPoint x: 280, endPoint y: 151, distance: 15.2
click at [287, 141] on input "Delete sections" at bounding box center [284, 143] width 13 height 13
checkbox input "true"
click at [257, 160] on span "Save" at bounding box center [232, 164] width 74 height 8
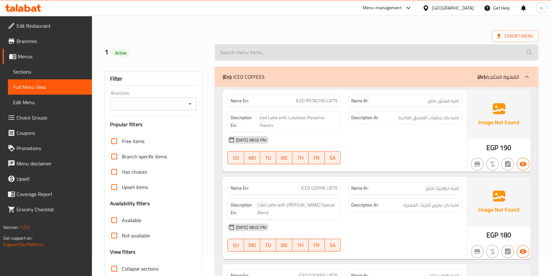
scroll to position [29, 0]
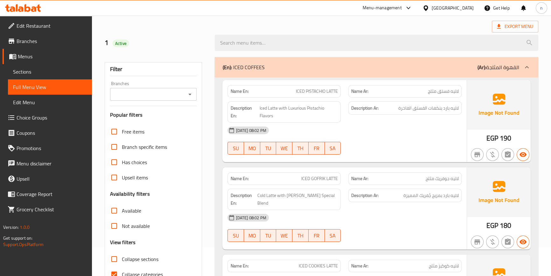
click at [371, 64] on div "(En): ICED COFFEES (Ar): القهوة المثلجة" at bounding box center [370, 67] width 297 height 8
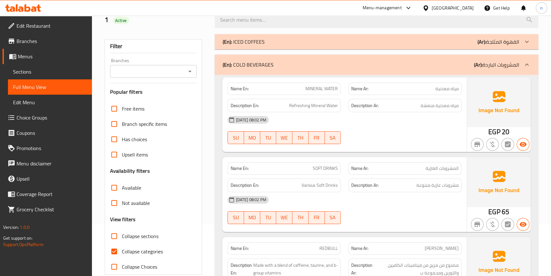
scroll to position [144, 0]
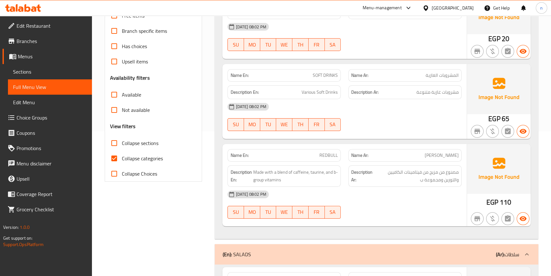
click at [113, 158] on input "Collapse categories" at bounding box center [114, 158] width 15 height 15
checkbox input "false"
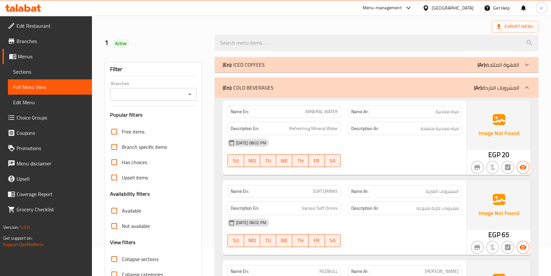
click at [282, 82] on div "(En): COLD BEVERAGES (Ar): المشروبات الباردة" at bounding box center [376, 87] width 323 height 20
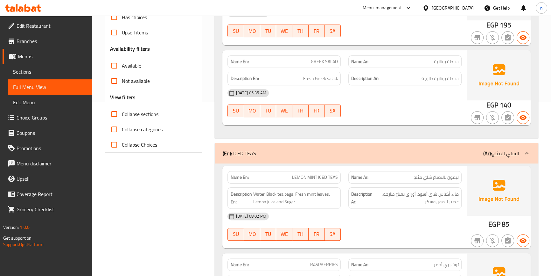
scroll to position [231, 0]
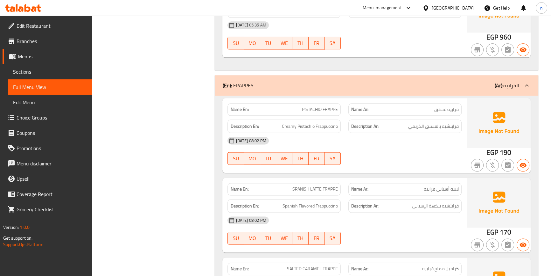
scroll to position [983, 0]
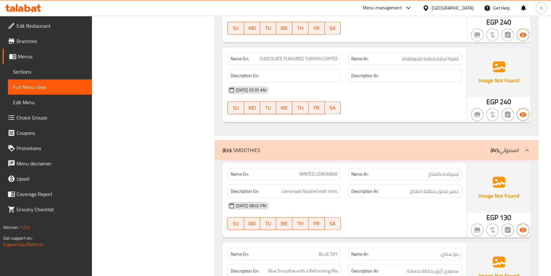
scroll to position [1360, 0]
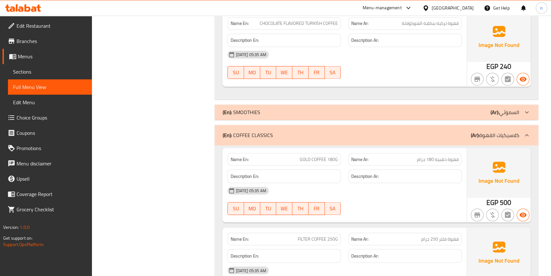
scroll to position [1389, 0]
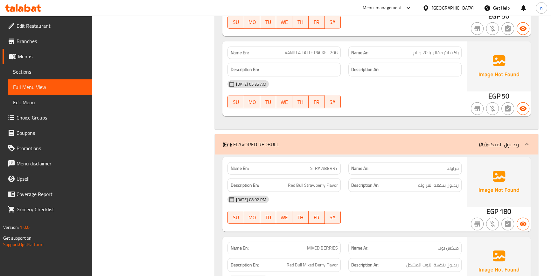
scroll to position [2083, 0]
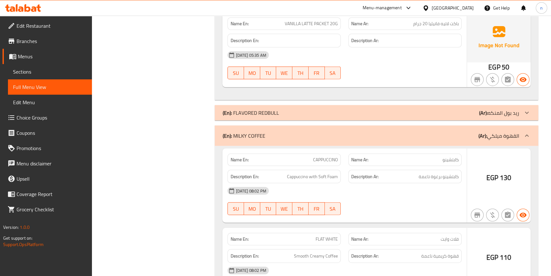
scroll to position [2112, 0]
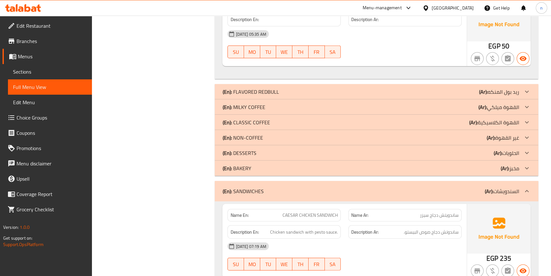
scroll to position [2104, 0]
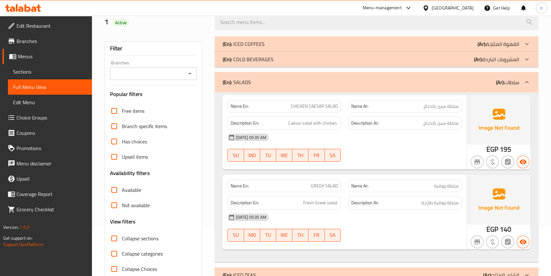
scroll to position [0, 0]
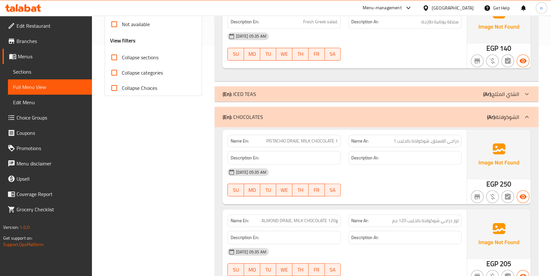
scroll to position [231, 0]
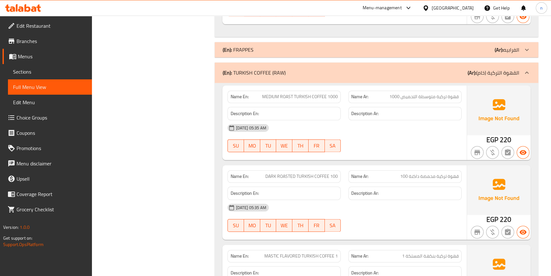
scroll to position [1012, 0]
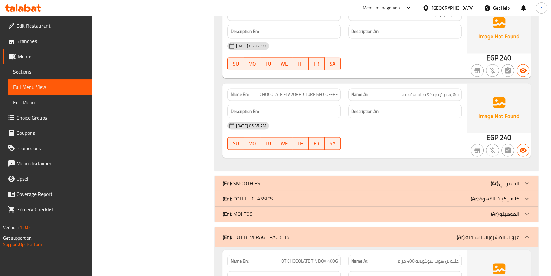
scroll to position [1302, 0]
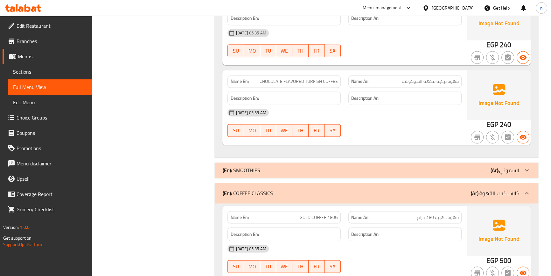
click at [144, 169] on div "Filter Branches Branches Popular filters Free items Branch specific items Has c…" at bounding box center [156, 274] width 110 height 2988
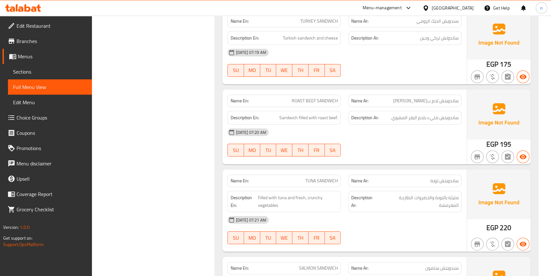
scroll to position [2686, 0]
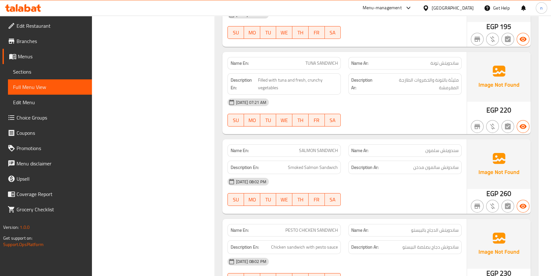
scroll to position [2773, 0]
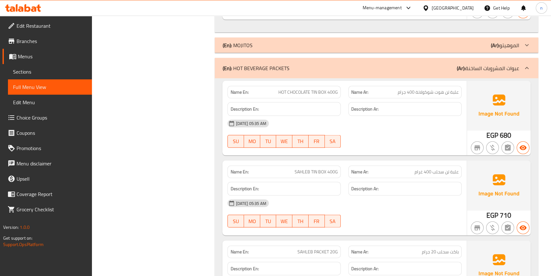
scroll to position [1731, 0]
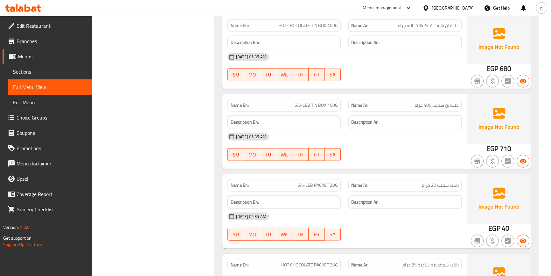
scroll to position [1789, 0]
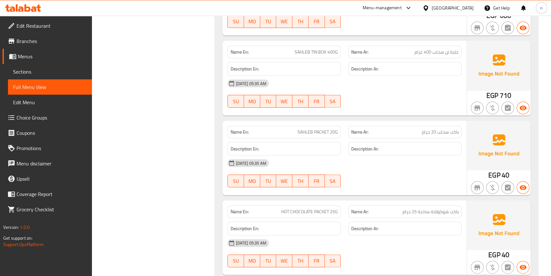
scroll to position [1876, 0]
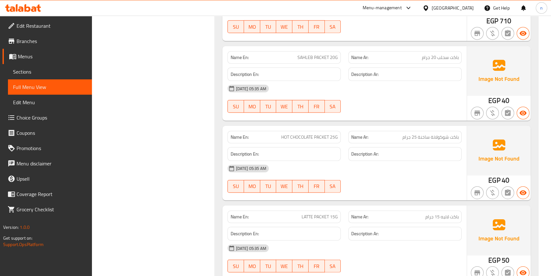
scroll to position [1905, 0]
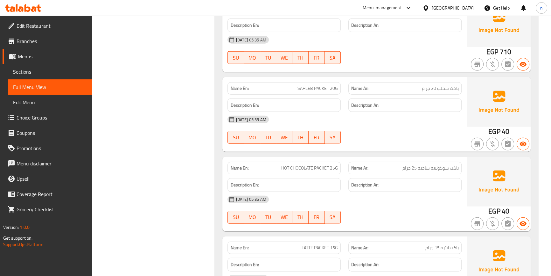
scroll to position [1876, 0]
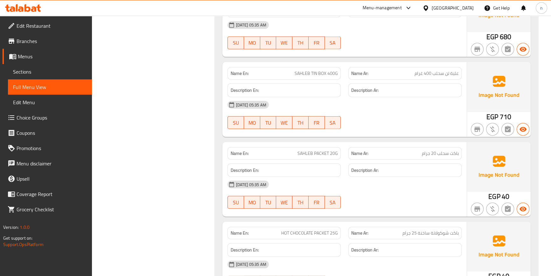
scroll to position [1818, 0]
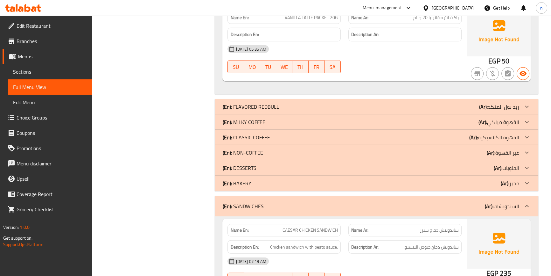
scroll to position [2339, 0]
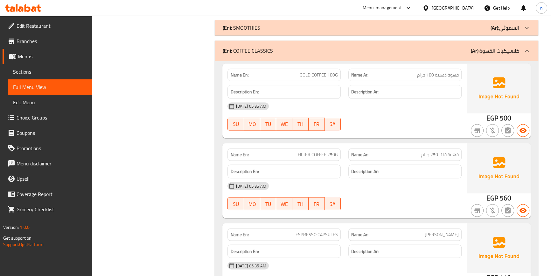
scroll to position [1442, 0]
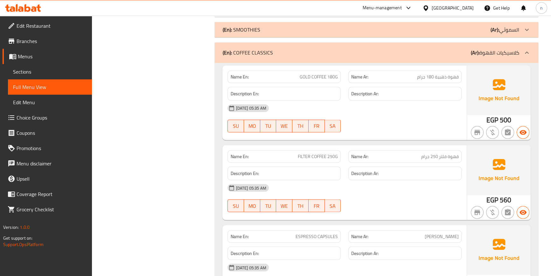
click at [165, 123] on div "Filter Branches Branches Popular filters Free items Branch specific items Has c…" at bounding box center [156, 134] width 110 height 2988
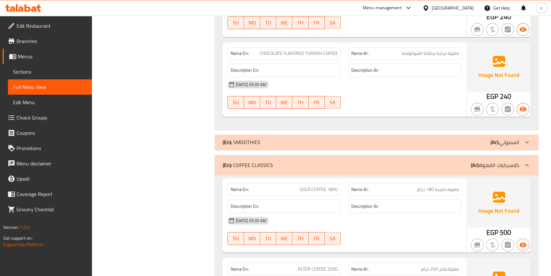
scroll to position [1327, 0]
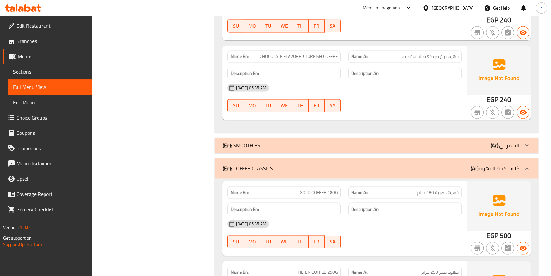
click at [148, 146] on div "Filter Branches Branches Popular filters Free items Branch specific items Has c…" at bounding box center [156, 249] width 110 height 2988
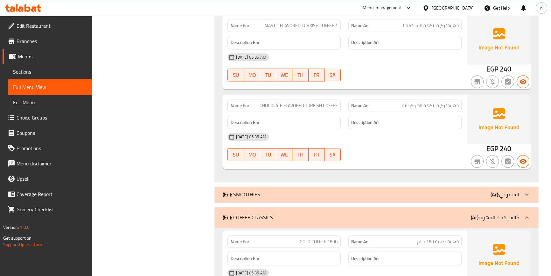
scroll to position [1269, 0]
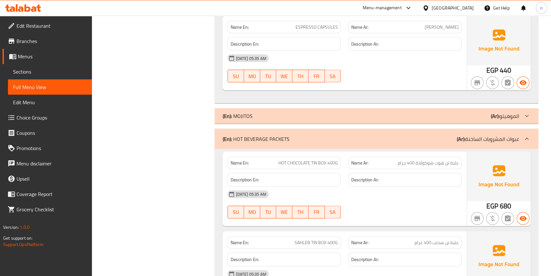
scroll to position [1703, 0]
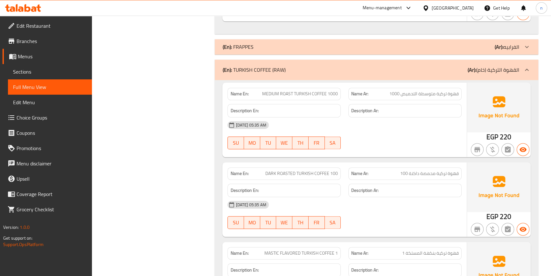
scroll to position [1095, 0]
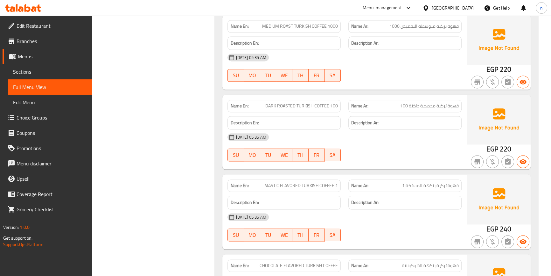
scroll to position [1153, 0]
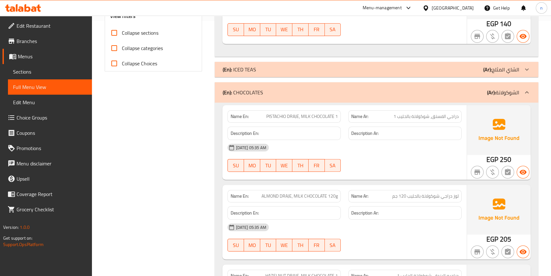
scroll to position [256, 0]
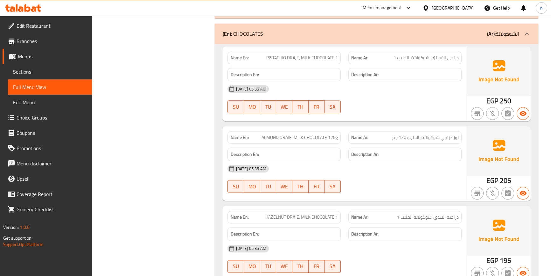
scroll to position [314, 0]
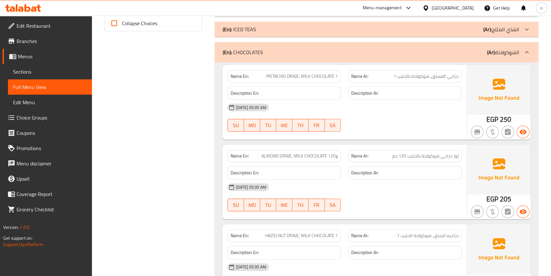
scroll to position [285, 0]
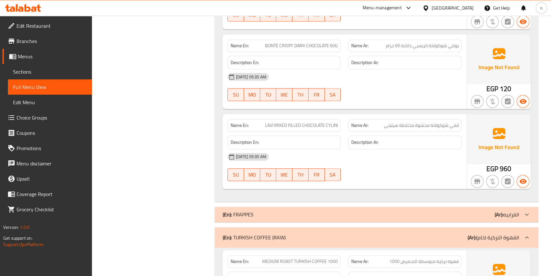
scroll to position [892, 0]
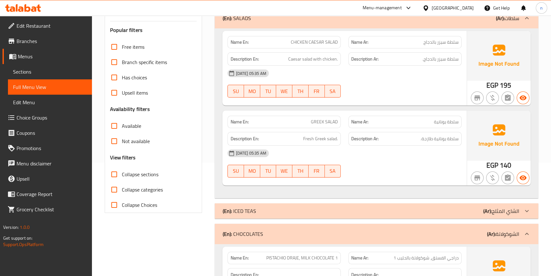
scroll to position [53, 0]
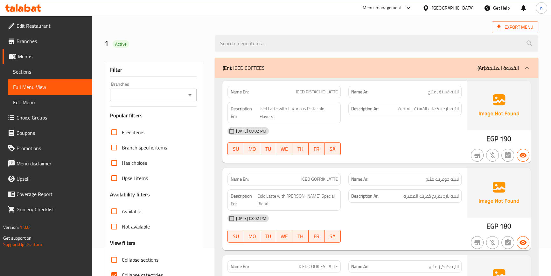
scroll to position [116, 0]
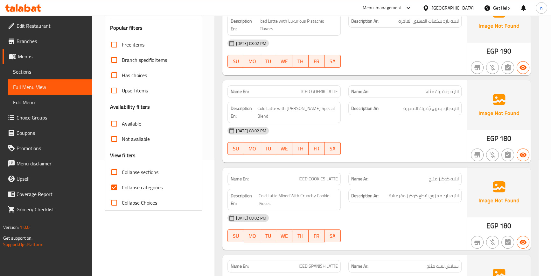
click at [114, 187] on input "Collapse categories" at bounding box center [114, 187] width 15 height 15
checkbox input "false"
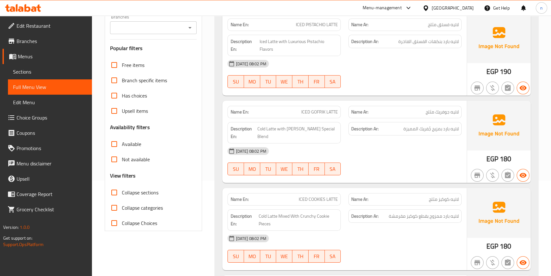
scroll to position [0, 0]
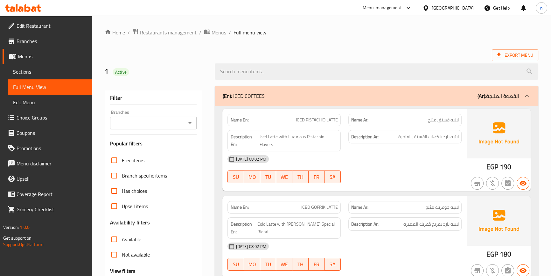
click at [438, 102] on div "(En): ICED COFFEES (Ar): القهوة المثلجة" at bounding box center [376, 96] width 323 height 20
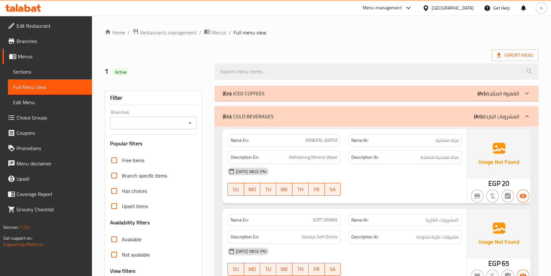
scroll to position [29, 0]
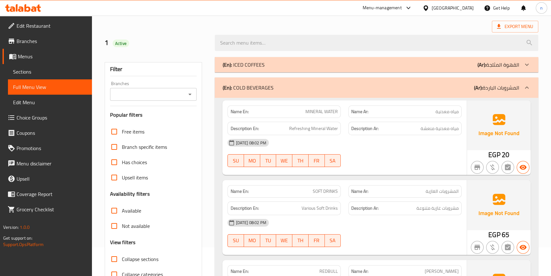
click at [447, 89] on div "(En): COLD BEVERAGES (Ar): المشروبات الباردة" at bounding box center [370, 88] width 297 height 8
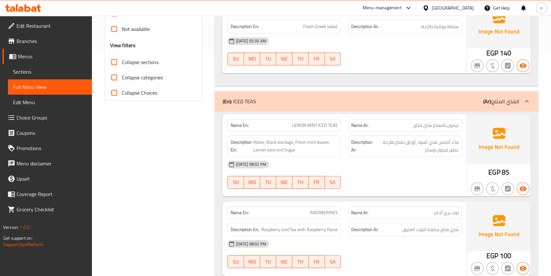
scroll to position [260, 0]
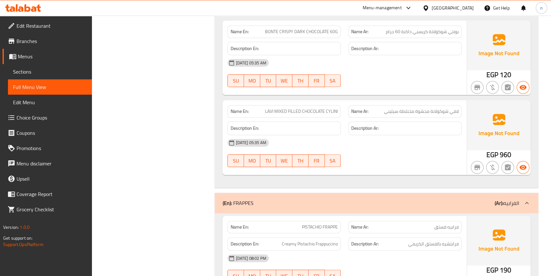
scroll to position [983, 0]
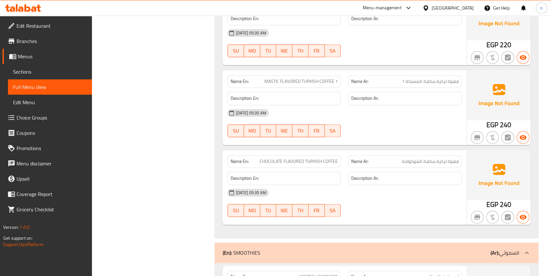
scroll to position [1360, 0]
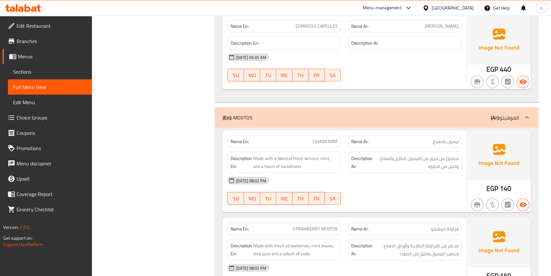
scroll to position [1649, 0]
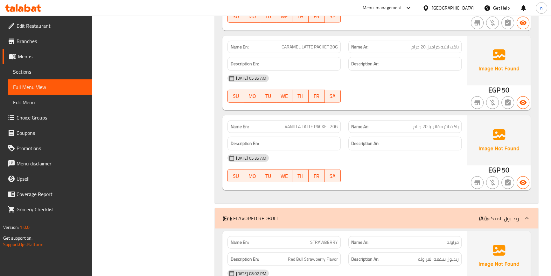
scroll to position [2343, 0]
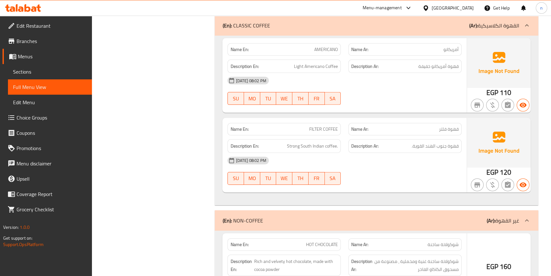
scroll to position [2459, 0]
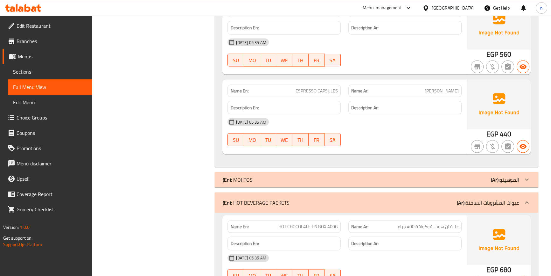
scroll to position [1529, 0]
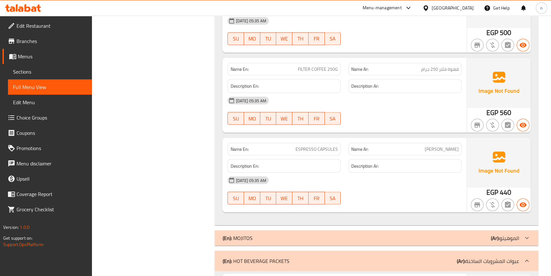
click at [183, 142] on div "Filter Branches Branches Popular filters Free items Branch specific items Has c…" at bounding box center [156, 47] width 110 height 2988
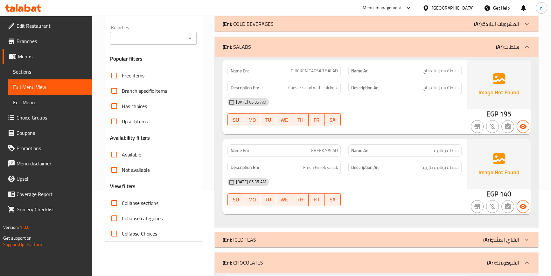
scroll to position [87, 0]
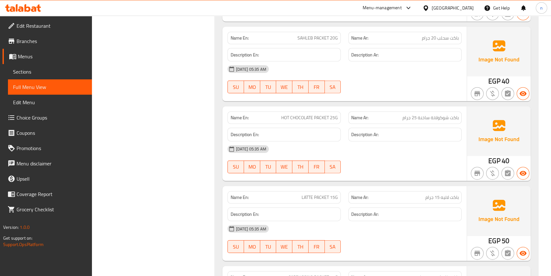
scroll to position [1996, 0]
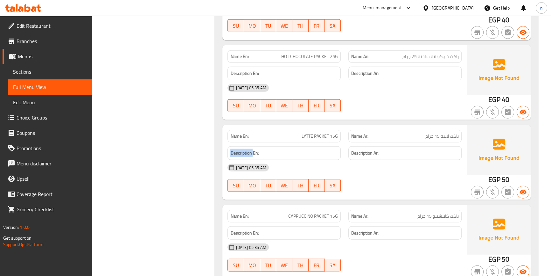
drag, startPoint x: 231, startPoint y: 152, endPoint x: 254, endPoint y: 154, distance: 22.4
copy strong "Description"
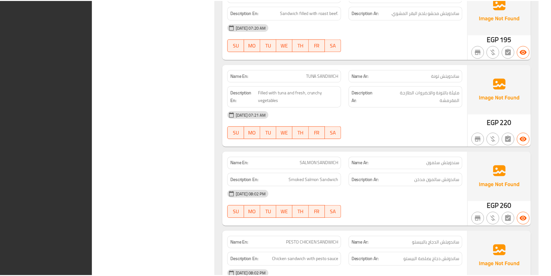
scroll to position [2802, 0]
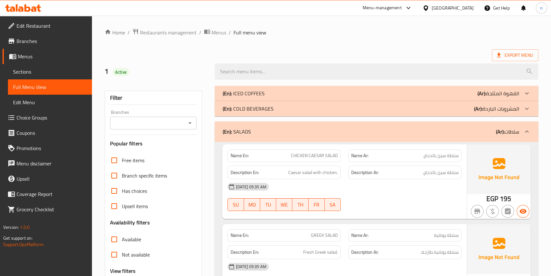
scroll to position [29, 0]
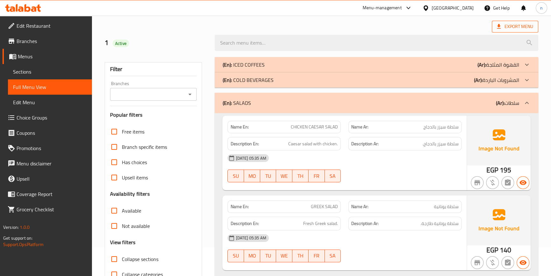
click at [516, 25] on span "Export Menu" at bounding box center [515, 27] width 36 height 8
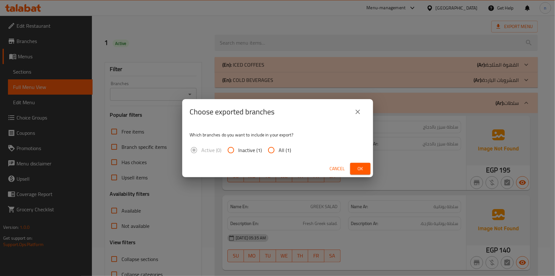
click at [275, 152] on input "All (1)" at bounding box center [271, 149] width 15 height 15
radio input "true"
click at [363, 169] on span "Ok" at bounding box center [361, 169] width 10 height 8
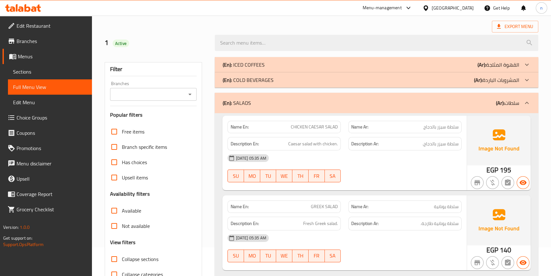
click at [185, 39] on h2 "1 Active" at bounding box center [156, 43] width 103 height 10
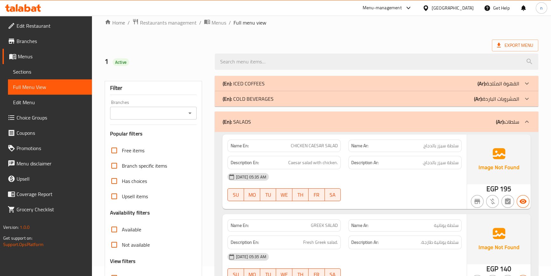
scroll to position [0, 0]
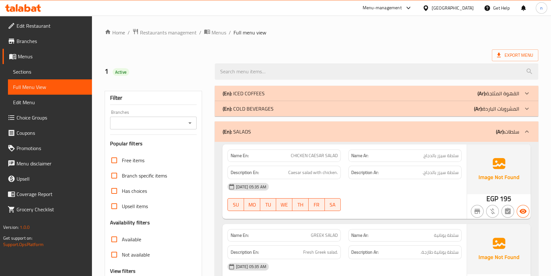
click at [45, 42] on span "Branches" at bounding box center [52, 41] width 70 height 8
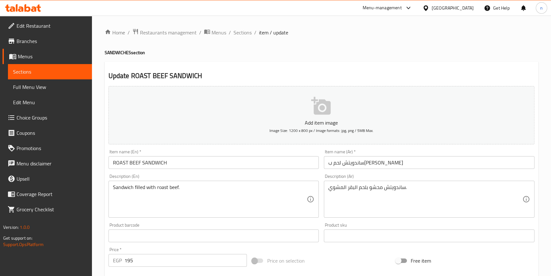
click at [51, 40] on span "Branches" at bounding box center [52, 41] width 70 height 8
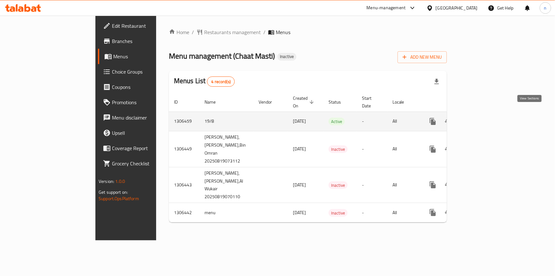
click at [487, 114] on link "enhanced table" at bounding box center [478, 121] width 15 height 15
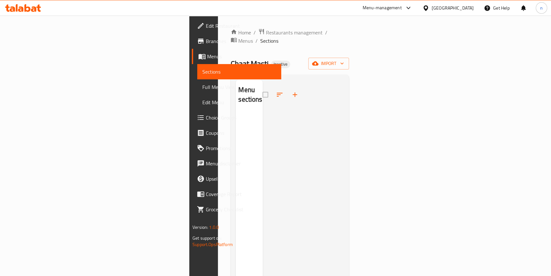
click at [202, 84] on span "Full Menu View" at bounding box center [239, 87] width 74 height 8
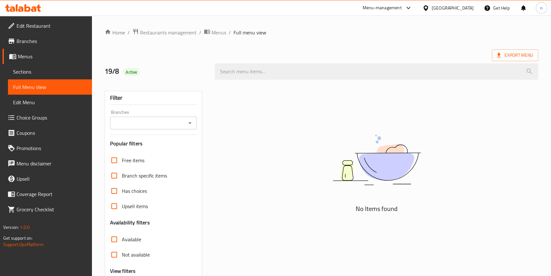
click at [35, 71] on span "Sections" at bounding box center [50, 72] width 74 height 8
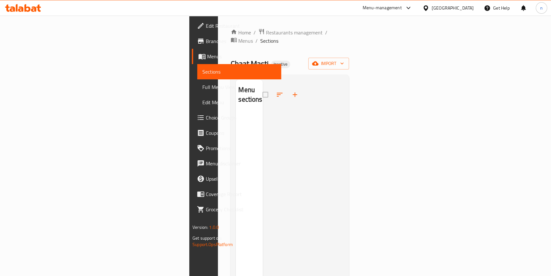
click at [344, 93] on div at bounding box center [303, 218] width 81 height 276
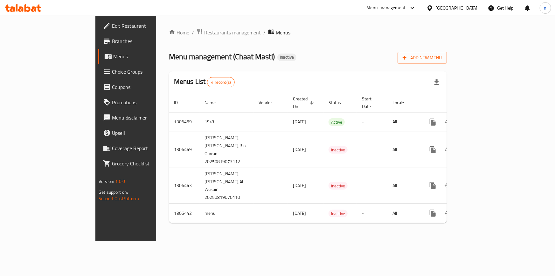
click at [306, 215] on div "Home / Restaurants management / Menus Menu management ( Chaat Masti ) Inactive …" at bounding box center [308, 128] width 304 height 225
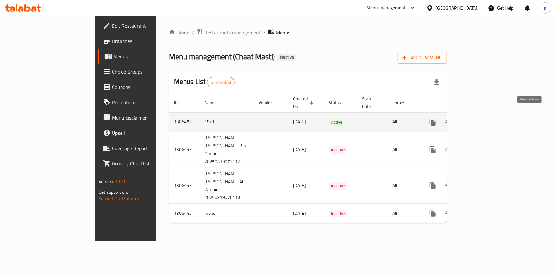
click at [482, 119] on icon "enhanced table" at bounding box center [479, 122] width 6 height 6
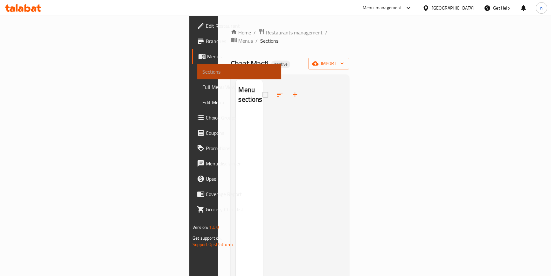
drag, startPoint x: 46, startPoint y: 70, endPoint x: 55, endPoint y: 73, distance: 9.4
click at [202, 71] on span "Sections" at bounding box center [239, 72] width 74 height 8
click at [207, 53] on span "Menus" at bounding box center [241, 57] width 69 height 8
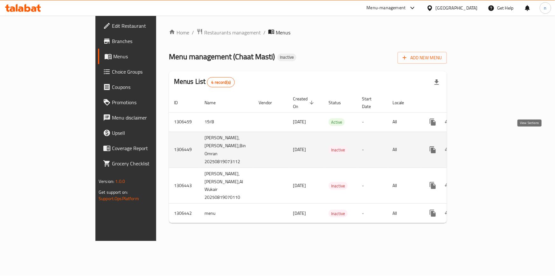
click at [483, 146] on icon "enhanced table" at bounding box center [479, 150] width 8 height 8
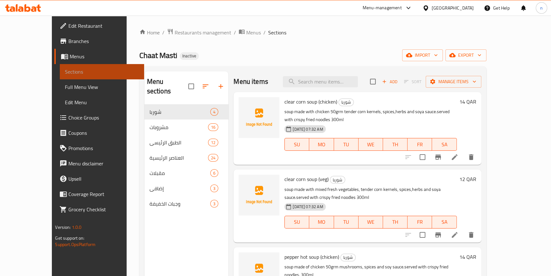
click at [65, 68] on span "Sections" at bounding box center [102, 72] width 74 height 8
click at [275, 46] on div "Home / Restaurants management / Menus / Sections Chaat Masti Inactive import ex…" at bounding box center [312, 190] width 347 height 324
click at [60, 77] on link "Sections" at bounding box center [102, 71] width 84 height 15
click at [70, 54] on span "Menus" at bounding box center [104, 57] width 69 height 8
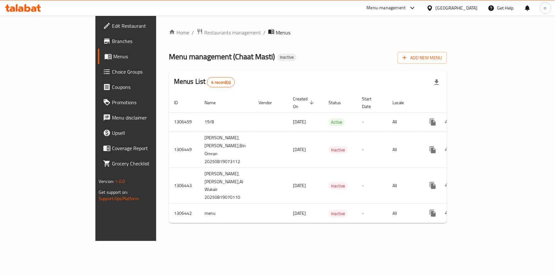
click at [272, 236] on div "Home / Restaurants management / Menus Menu management ( Chaat Masti ) Inactive …" at bounding box center [308, 128] width 304 height 225
click at [295, 241] on div "Home / Restaurants management / Menus Menu management ( Chaat Masti ) Inactive …" at bounding box center [308, 128] width 304 height 225
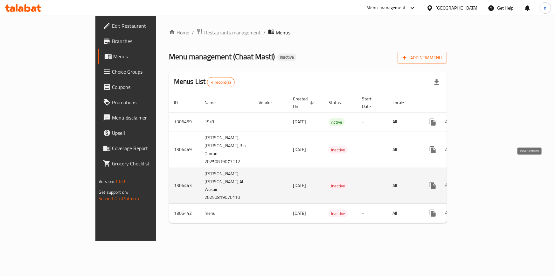
click at [487, 178] on link "enhanced table" at bounding box center [478, 185] width 15 height 15
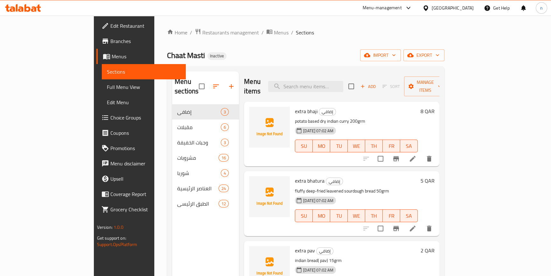
click at [110, 45] on span "Branches" at bounding box center [145, 41] width 70 height 8
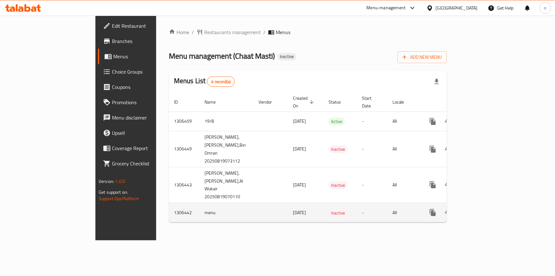
click at [483, 208] on icon "enhanced table" at bounding box center [479, 212] width 8 height 8
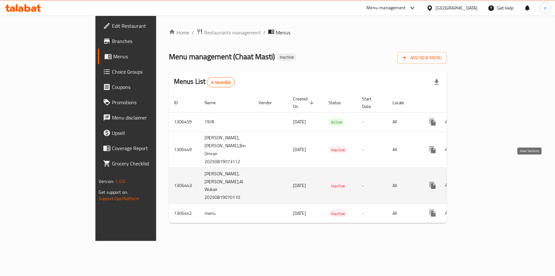
click at [487, 178] on link "enhanced table" at bounding box center [478, 185] width 15 height 15
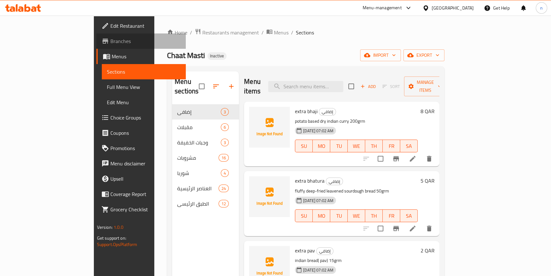
click at [110, 38] on span "Branches" at bounding box center [145, 41] width 70 height 8
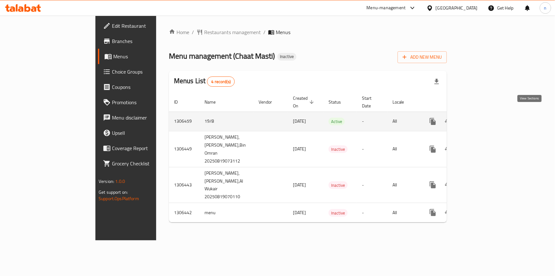
click at [483, 117] on icon "enhanced table" at bounding box center [479, 121] width 8 height 8
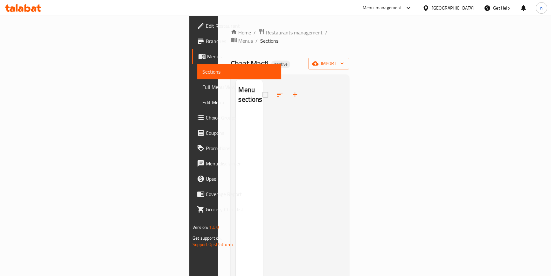
click at [197, 66] on link "Sections" at bounding box center [239, 71] width 84 height 15
click at [207, 56] on span "Menus" at bounding box center [241, 57] width 69 height 8
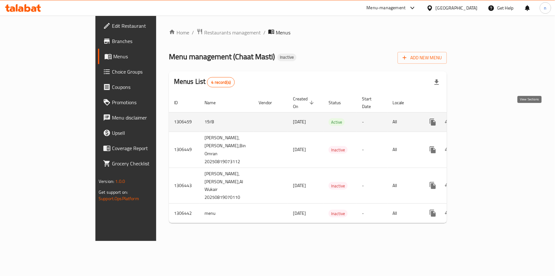
click at [487, 117] on link "enhanced table" at bounding box center [478, 121] width 15 height 15
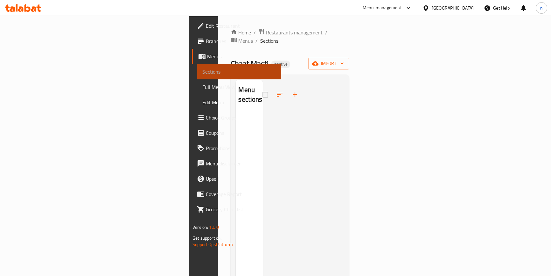
click at [202, 70] on span "Sections" at bounding box center [239, 72] width 74 height 8
drag, startPoint x: 411, startPoint y: 60, endPoint x: 417, endPoint y: 53, distance: 9.7
click at [349, 58] on div "Chaat Masti Inactive import" at bounding box center [290, 64] width 118 height 12
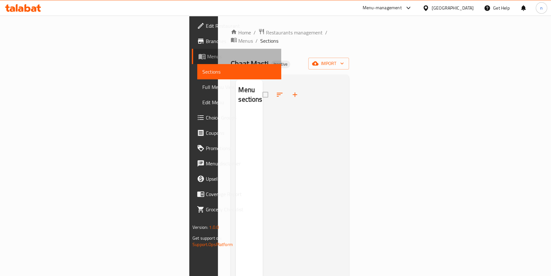
click at [207, 56] on span "Menus" at bounding box center [241, 57] width 69 height 8
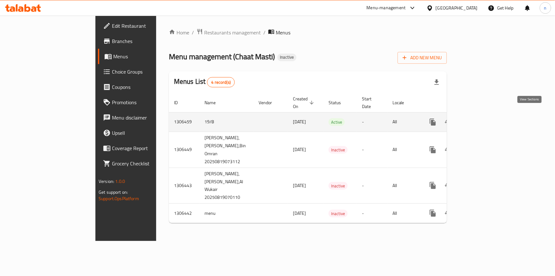
click at [483, 118] on icon "enhanced table" at bounding box center [479, 122] width 8 height 8
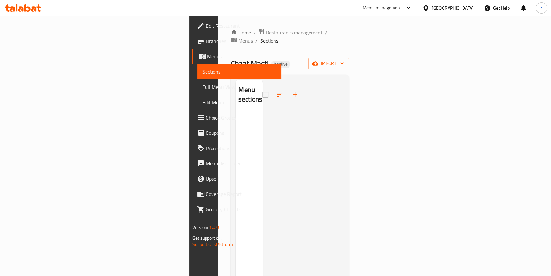
click at [263, 179] on div at bounding box center [303, 218] width 81 height 276
click at [192, 35] on link "Branches" at bounding box center [236, 40] width 89 height 15
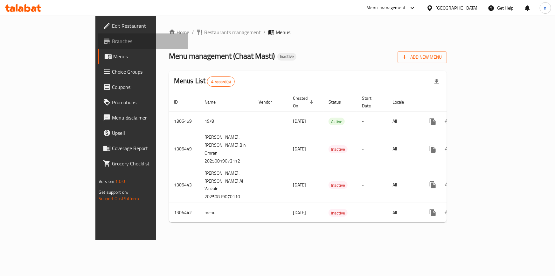
click at [98, 46] on link "Branches" at bounding box center [143, 40] width 90 height 15
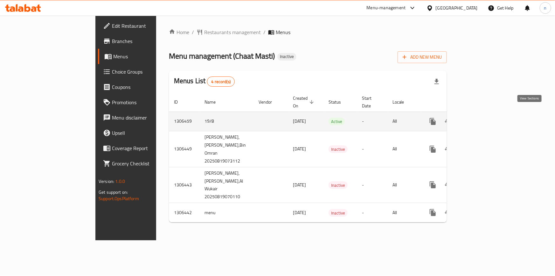
click at [483, 117] on icon "enhanced table" at bounding box center [479, 121] width 8 height 8
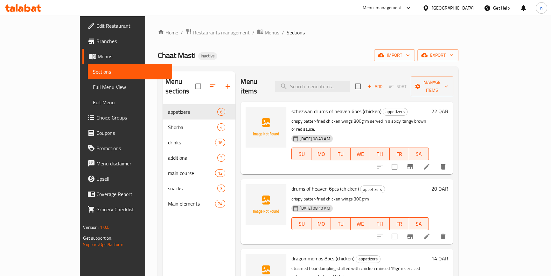
click at [320, 49] on div "Home / Restaurants management / Menus / Sections Chaat Masti Inactive import ex…" at bounding box center [308, 190] width 300 height 324
click at [333, 33] on ol "Home / Restaurants management / Menus / Sections" at bounding box center [308, 32] width 300 height 8
click at [82, 60] on link "Menus" at bounding box center [126, 56] width 89 height 15
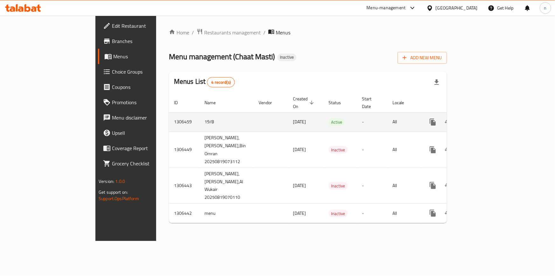
click at [483, 118] on icon "enhanced table" at bounding box center [479, 122] width 8 height 8
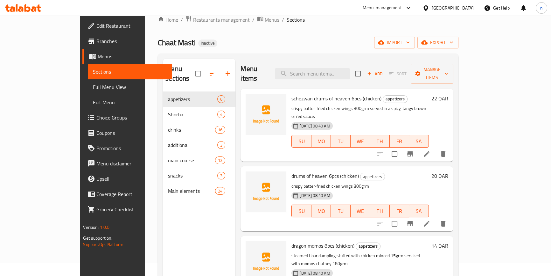
scroll to position [3, 0]
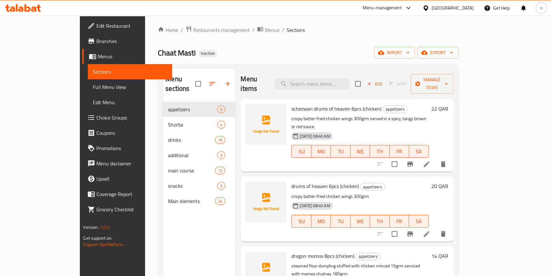
click at [321, 45] on div "Home / Restaurants management / Menus / Sections Chaat Masti Inactive import ex…" at bounding box center [308, 188] width 300 height 324
click at [307, 28] on ol "Home / Restaurants management / Menus / Sections" at bounding box center [308, 30] width 300 height 8
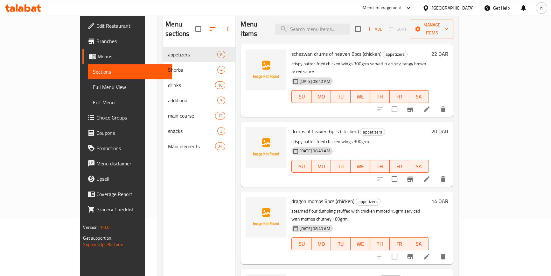
scroll to position [60, 0]
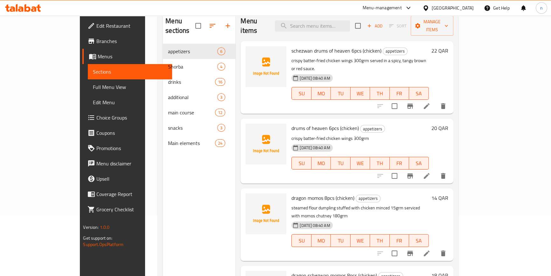
click at [96, 45] on span "Branches" at bounding box center [131, 41] width 70 height 8
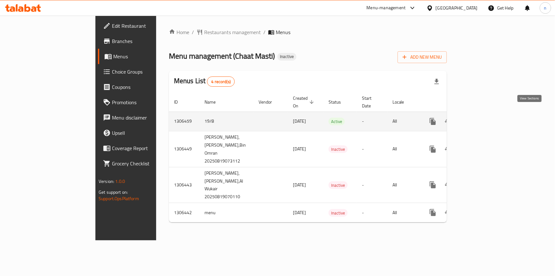
click at [483, 117] on icon "enhanced table" at bounding box center [479, 121] width 8 height 8
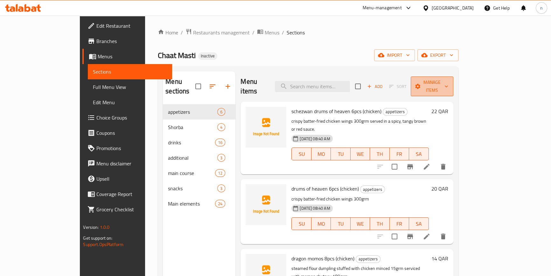
click at [448, 79] on span "Manage items" at bounding box center [432, 86] width 32 height 16
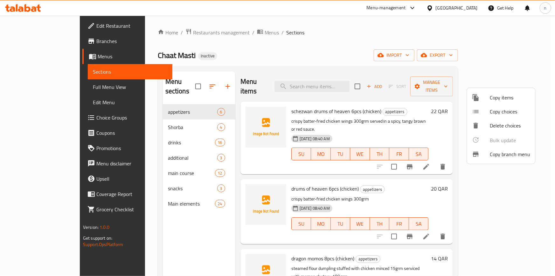
click at [508, 151] on span "Copy branch menu" at bounding box center [510, 154] width 40 height 8
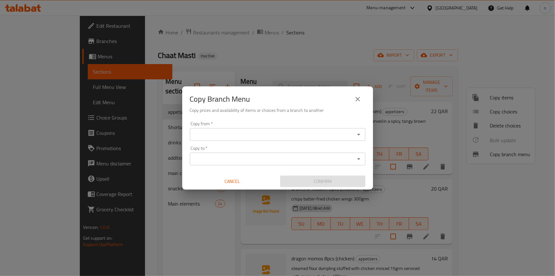
click at [303, 135] on input "Copy from   *" at bounding box center [272, 134] width 161 height 9
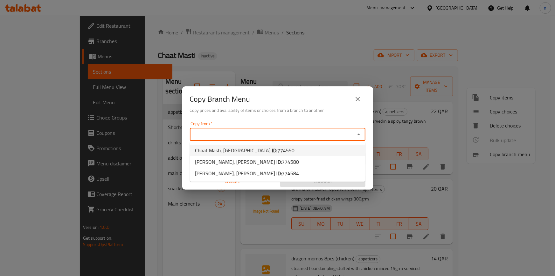
click at [281, 150] on li "Chaat Masti, [GEOGRAPHIC_DATA] ID: 774550" at bounding box center [278, 149] width 176 height 11
type input "Chaat Masti, [GEOGRAPHIC_DATA]"
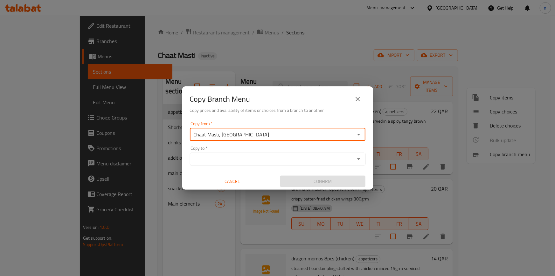
click at [307, 158] on input "Copy to   *" at bounding box center [272, 158] width 161 height 9
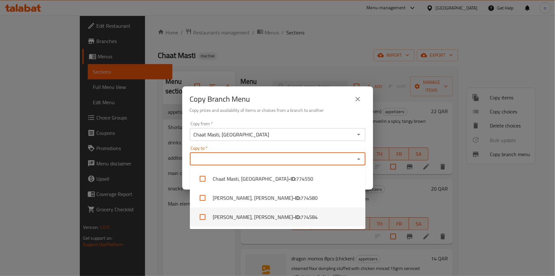
click at [301, 214] on span "774584" at bounding box center [309, 217] width 17 height 8
checkbox input "true"
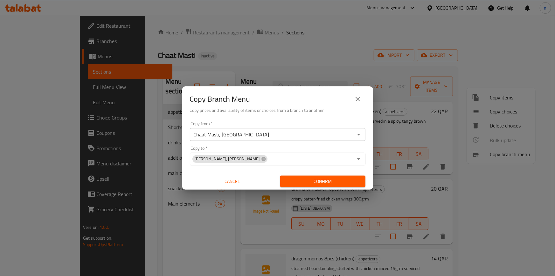
click at [338, 111] on h6 "Copy prices and availability of items or choices from a branch to another" at bounding box center [278, 110] width 176 height 7
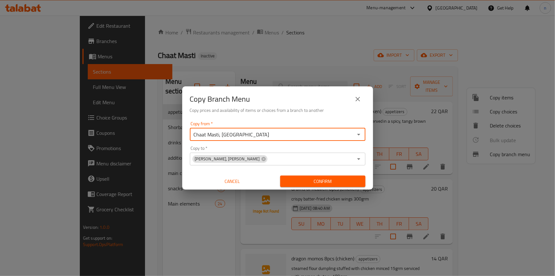
click at [283, 137] on input "Chaat Masti, [GEOGRAPHIC_DATA]" at bounding box center [272, 134] width 161 height 9
click at [360, 135] on icon "Open" at bounding box center [359, 134] width 8 height 8
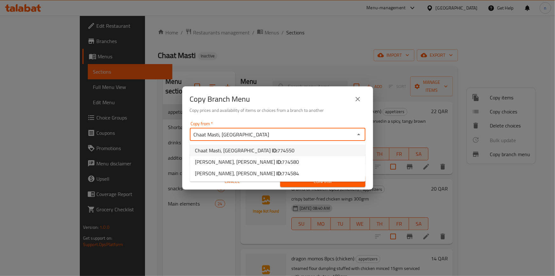
click at [285, 148] on li "Chaat Masti, West Bay ID: 774550" at bounding box center [278, 149] width 176 height 11
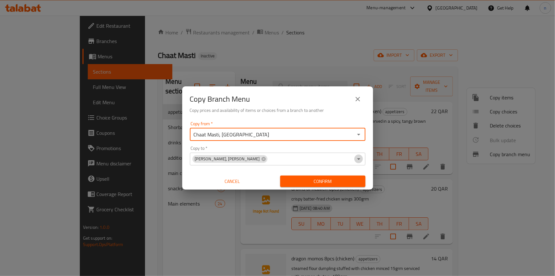
click at [359, 156] on icon "Open" at bounding box center [359, 159] width 8 height 8
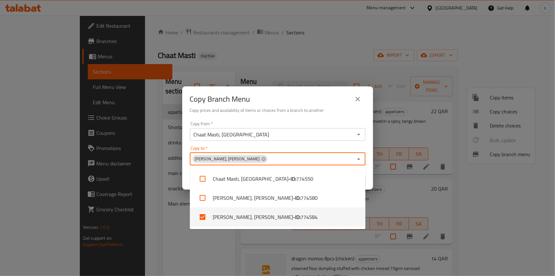
click at [295, 221] on li "Chaat Masti, Bin Omran - ID: 774584" at bounding box center [278, 216] width 176 height 19
click at [301, 220] on span "774584" at bounding box center [309, 217] width 17 height 8
checkbox input "true"
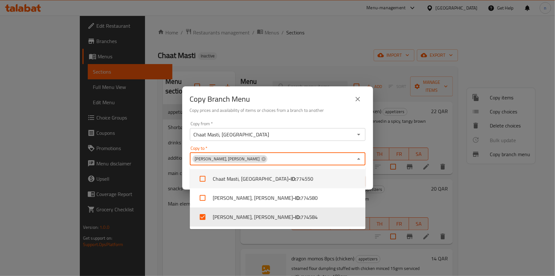
click at [291, 152] on div "Chaat Masti, Bin Omran Copy to *" at bounding box center [278, 158] width 176 height 13
click at [294, 146] on div "Copy to   * Chaat Masti, Bin Omran Copy to *" at bounding box center [278, 155] width 176 height 19
click at [359, 157] on icon "Close" at bounding box center [359, 159] width 8 height 8
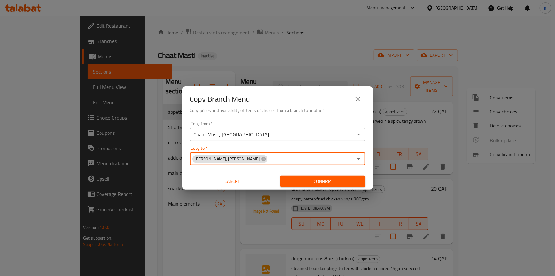
click at [337, 179] on span "Confirm" at bounding box center [322, 181] width 75 height 8
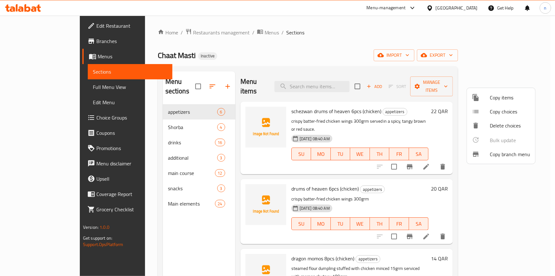
click at [341, 38] on div at bounding box center [277, 138] width 555 height 276
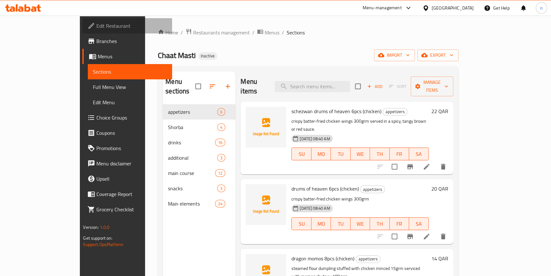
click at [96, 28] on span "Edit Restaurant" at bounding box center [131, 26] width 70 height 8
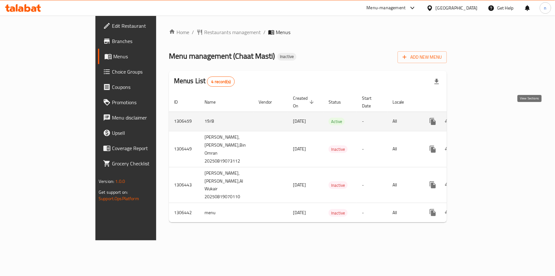
click at [483, 117] on icon "enhanced table" at bounding box center [479, 121] width 8 height 8
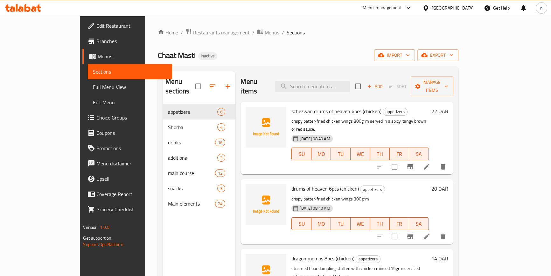
click at [93, 85] on span "Full Menu View" at bounding box center [130, 87] width 74 height 8
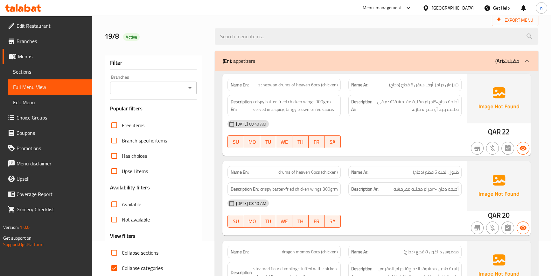
scroll to position [29, 0]
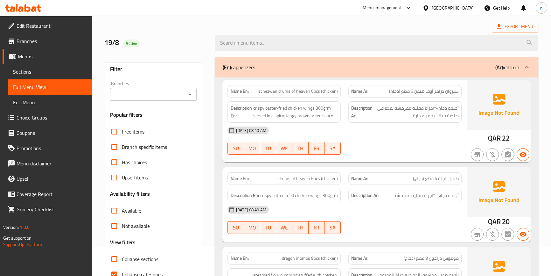
click at [192, 92] on icon "Open" at bounding box center [190, 94] width 8 height 8
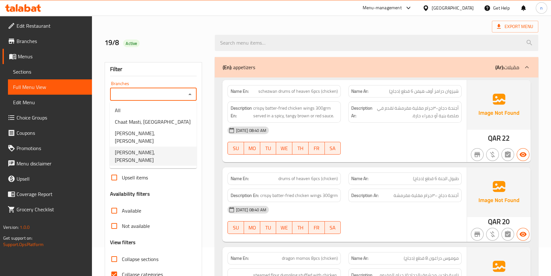
click at [149, 148] on span "[PERSON_NAME], [PERSON_NAME]" at bounding box center [153, 155] width 77 height 15
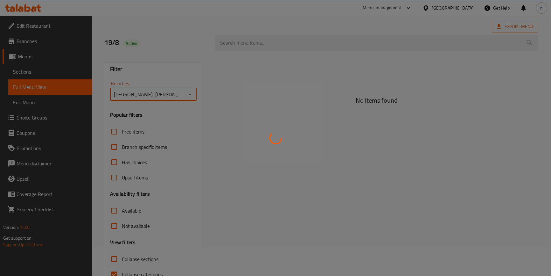
type input "[PERSON_NAME], [PERSON_NAME]"
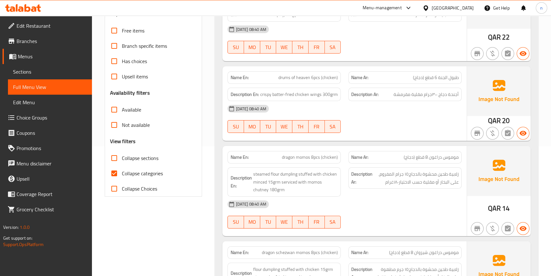
scroll to position [173, 0]
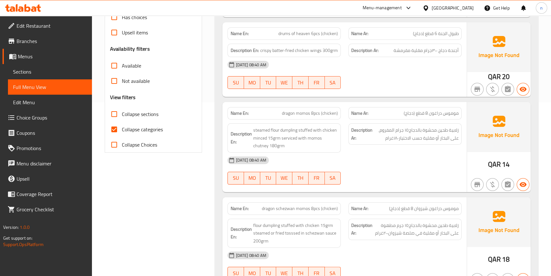
click at [117, 127] on input "Collapse categories" at bounding box center [114, 129] width 15 height 15
checkbox input "false"
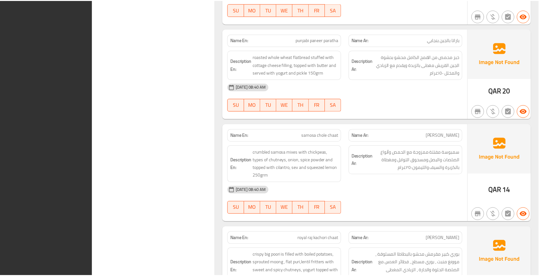
scroll to position [6397, 0]
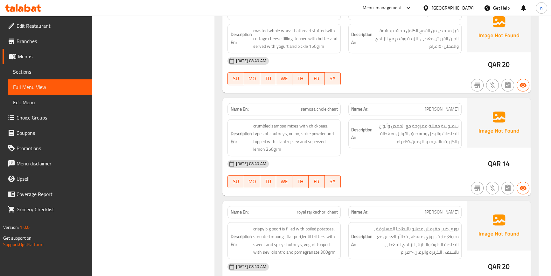
click at [39, 58] on span "Menus" at bounding box center [52, 57] width 69 height 8
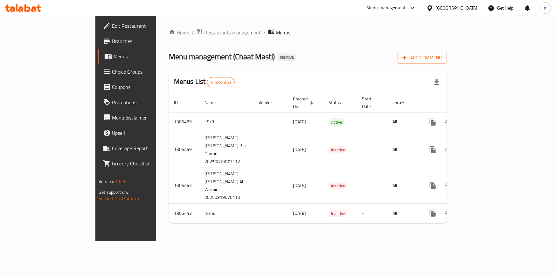
click at [339, 219] on div "Home / Restaurants management / Menus Menu management ( Chaat Masti ) Inactive …" at bounding box center [308, 128] width 304 height 225
click at [112, 41] on span "Branches" at bounding box center [147, 41] width 71 height 8
click at [392, 225] on div "Home / Restaurants management / Menus Menu management ( Chaat Masti ) Inactive …" at bounding box center [308, 128] width 304 height 224
click at [113, 59] on span "Menus" at bounding box center [148, 57] width 70 height 8
click at [285, 46] on div "Home / Restaurants management / Menus Menu management ( Chaat Masti ) Inactive …" at bounding box center [308, 127] width 278 height 199
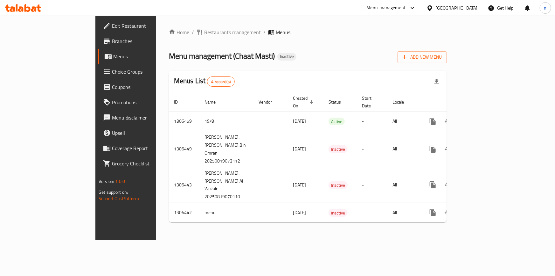
click at [319, 58] on div "Menu management ( Chaat Masti ) Inactive Add New Menu" at bounding box center [308, 56] width 278 height 14
click at [98, 46] on link "Branches" at bounding box center [143, 40] width 90 height 15
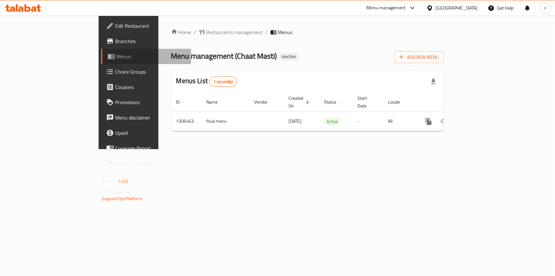
click at [116, 60] on span "Menus" at bounding box center [151, 57] width 70 height 8
click at [207, 149] on div "Home / Restaurants management / Menus Menu management ( Chaat Masti ) Inactive …" at bounding box center [307, 82] width 298 height 133
click at [116, 54] on span "Menus" at bounding box center [151, 57] width 70 height 8
click at [116, 55] on span "Menus" at bounding box center [151, 57] width 70 height 8
click at [116, 57] on span "Menus" at bounding box center [151, 57] width 70 height 8
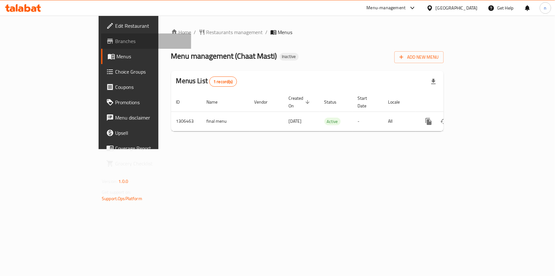
drag, startPoint x: 25, startPoint y: 40, endPoint x: 30, endPoint y: 49, distance: 10.3
click at [115, 40] on span "Branches" at bounding box center [150, 41] width 71 height 8
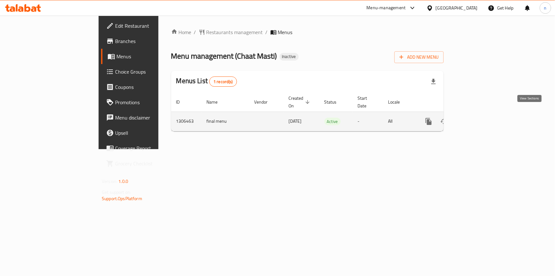
click at [483, 115] on link "enhanced table" at bounding box center [474, 121] width 15 height 15
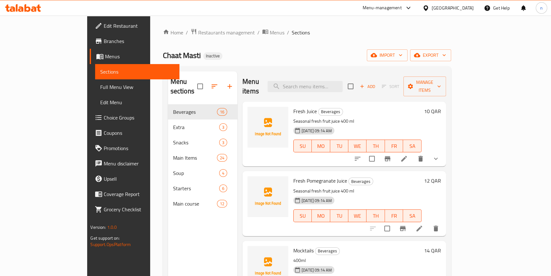
click at [269, 63] on div "Home / Restaurants management / Menus / Sections Chaat Masti Inactive import ex…" at bounding box center [307, 190] width 288 height 324
click at [90, 45] on link "Branches" at bounding box center [134, 40] width 89 height 15
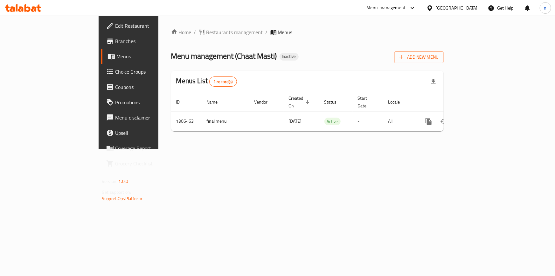
click at [295, 149] on div "Home / Restaurants management / Menus Menu management ( Chaat Masti ) Inactive …" at bounding box center [307, 82] width 298 height 133
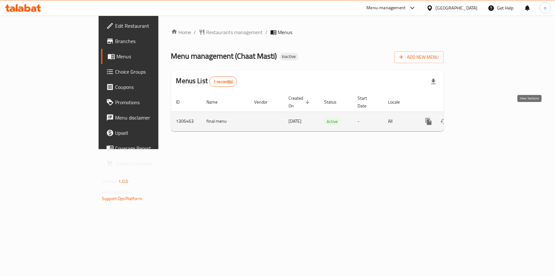
click at [479, 117] on icon "enhanced table" at bounding box center [475, 121] width 8 height 8
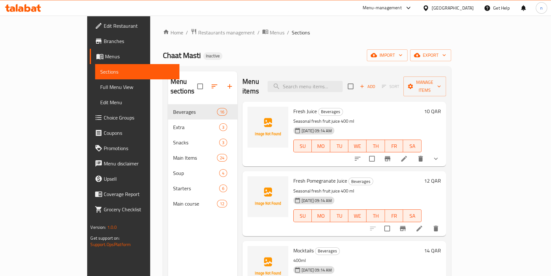
click at [395, 46] on div "Home / Restaurants management / Menus / Sections Chaat Masti Inactive import ex…" at bounding box center [307, 190] width 288 height 324
click at [100, 86] on span "Full Menu View" at bounding box center [137, 87] width 74 height 8
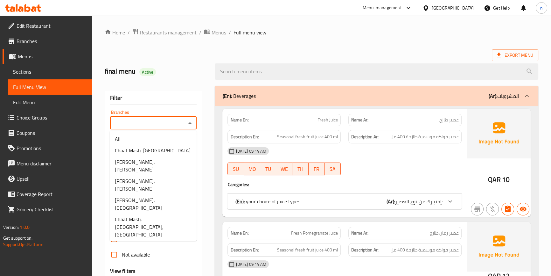
click at [173, 123] on input "Branches" at bounding box center [148, 122] width 73 height 9
click at [161, 177] on span "[PERSON_NAME], [PERSON_NAME]" at bounding box center [153, 184] width 77 height 15
type input "[PERSON_NAME], [PERSON_NAME]"
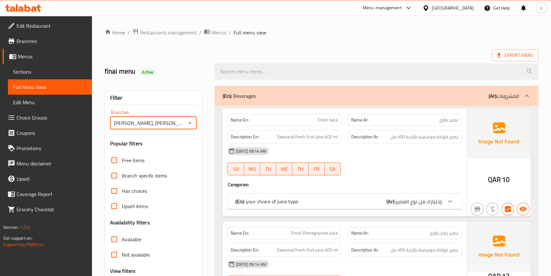
click at [61, 72] on span "Sections" at bounding box center [50, 72] width 74 height 8
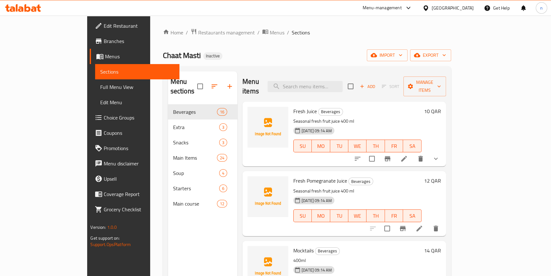
click at [105, 55] on span "Menus" at bounding box center [139, 57] width 69 height 8
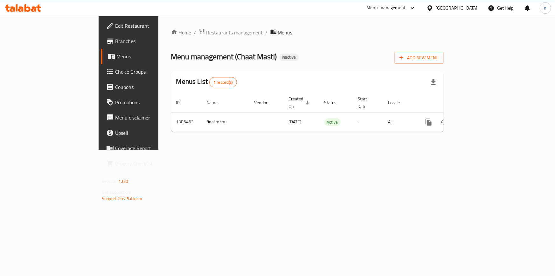
click at [221, 150] on div "Home / Restaurants management / Menus Menu management ( Chaat Masti ) Inactive …" at bounding box center [307, 83] width 298 height 134
click at [185, 150] on div "Home / Restaurants management / Menus Menu management ( Chaat Masti ) Inactive …" at bounding box center [307, 83] width 298 height 134
click at [348, 51] on div "Menu management ( [PERSON_NAME] ) Inactive Add New Menu" at bounding box center [307, 56] width 273 height 14
click at [115, 39] on span "Branches" at bounding box center [150, 41] width 71 height 8
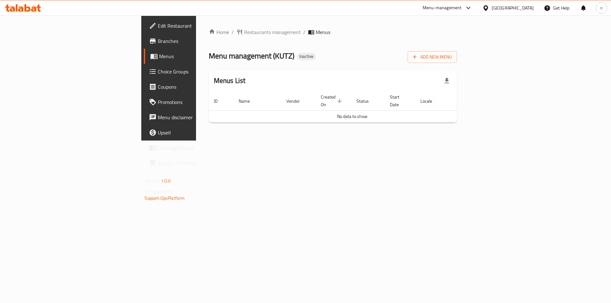
click at [196, 141] on div "Home / Restaurants management / Menus Menu management ( KUTZ ) Inactive Add New…" at bounding box center [333, 78] width 274 height 125
click at [158, 26] on span "Edit Restaurant" at bounding box center [198, 26] width 81 height 8
